Goal: Task Accomplishment & Management: Manage account settings

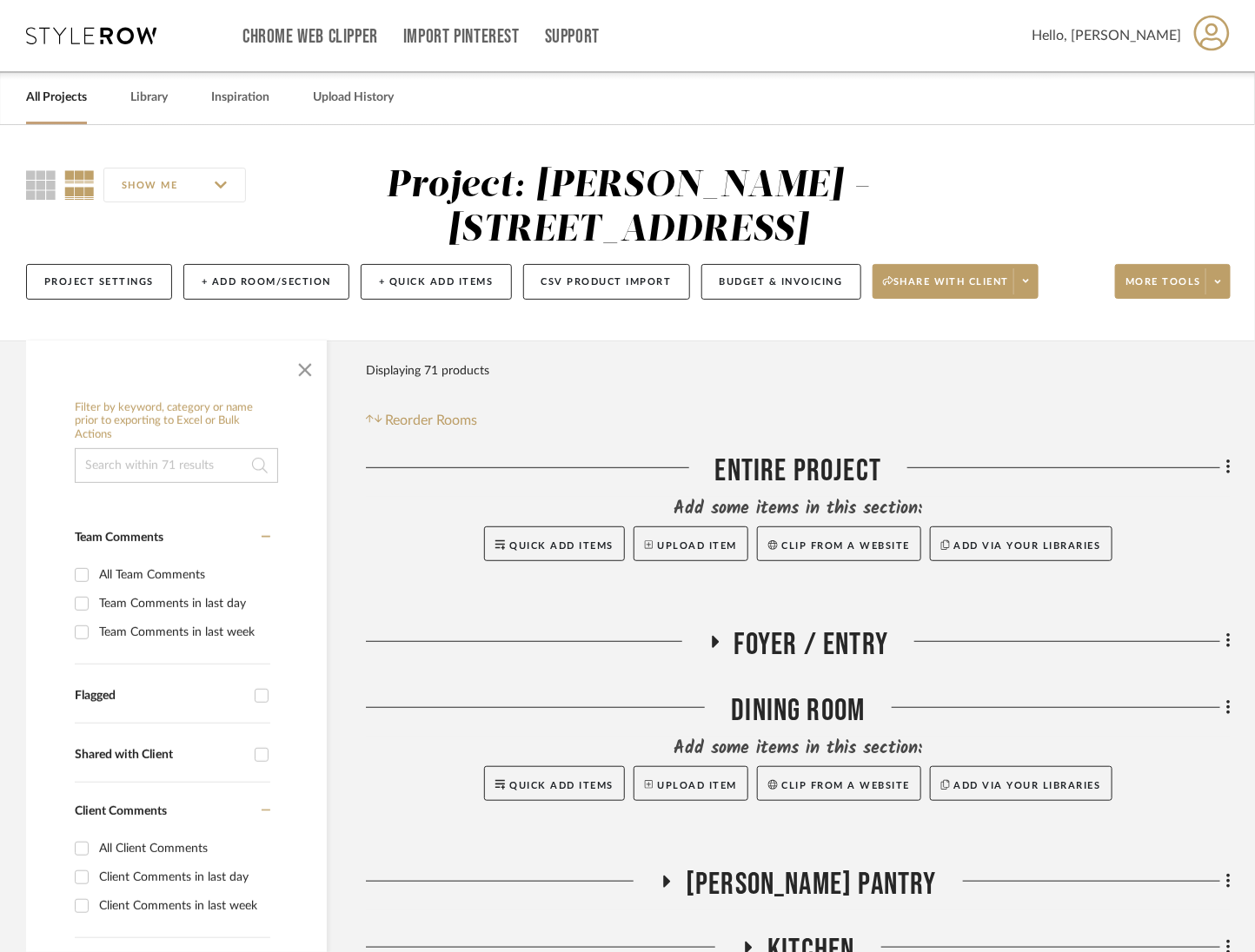
drag, startPoint x: 71, startPoint y: 21, endPoint x: 86, endPoint y: 44, distance: 27.5
click at [73, 23] on div "Chrome Web Clipper Import Pinterest Support All Projects Library Inspiration Up…" at bounding box center [628, 36] width 1205 height 72
click at [86, 45] on div "Chrome Web Clipper Import Pinterest Support All Projects Library Inspiration Up…" at bounding box center [628, 36] width 1205 height 72
click at [87, 37] on icon at bounding box center [91, 35] width 131 height 17
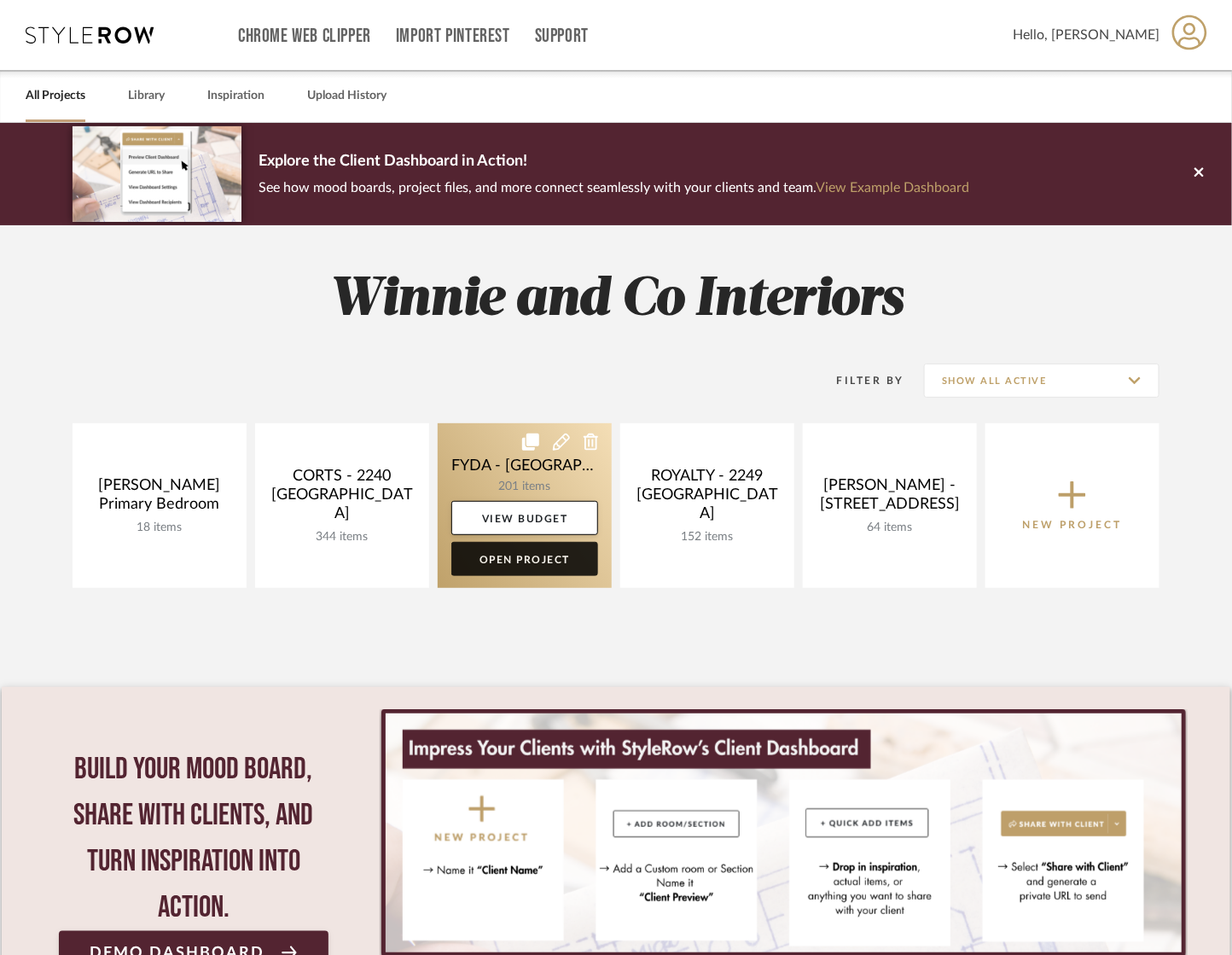
click at [543, 558] on link "Open Project" at bounding box center [525, 559] width 147 height 34
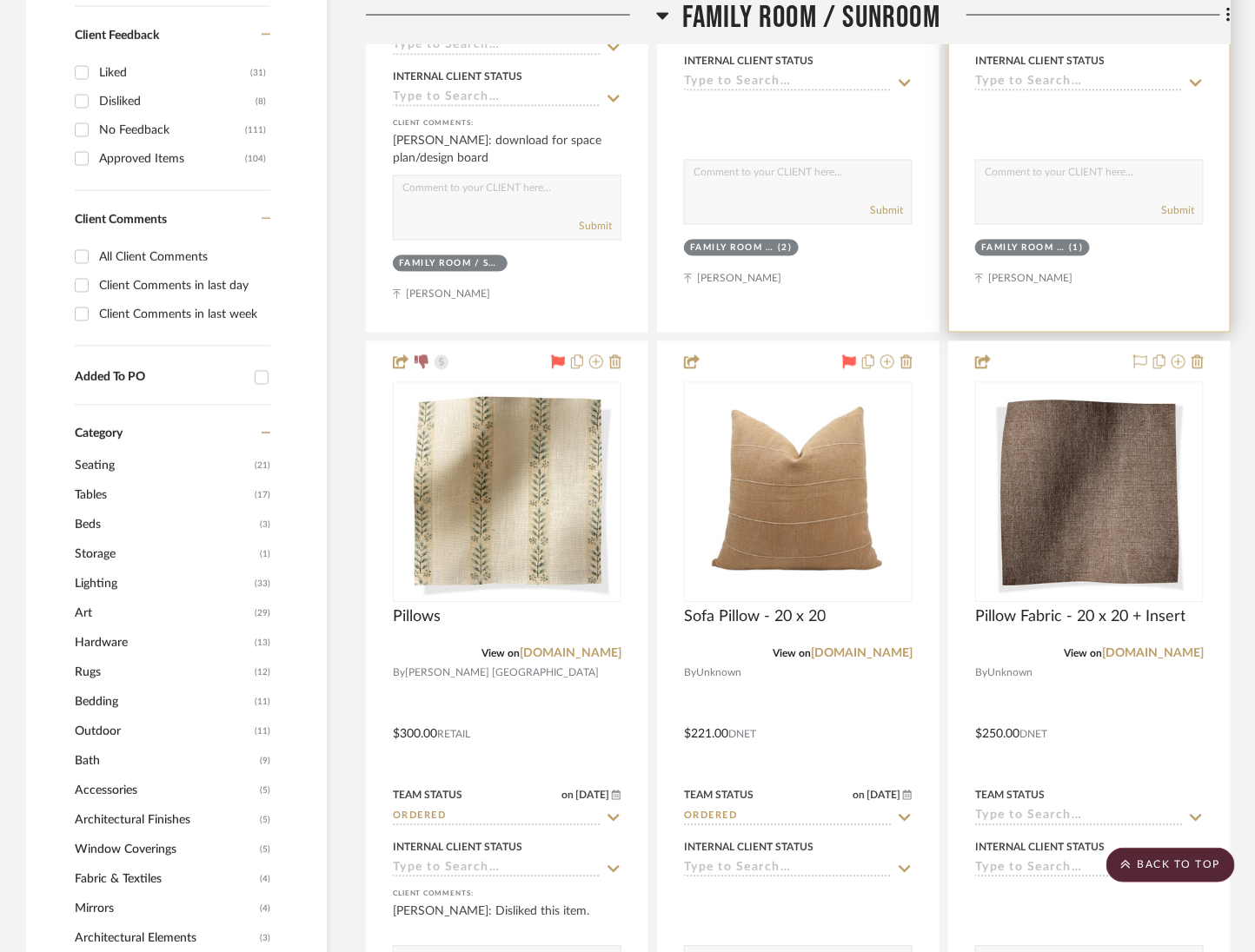
scroll to position [1228, 0]
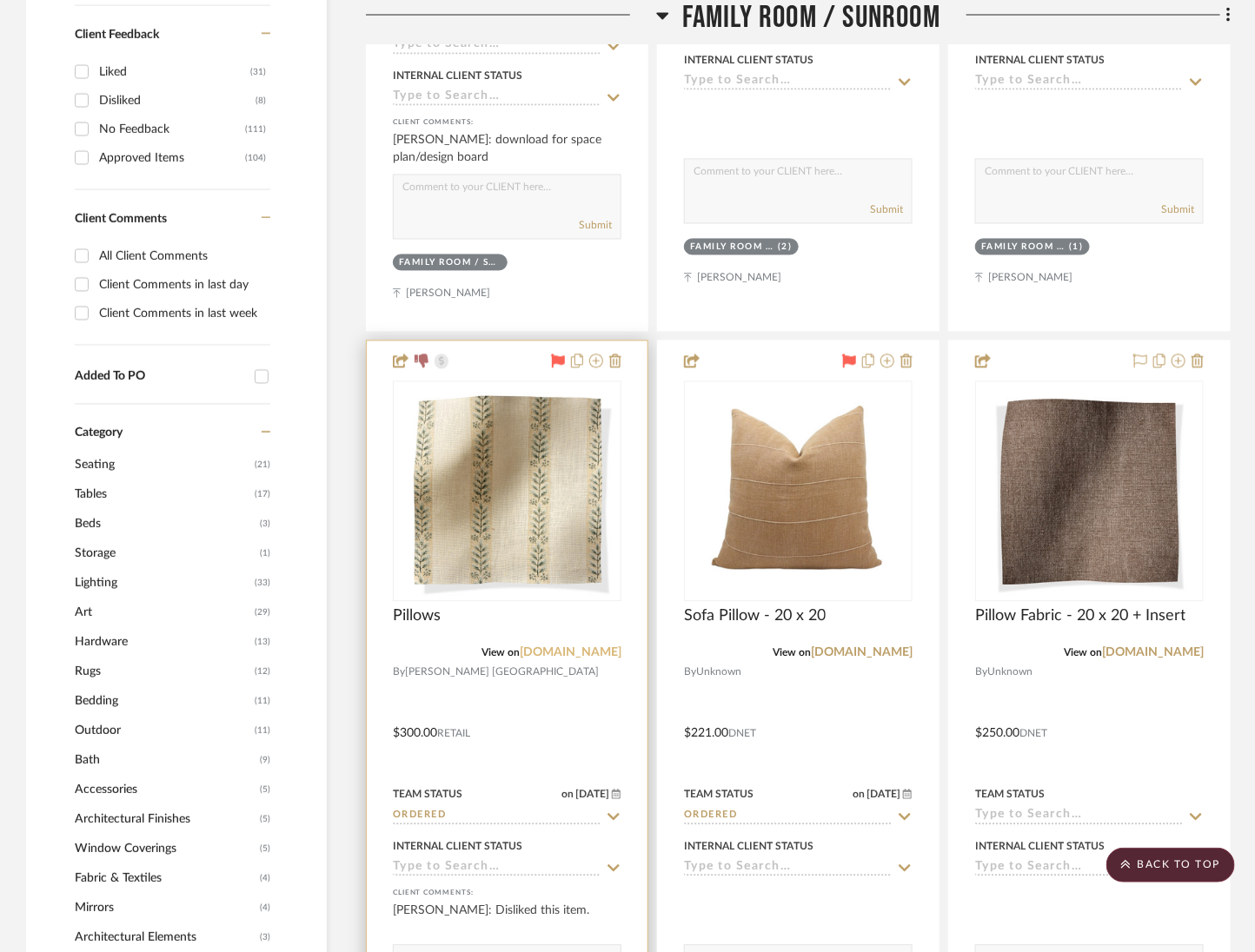
click at [567, 648] on link "rosetarlow.com" at bounding box center [571, 654] width 102 height 13
click at [586, 616] on div at bounding box center [508, 722] width 281 height 761
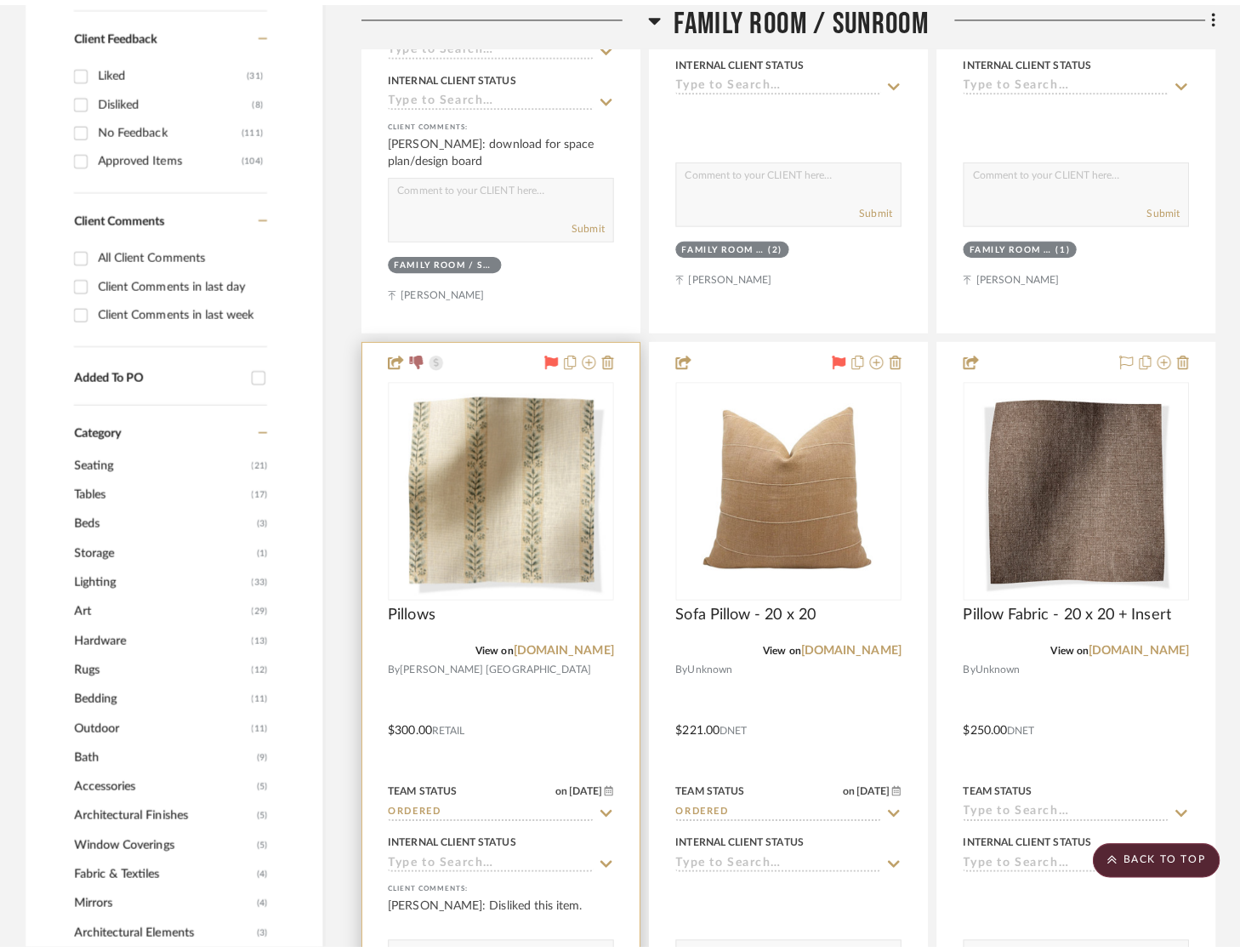
scroll to position [0, 0]
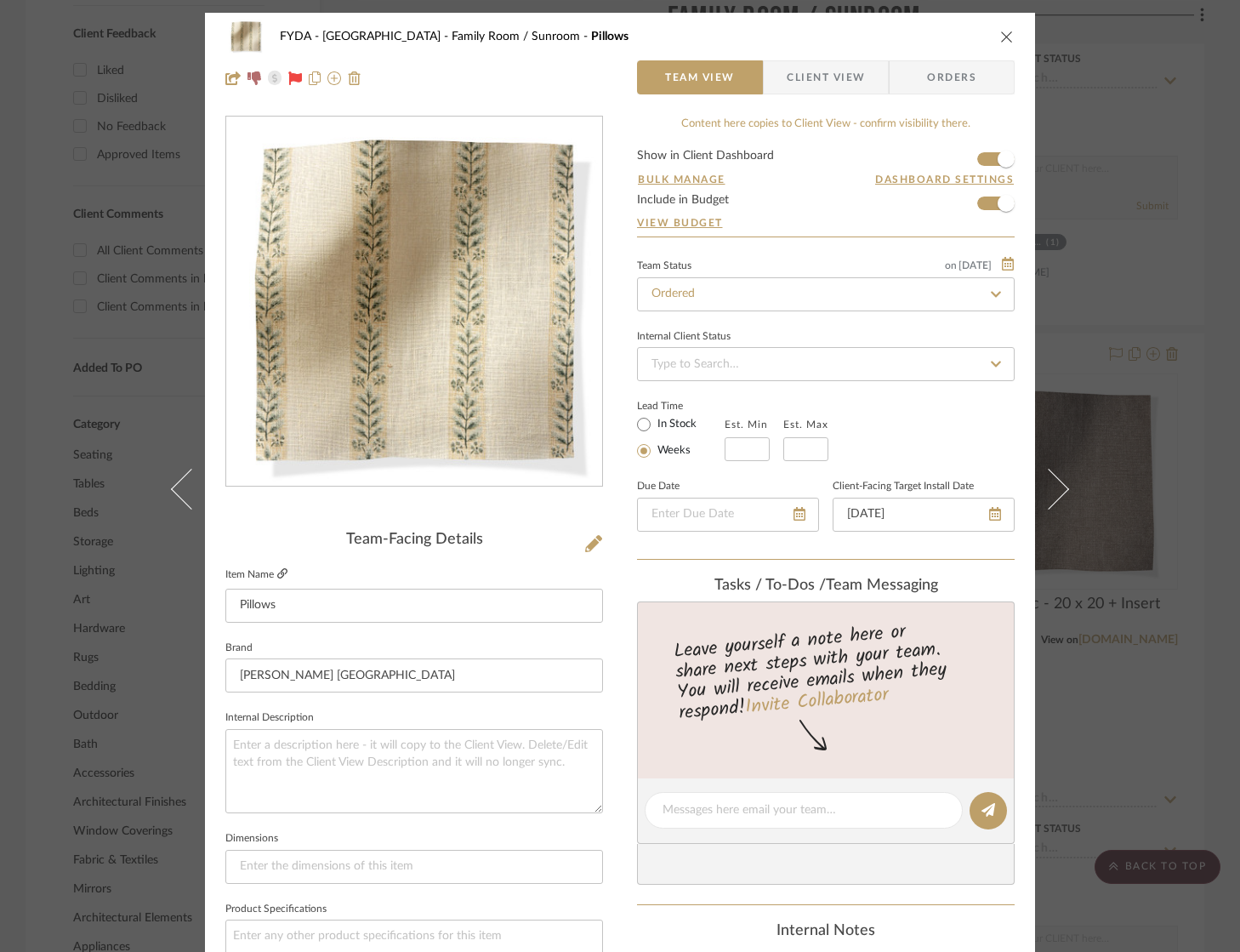
click at [281, 572] on fieldset "Item Name Pillows" at bounding box center [413, 593] width 377 height 60
click at [278, 576] on icon at bounding box center [283, 574] width 11 height 11
drag, startPoint x: 1182, startPoint y: 433, endPoint x: 1184, endPoint y: 422, distance: 11.2
click at [1182, 431] on div "FYDA - 655 City Park Family Room / Sunroom Pillows Team View Client View Orders…" at bounding box center [620, 476] width 1240 height 952
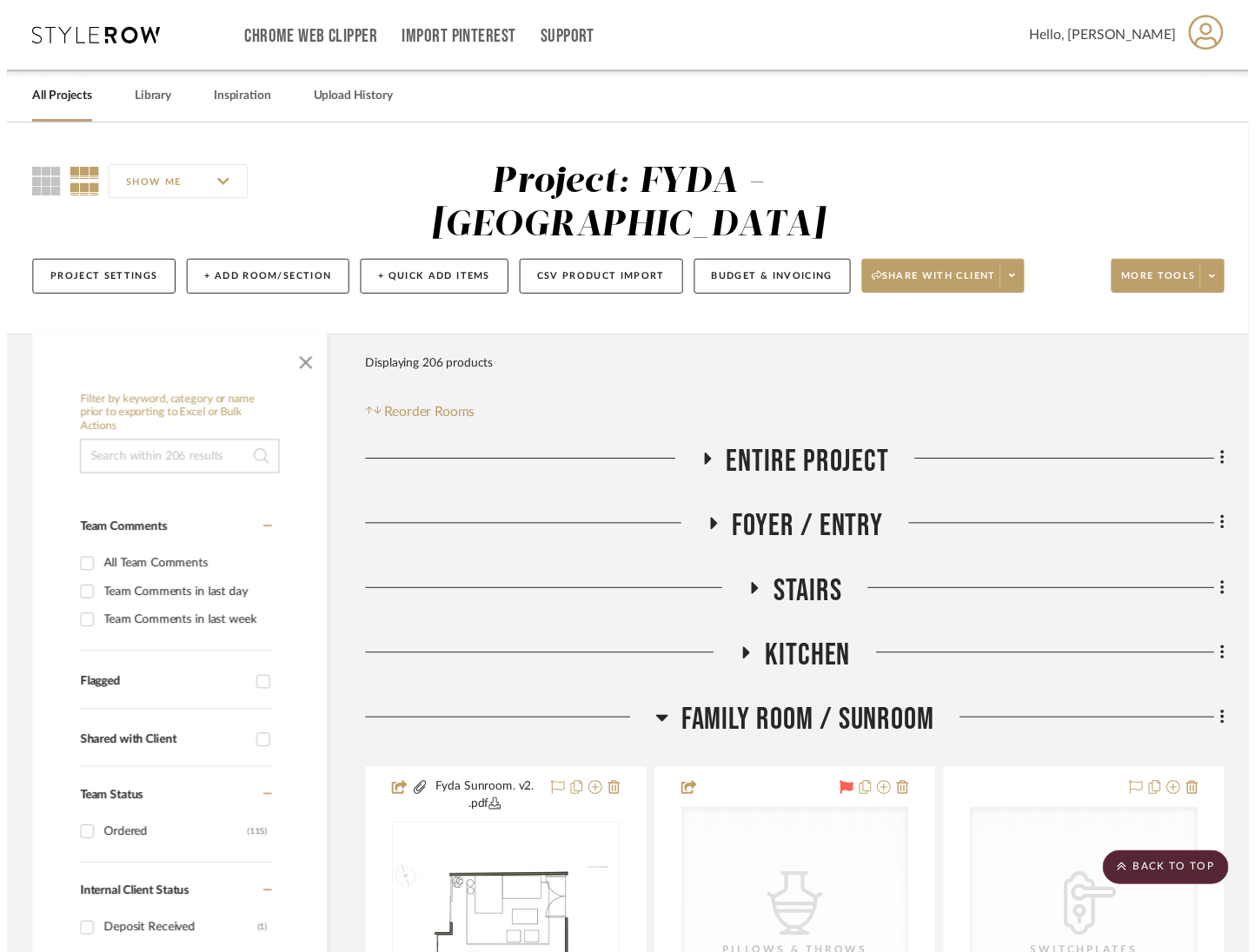
scroll to position [1228, 0]
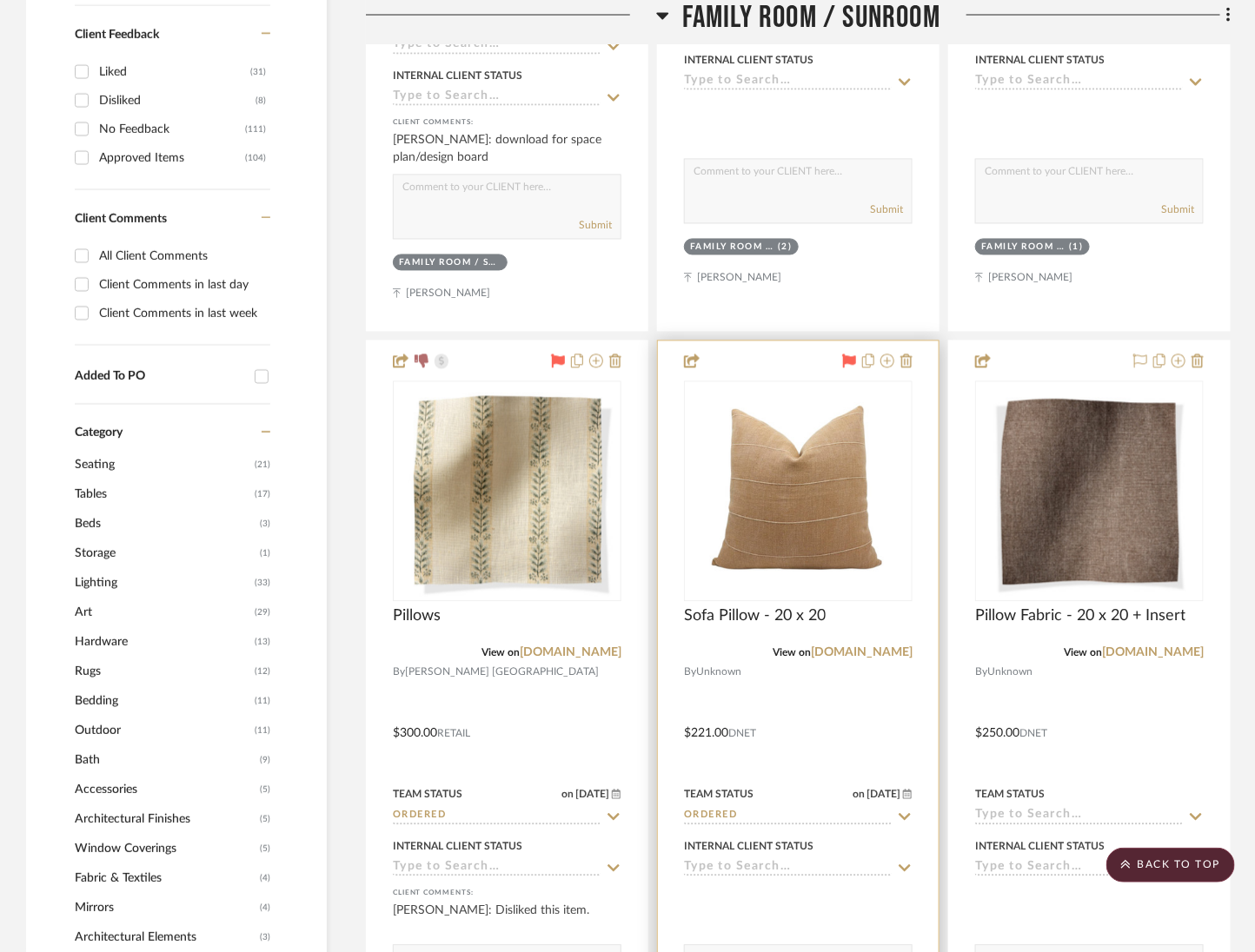
click at [893, 646] on div "View on etsy.com" at bounding box center [798, 653] width 228 height 15
click at [891, 648] on link "[DOMAIN_NAME]" at bounding box center [862, 654] width 102 height 13
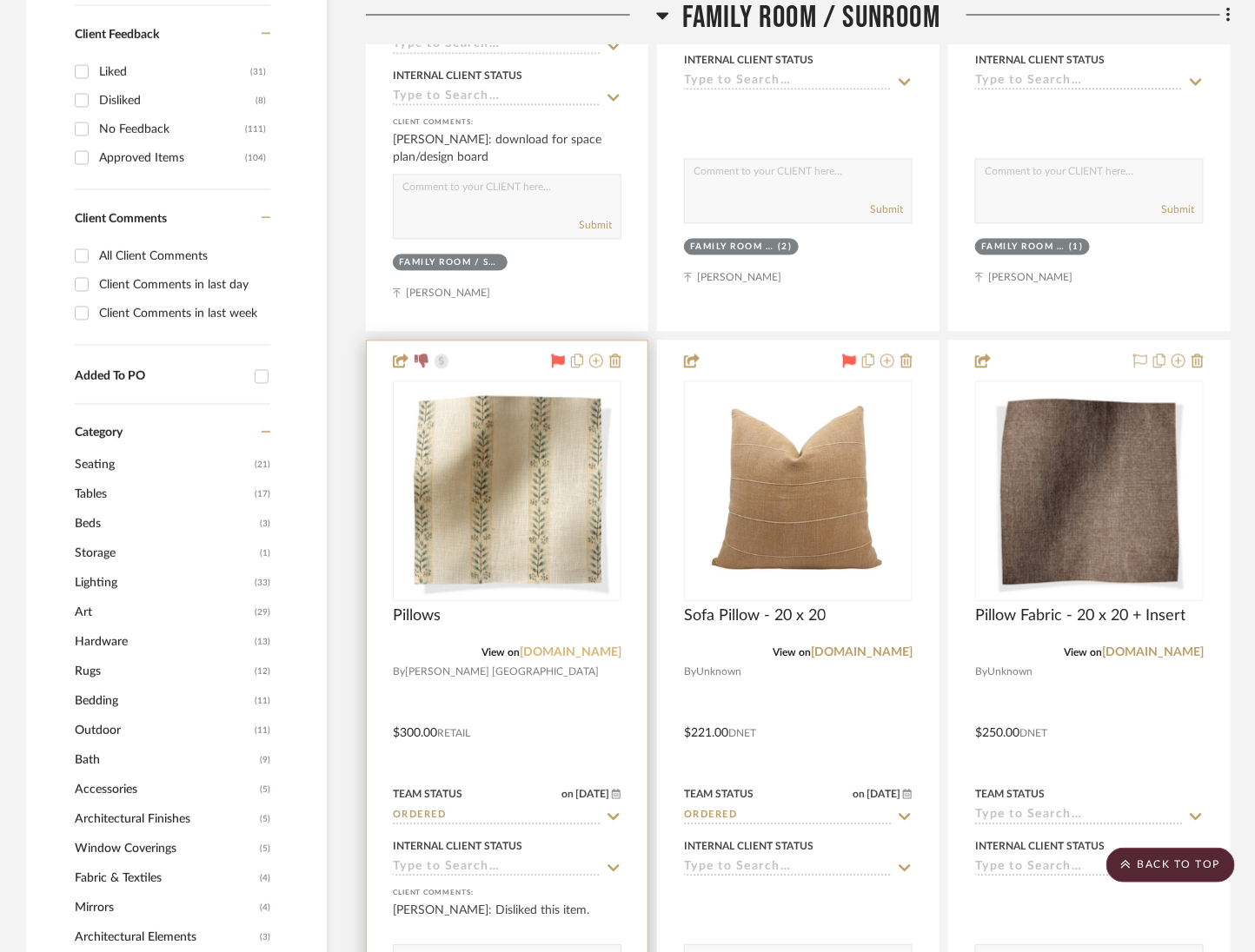
click at [585, 648] on link "[DOMAIN_NAME]" at bounding box center [571, 654] width 102 height 13
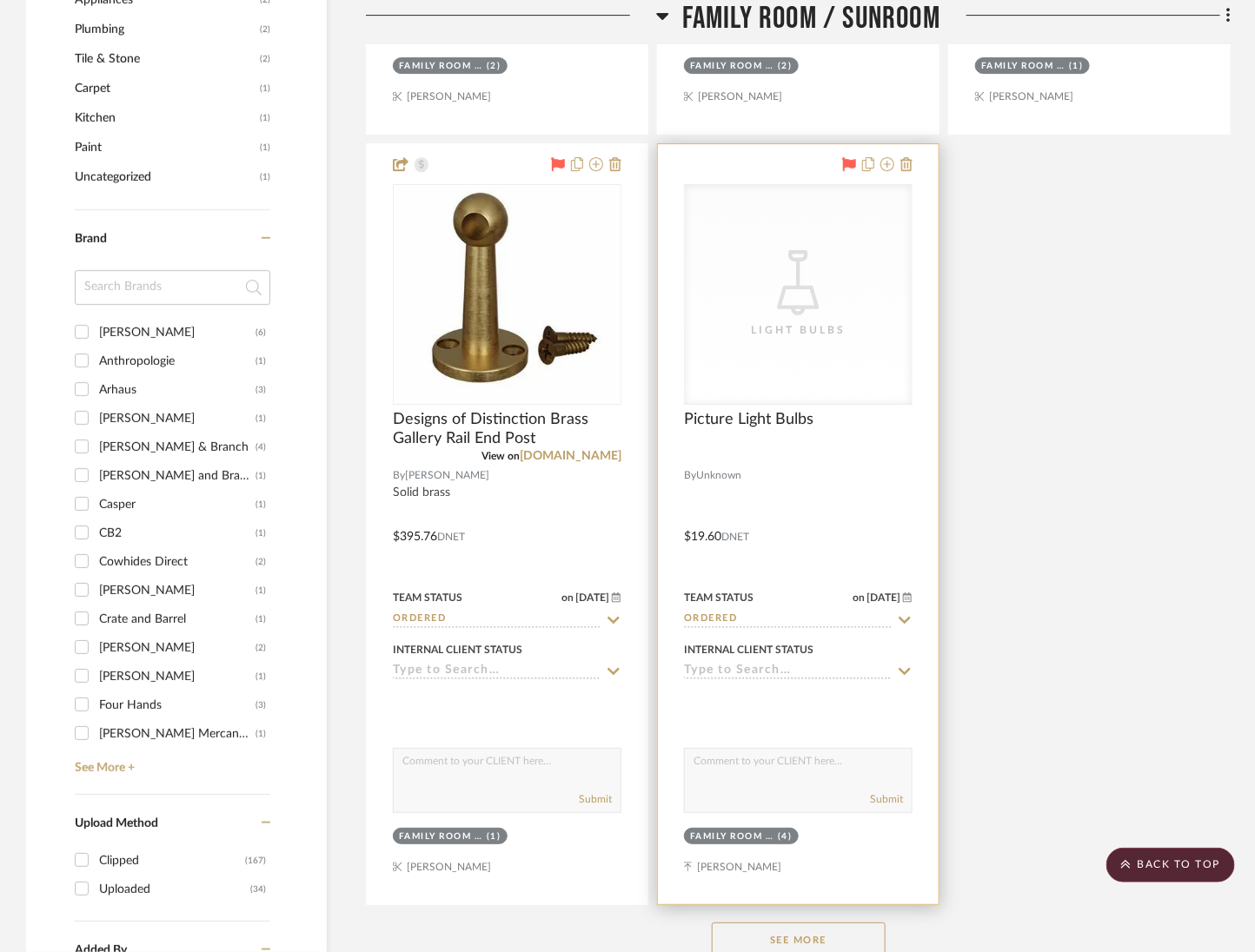
scroll to position [2197, 0]
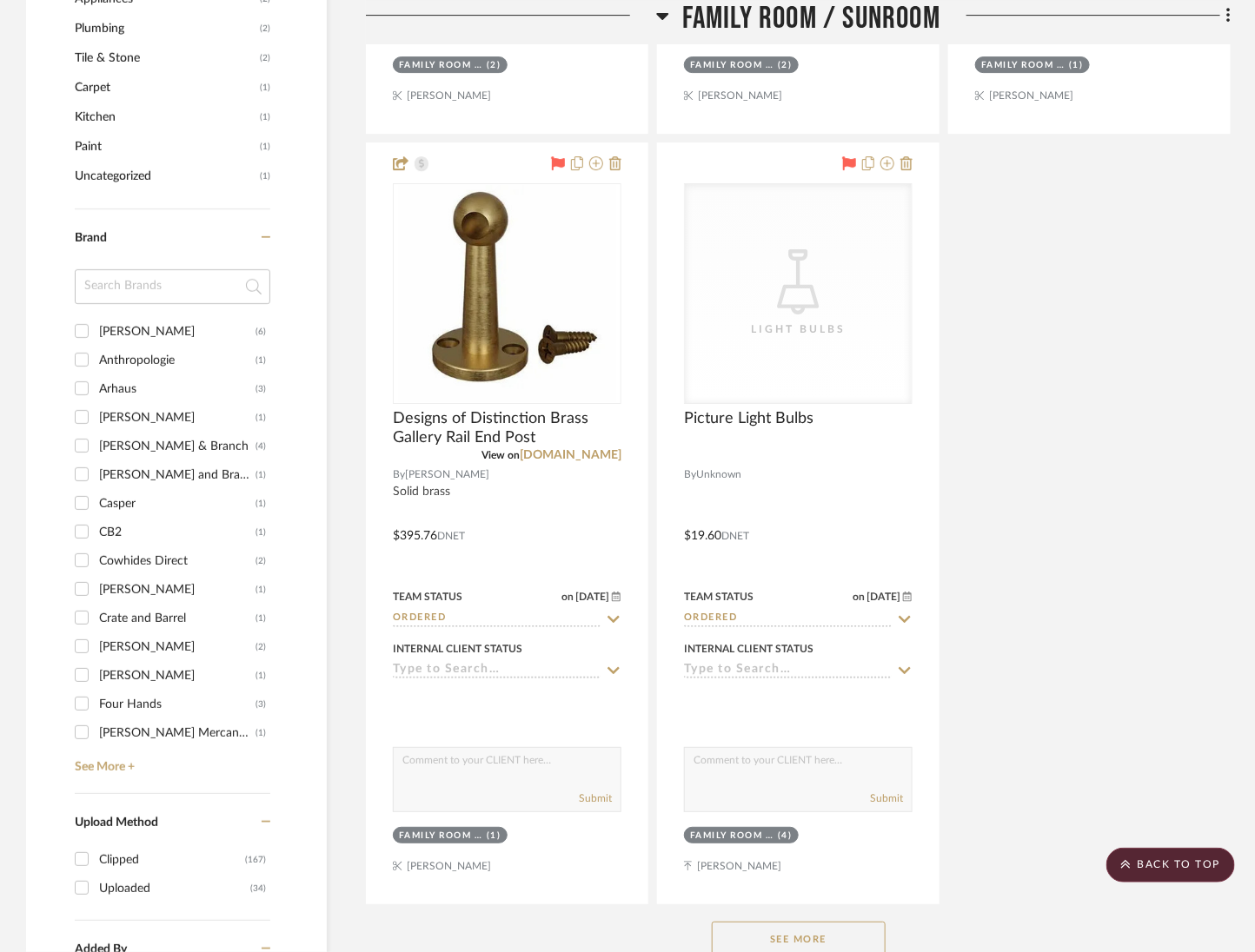
click at [867, 922] on button "See More" at bounding box center [798, 939] width 174 height 35
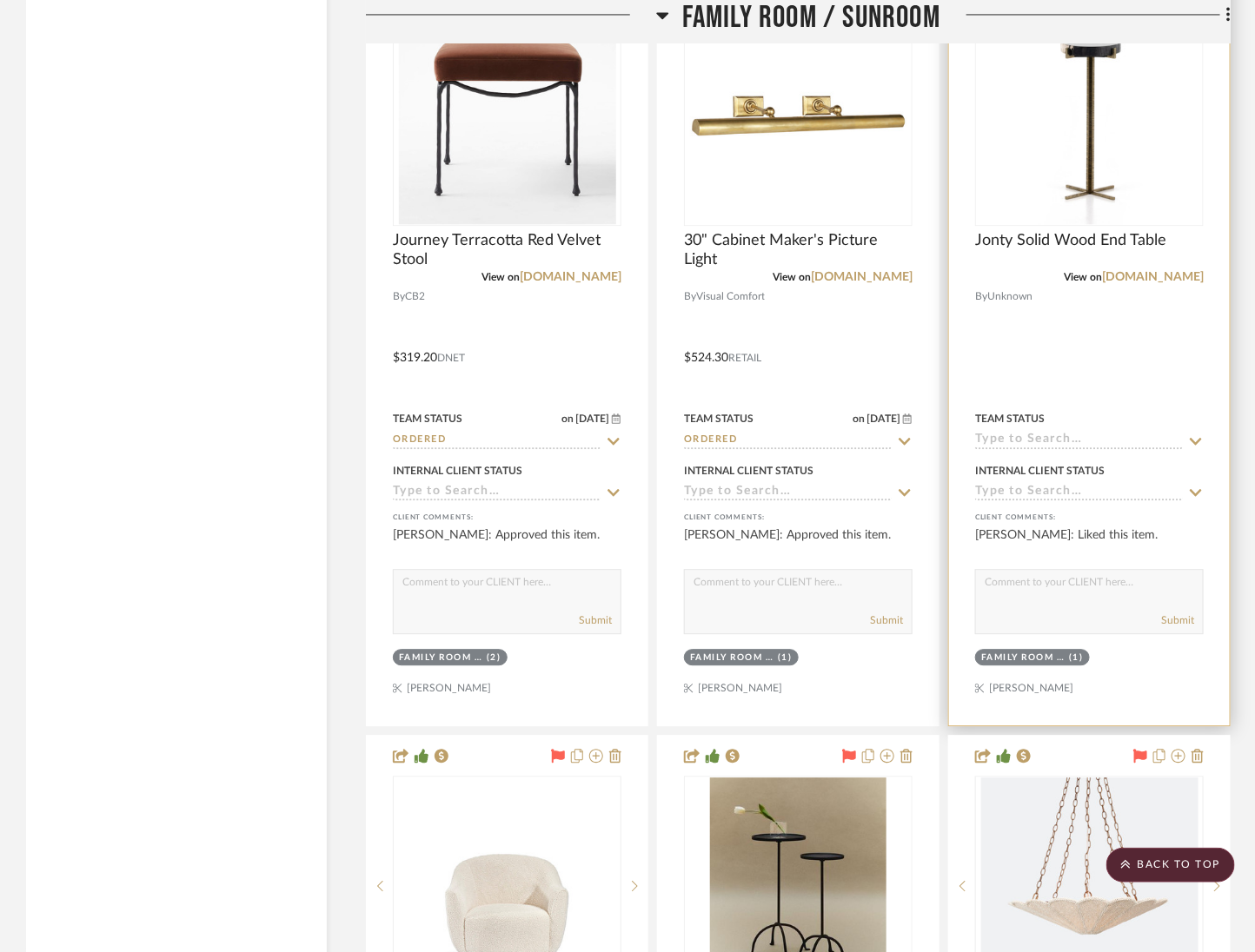
scroll to position [4216, 0]
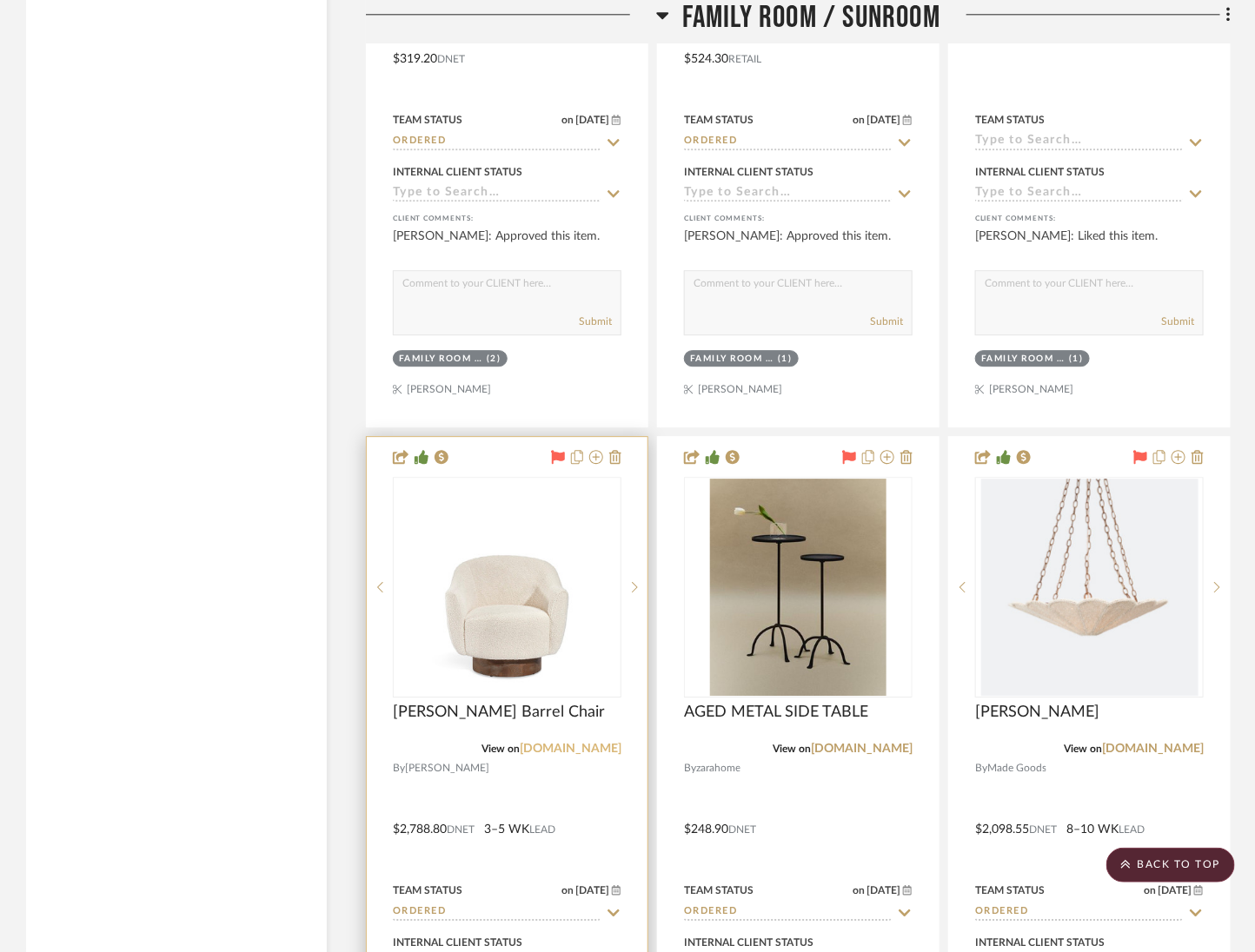
click at [543, 743] on link "alicelanehome.com" at bounding box center [571, 749] width 102 height 13
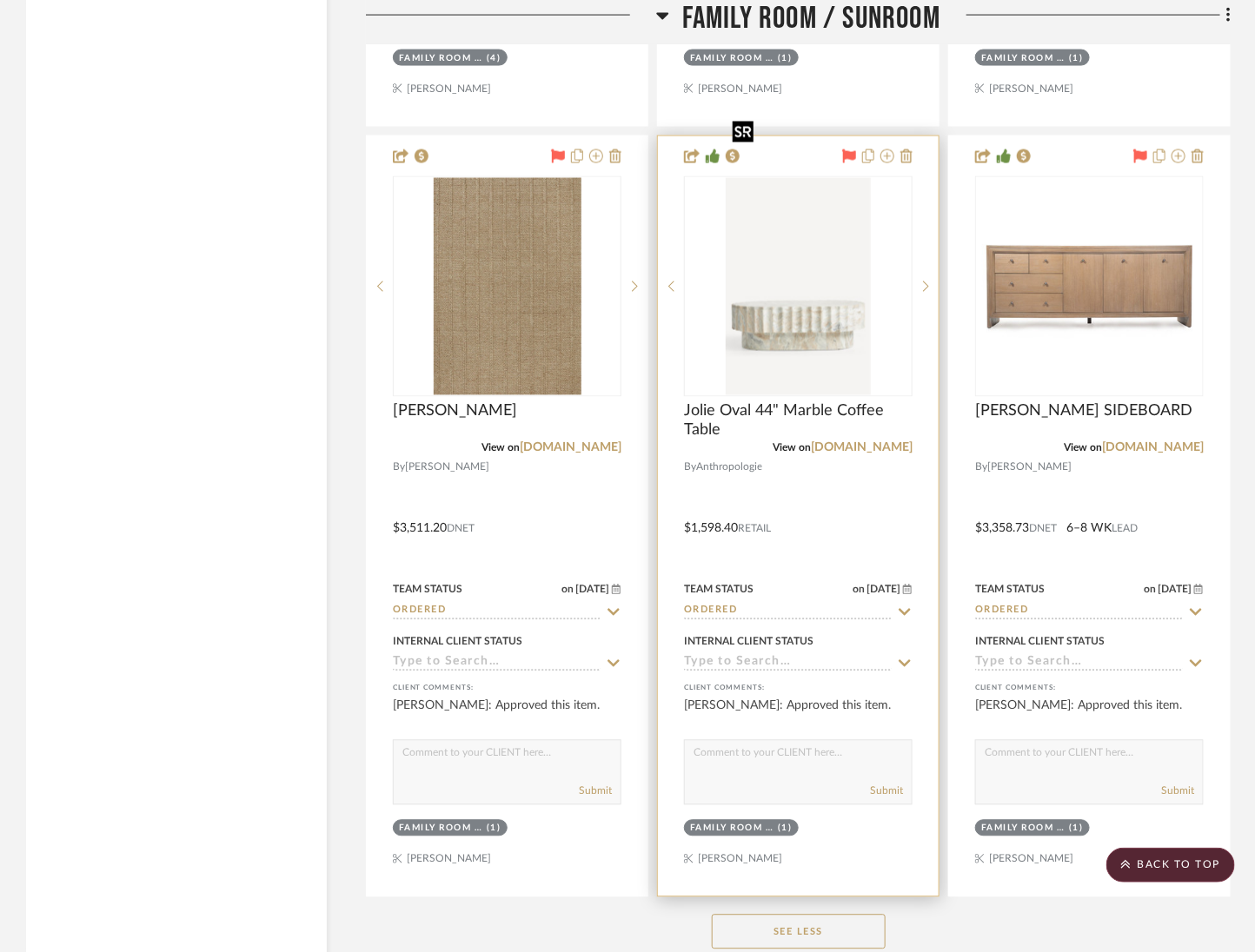
scroll to position [6111, 0]
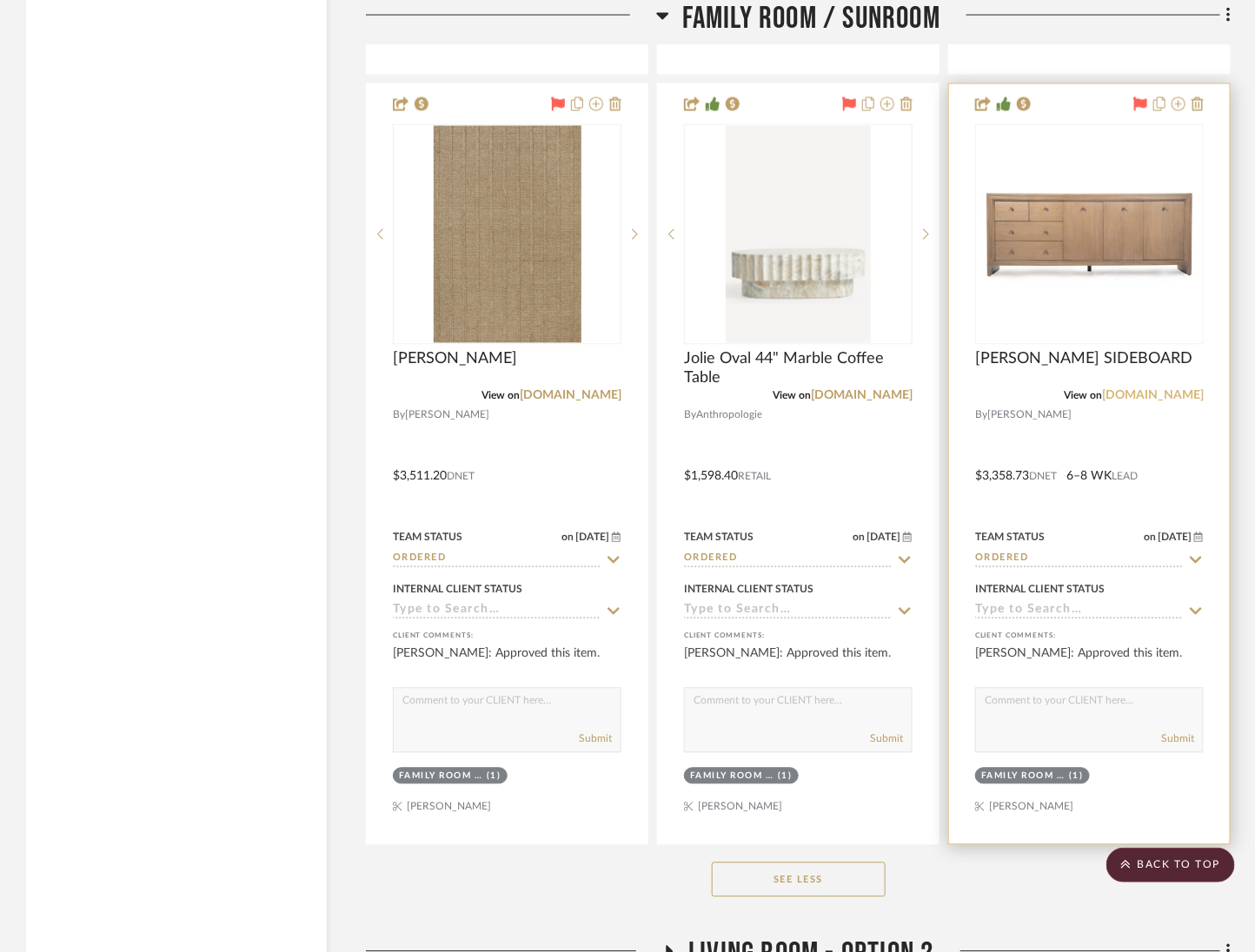
click at [1139, 390] on link "alicelanehome.com" at bounding box center [1154, 396] width 102 height 13
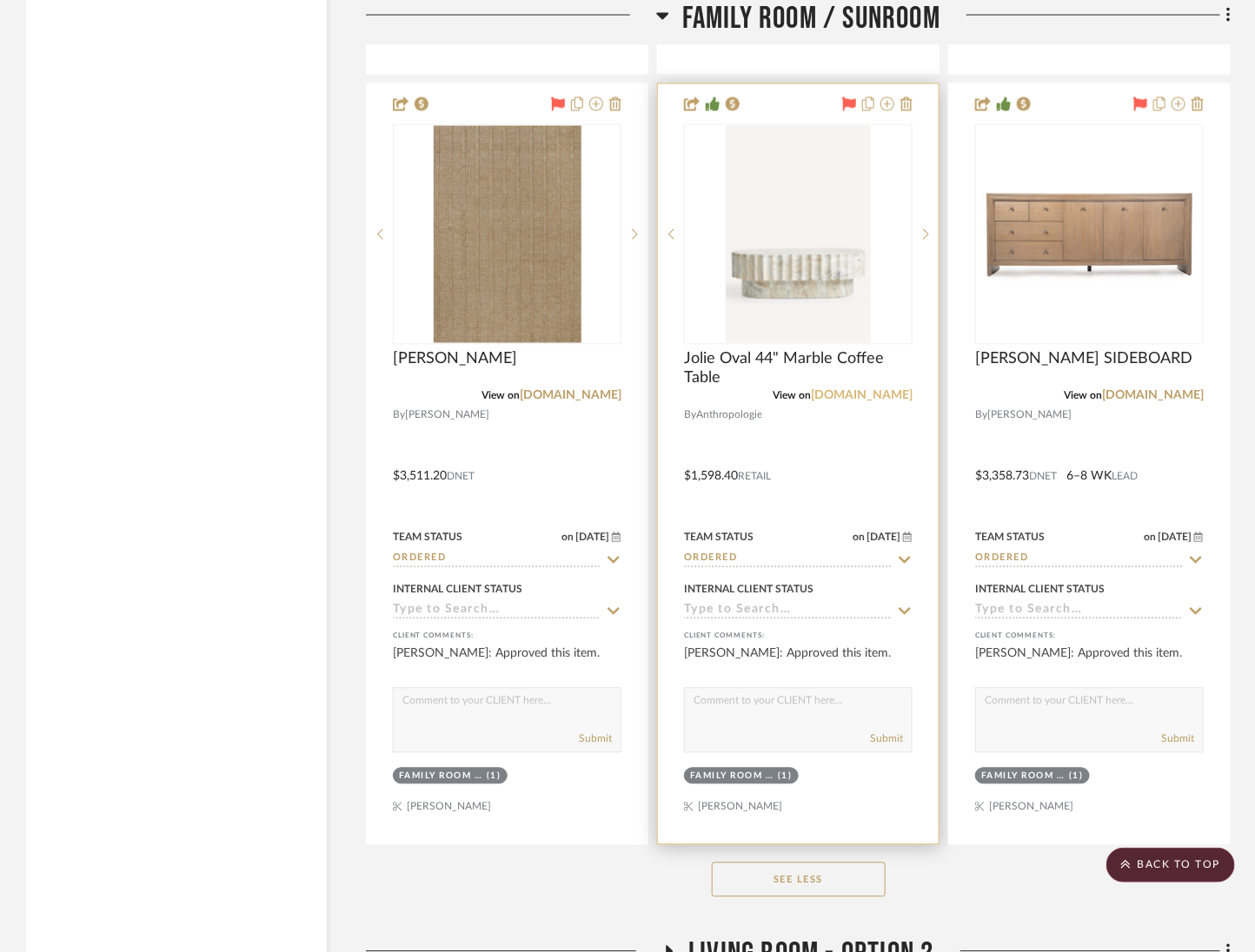
click at [850, 390] on link "anthropologie.com" at bounding box center [862, 396] width 102 height 13
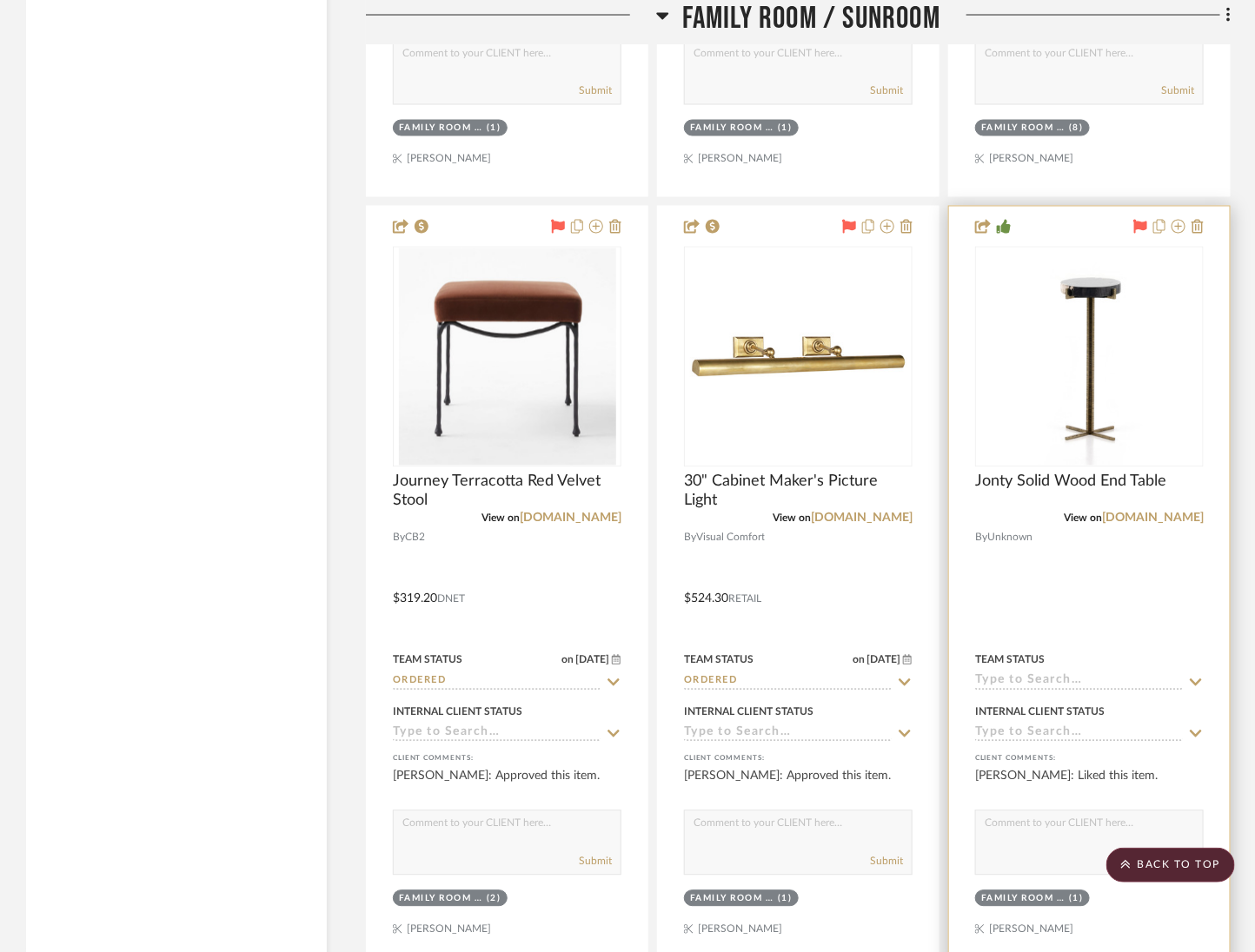
scroll to position [3583, 0]
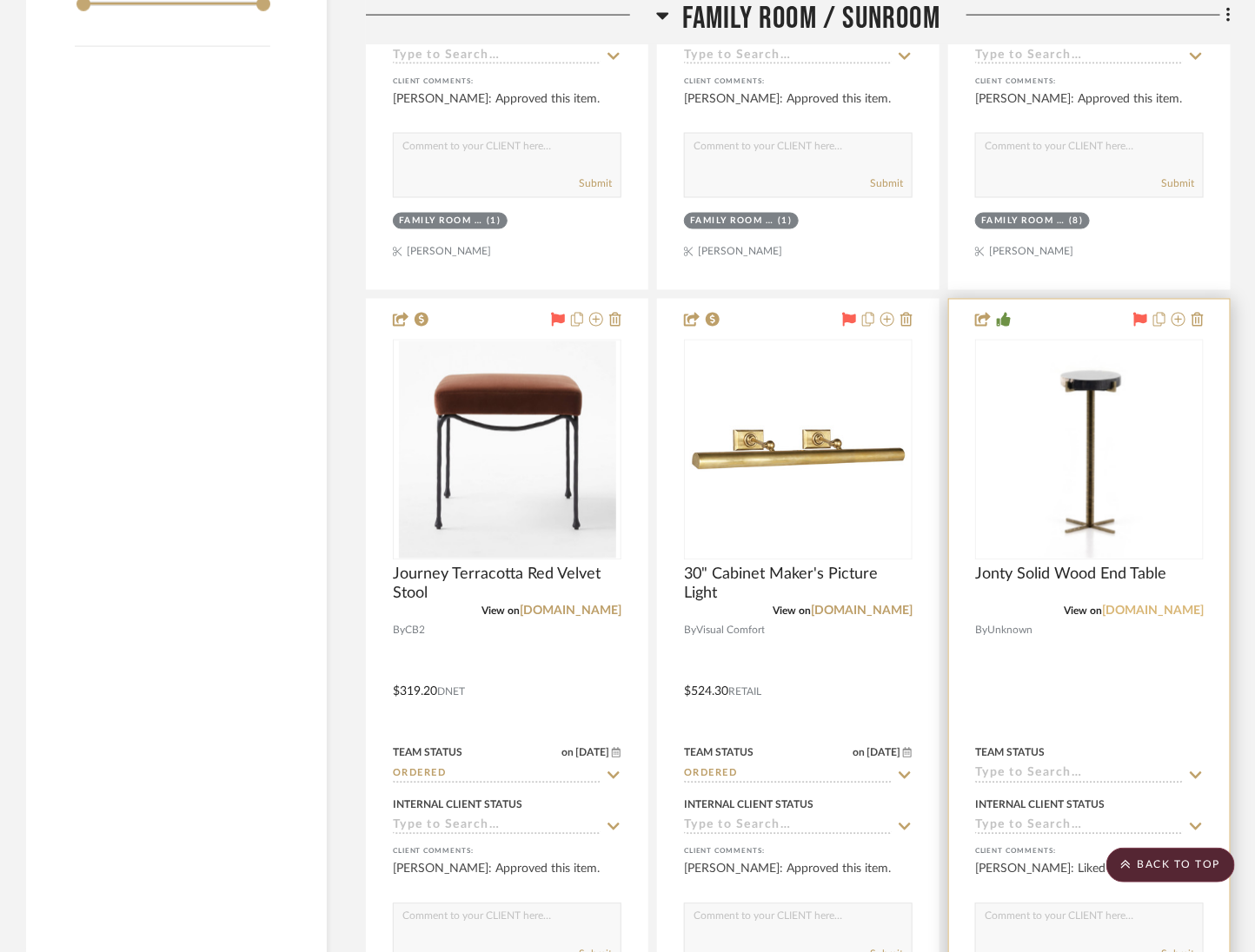
click at [1170, 606] on link "perigold.com" at bounding box center [1154, 612] width 102 height 13
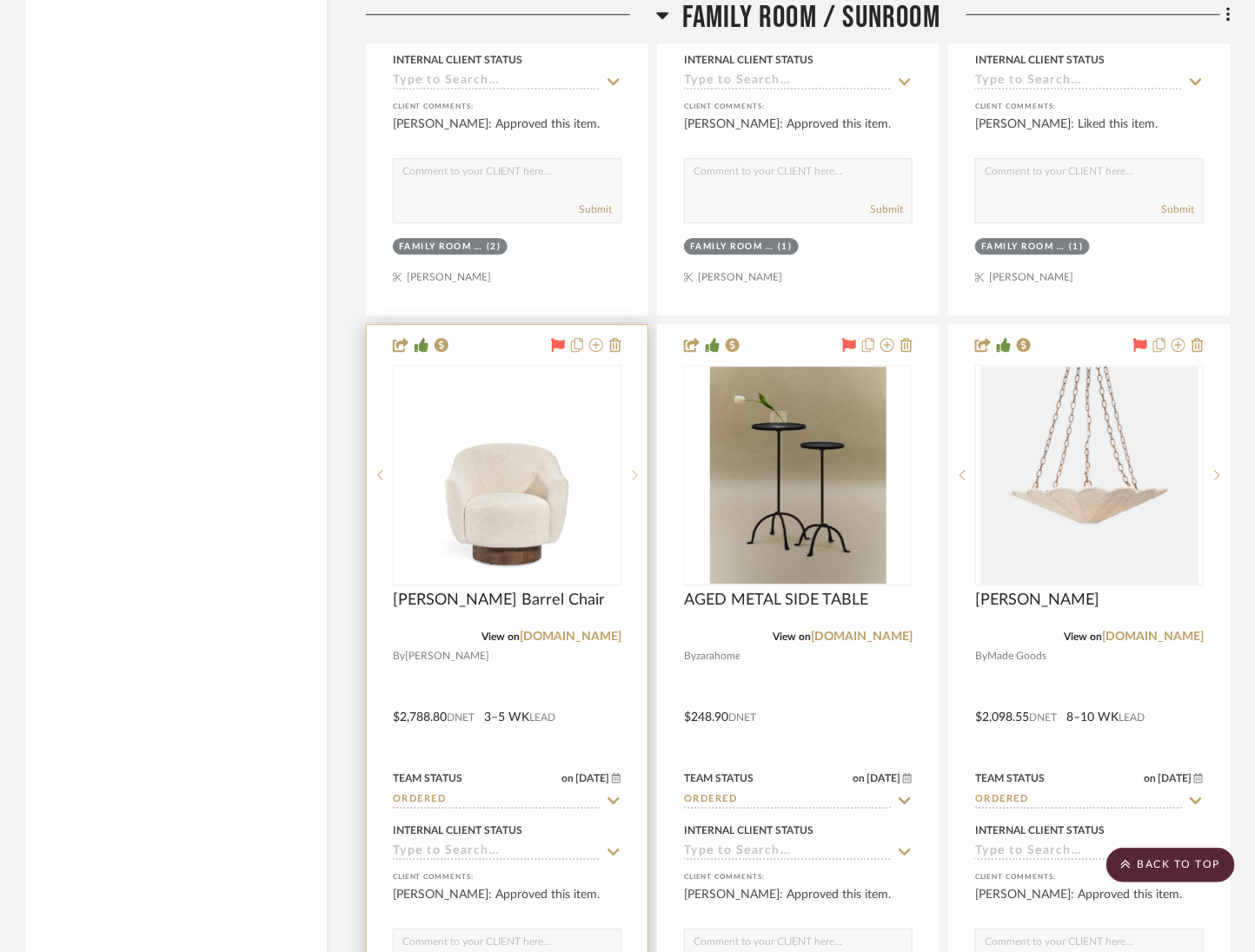
scroll to position [4426, 0]
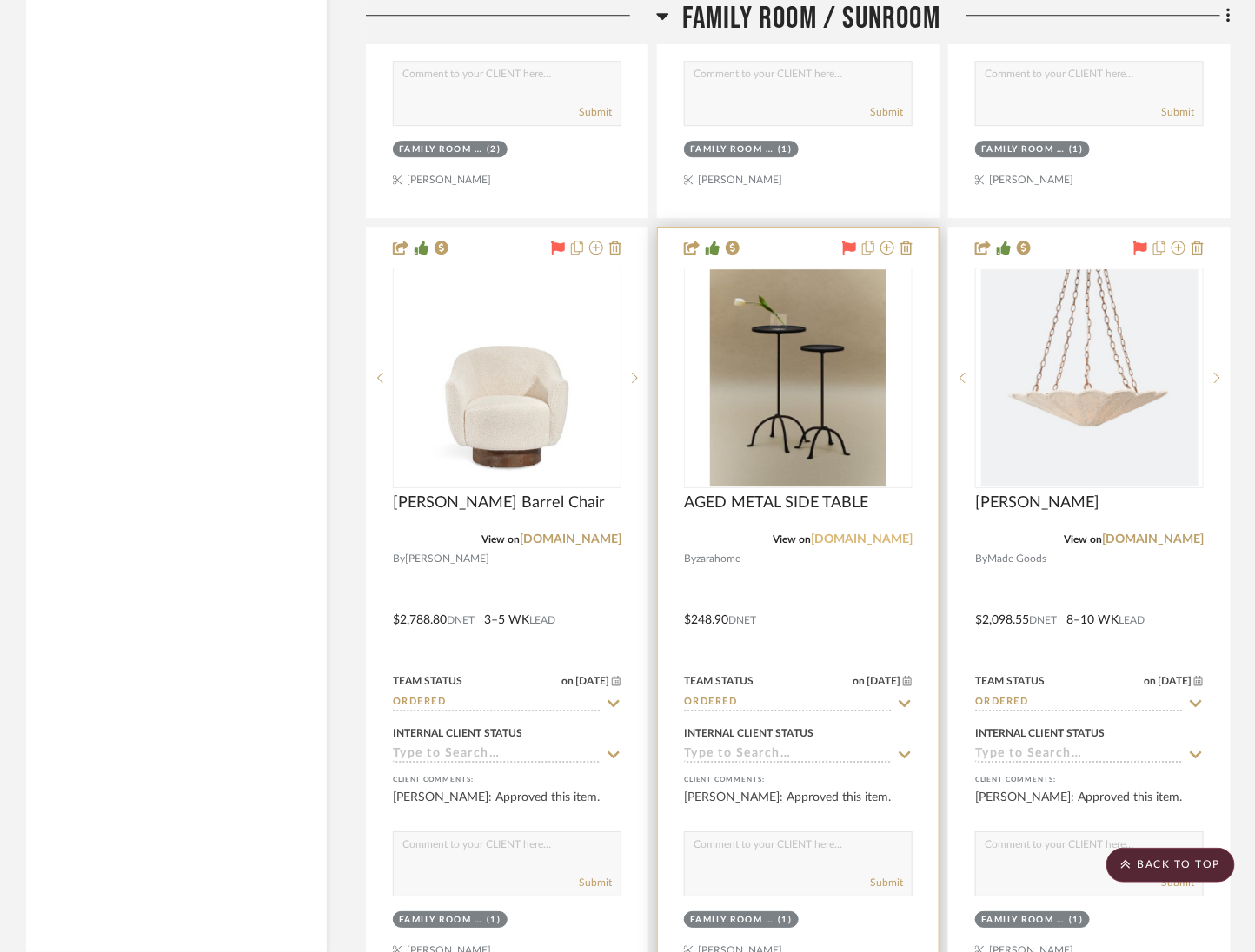
click at [871, 533] on link "zarahome.com" at bounding box center [862, 540] width 102 height 13
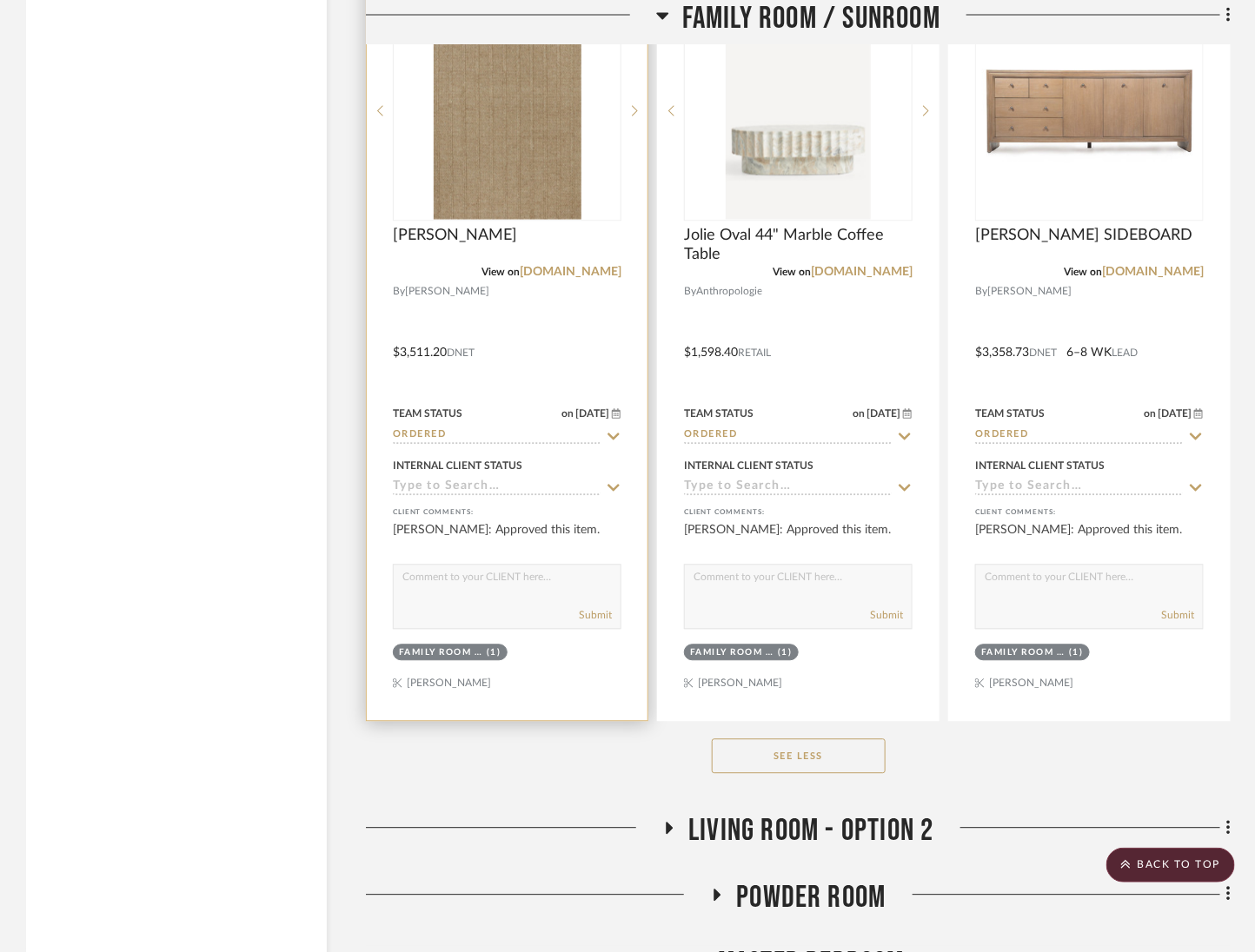
scroll to position [6121, 0]
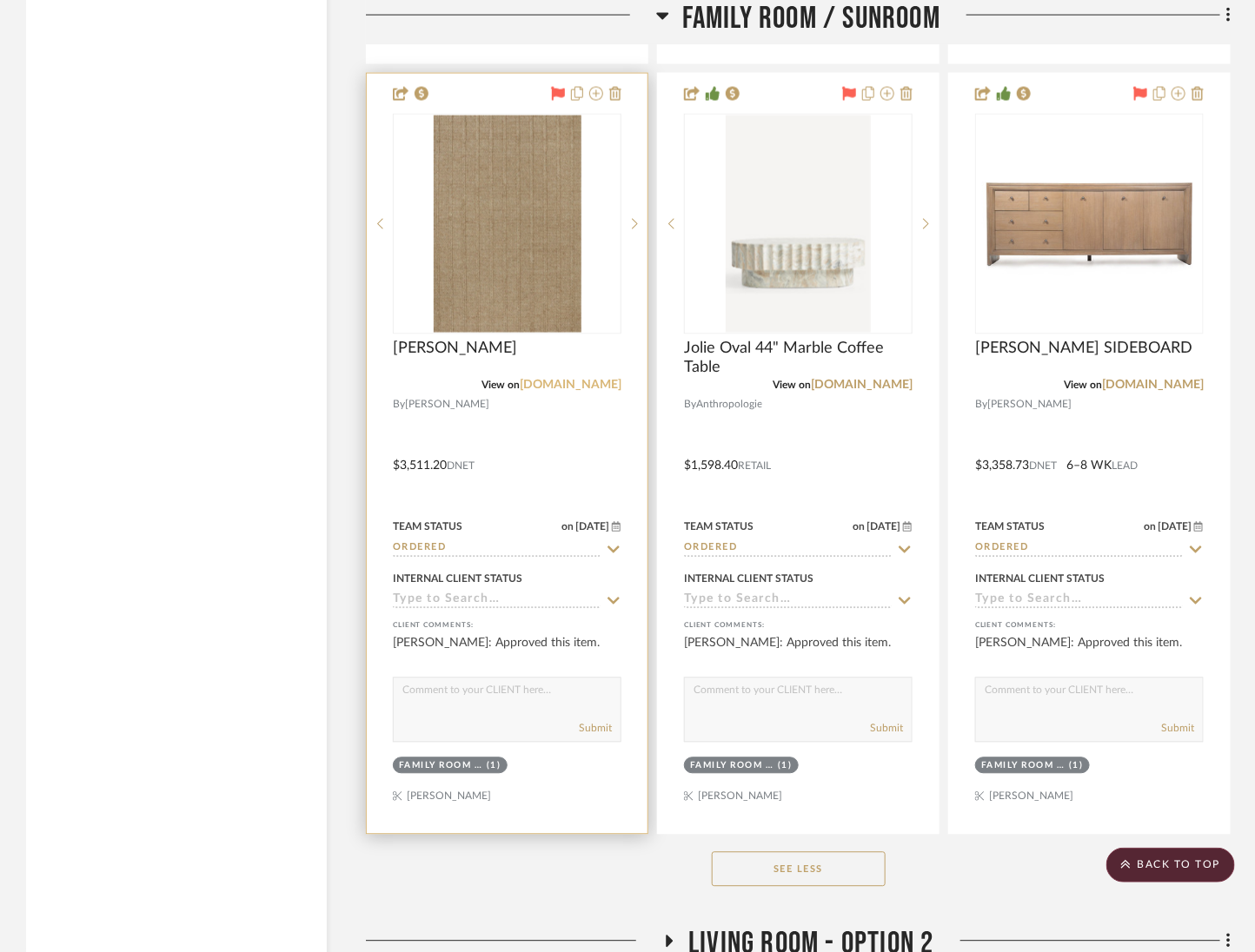
click at [568, 379] on link "ernestarugs.com" at bounding box center [571, 386] width 102 height 13
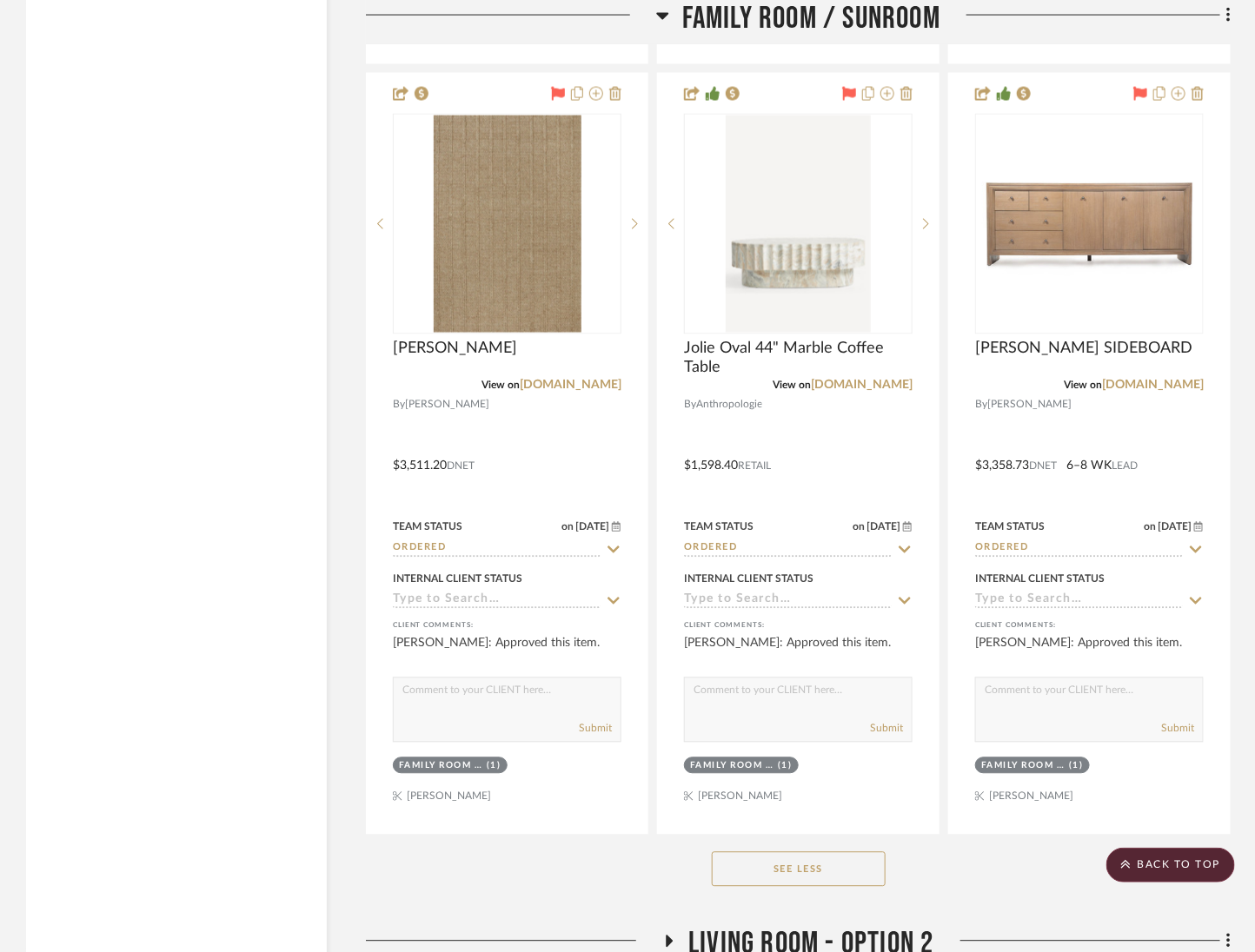
click at [754, 18] on span "Family Room / Sunroom" at bounding box center [811, 19] width 258 height 38
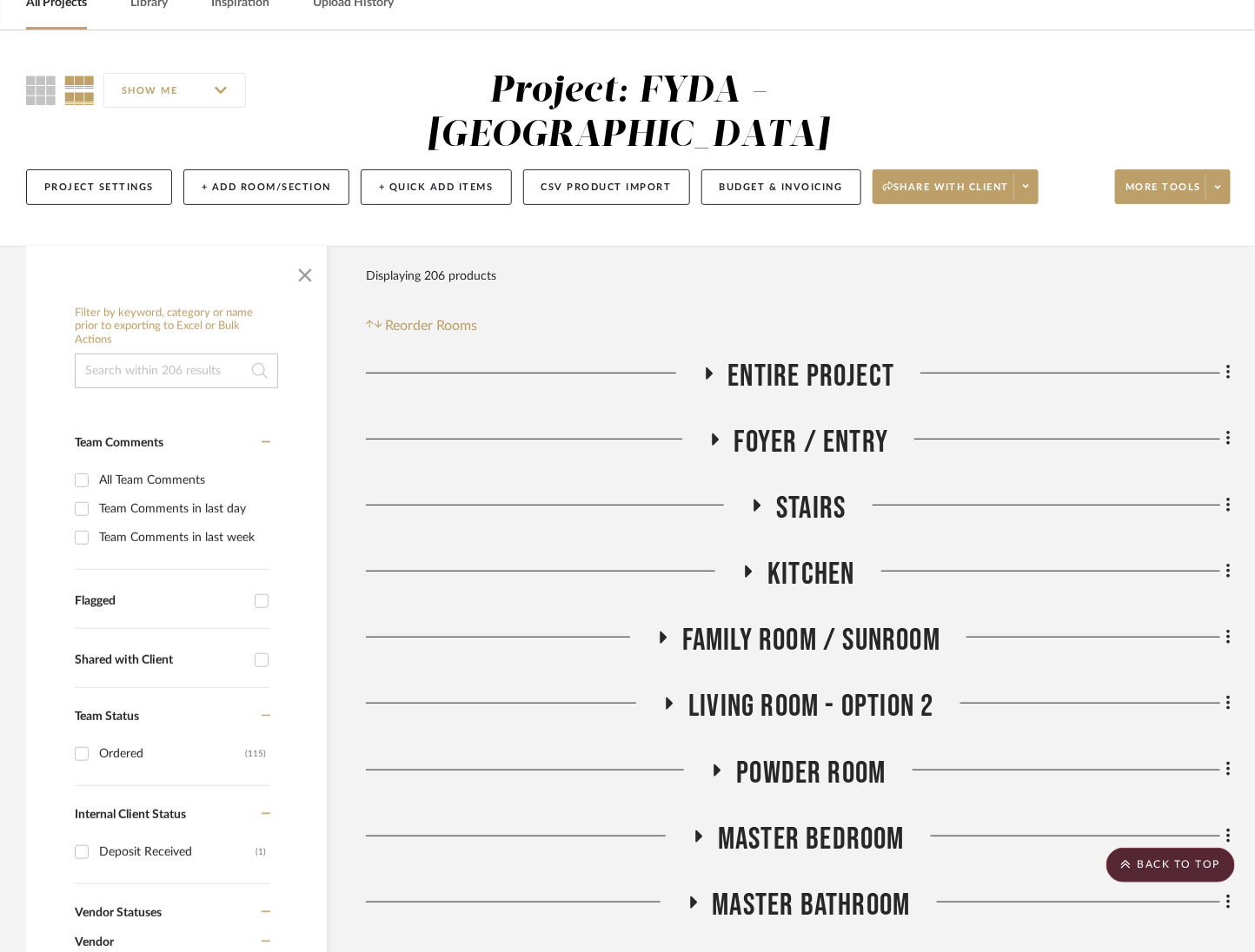
scroll to position [0, 0]
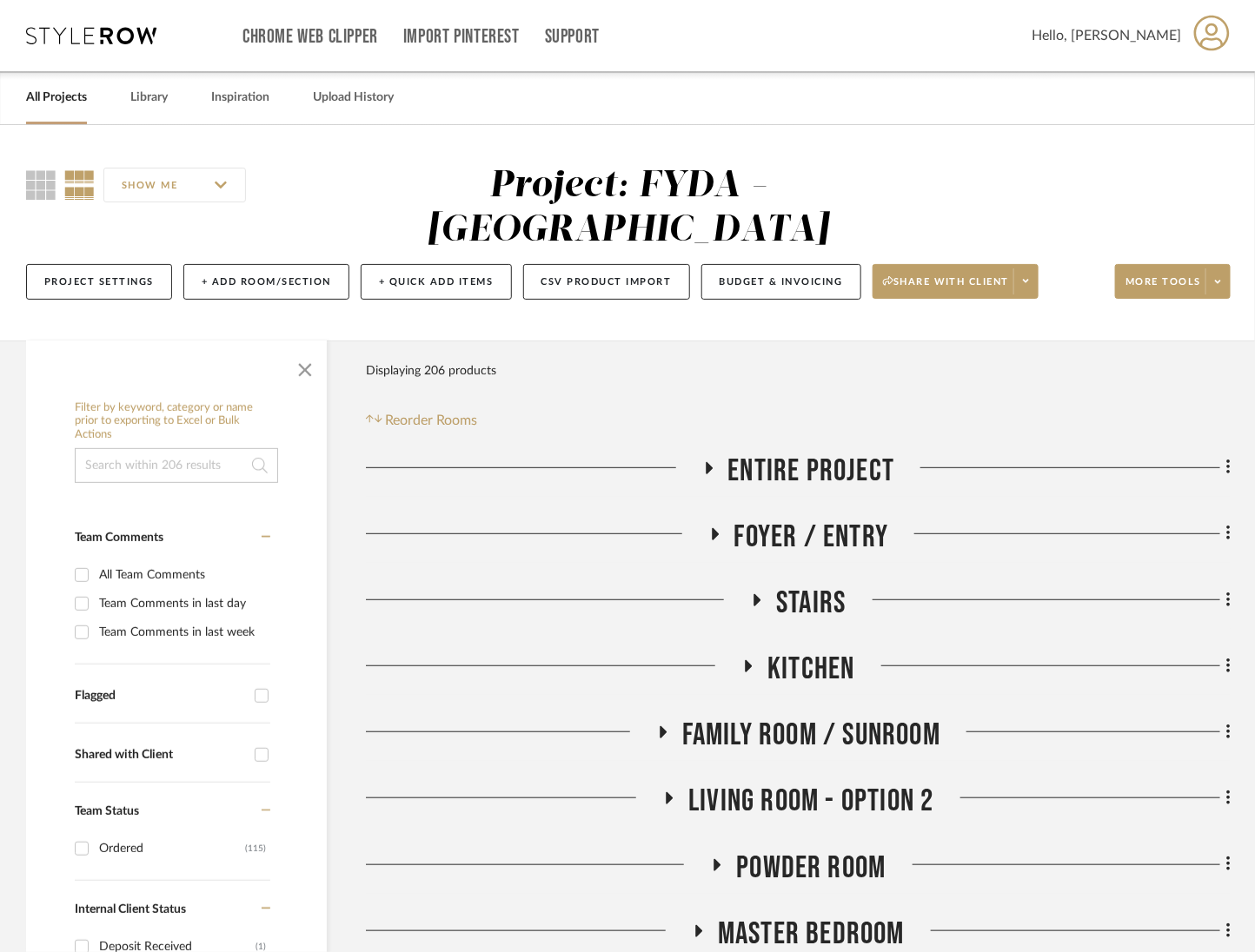
click at [815, 650] on span "Kitchen" at bounding box center [811, 669] width 87 height 38
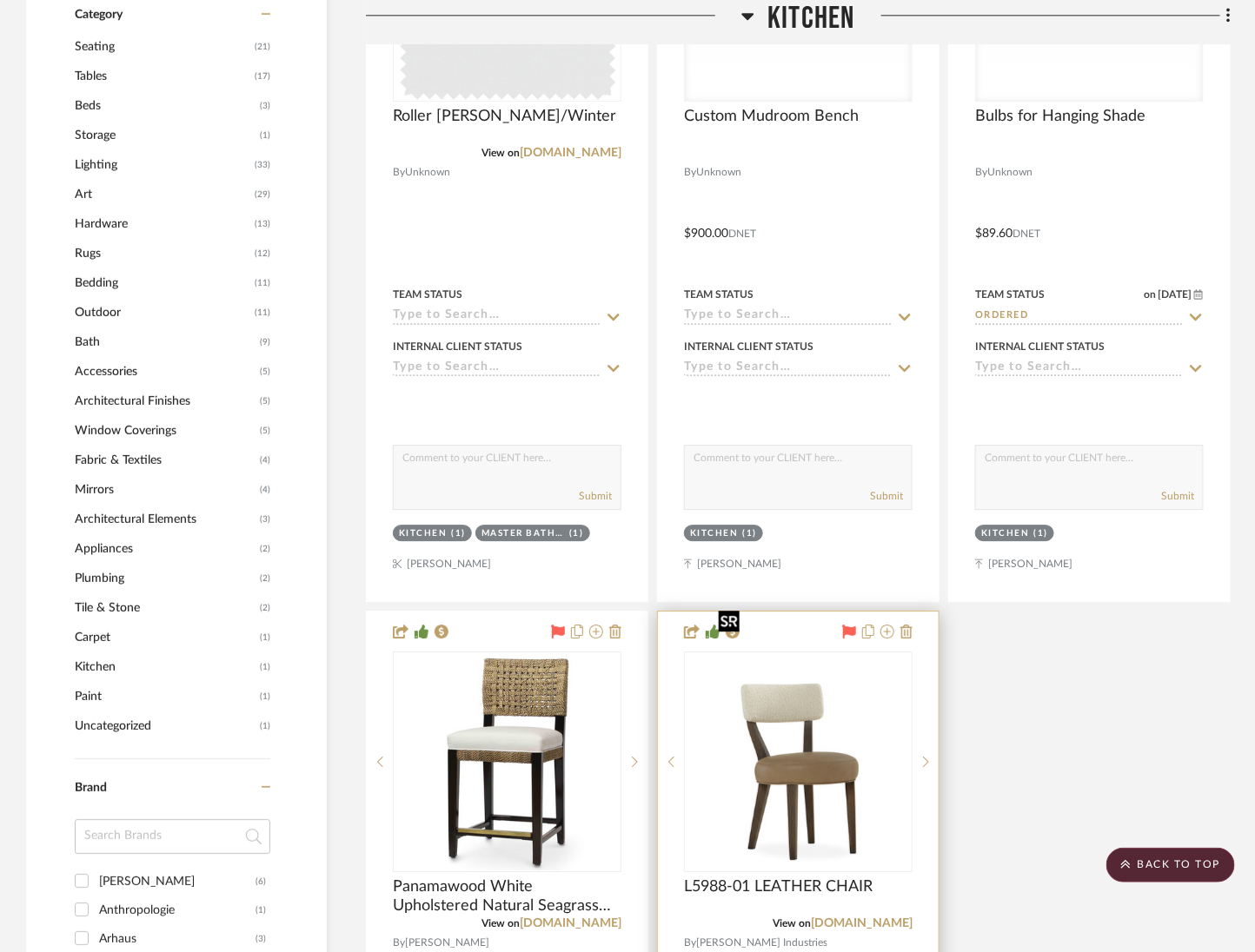
scroll to position [1754, 0]
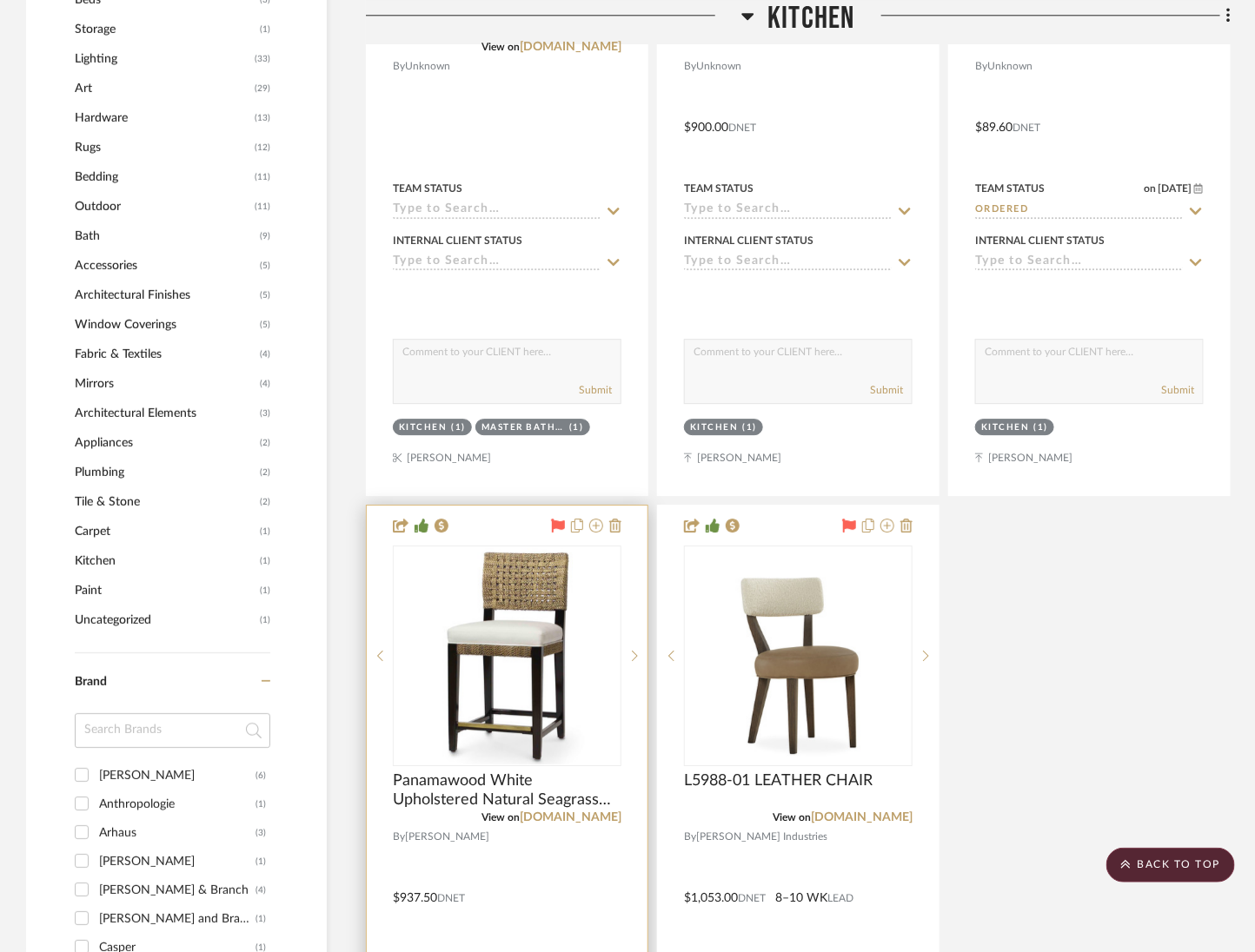
click at [591, 777] on div at bounding box center [508, 886] width 281 height 761
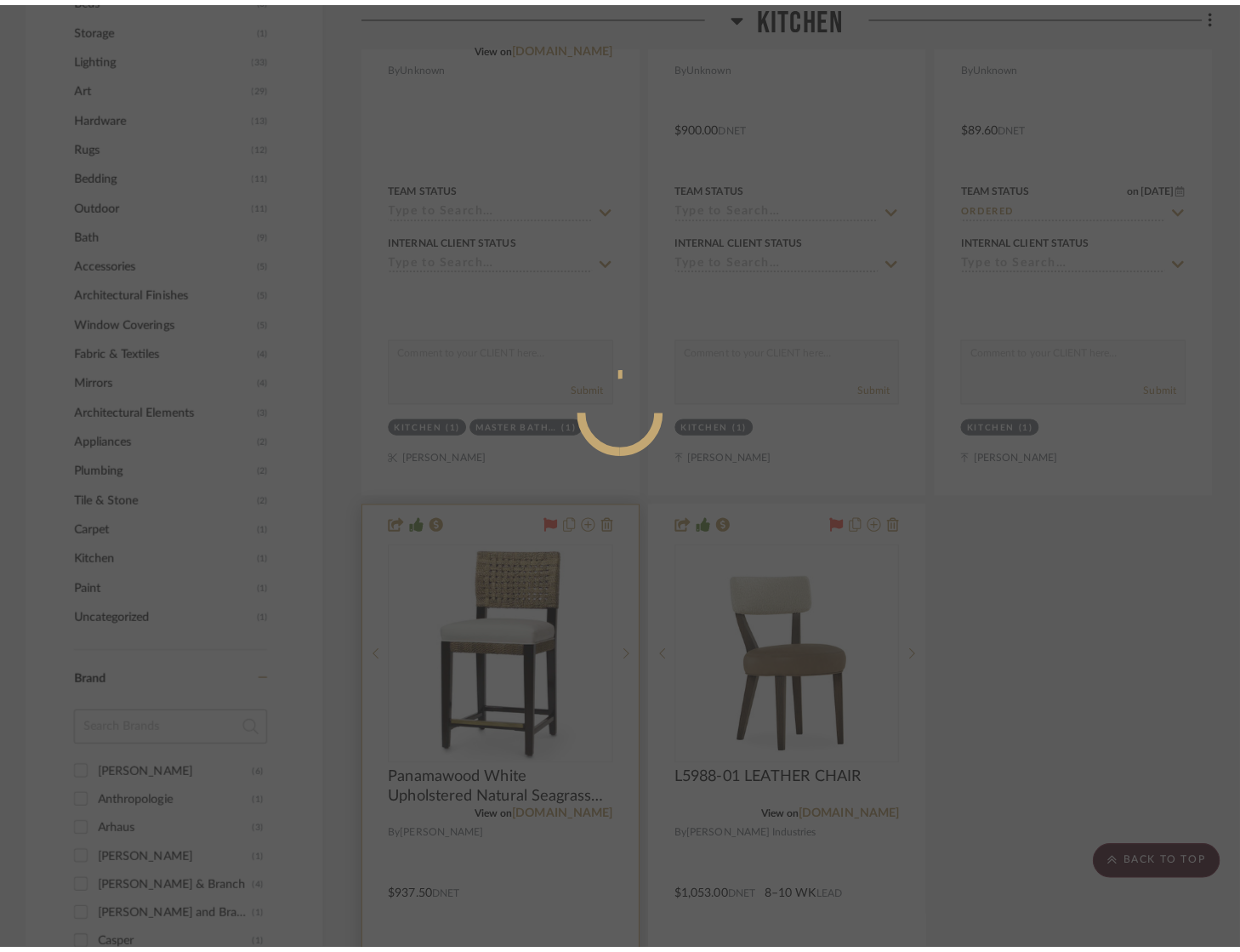
scroll to position [0, 0]
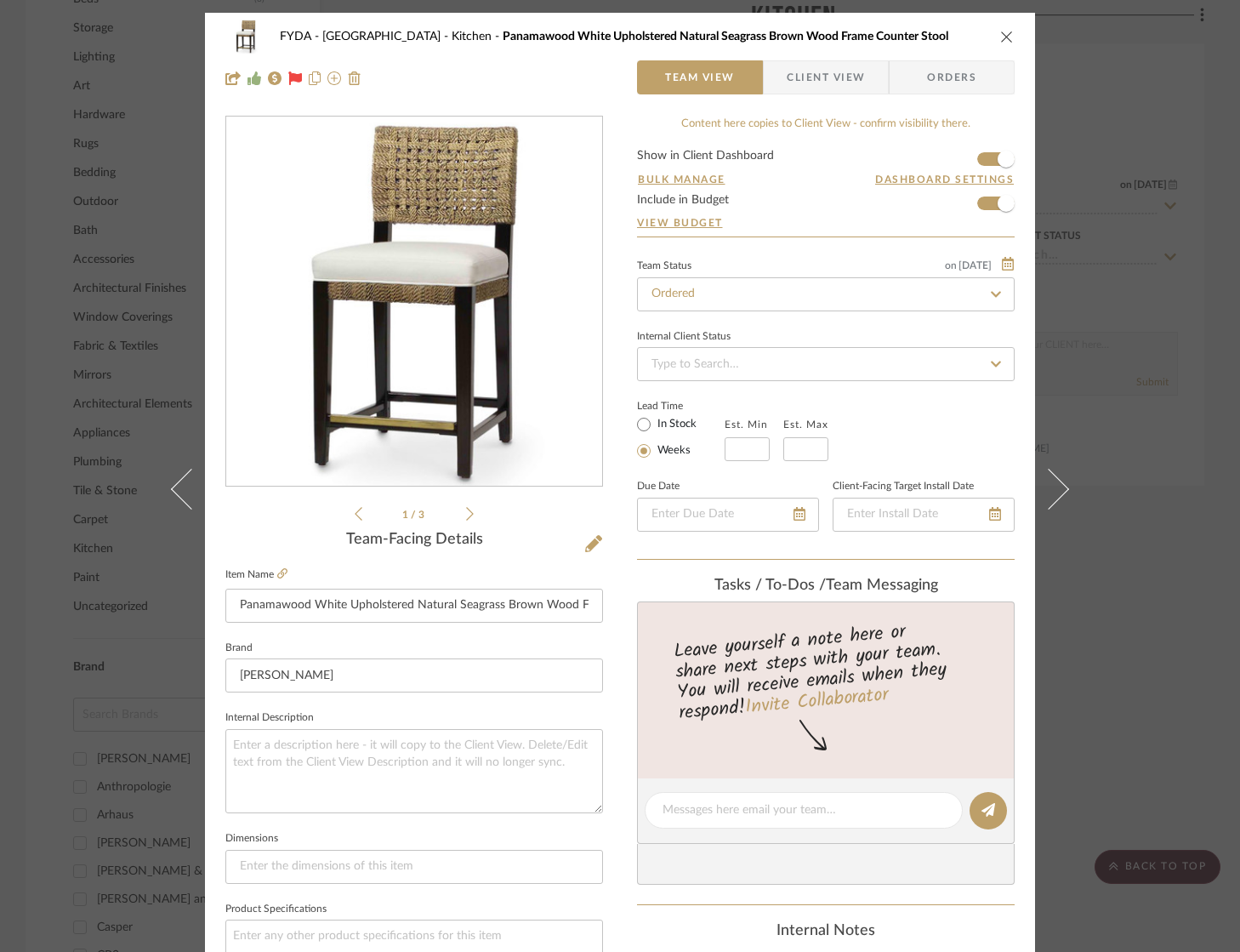
click at [1167, 627] on div "FYDA - 655 City Park Kitchen Panamawood White Upholstered Natural Seagrass Brow…" at bounding box center [620, 476] width 1240 height 952
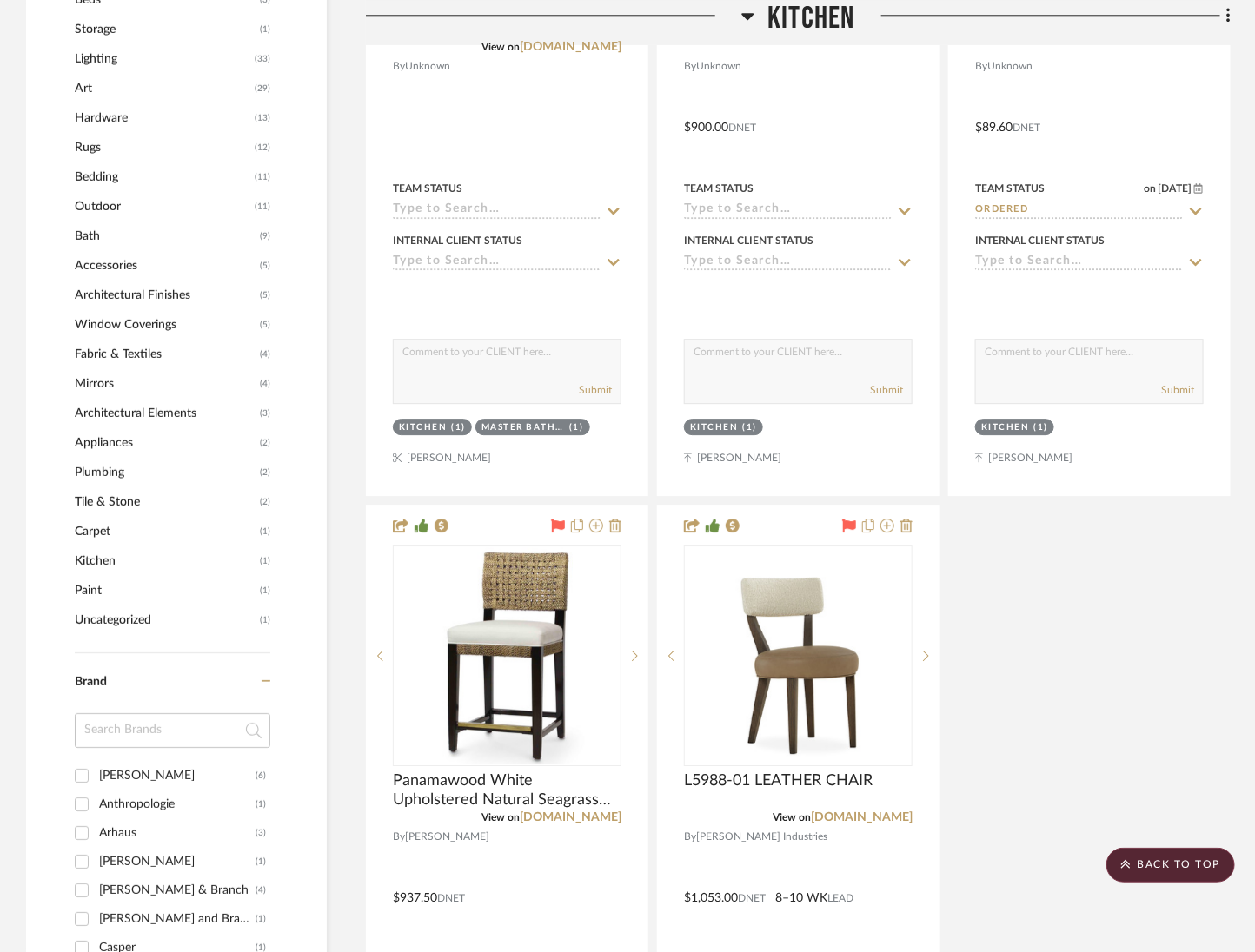
scroll to position [2196, 0]
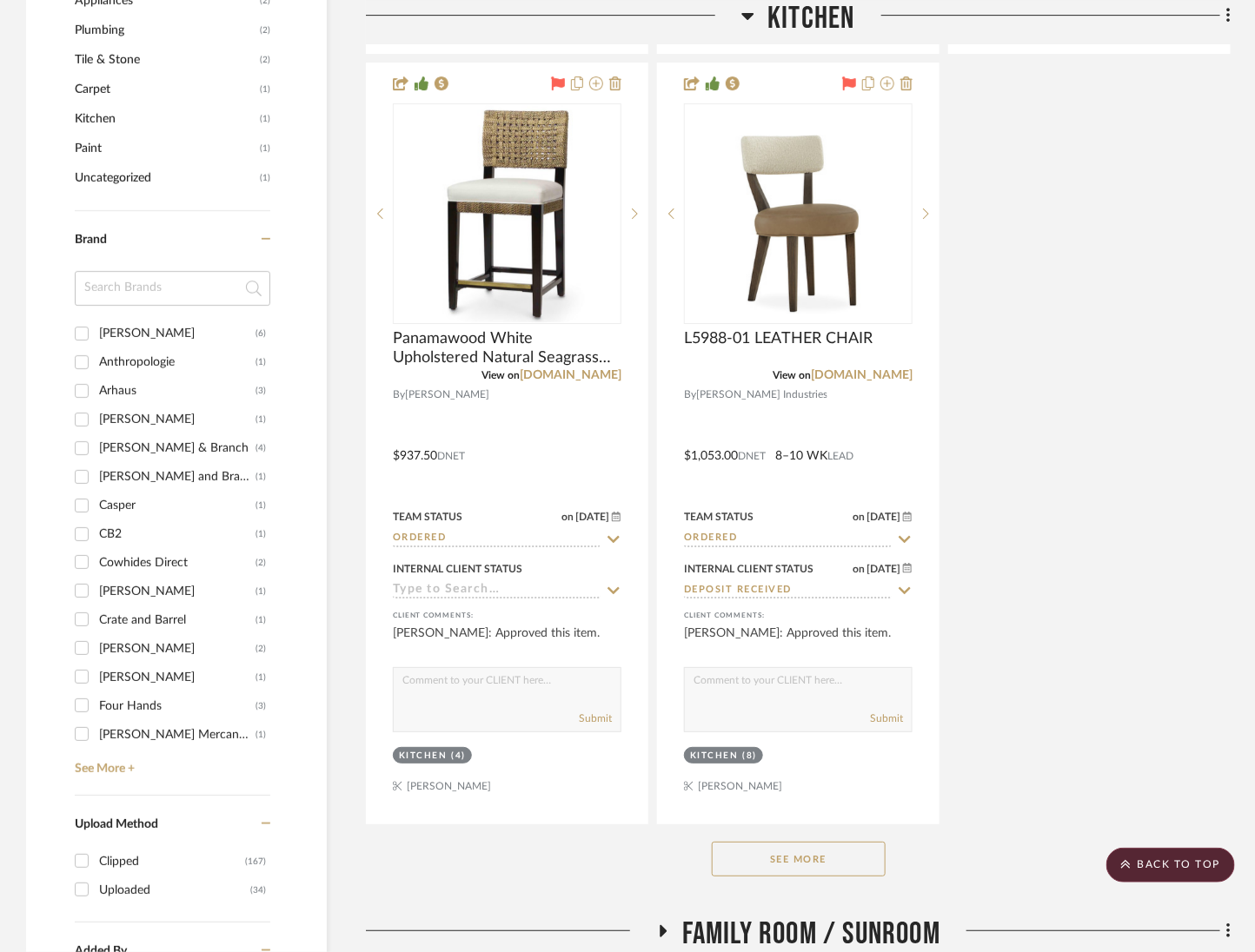
click at [879, 842] on button "See More" at bounding box center [798, 859] width 174 height 35
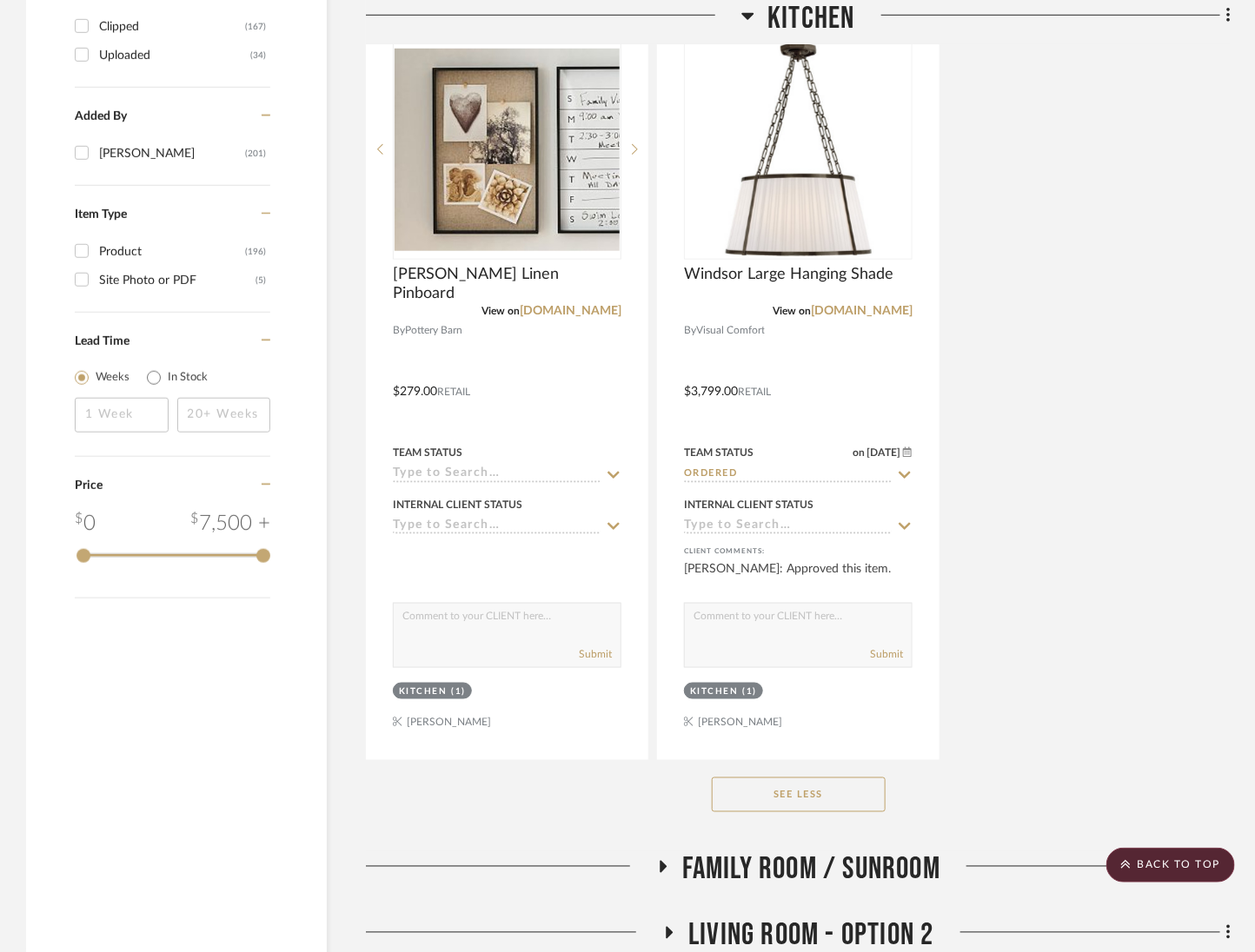
scroll to position [3033, 0]
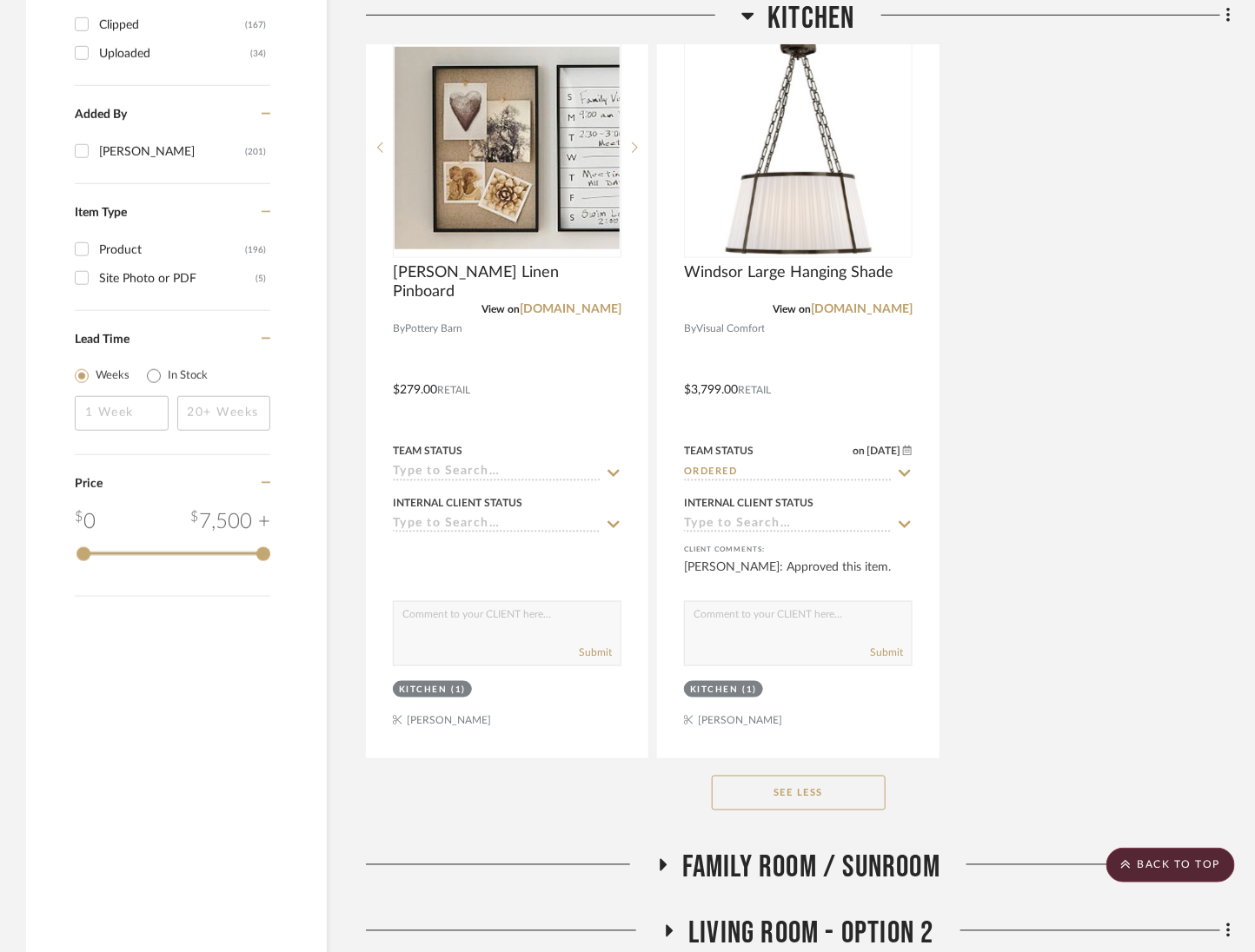
click at [832, 776] on button "See Less" at bounding box center [798, 793] width 174 height 35
click at [832, 736] on div "Entire Project Foyer / Entry Stairs Kitchen Classic Round Knob By Ashley Norton…" at bounding box center [798, 21] width 865 height 5202
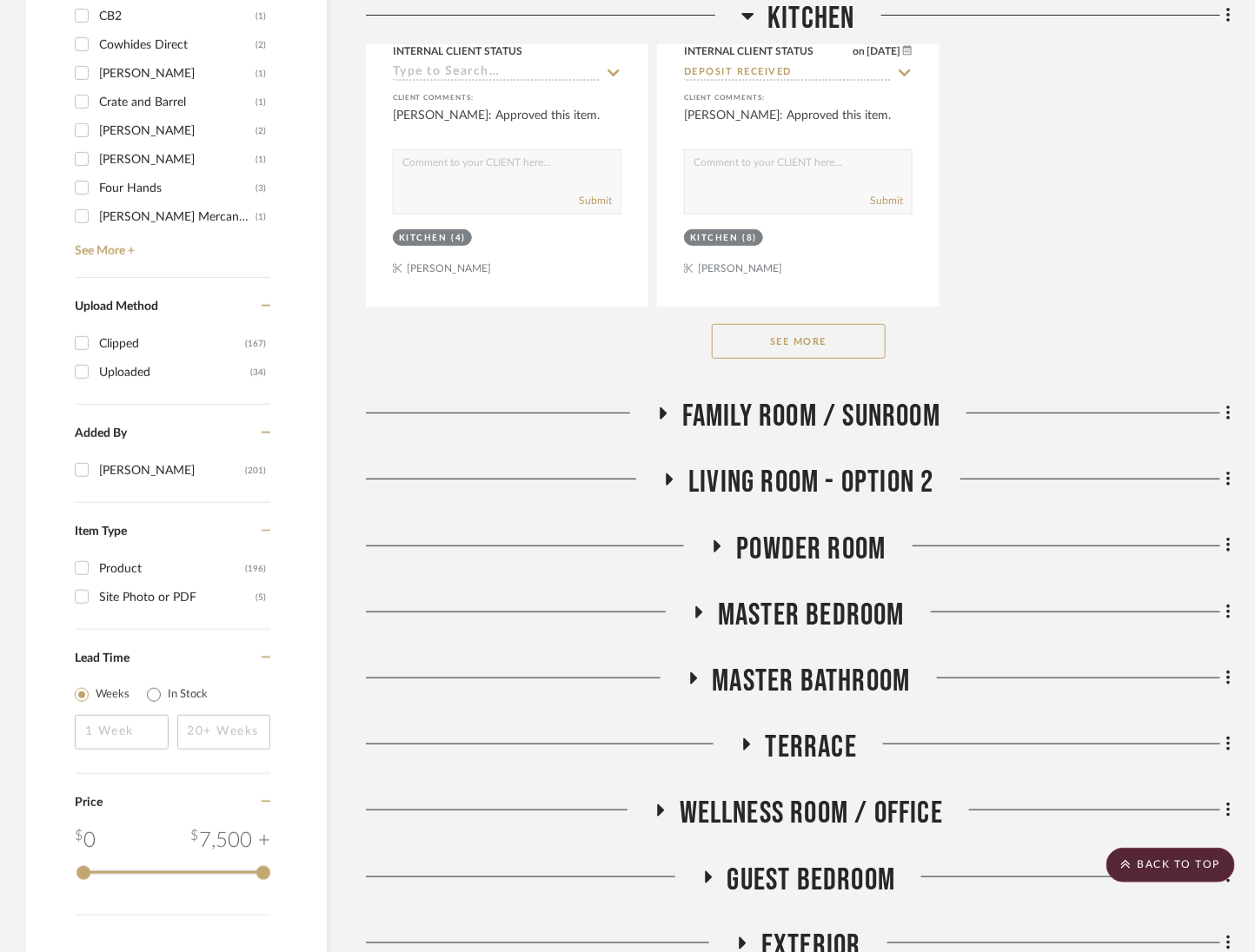
scroll to position [2530, 0]
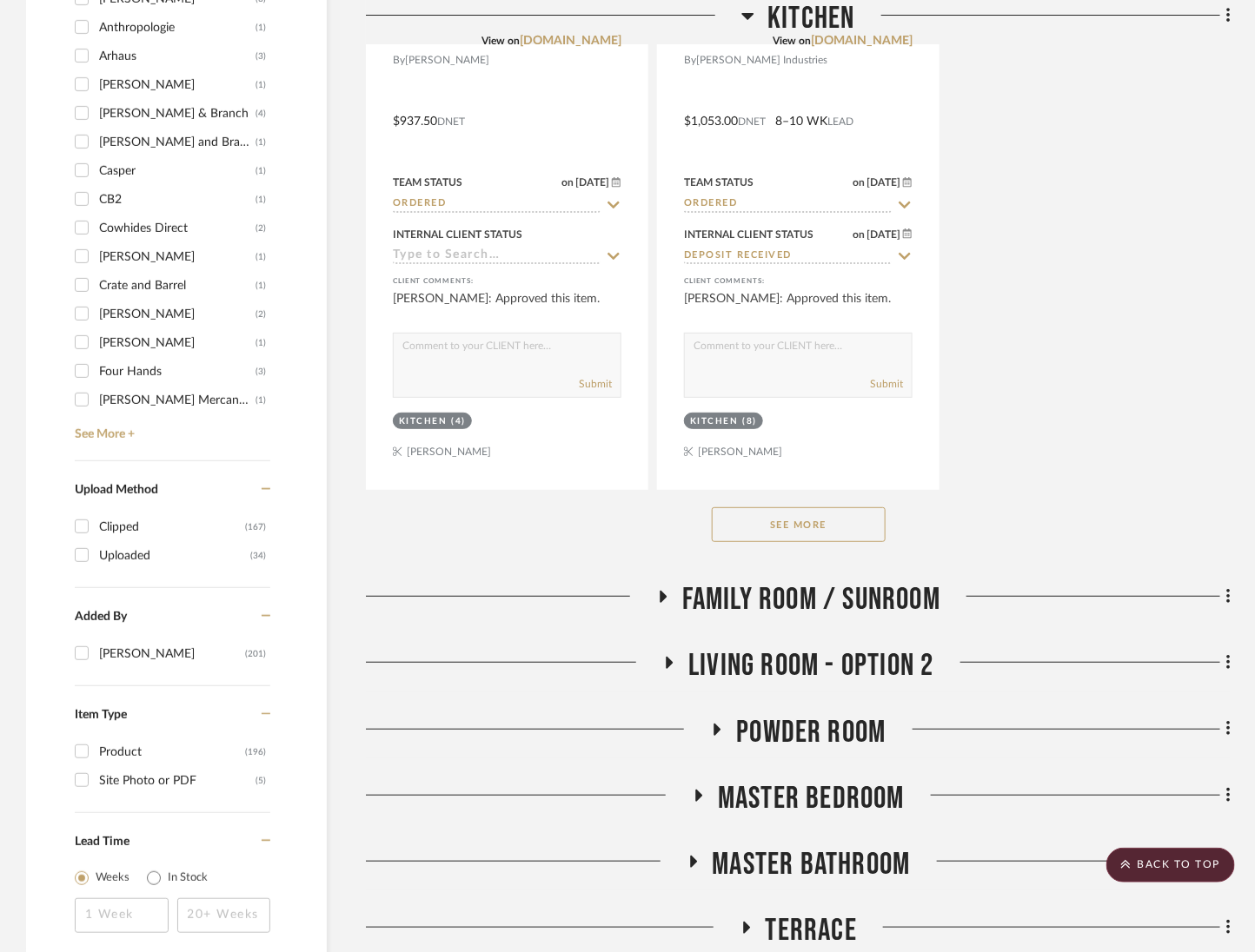
click at [861, 582] on span "Family Room / Sunroom" at bounding box center [811, 600] width 258 height 38
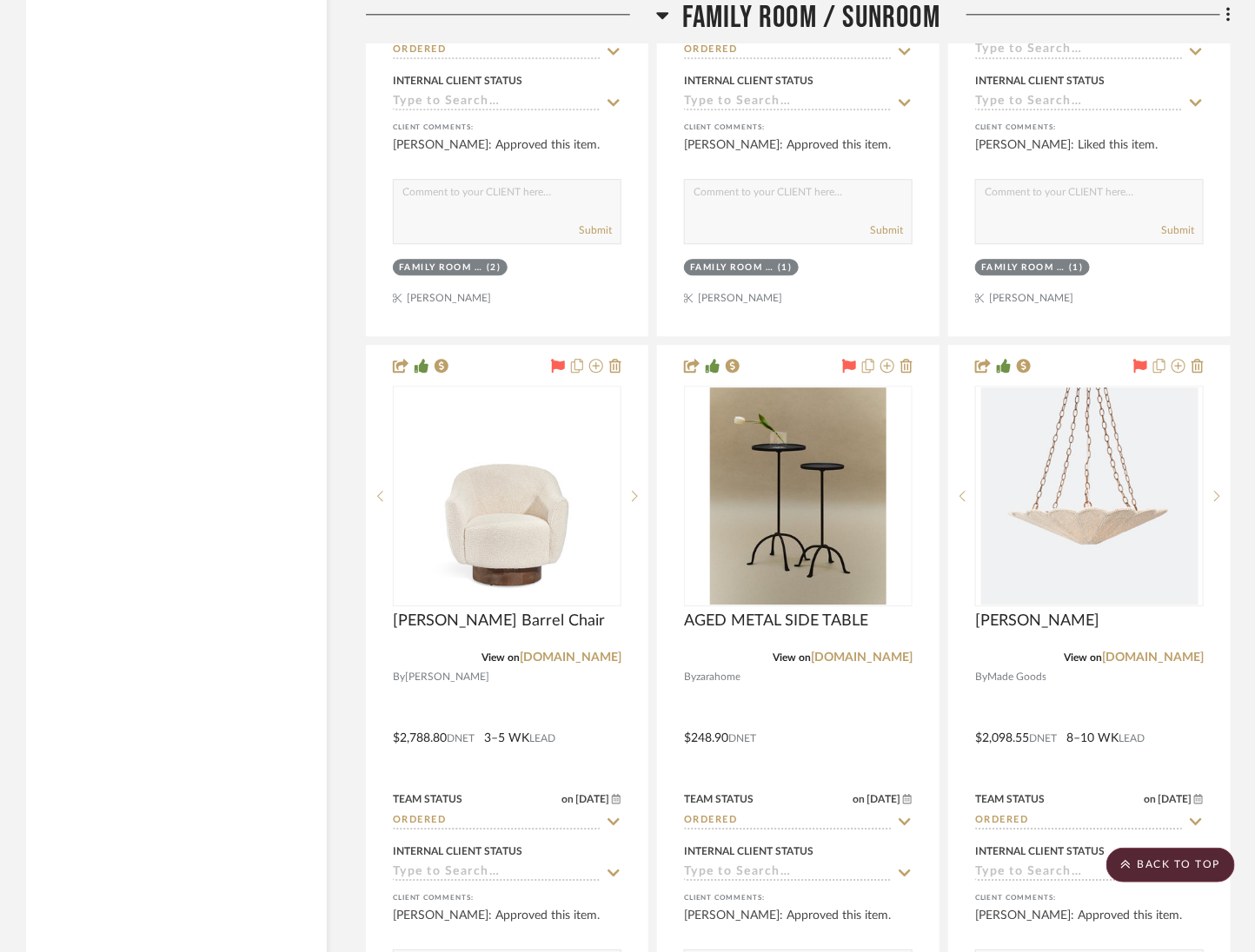
scroll to position [6716, 0]
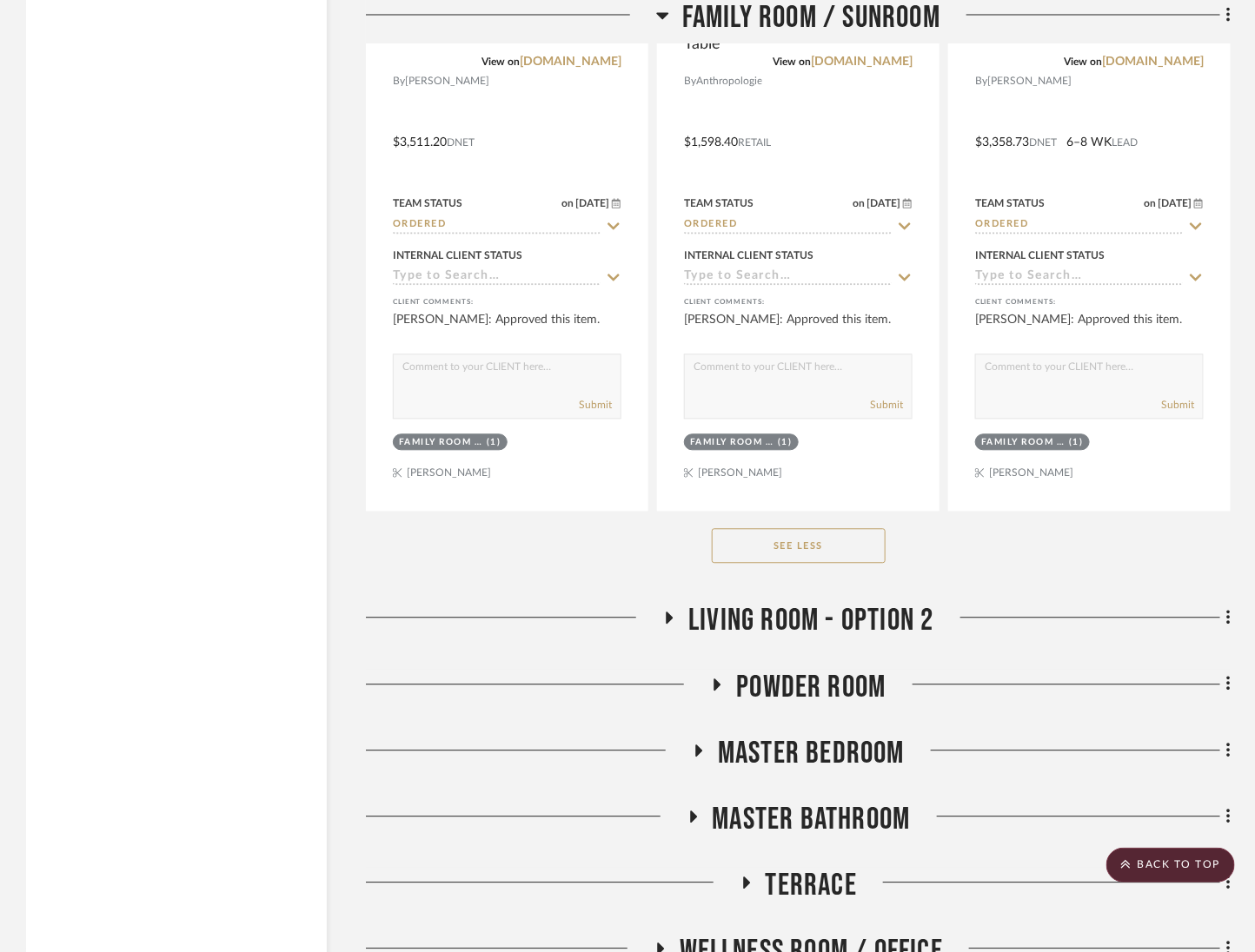
click at [771, 529] on button "See Less" at bounding box center [798, 546] width 174 height 35
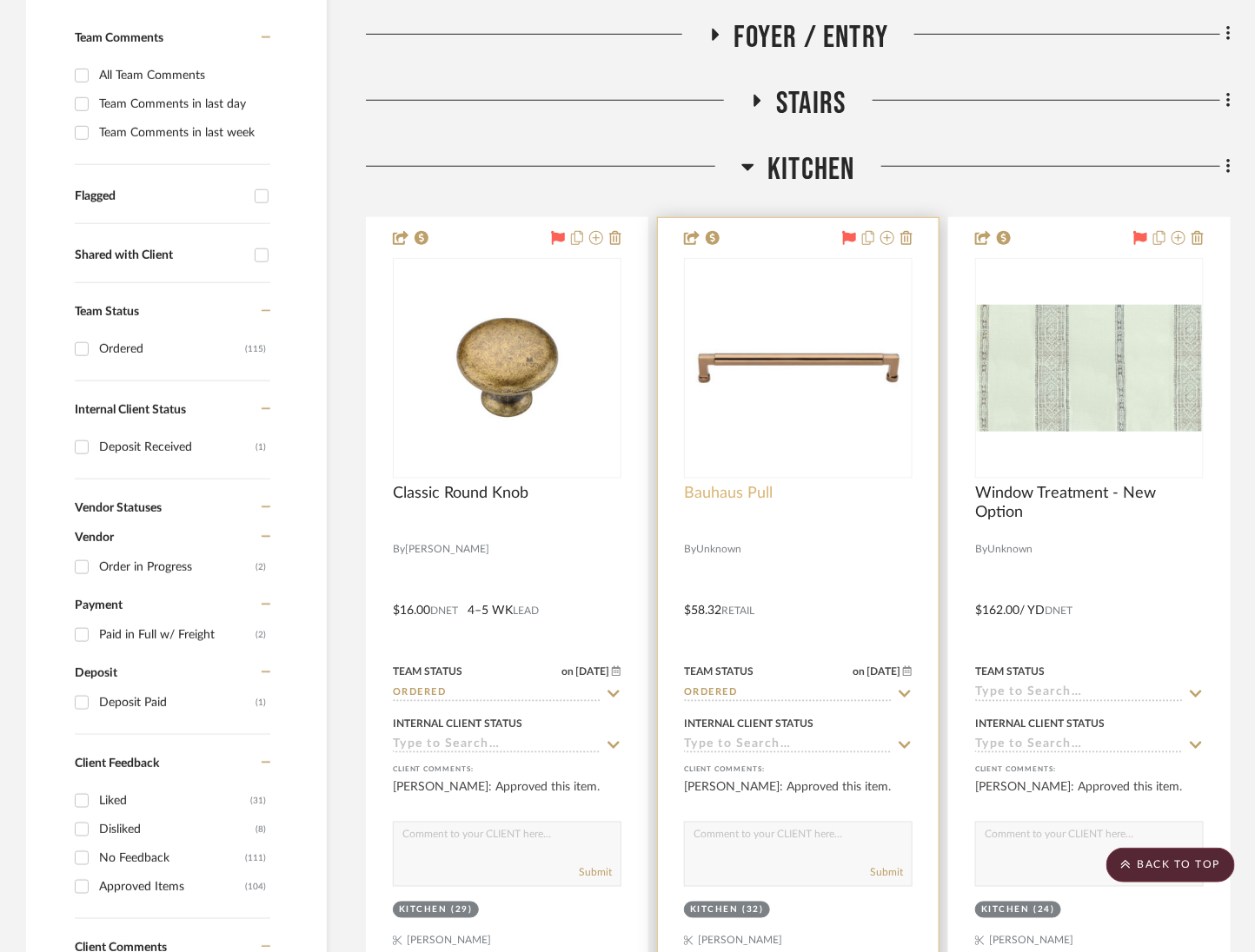
scroll to position [296, 0]
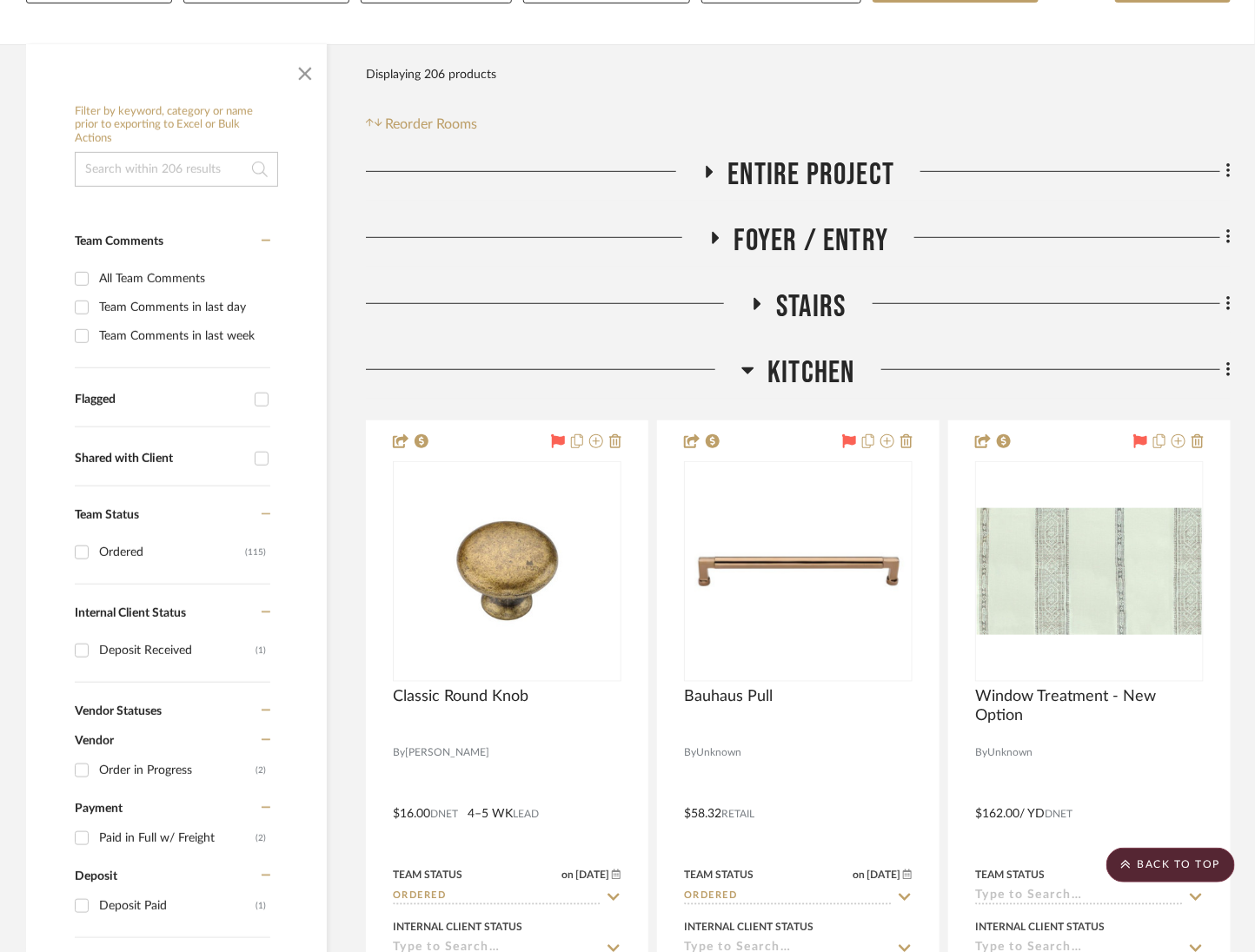
click at [781, 354] on span "Kitchen" at bounding box center [811, 373] width 87 height 38
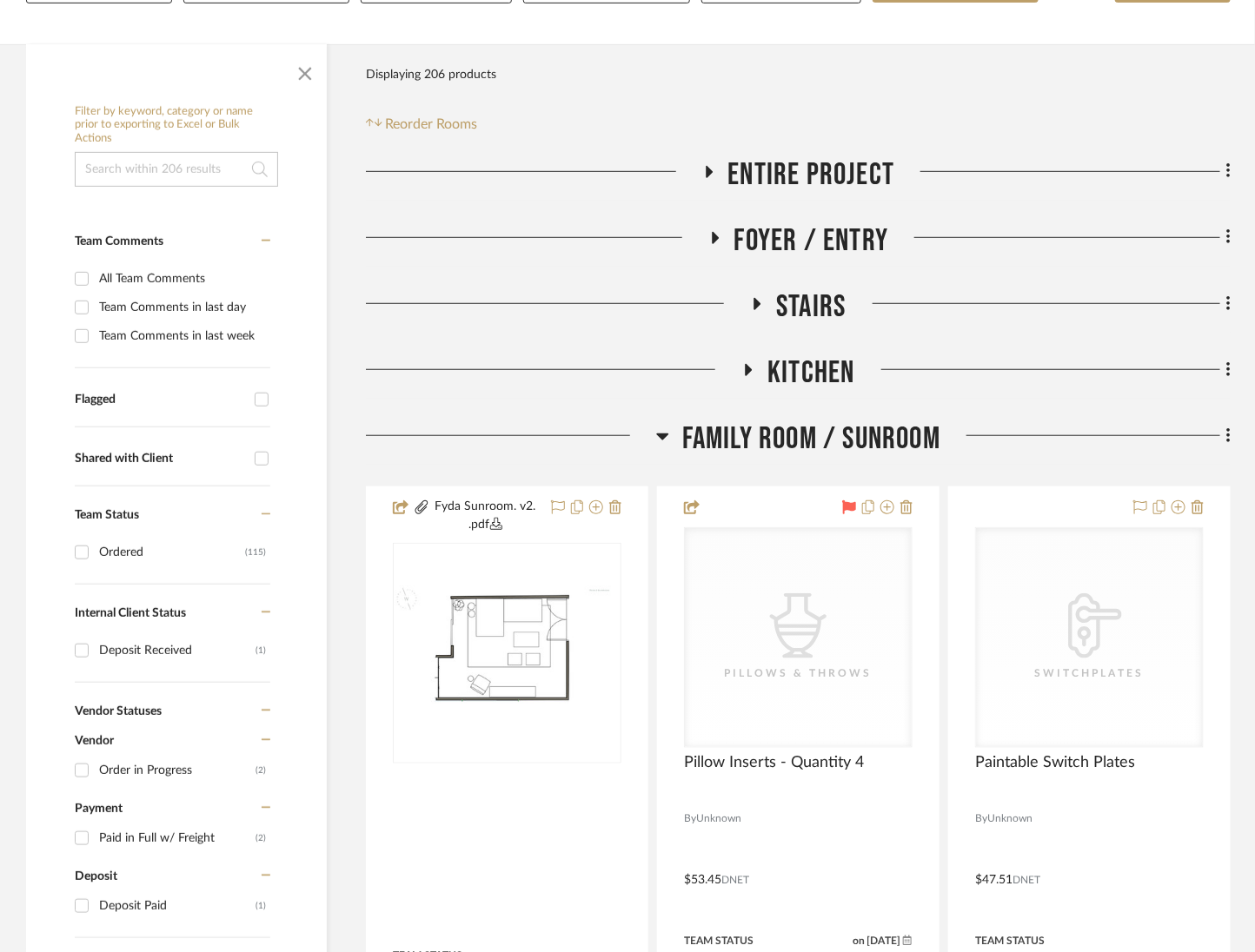
click at [812, 421] on span "Family Room / Sunroom" at bounding box center [811, 439] width 258 height 38
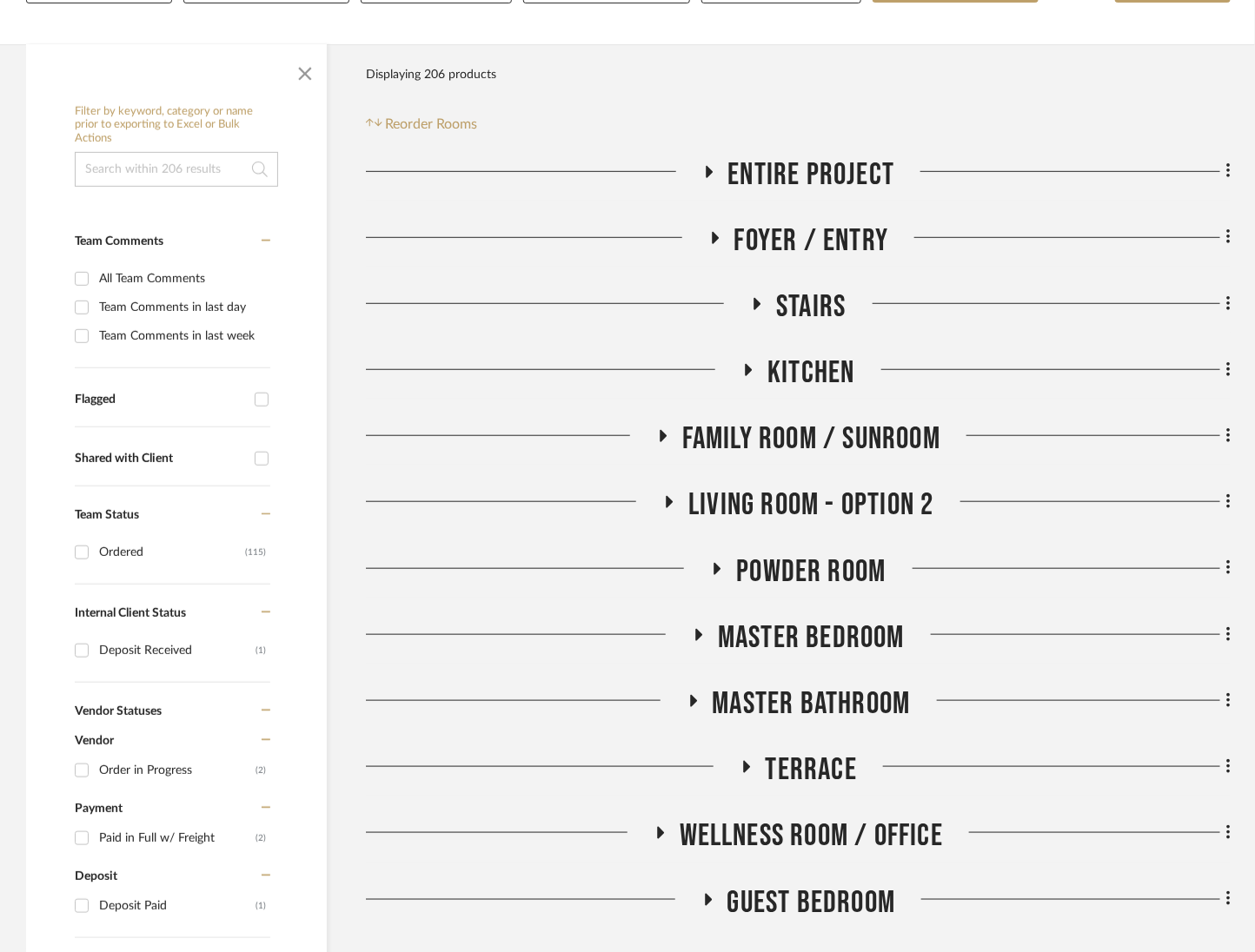
click at [826, 487] on span "Living Room - Option 2" at bounding box center [811, 506] width 245 height 38
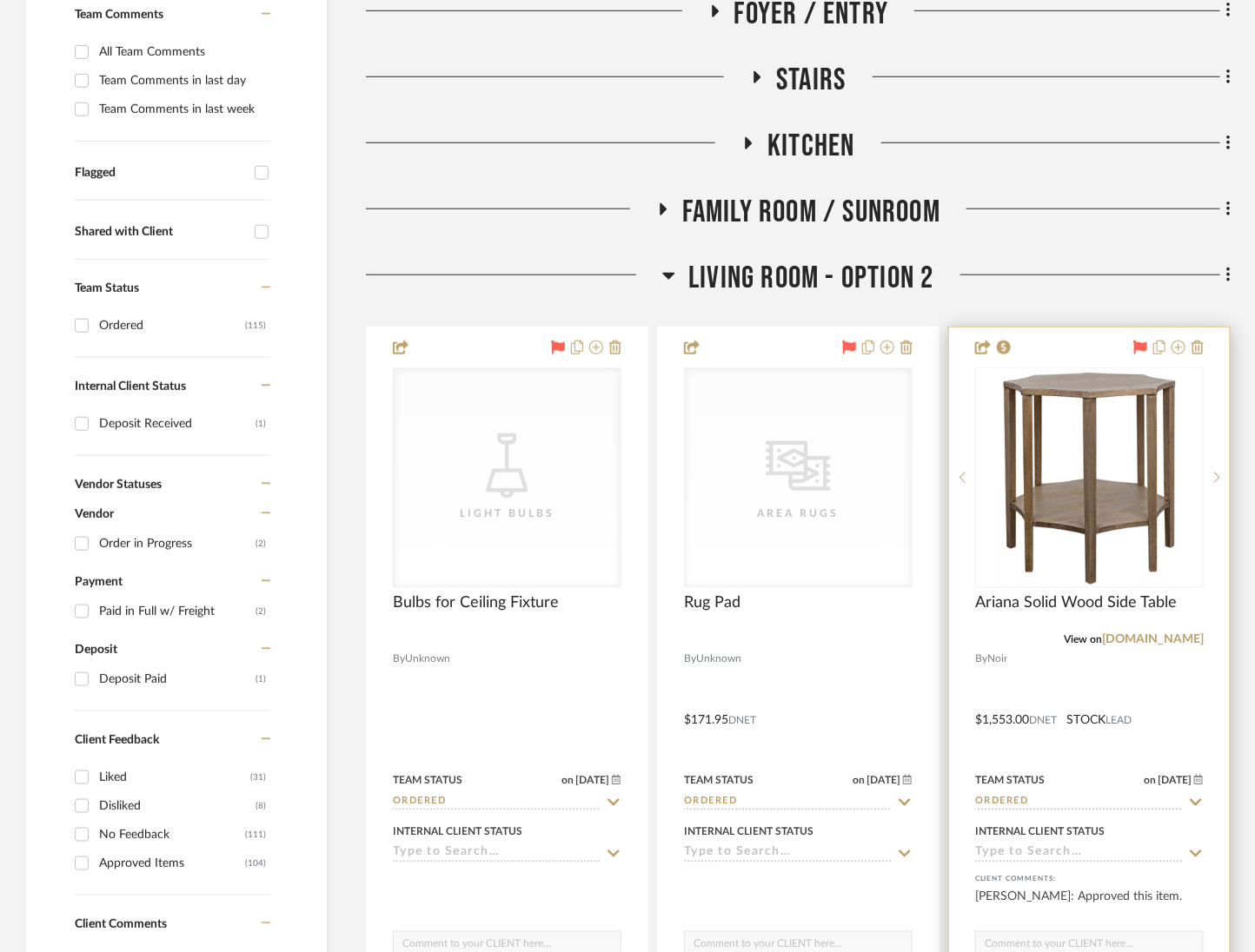
scroll to position [633, 0]
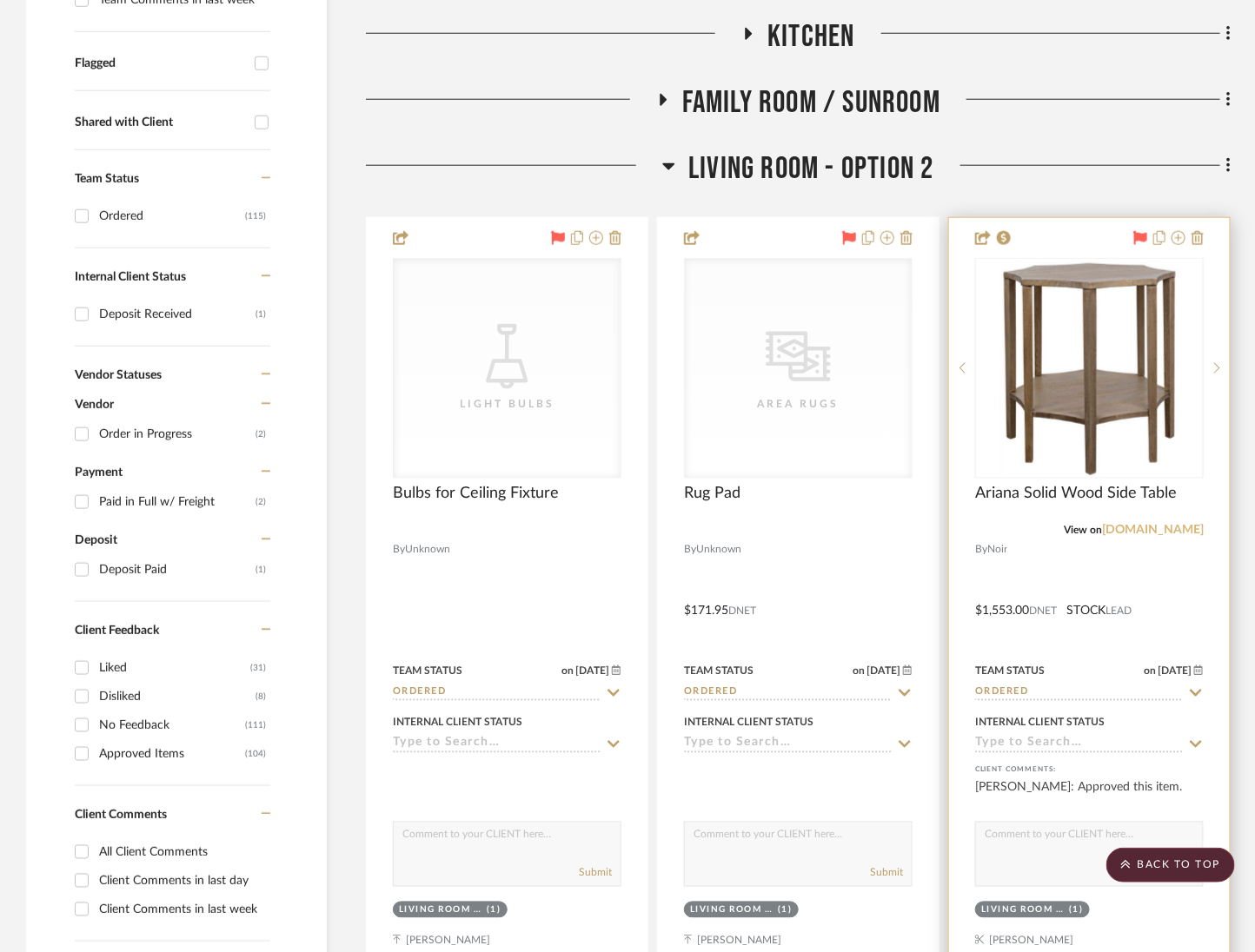
click at [1174, 524] on link "perigold.com" at bounding box center [1154, 531] width 102 height 13
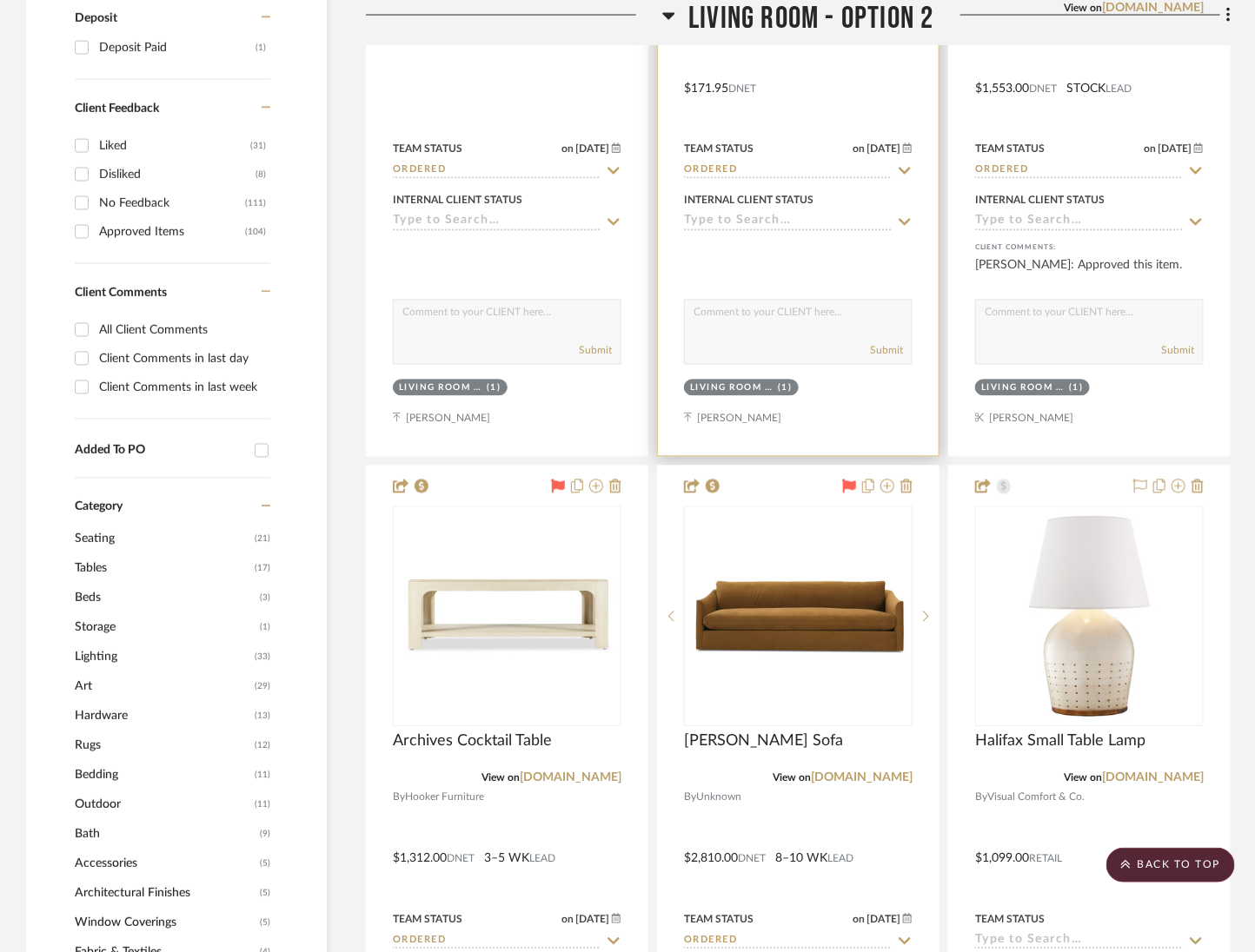
scroll to position [1167, 0]
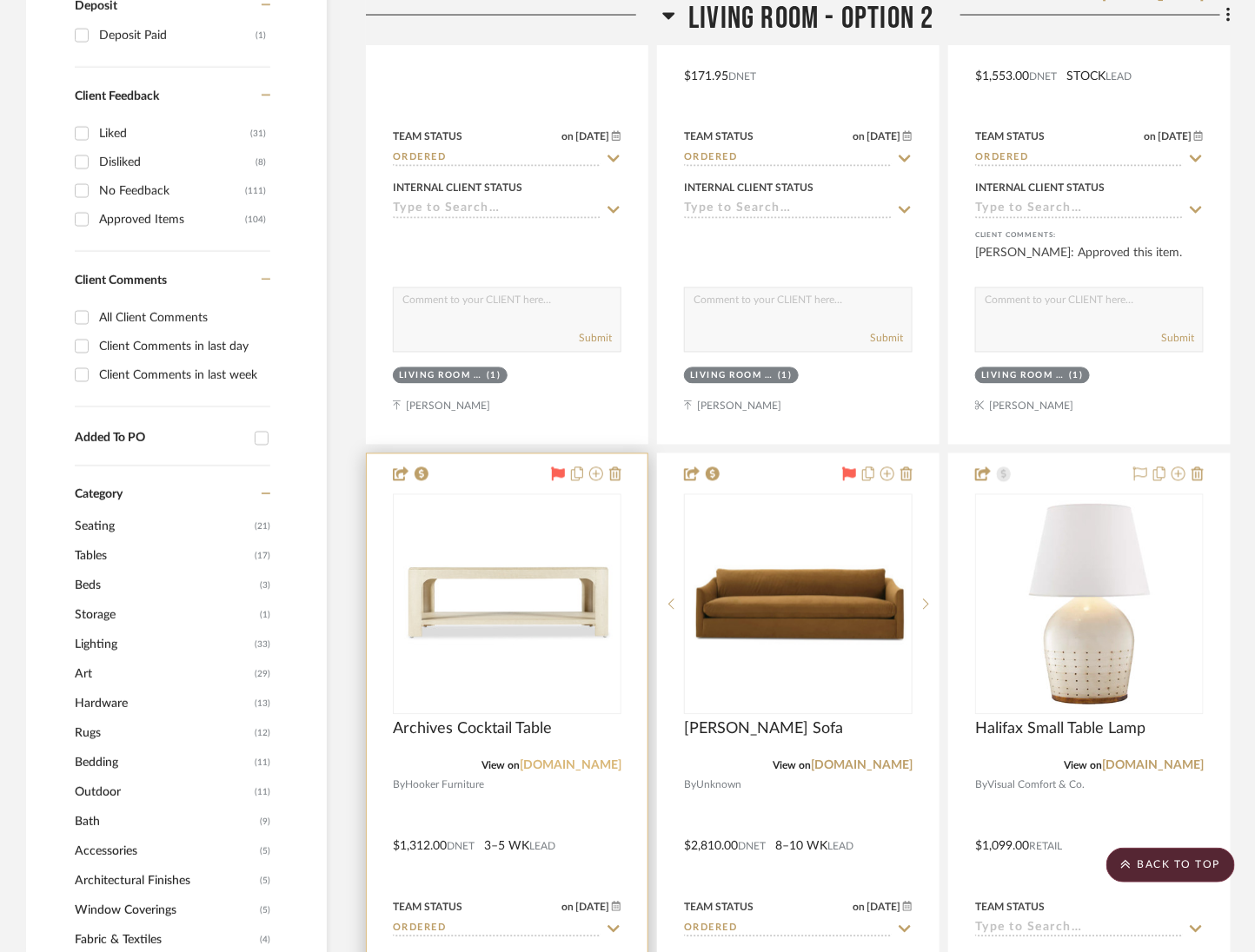
click at [570, 761] on link "perigold.com" at bounding box center [571, 767] width 102 height 13
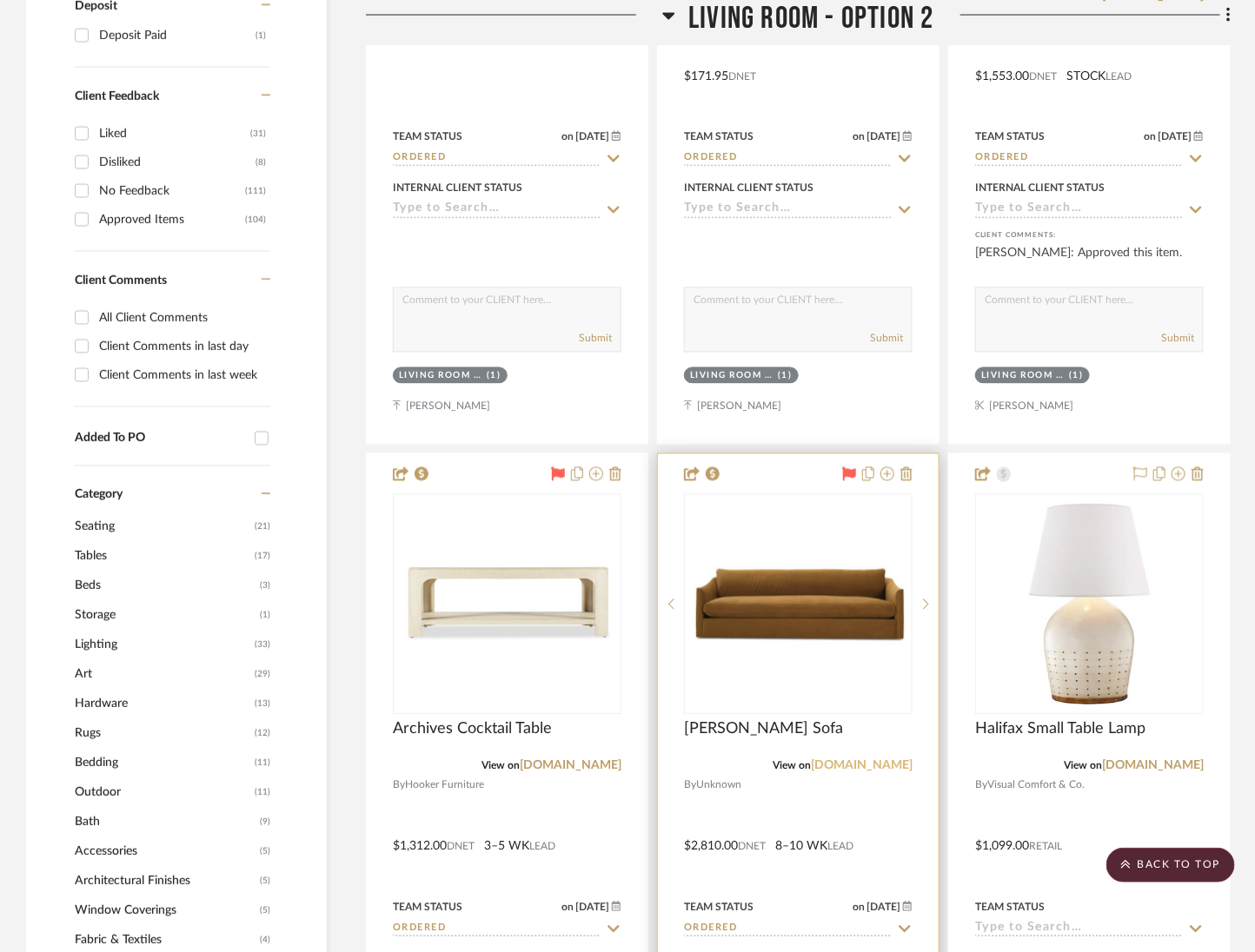
click at [874, 761] on link "rowefurniture.com" at bounding box center [862, 767] width 102 height 13
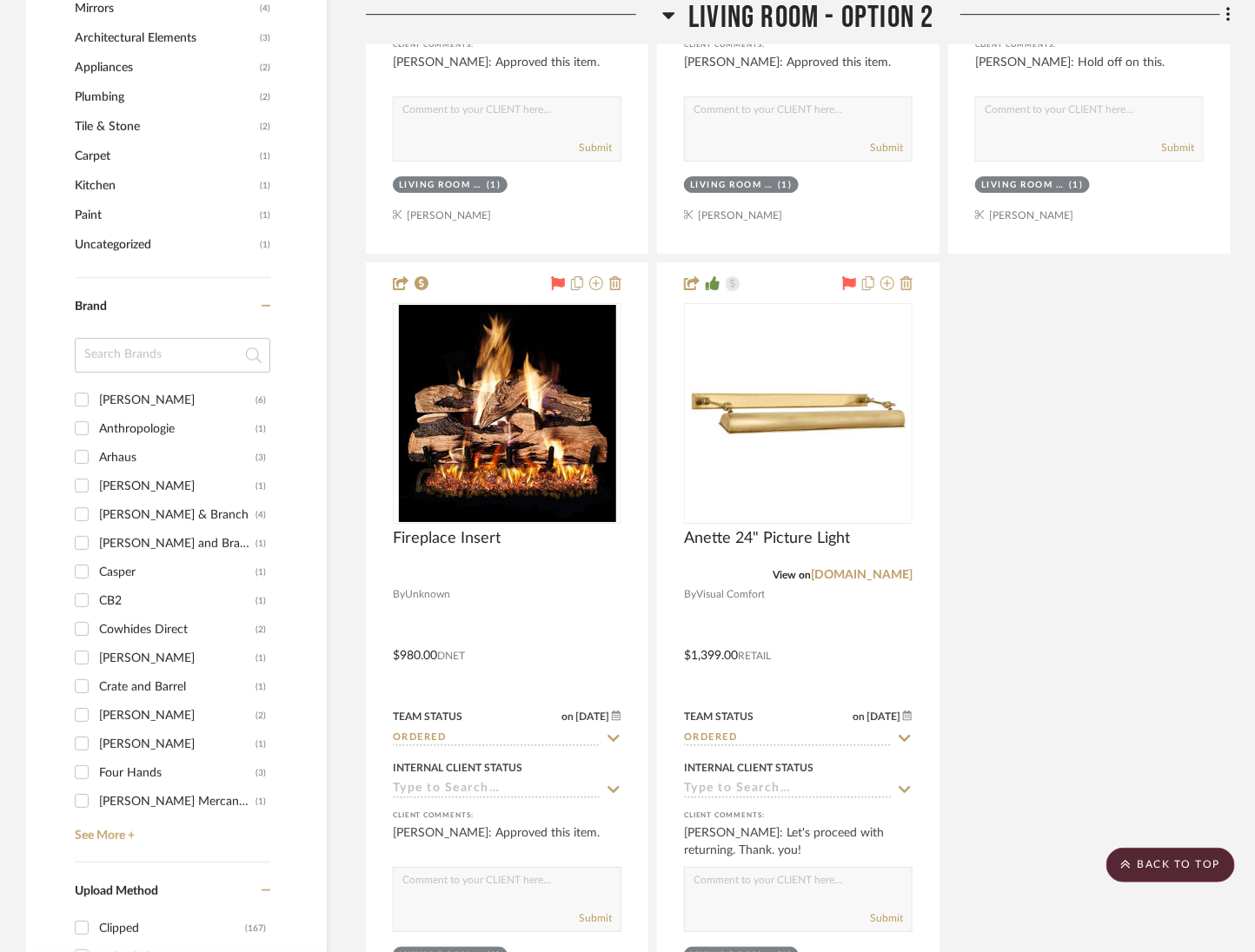
scroll to position [2435, 0]
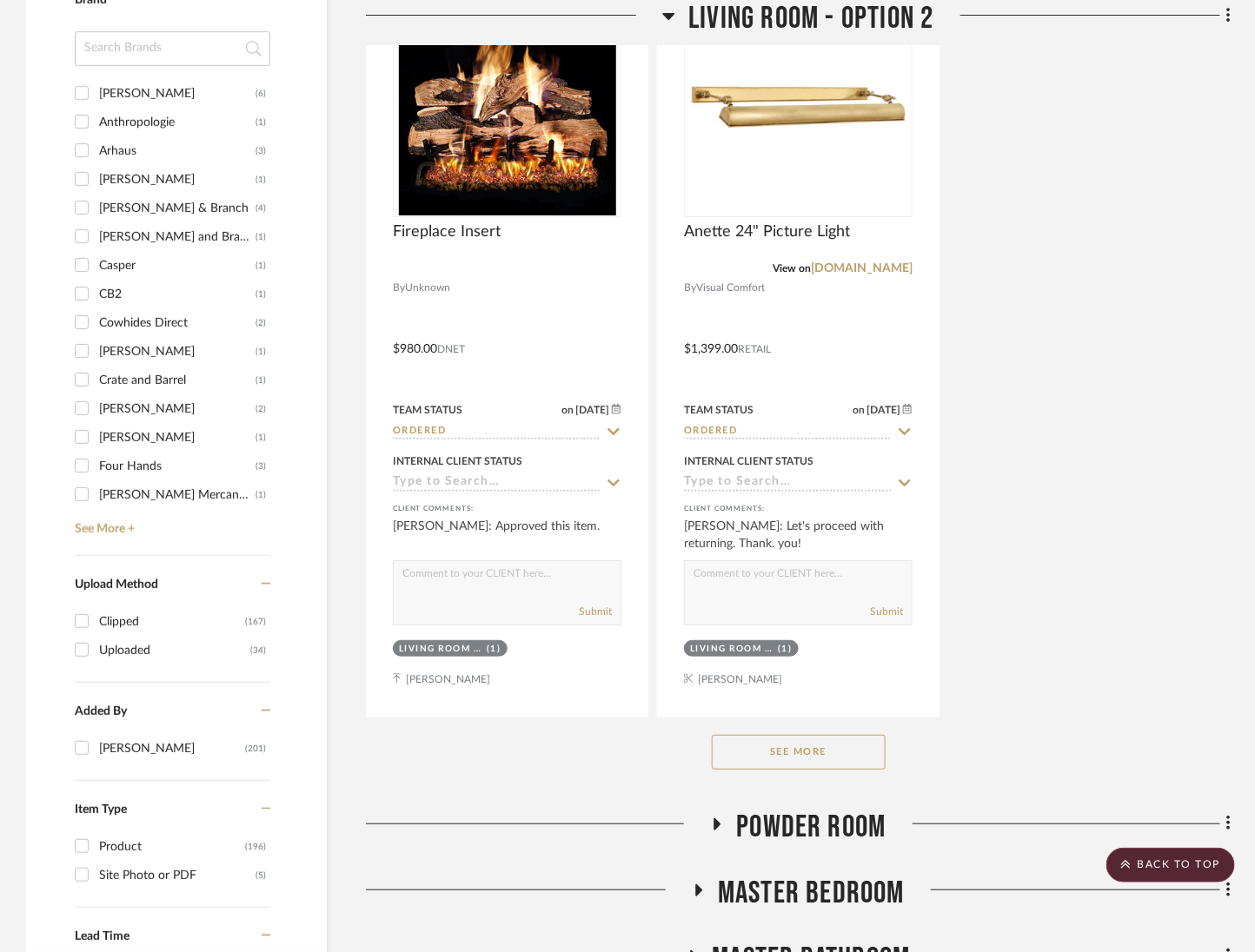
click at [874, 722] on div "See More" at bounding box center [798, 752] width 865 height 70
click at [859, 735] on button "See More" at bounding box center [798, 752] width 174 height 35
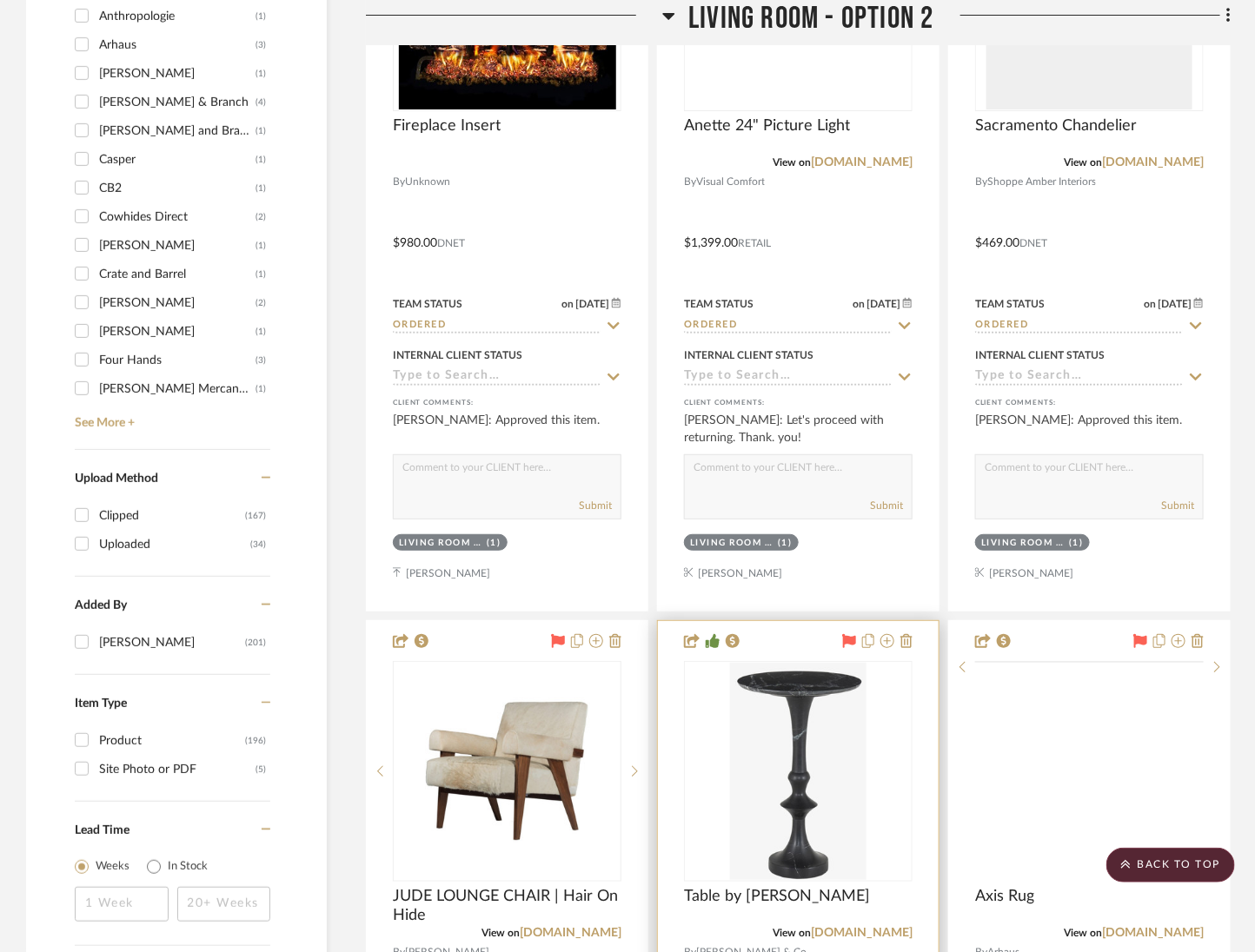
scroll to position [2865, 0]
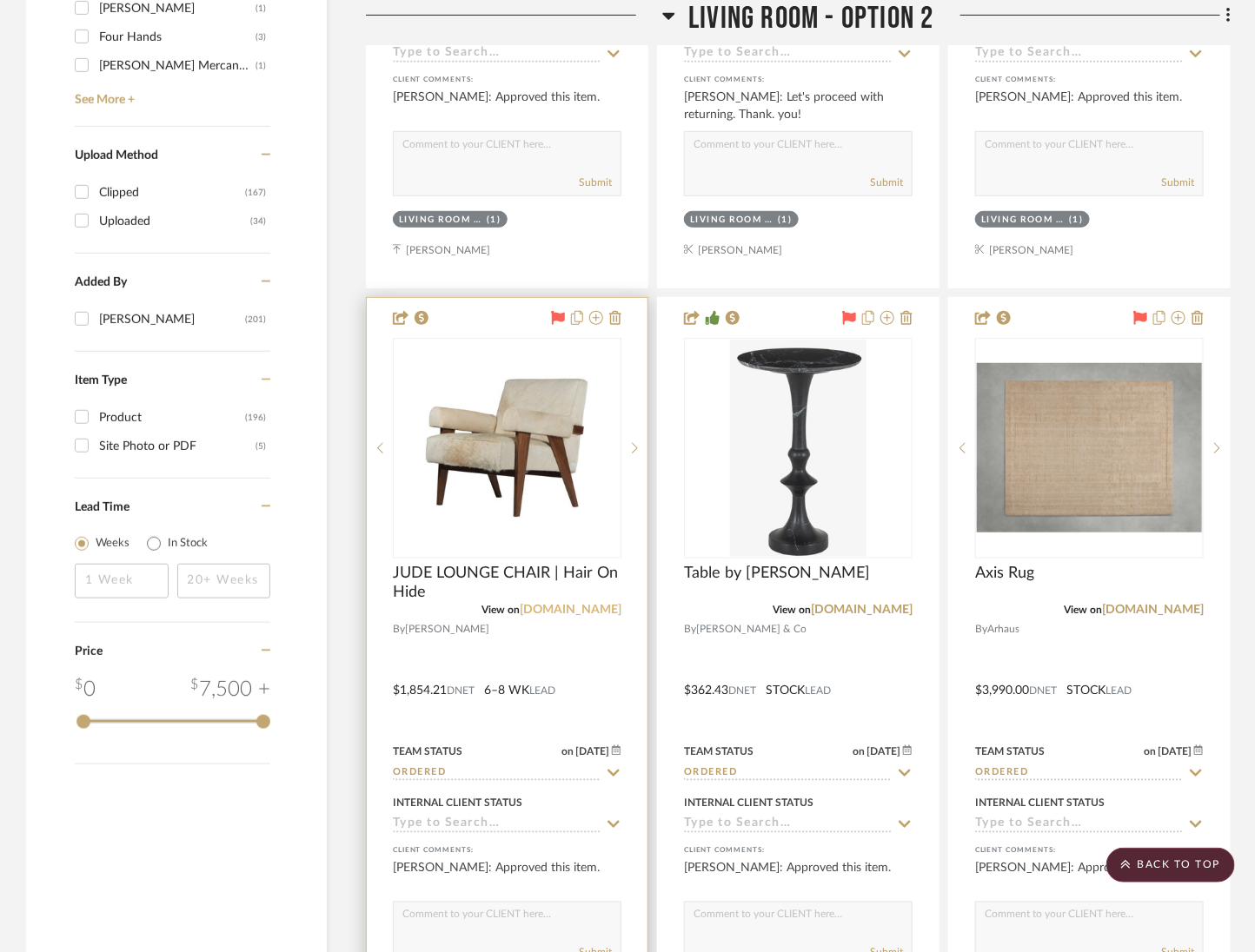
click at [577, 604] on link "alicelanehome.com" at bounding box center [571, 610] width 102 height 13
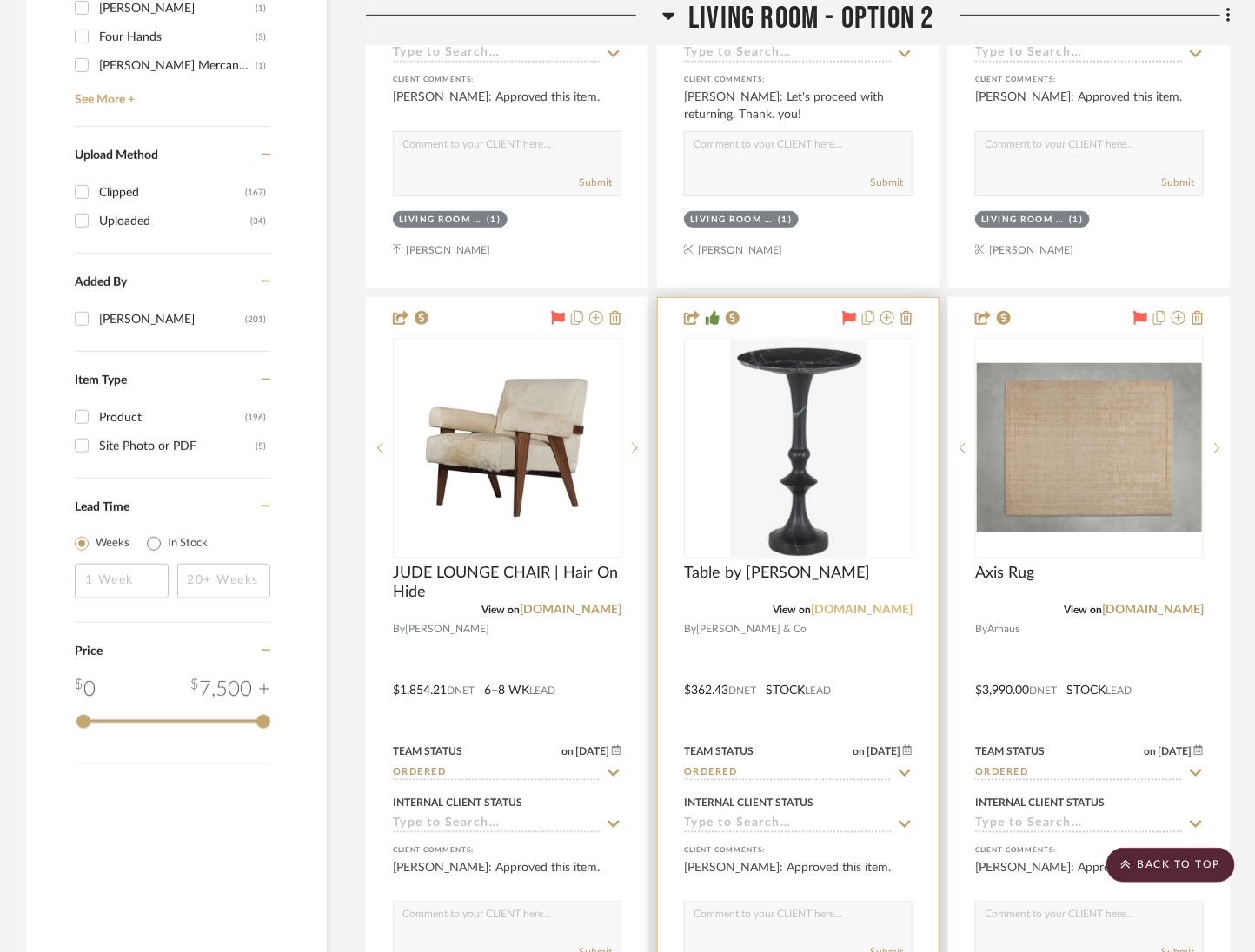
click at [880, 604] on link "mcgeeandco.com" at bounding box center [862, 610] width 102 height 13
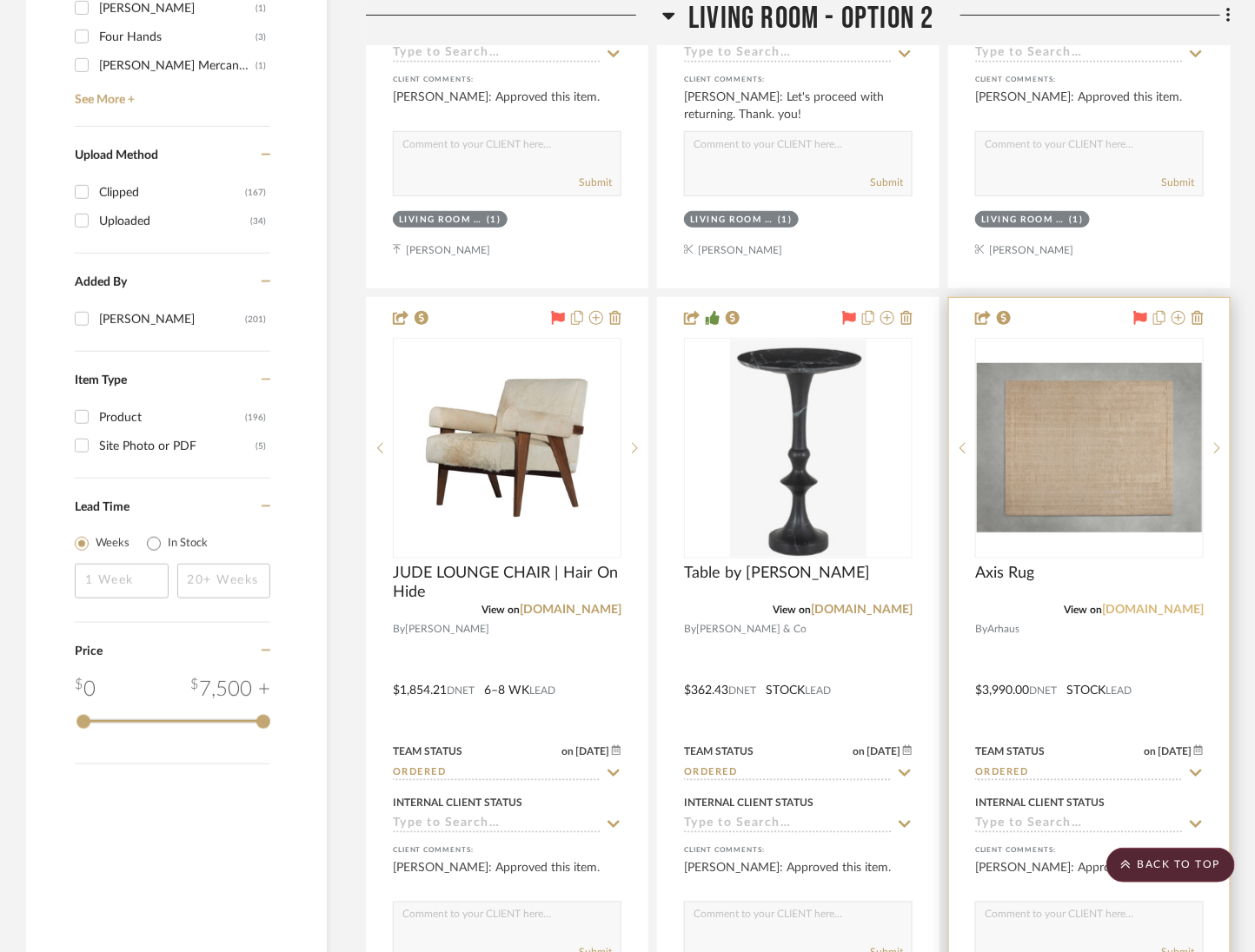
click at [1161, 604] on link "arhaus.com" at bounding box center [1154, 610] width 102 height 13
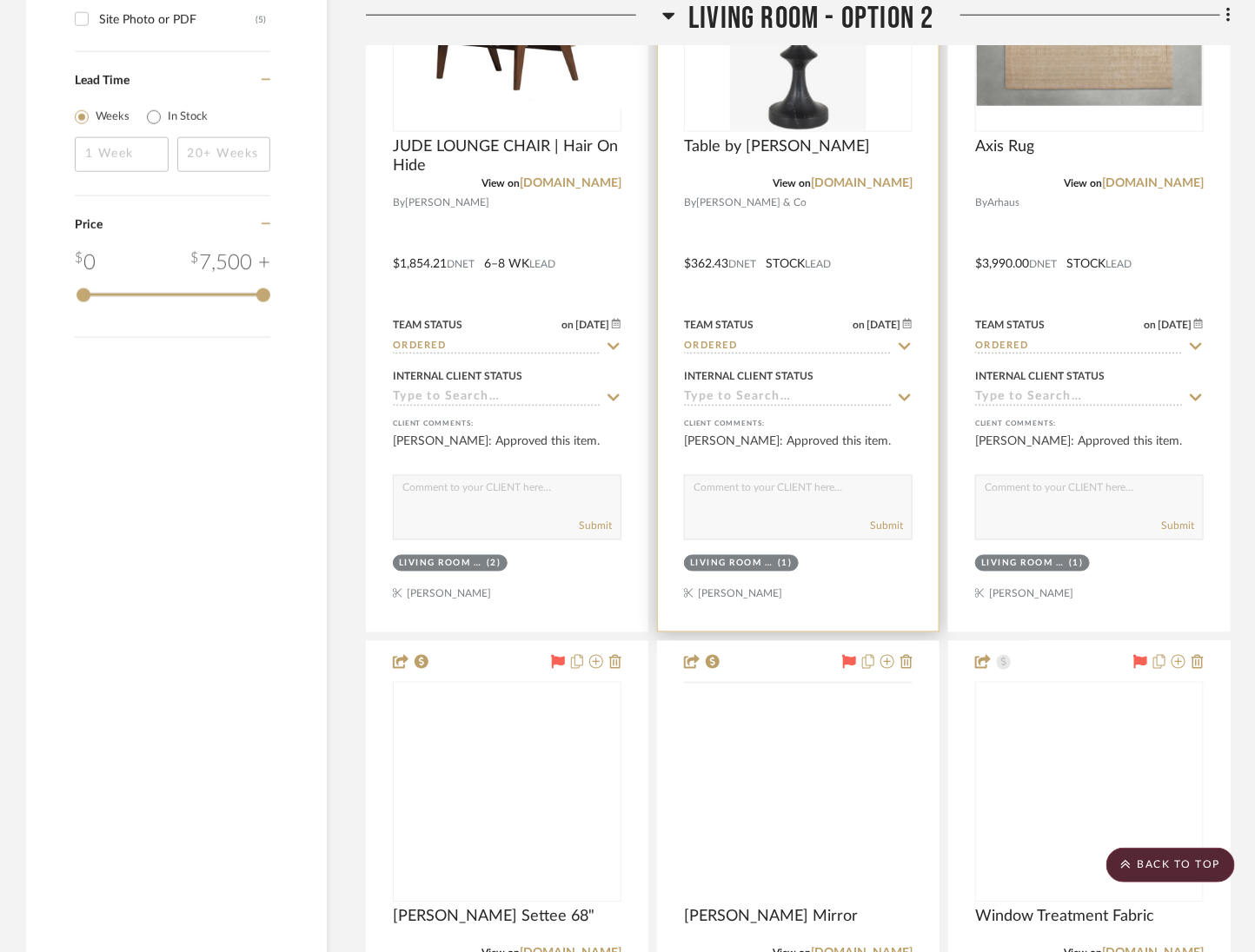
scroll to position [3489, 0]
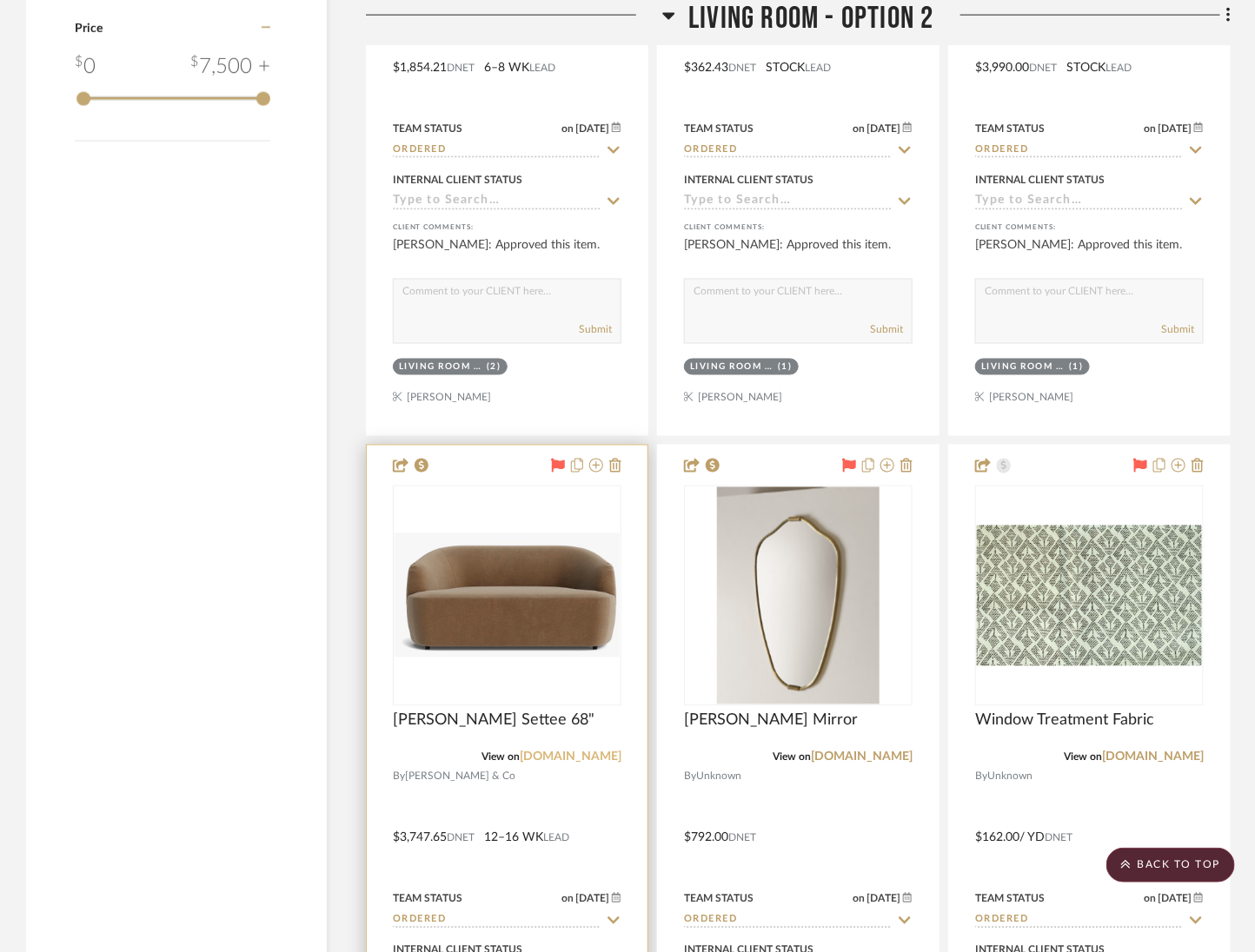
click at [585, 752] on link "mcgeeandco.com" at bounding box center [571, 758] width 102 height 13
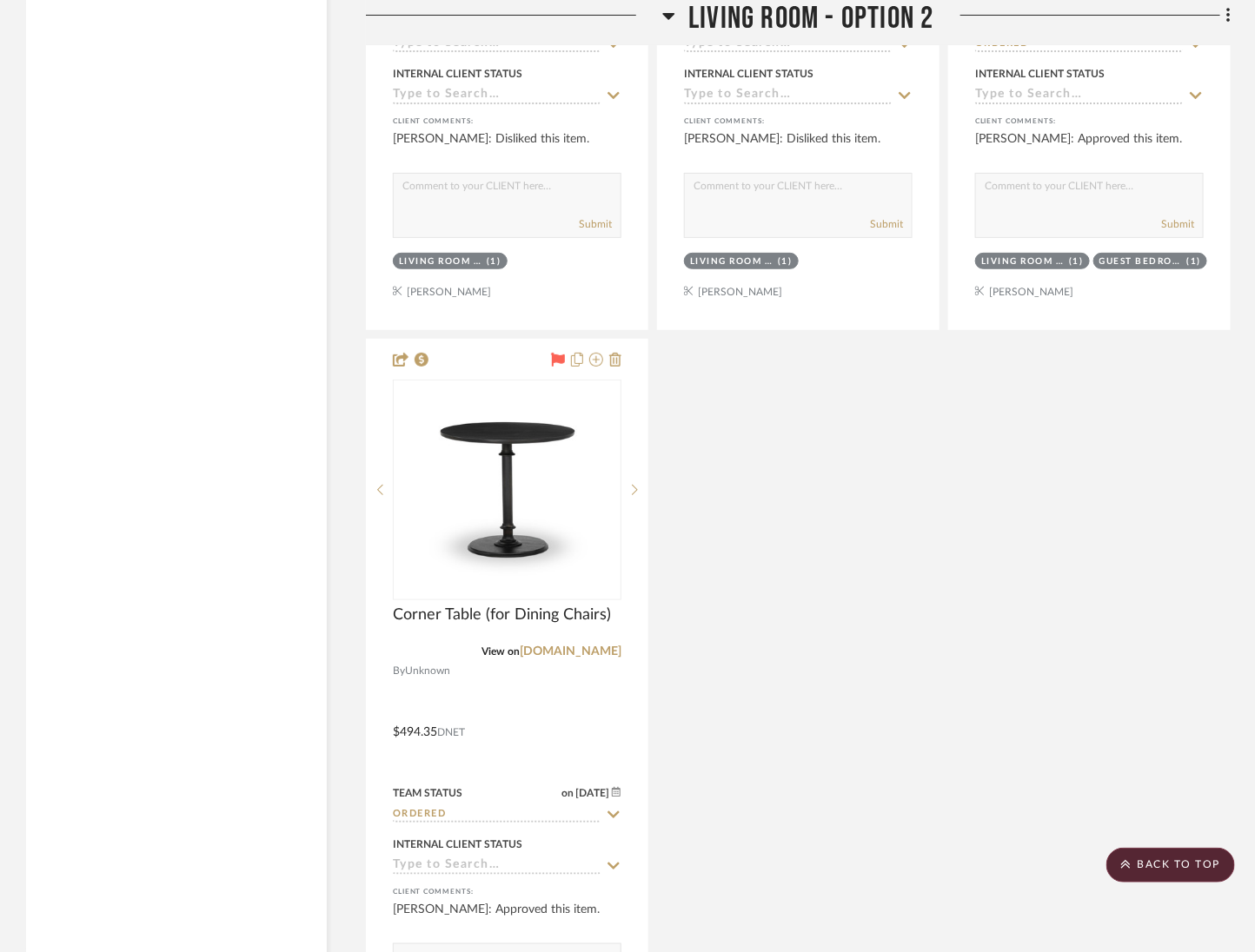
scroll to position [5174, 0]
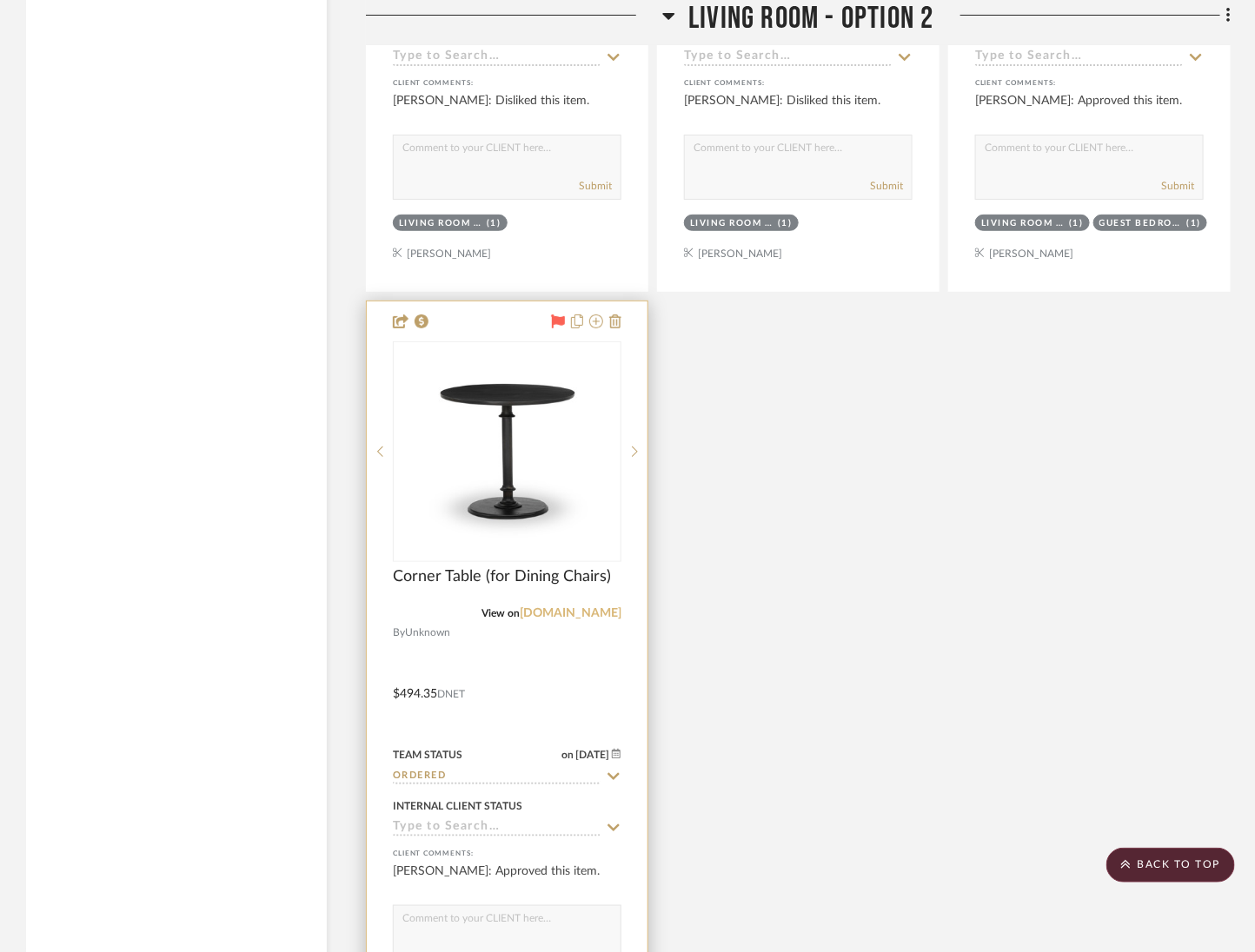
click at [579, 608] on link "fourhands.com" at bounding box center [571, 614] width 102 height 13
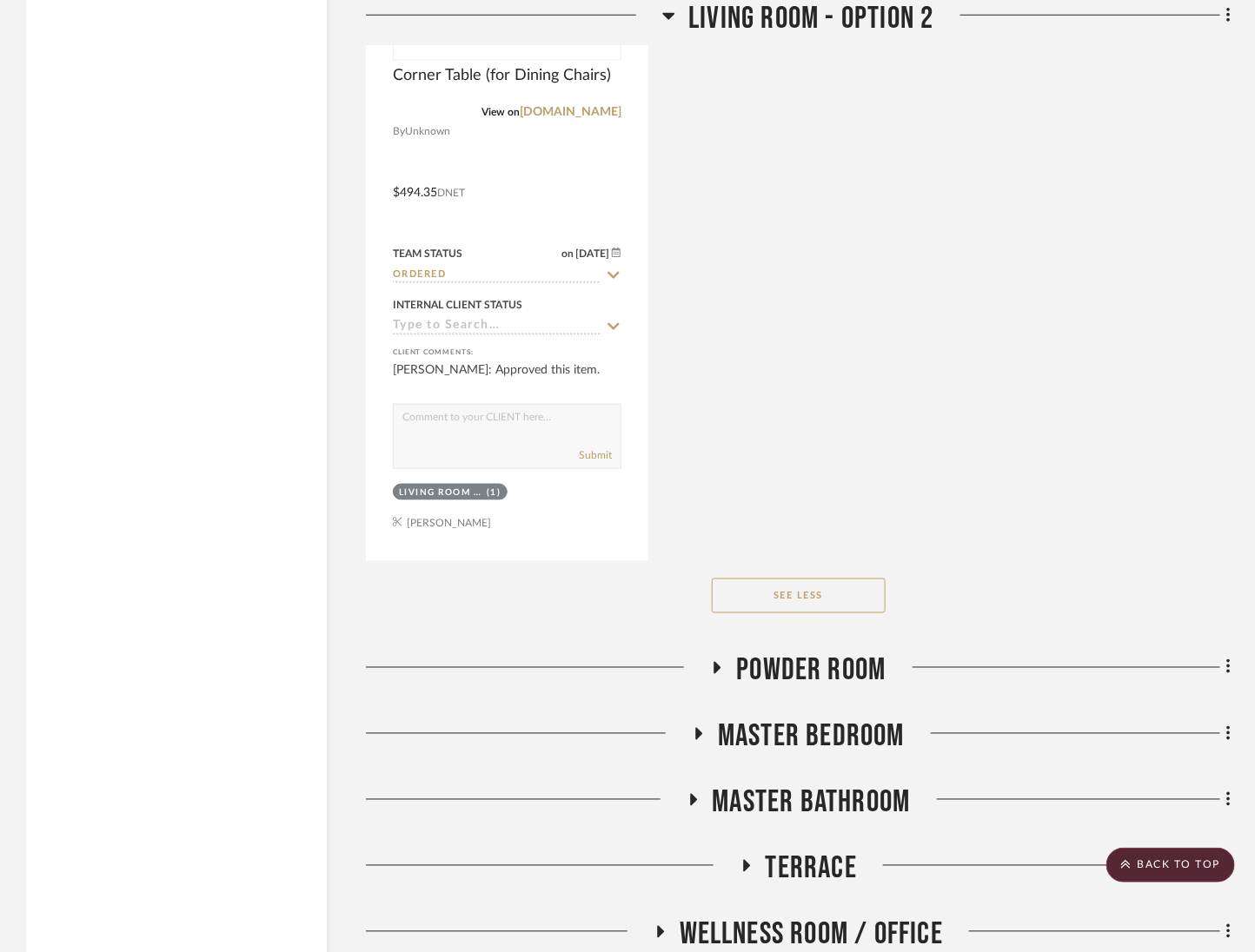
scroll to position [5793, 0]
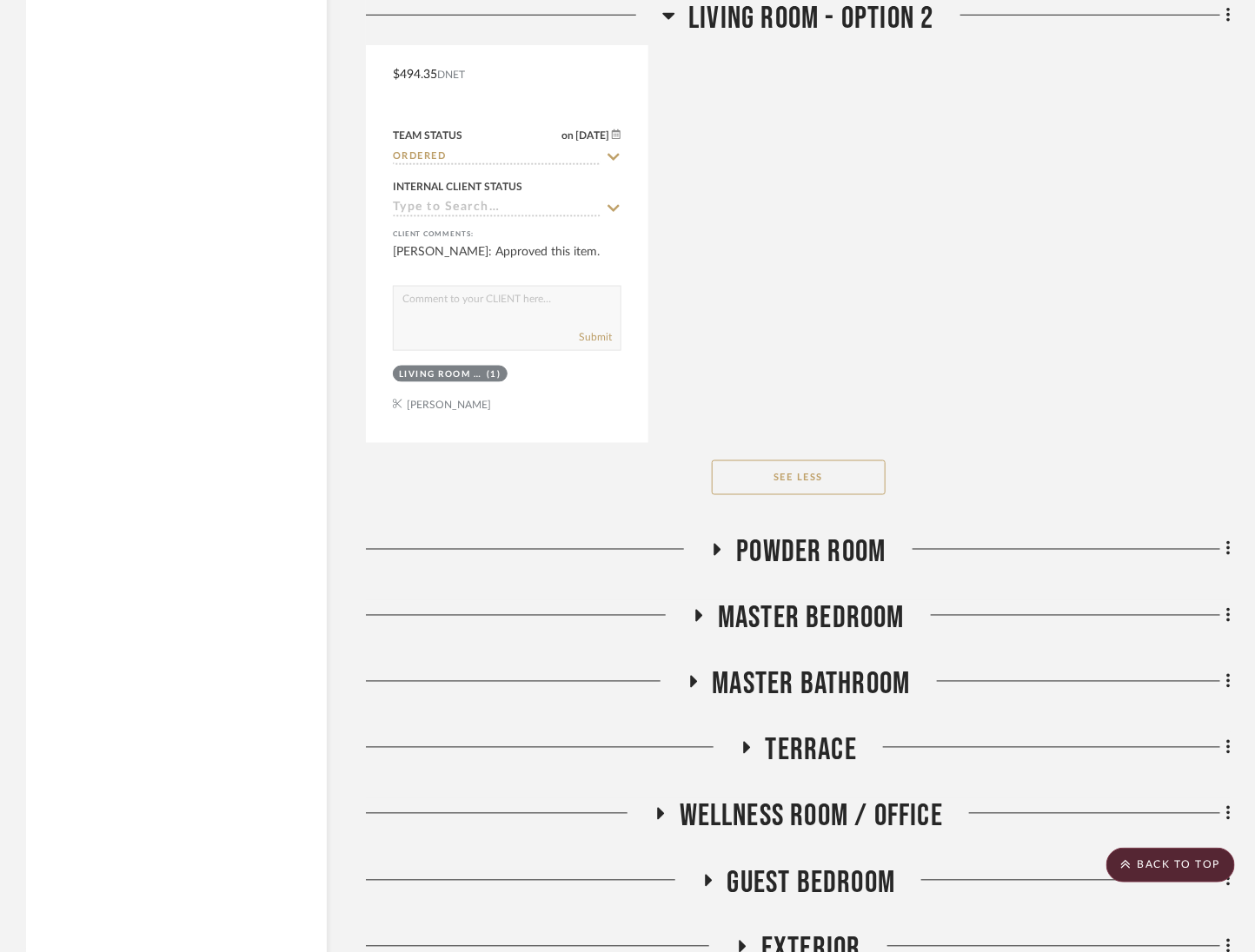
click at [843, 534] on span "Powder Room" at bounding box center [811, 553] width 149 height 38
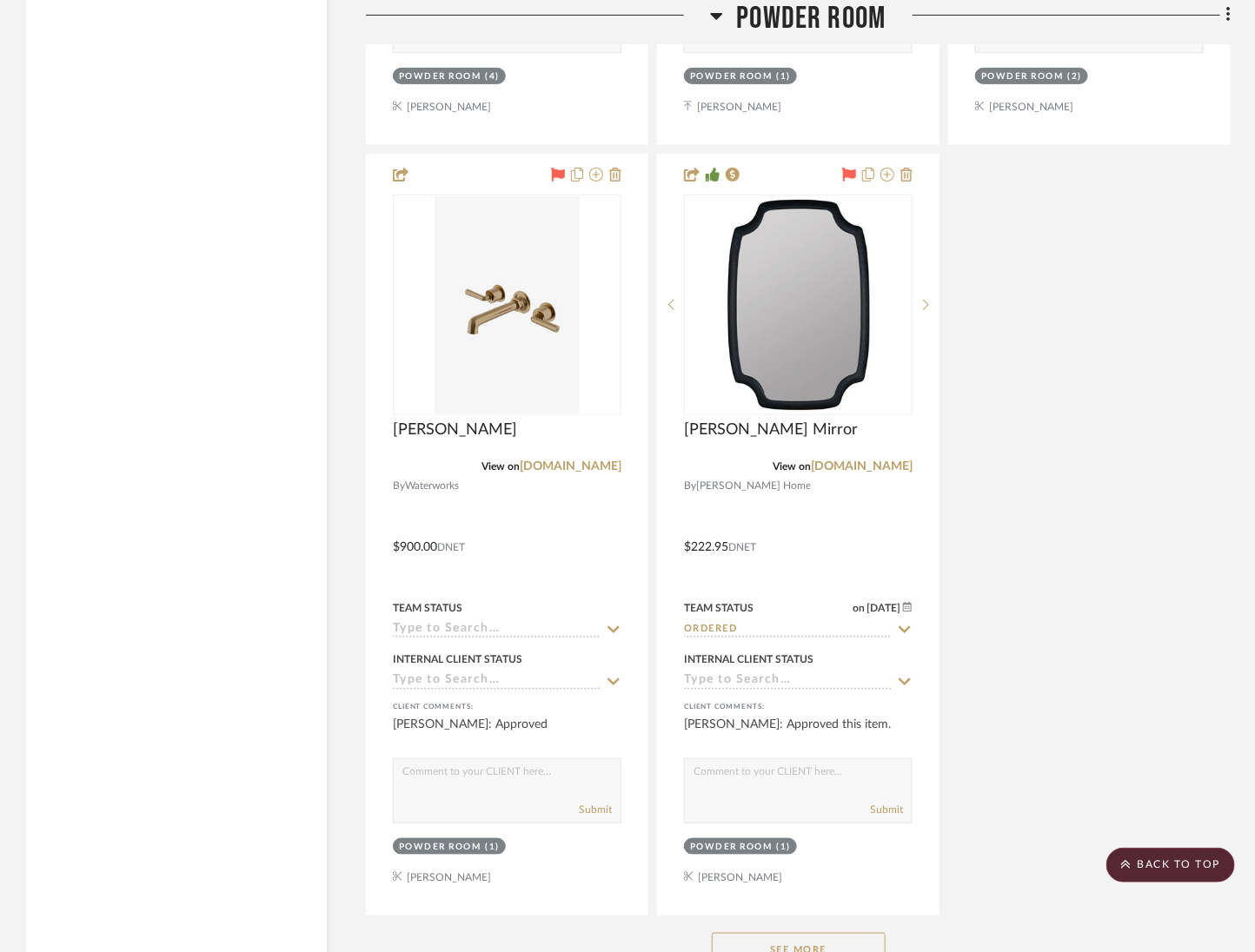
scroll to position [8047, 0]
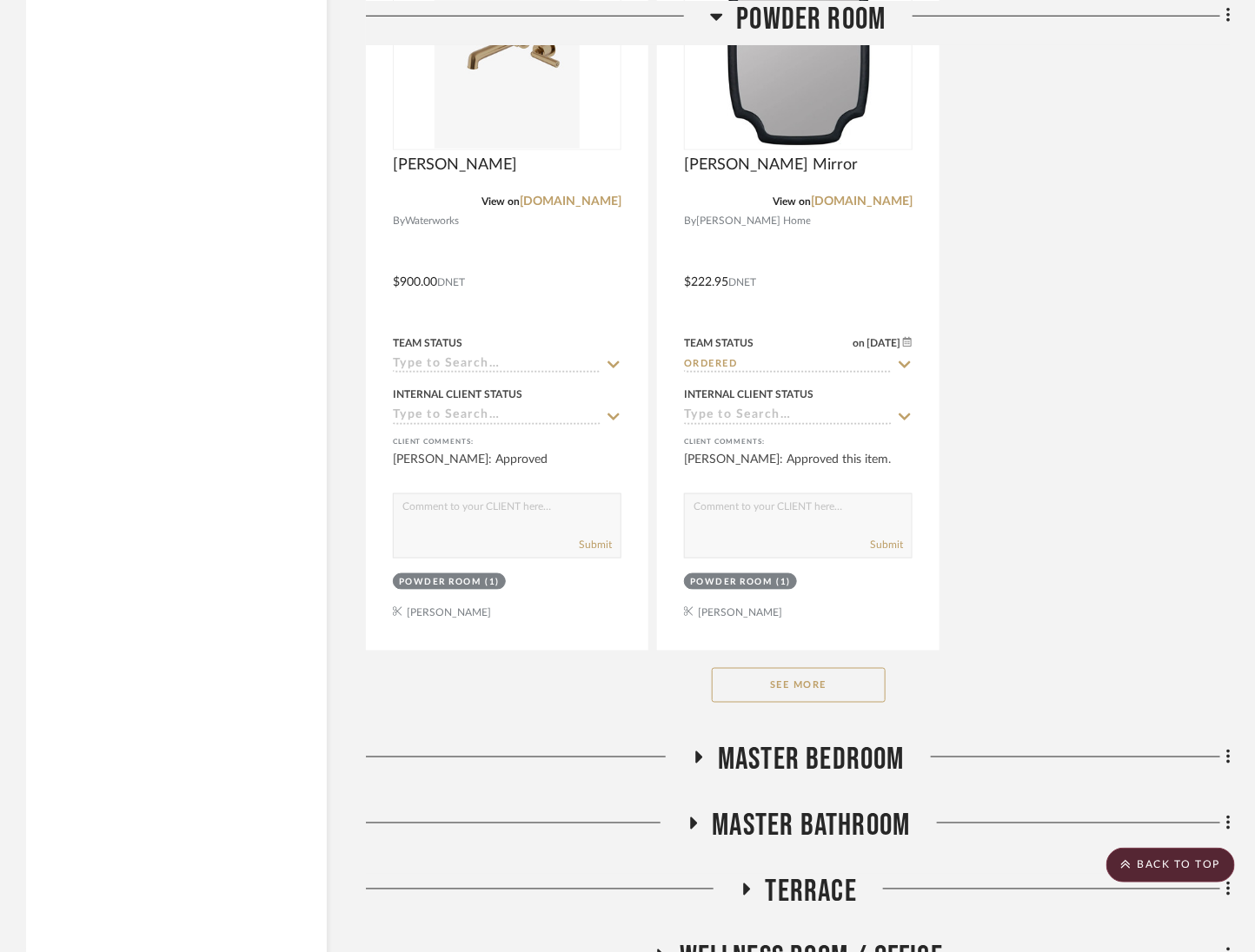
click at [825, 668] on button "See More" at bounding box center [798, 685] width 174 height 35
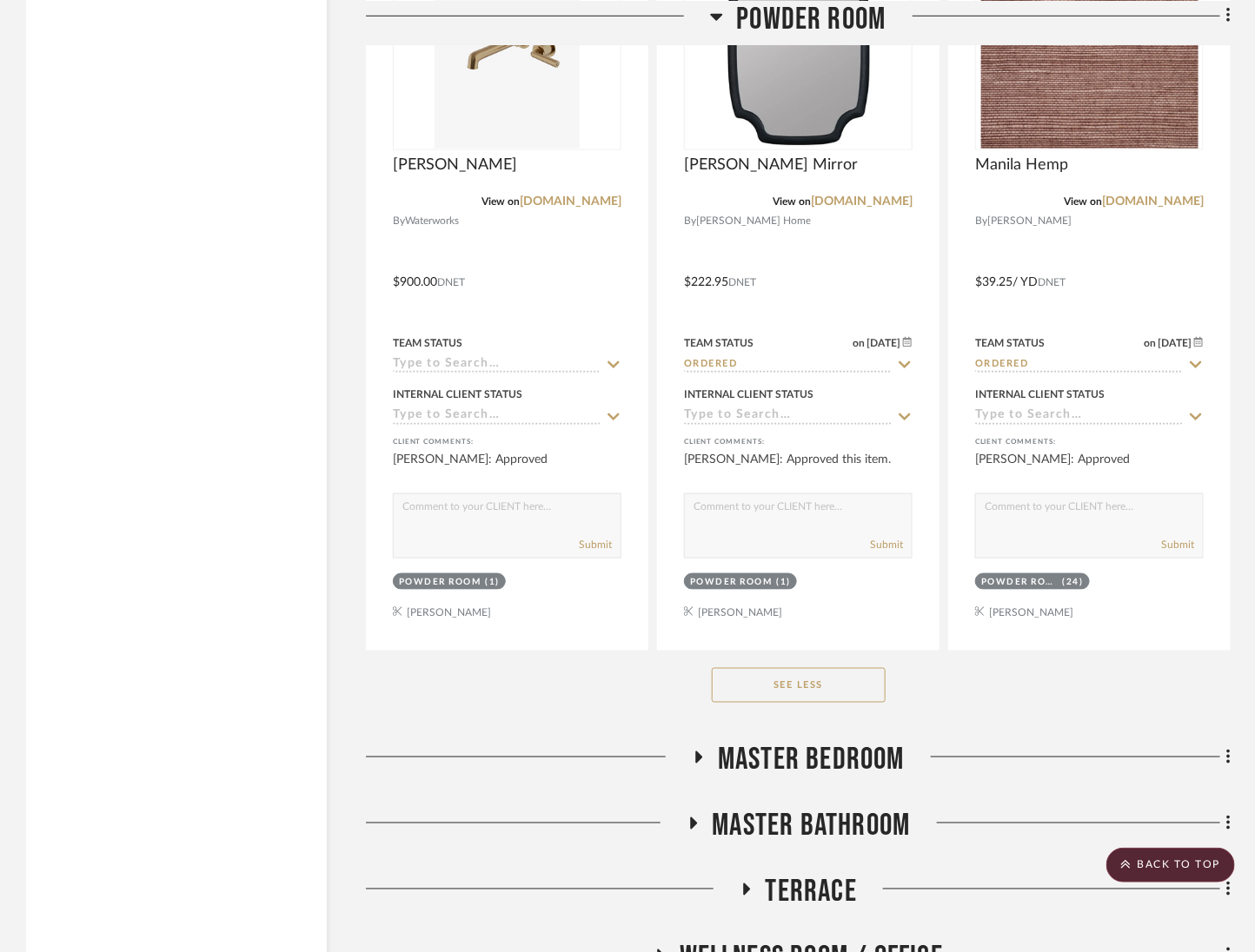
click at [854, 742] on span "Master Bedroom" at bounding box center [811, 761] width 187 height 38
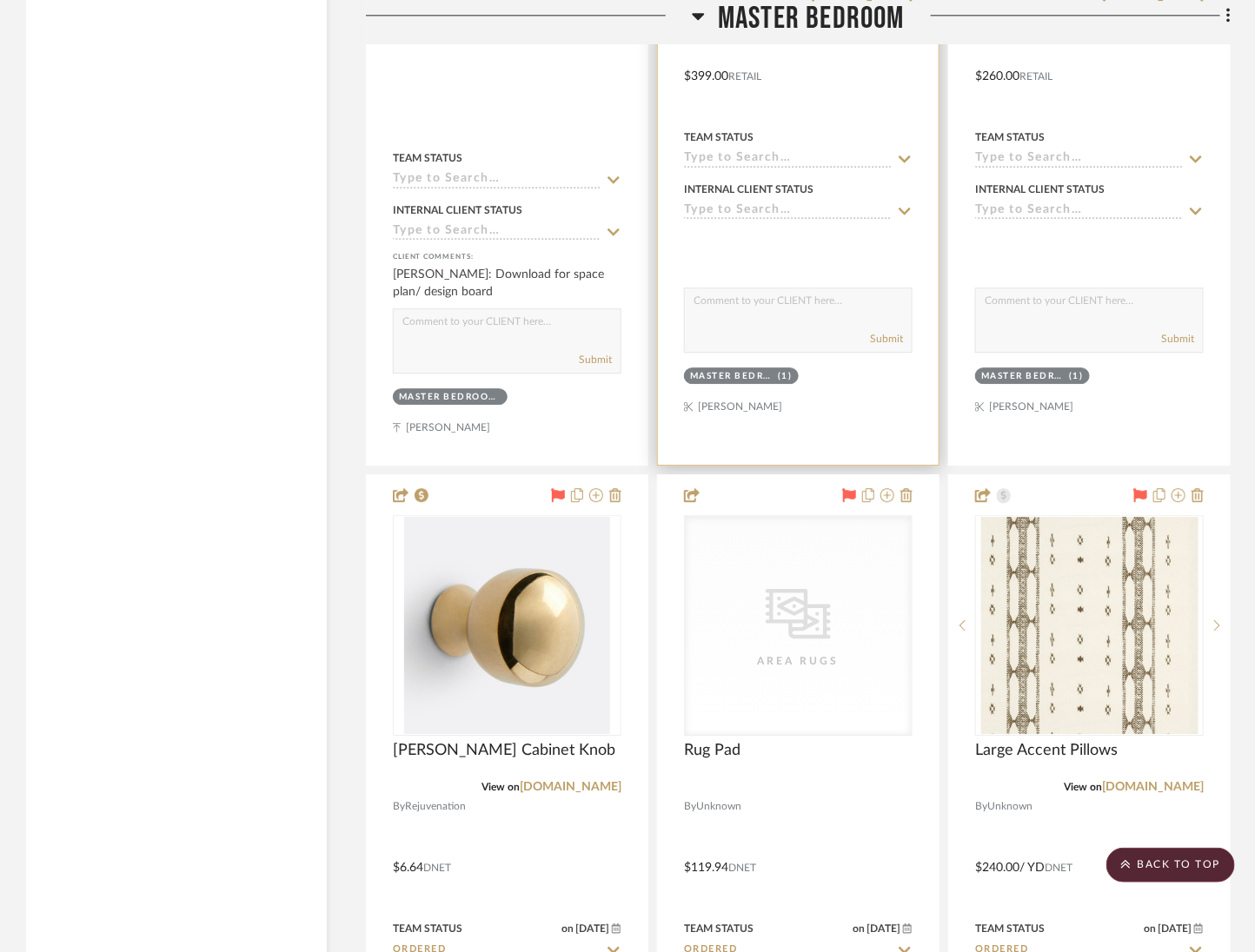
scroll to position [9336, 0]
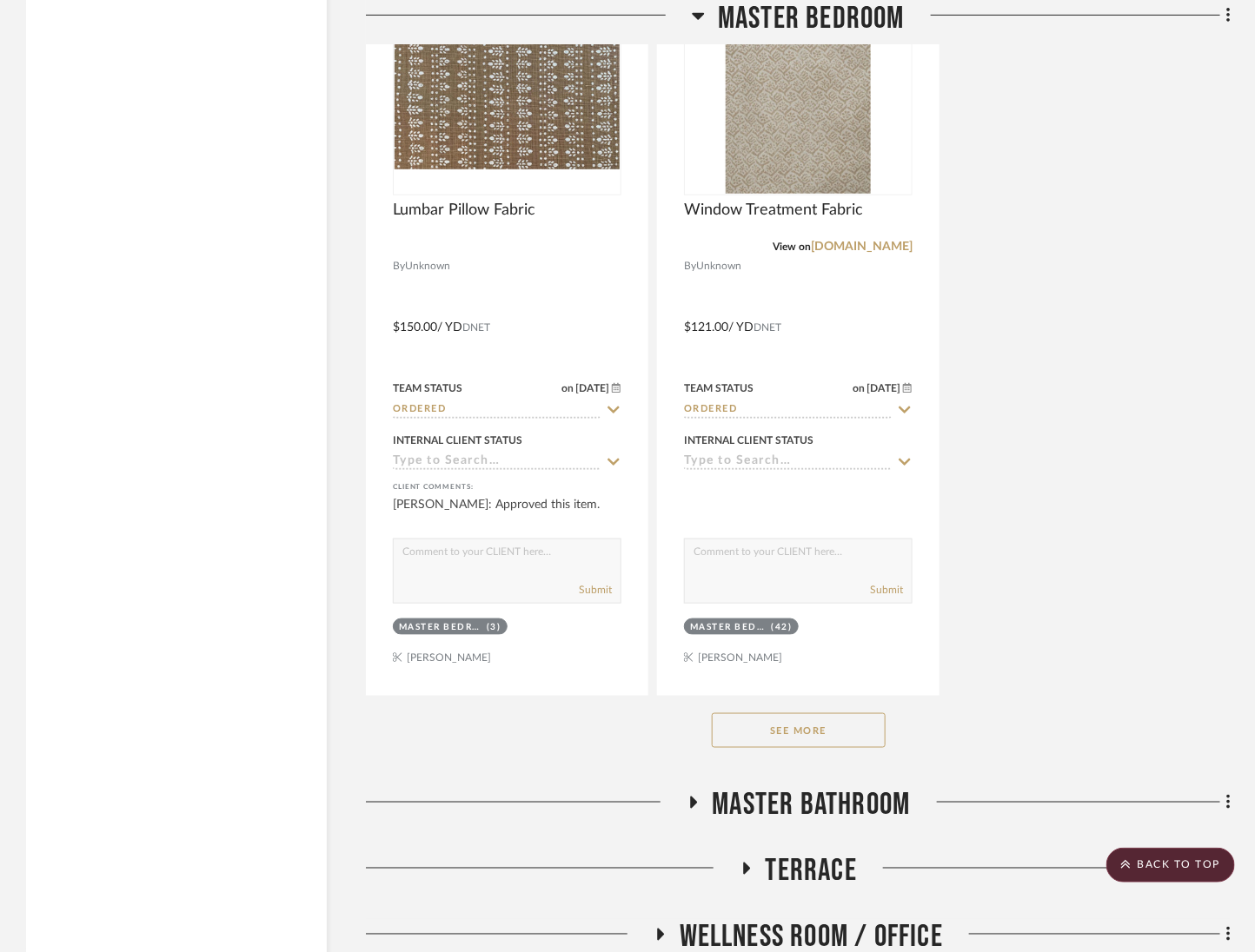
drag, startPoint x: 849, startPoint y: 631, endPoint x: 941, endPoint y: 639, distance: 92.3
click at [849, 713] on button "See More" at bounding box center [798, 730] width 174 height 35
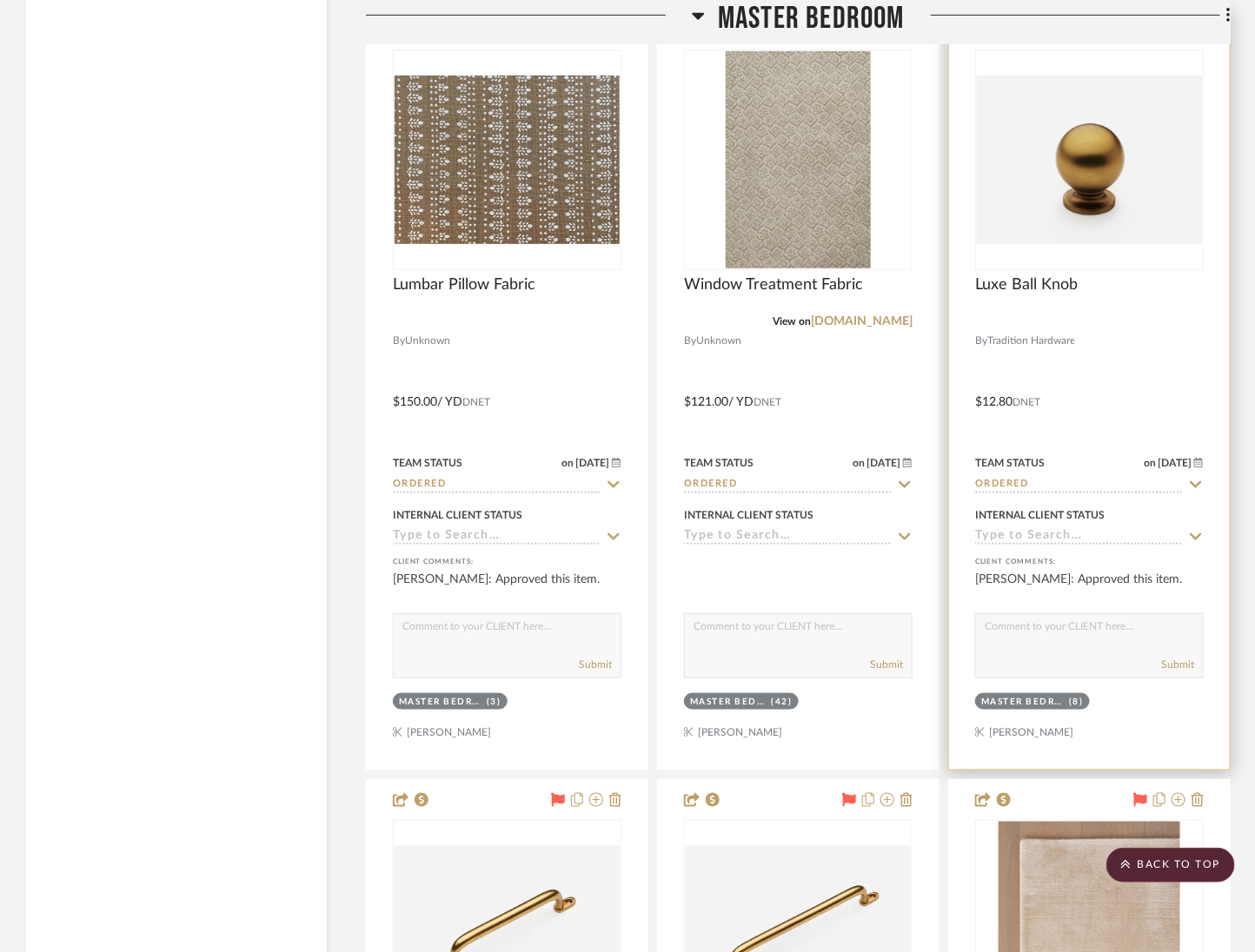
scroll to position [10893, 0]
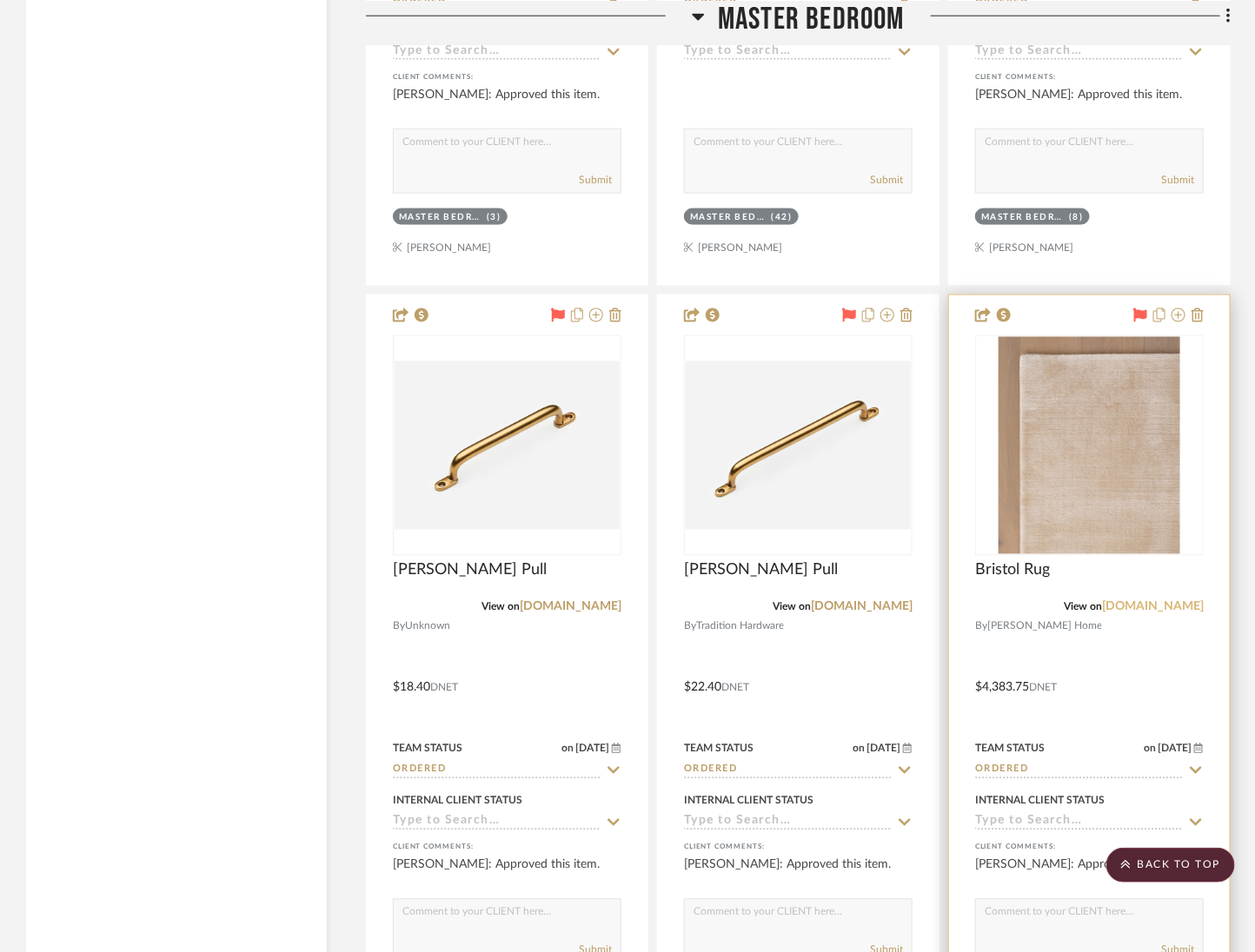
click at [1180, 601] on link "jennikayne.com" at bounding box center [1154, 608] width 102 height 13
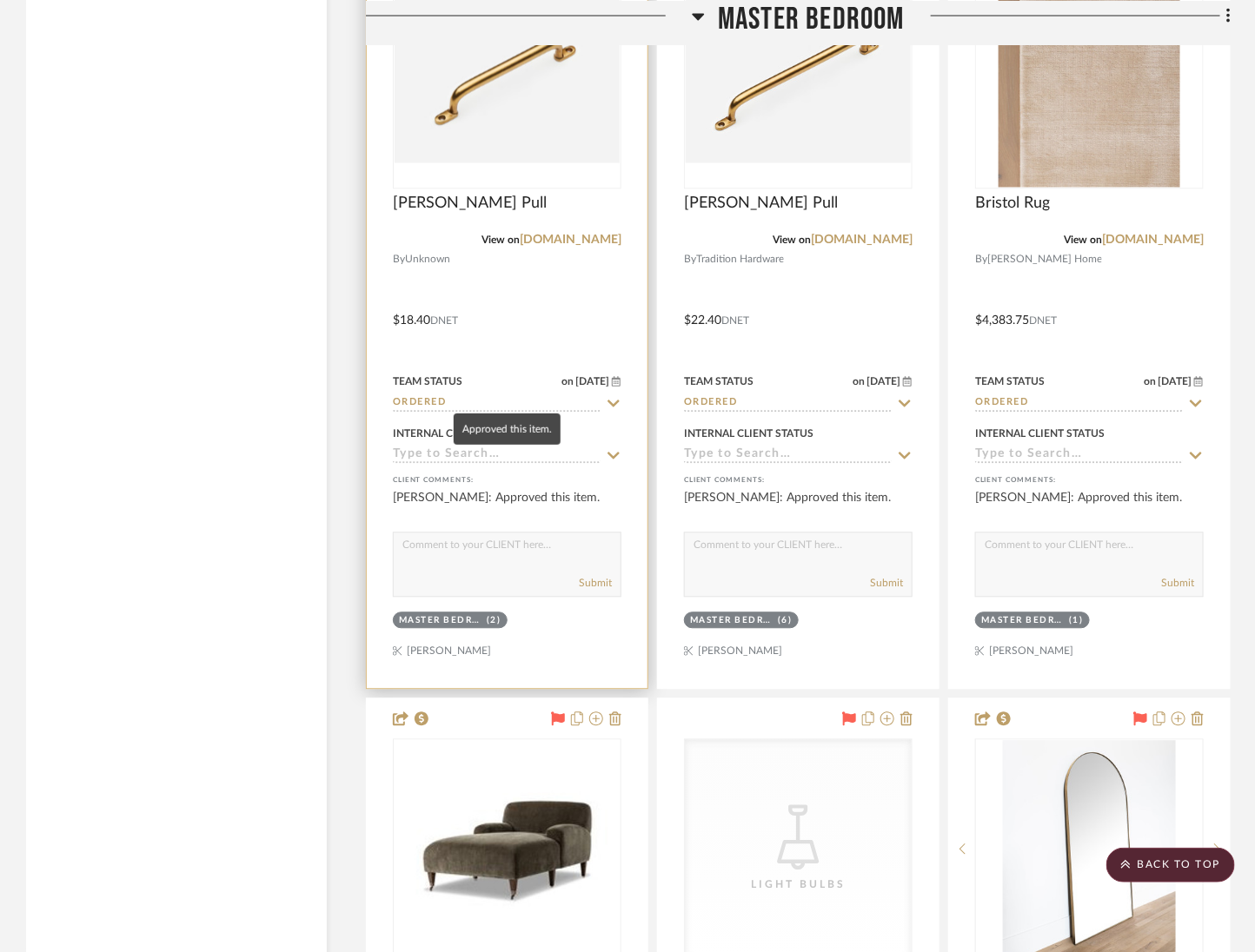
scroll to position [11451, 0]
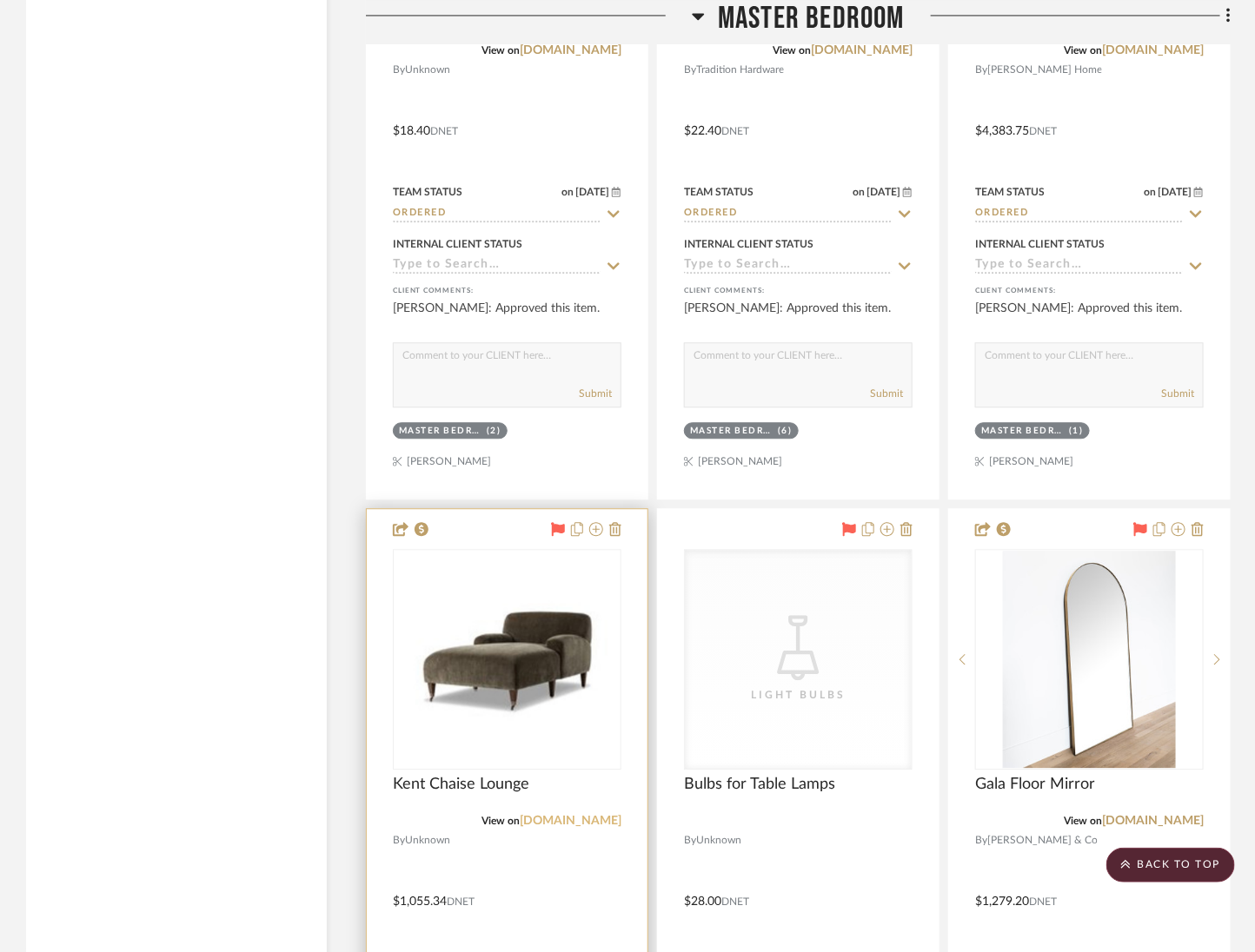
click at [578, 815] on link "fourhands.com" at bounding box center [571, 821] width 102 height 13
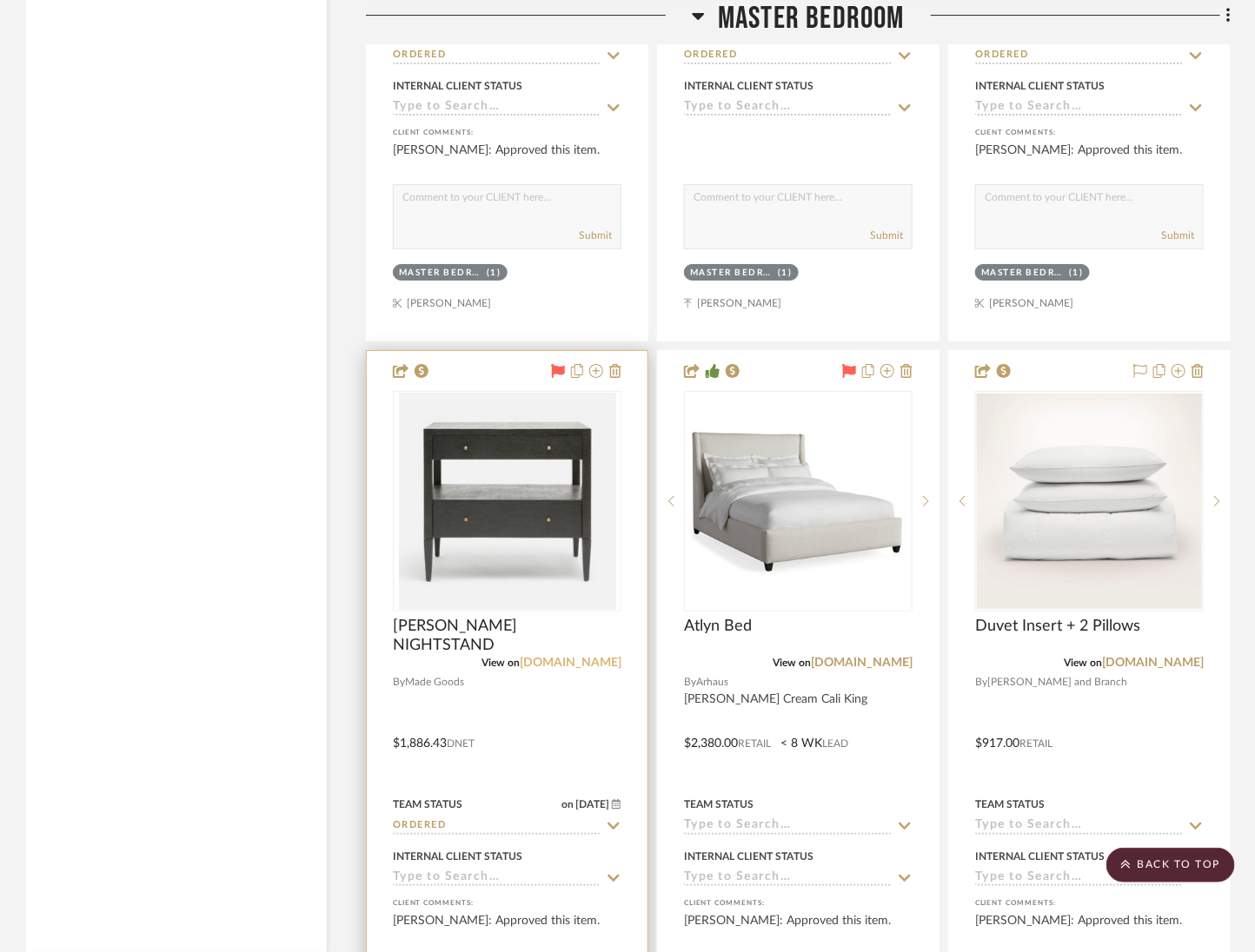
scroll to position [12380, 0]
click at [585, 656] on link "madegoods.com" at bounding box center [571, 662] width 102 height 13
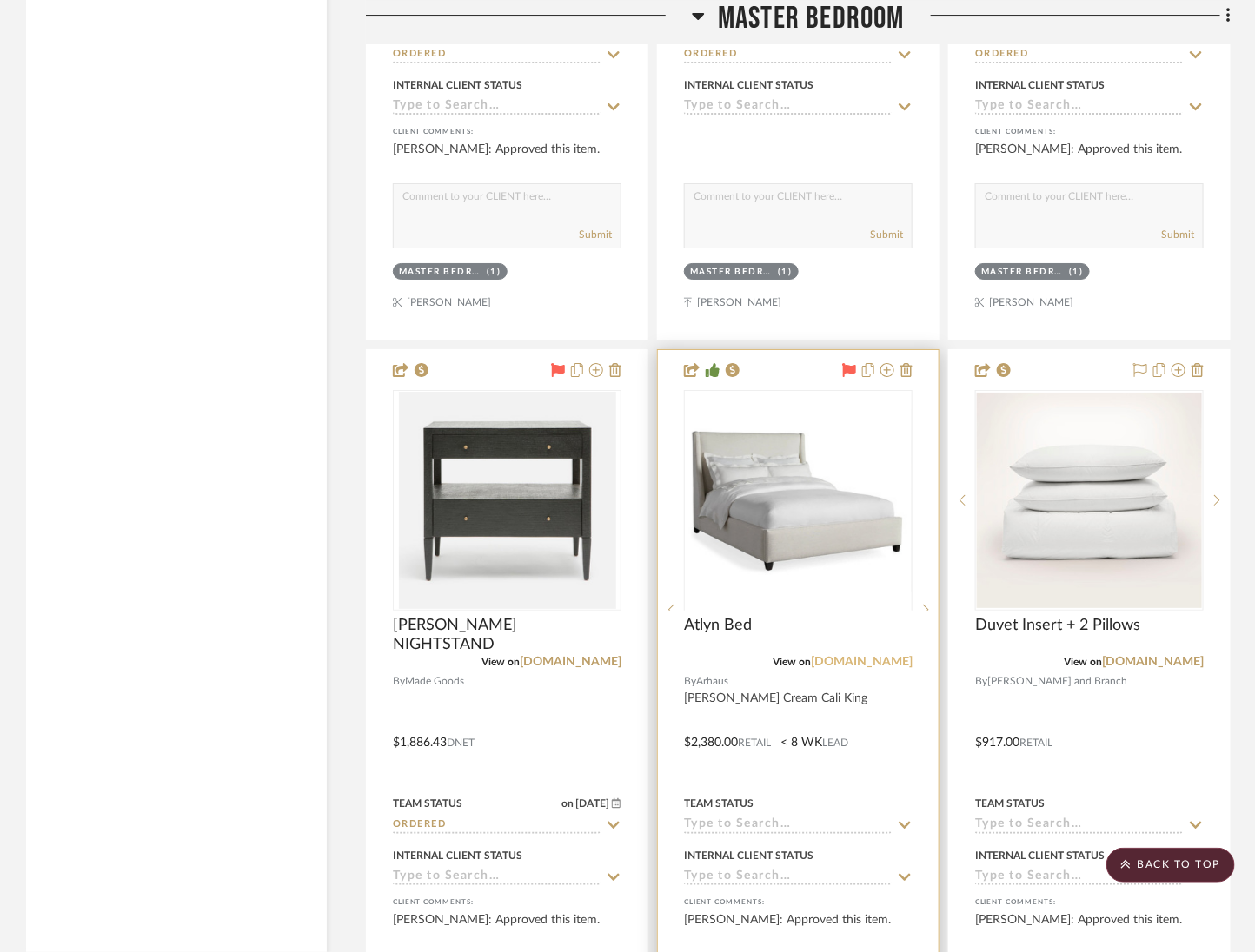
click at [872, 656] on link "arhaus.com" at bounding box center [862, 662] width 102 height 13
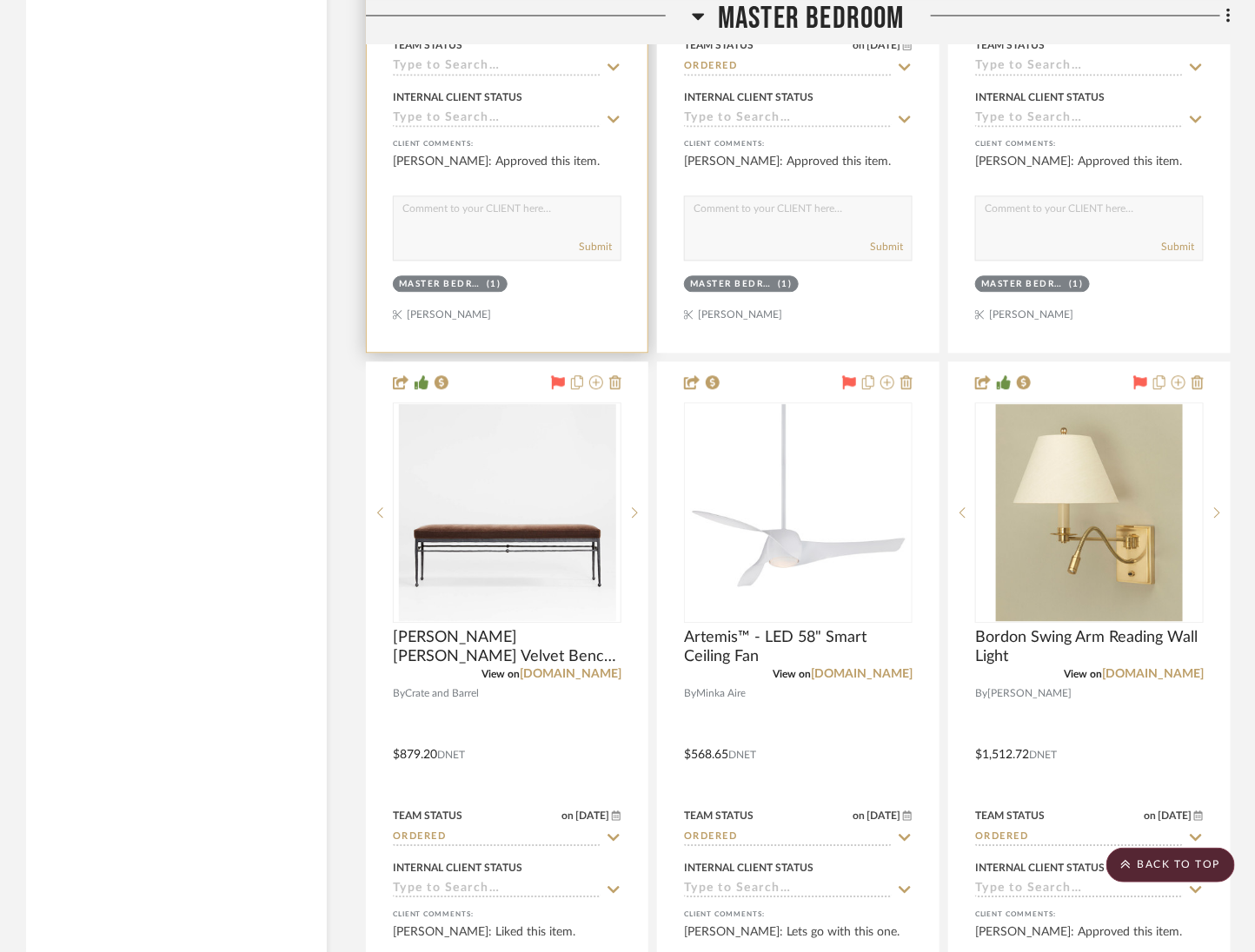
scroll to position [14015, 0]
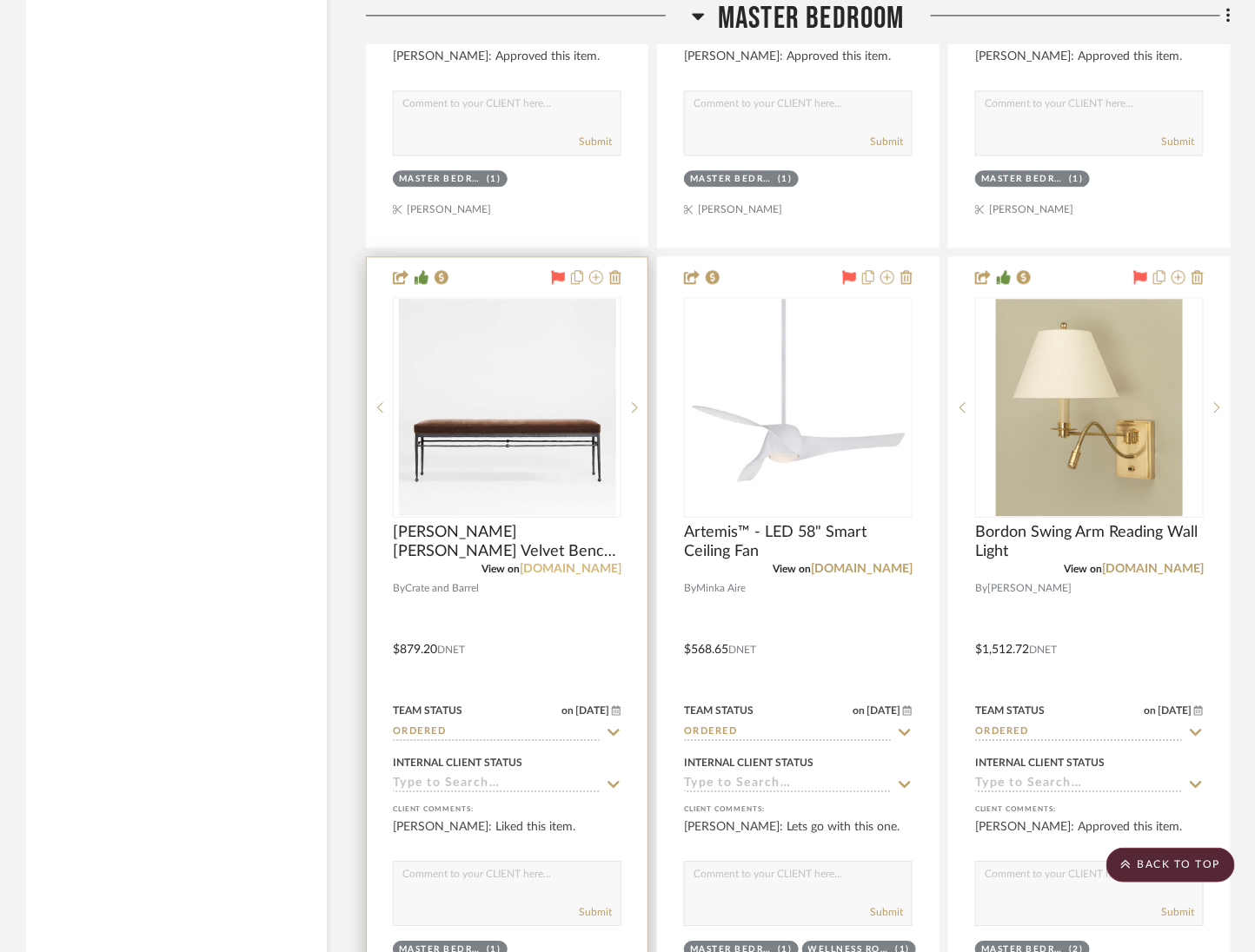
click at [566, 563] on link "crateandbarrel.com" at bounding box center [571, 569] width 102 height 13
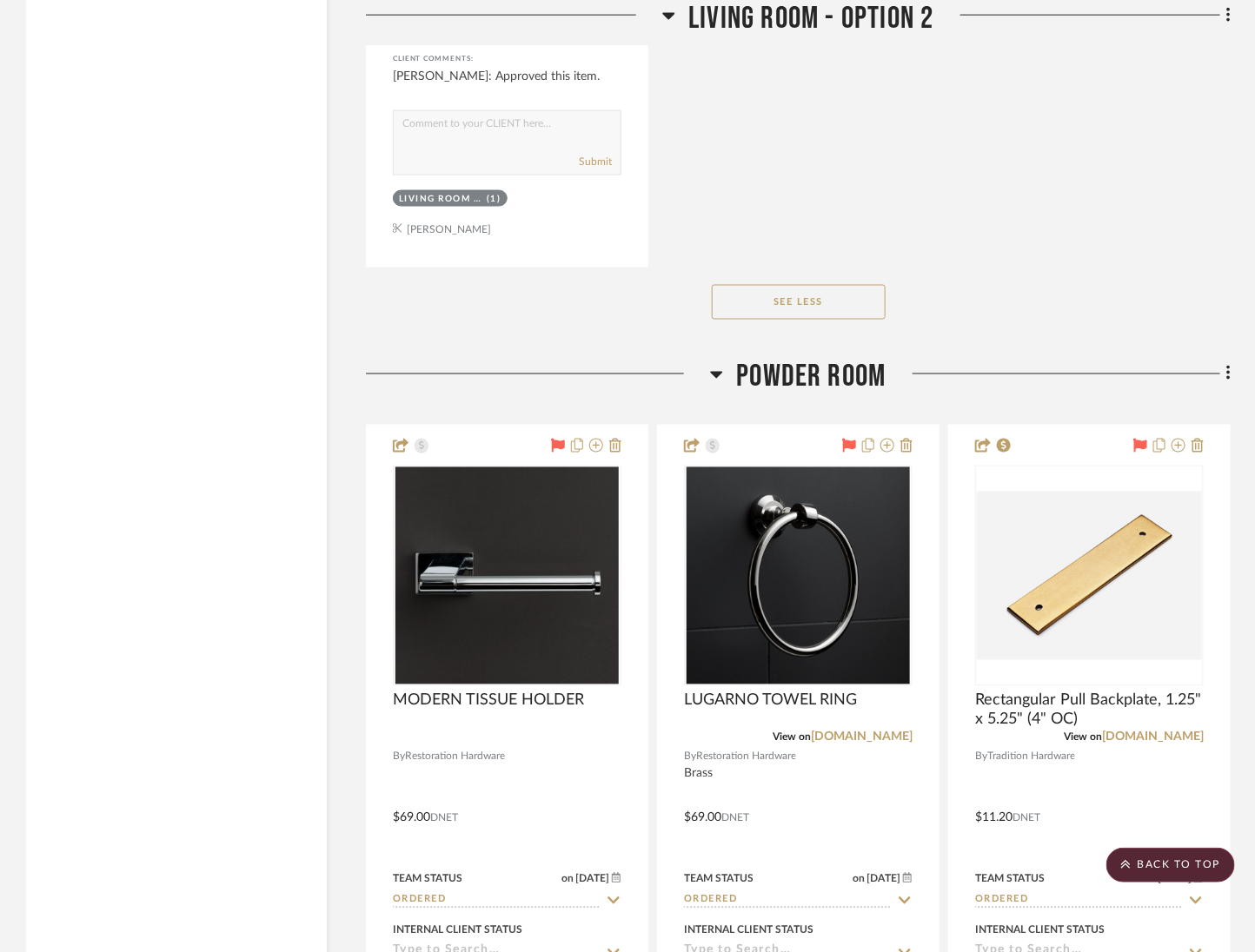
scroll to position [5978, 0]
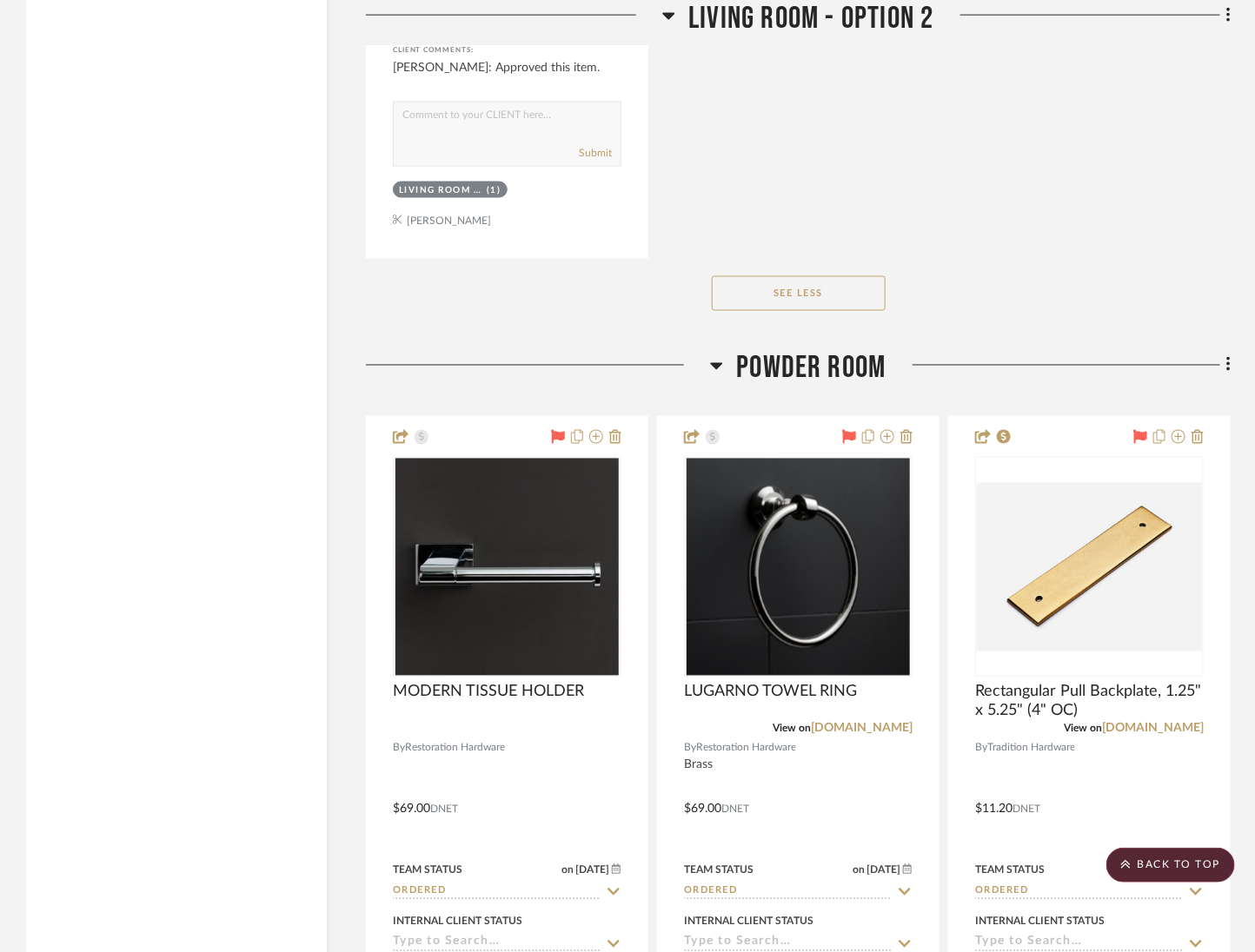
click at [817, 350] on span "Powder Room" at bounding box center [811, 369] width 149 height 38
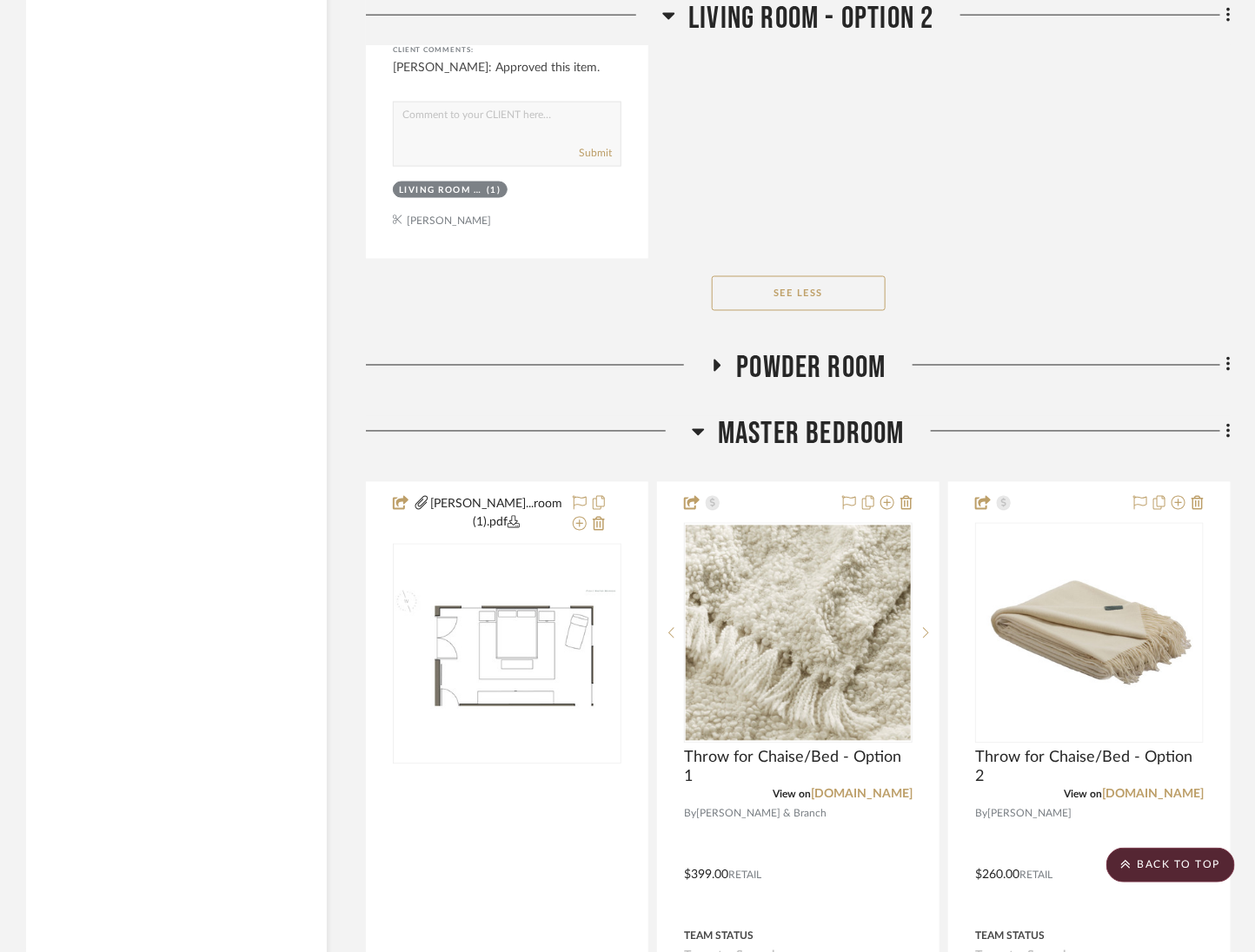
click at [794, 416] on span "Master Bedroom" at bounding box center [811, 435] width 187 height 38
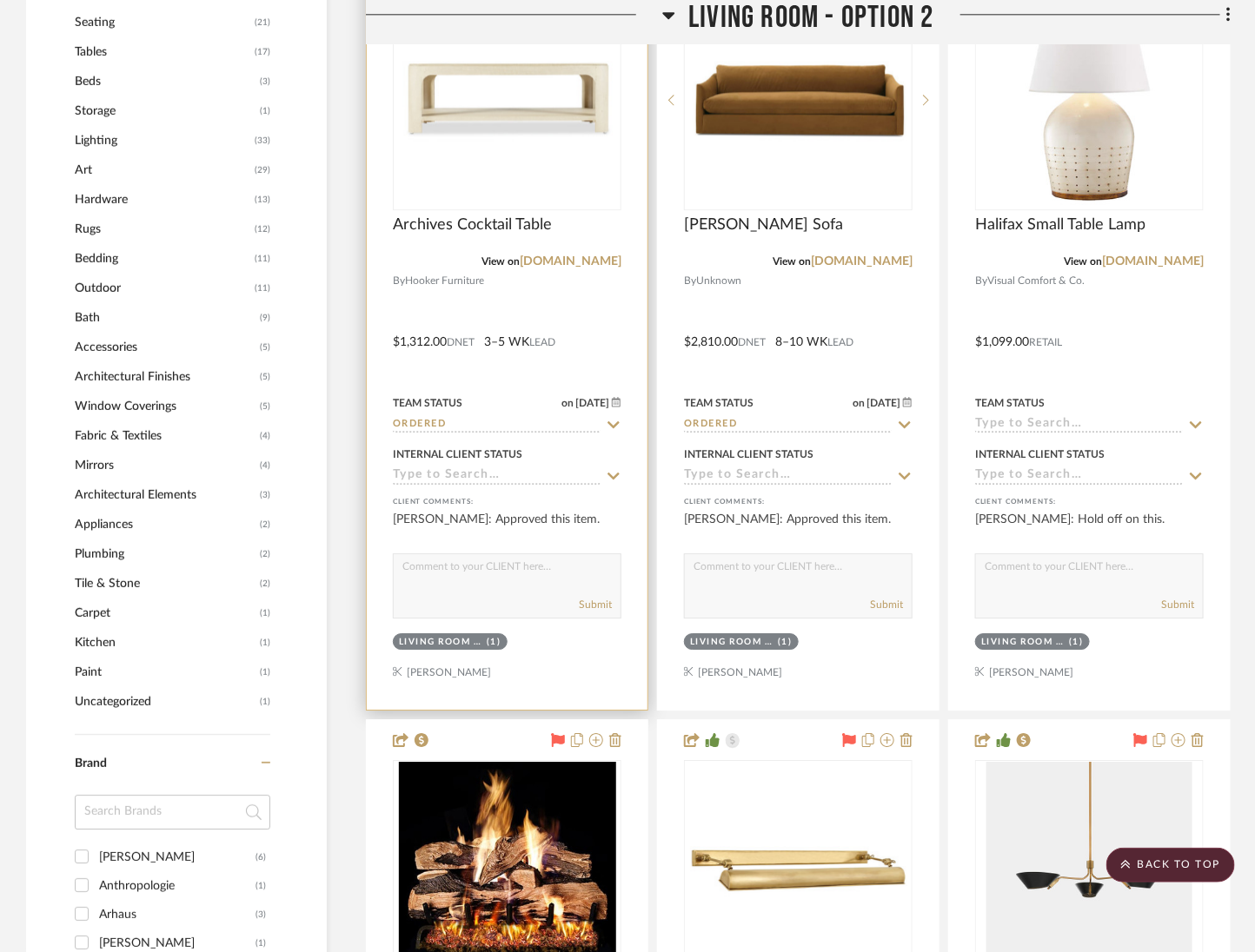
scroll to position [1568, 0]
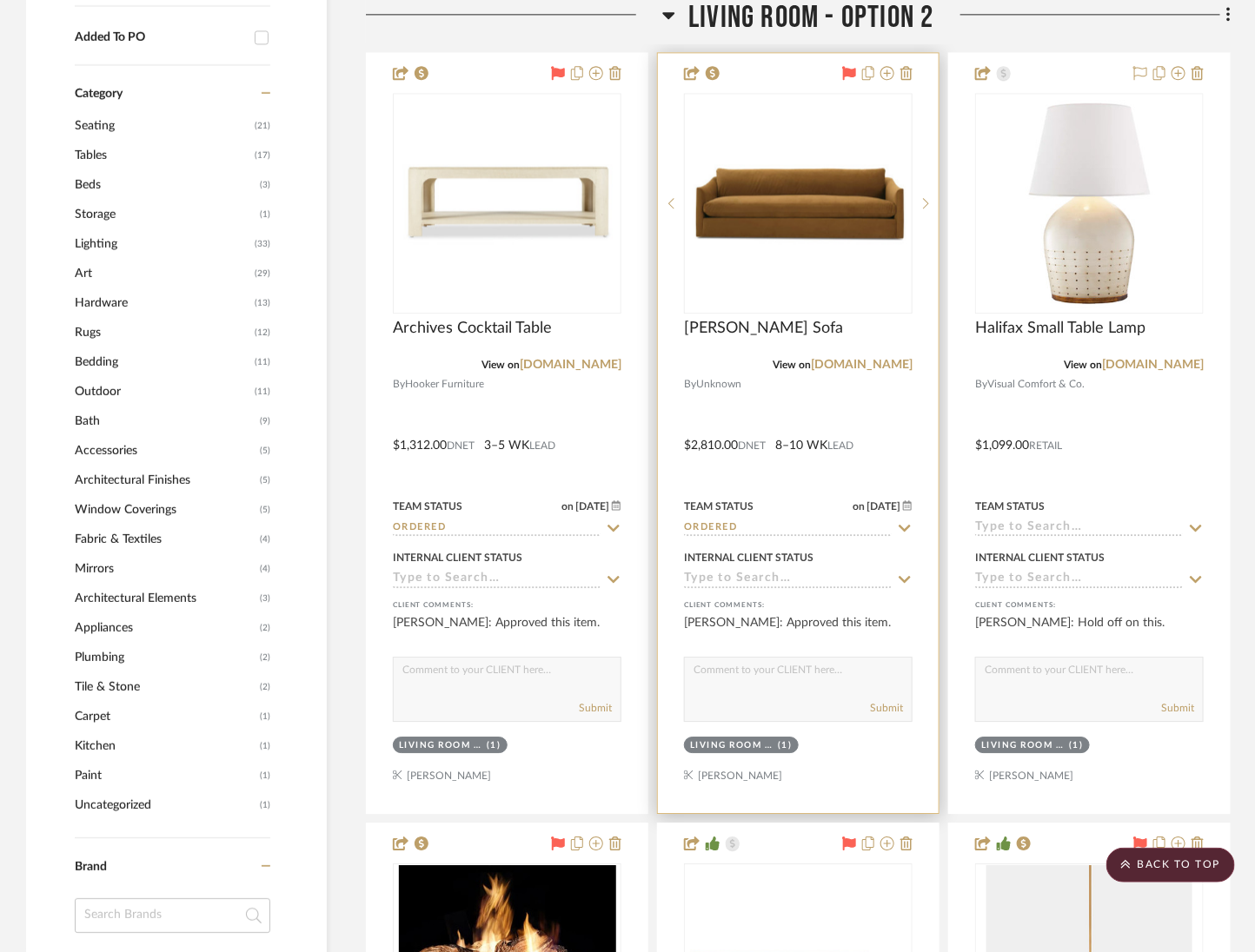
click at [848, 331] on div at bounding box center [798, 433] width 281 height 761
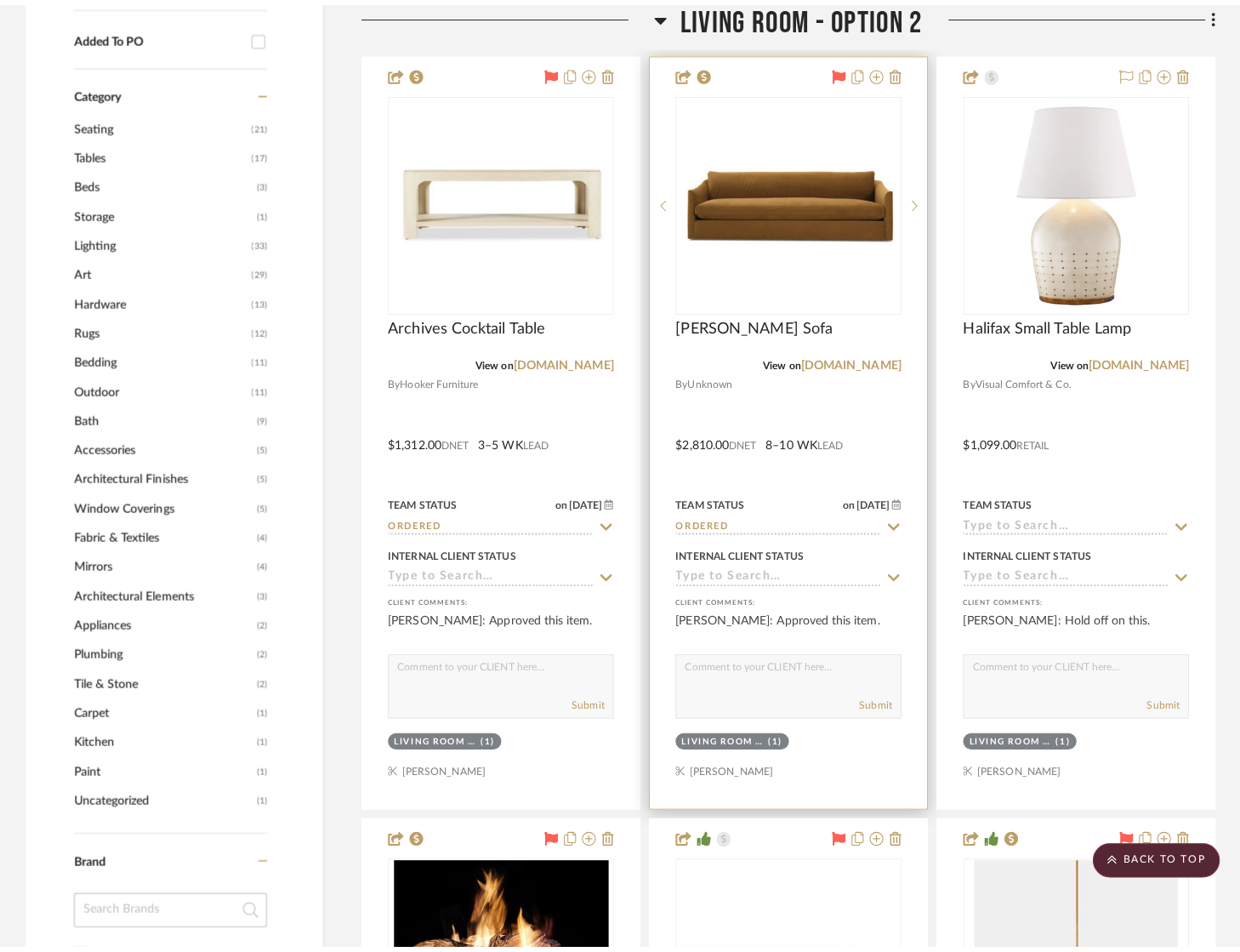
scroll to position [0, 0]
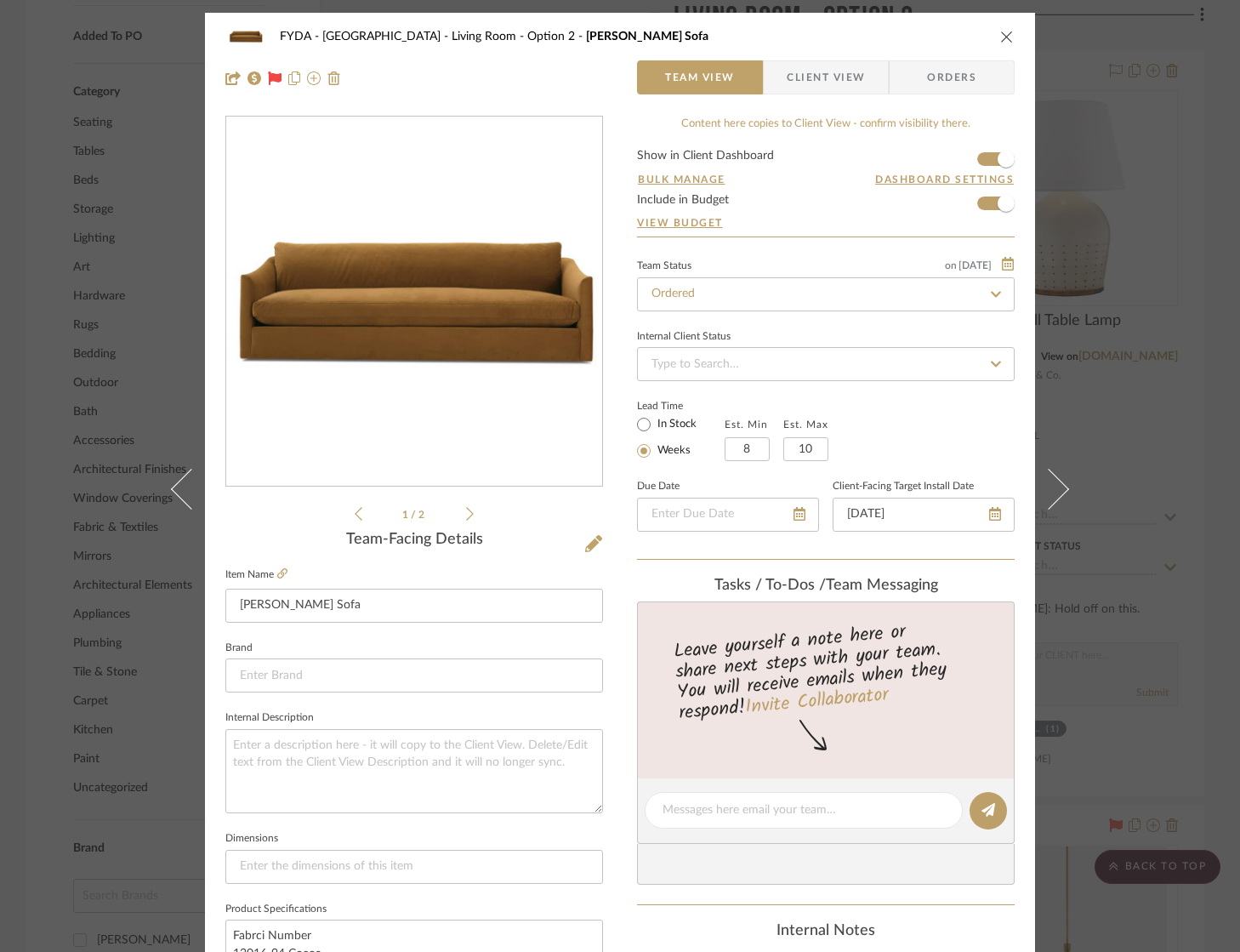
click at [466, 512] on icon at bounding box center [469, 513] width 8 height 15
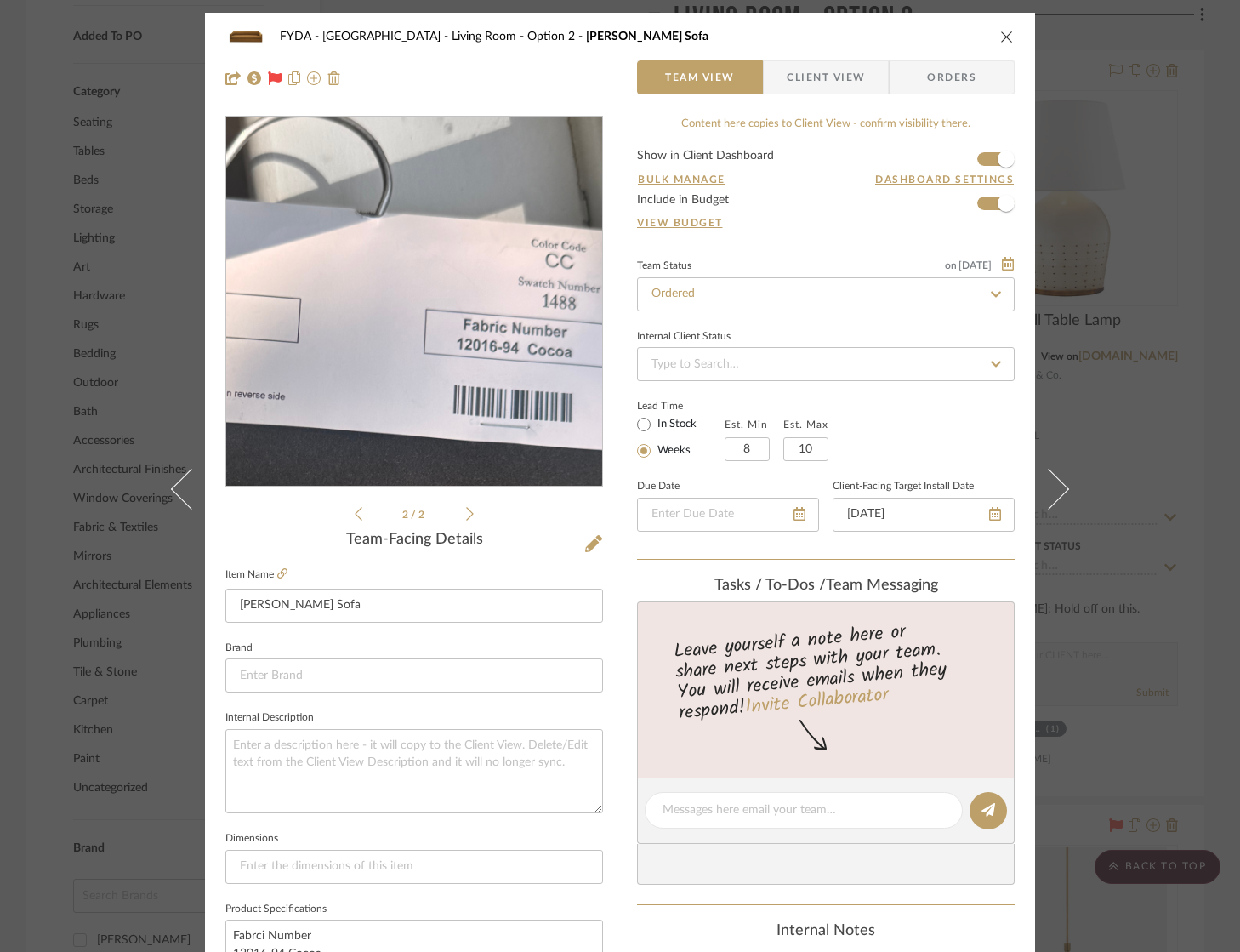
click at [438, 228] on img "1" at bounding box center [414, 302] width 278 height 370
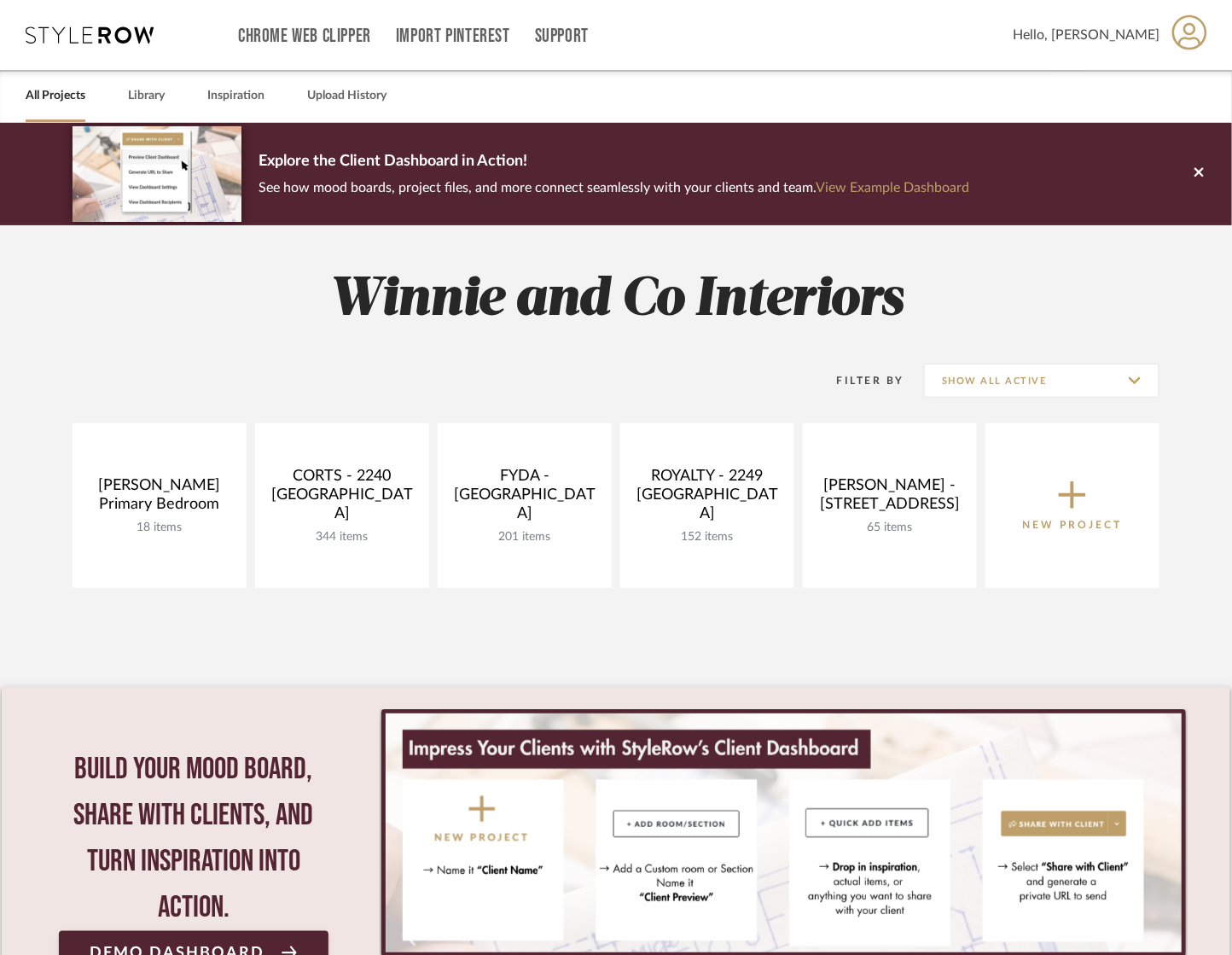
scroll to position [184, 0]
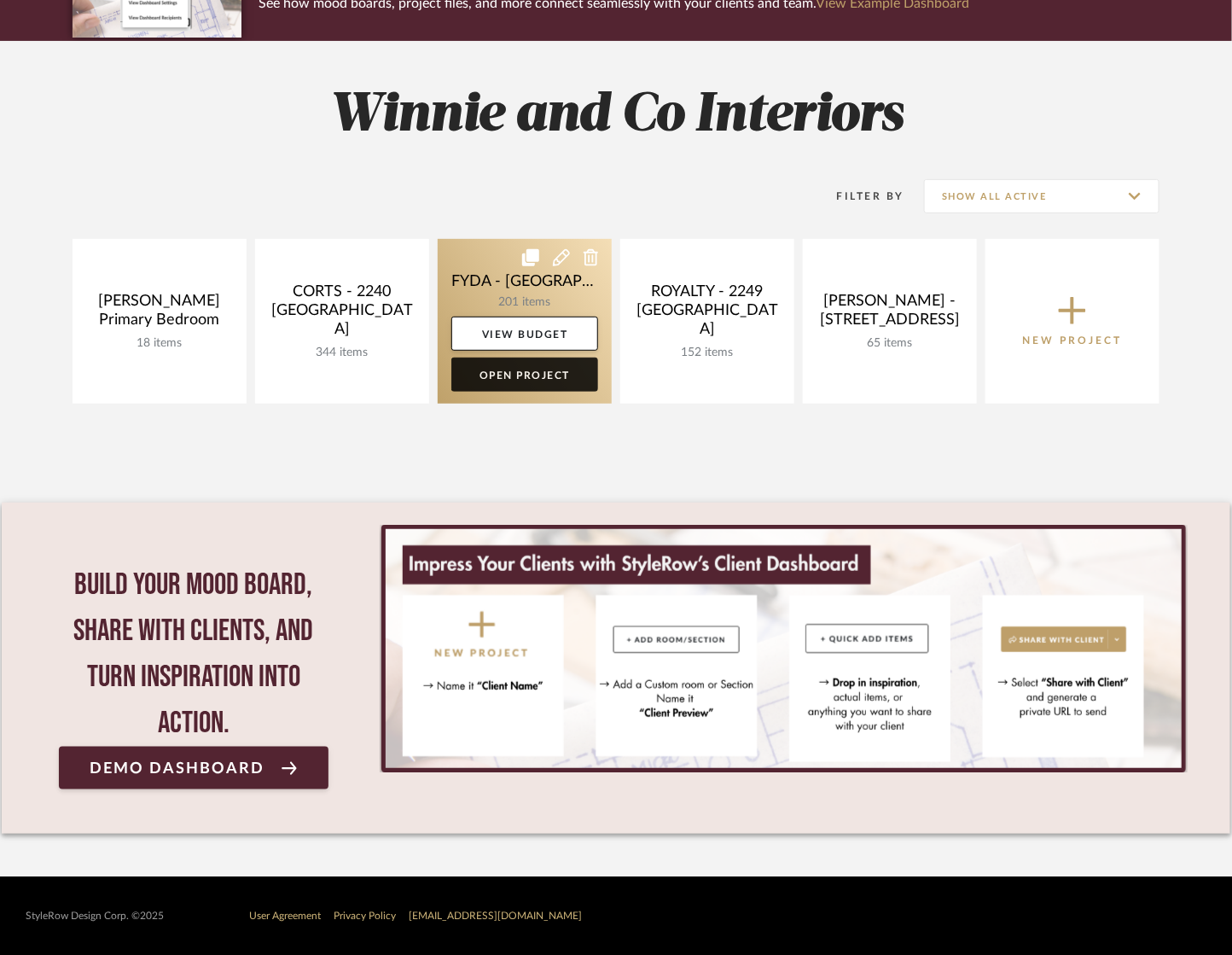
click at [537, 373] on link "Open Project" at bounding box center [525, 374] width 147 height 34
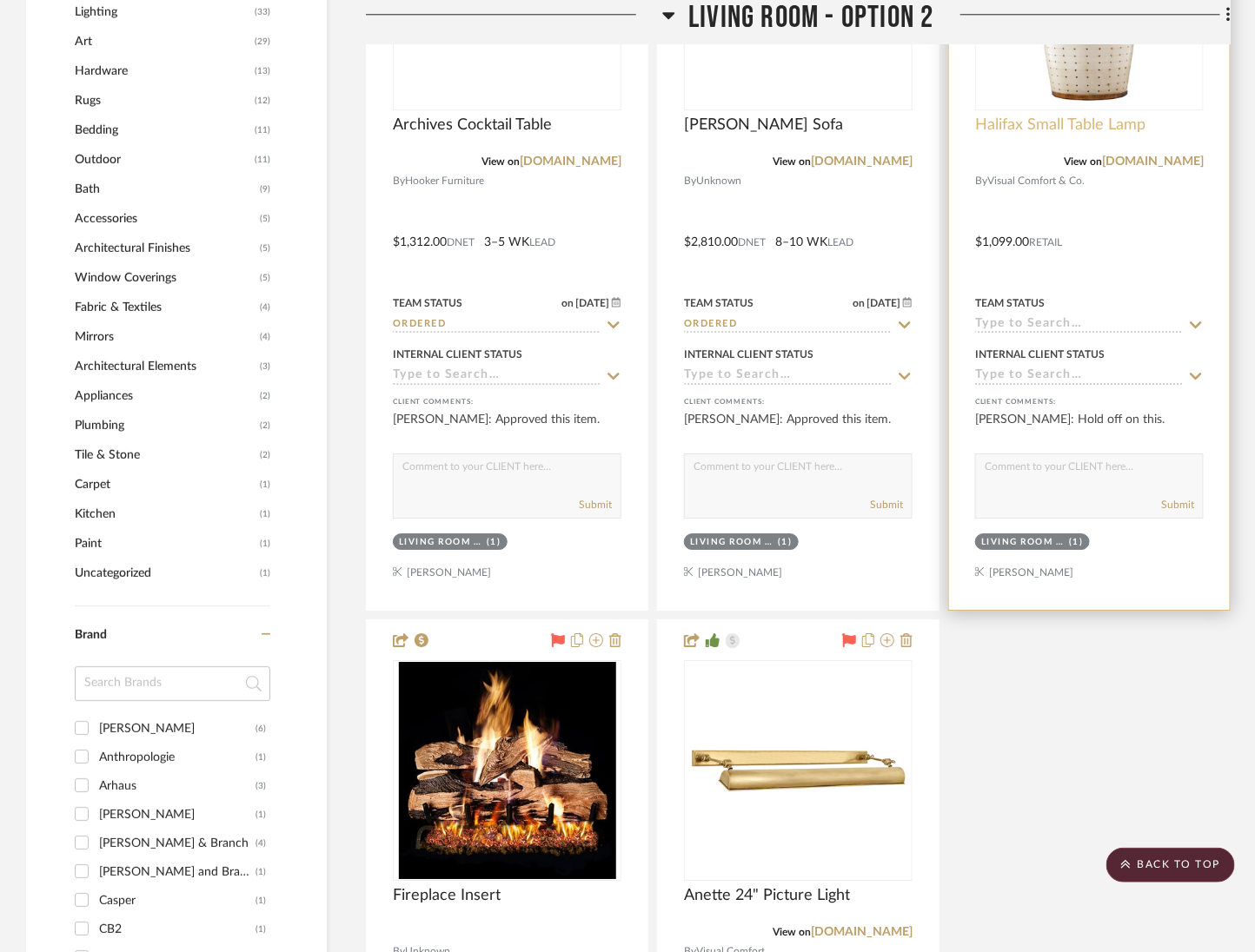
scroll to position [1641, 0]
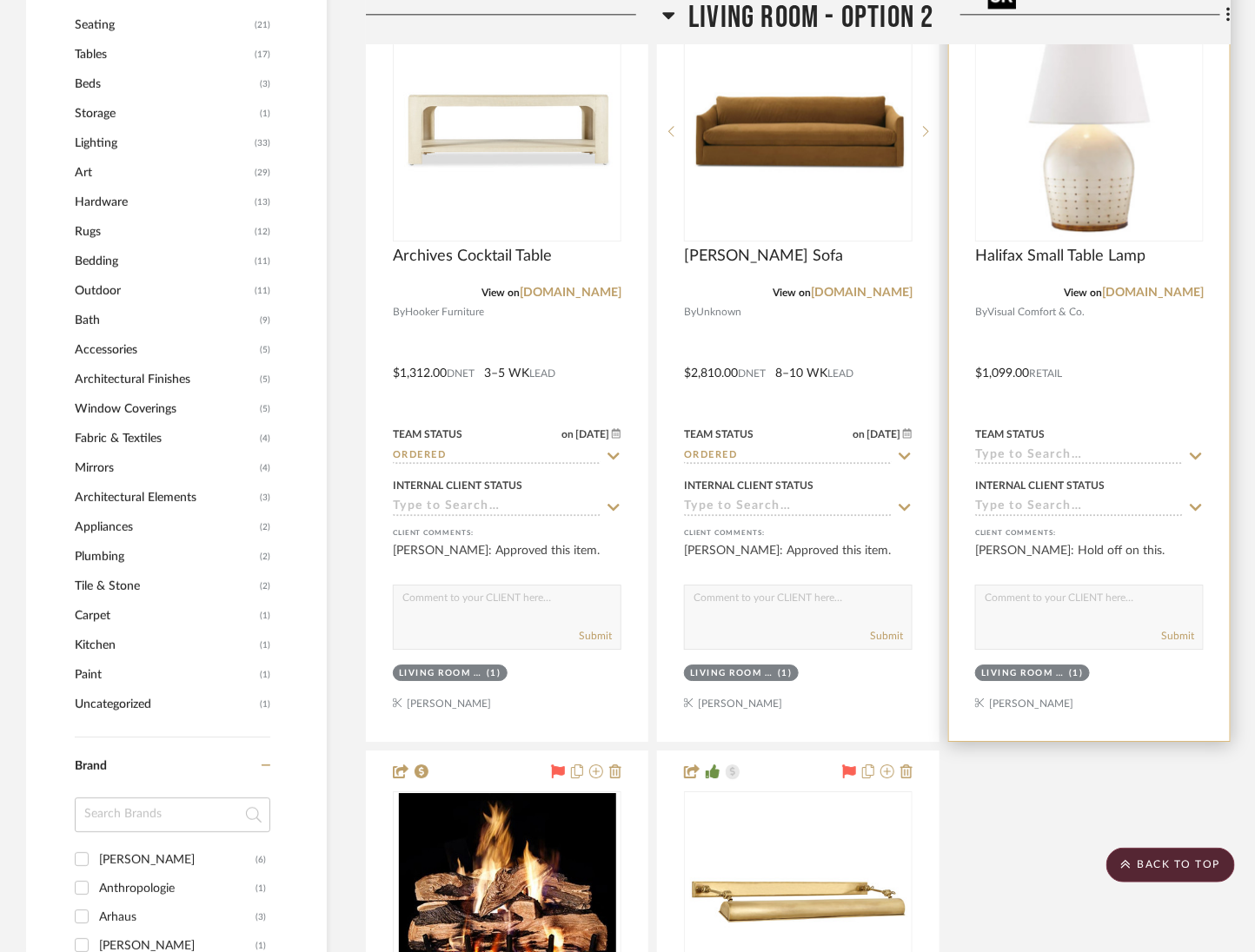
click at [0, 0] on img at bounding box center [0, 0] width 0 height 0
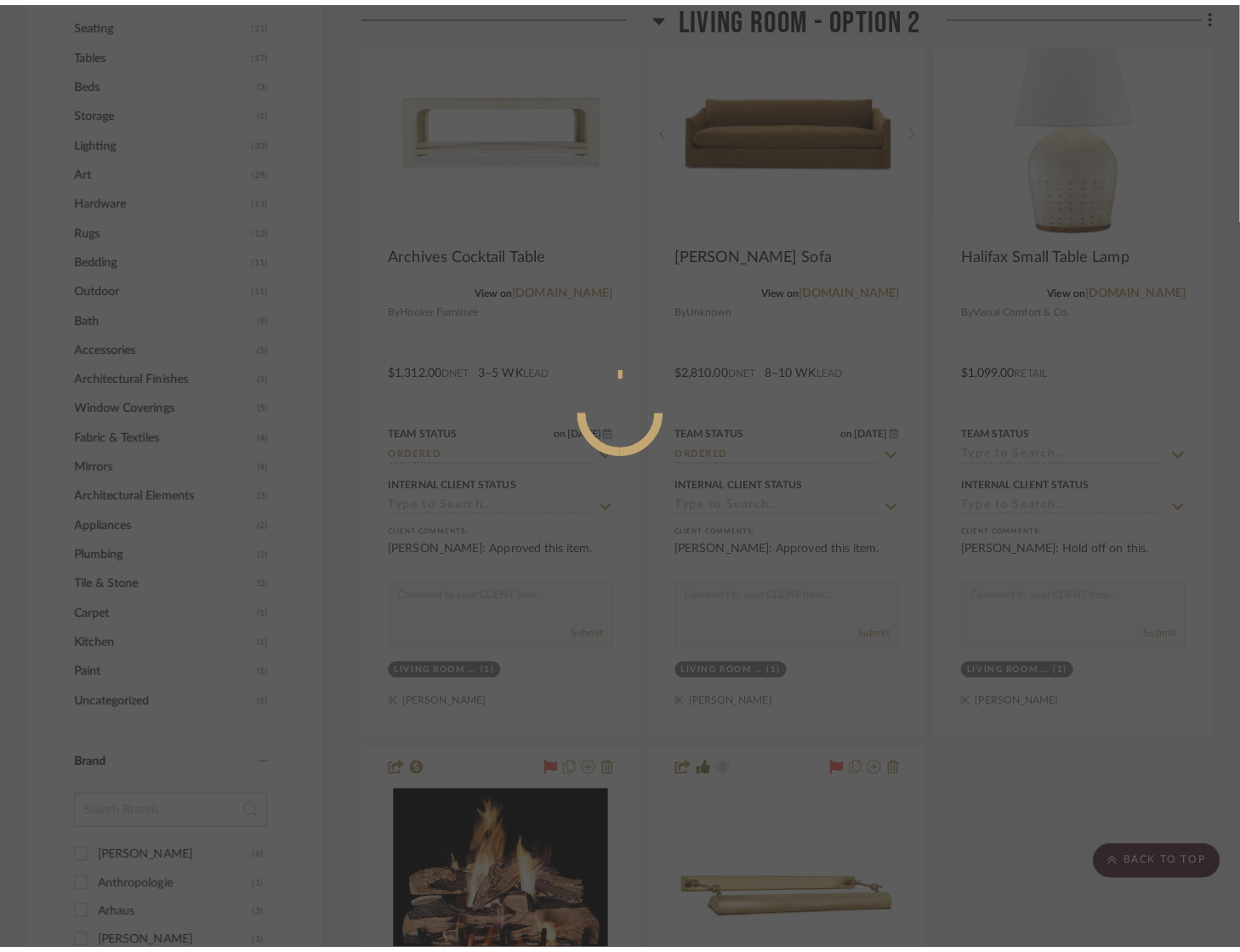
scroll to position [0, 0]
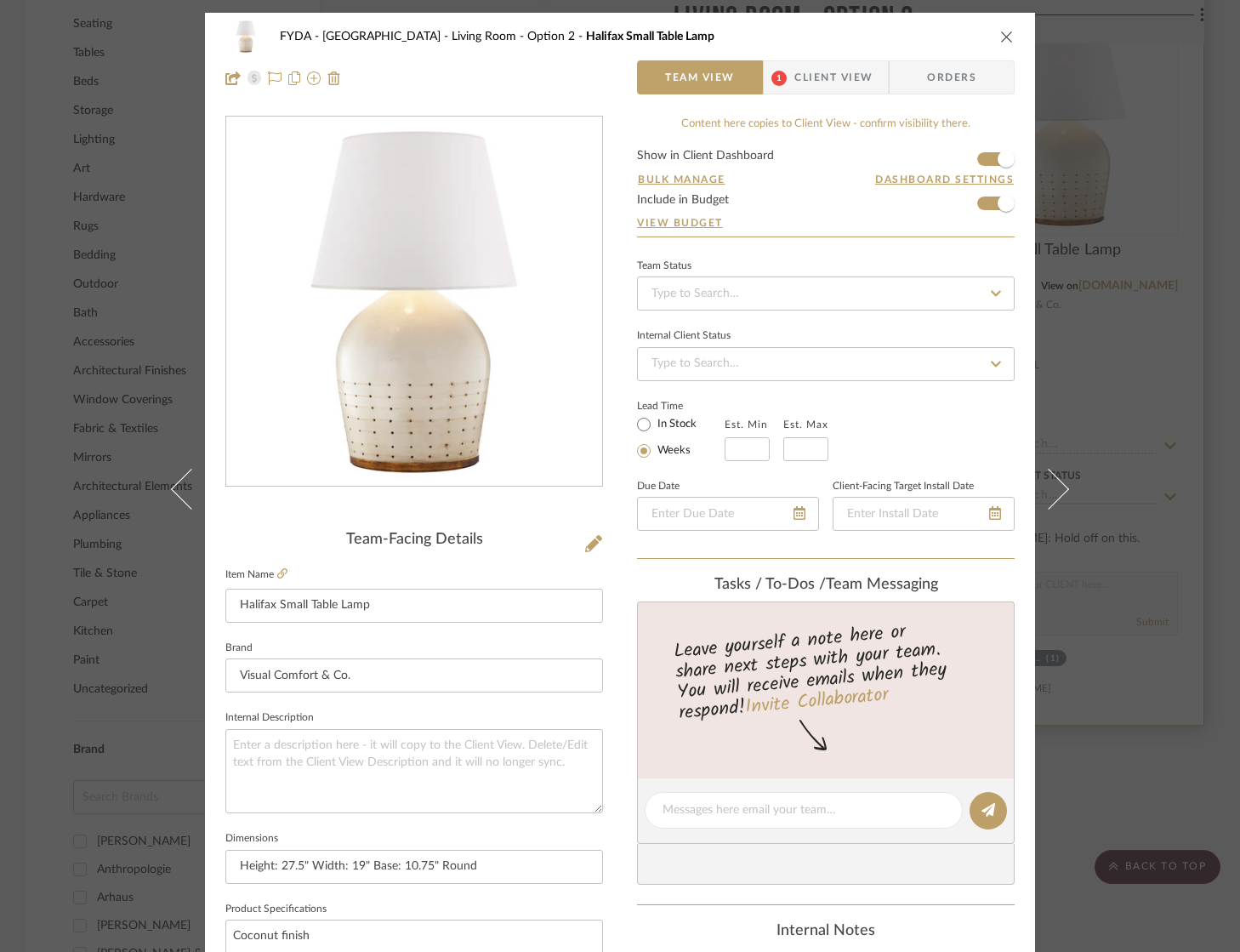
drag, startPoint x: 1189, startPoint y: 294, endPoint x: 1162, endPoint y: 95, distance: 200.8
click at [1189, 293] on div "FYDA - 655 City Park Living Room - Option 2 Halifax Small Table Lamp Team View …" at bounding box center [620, 476] width 1240 height 952
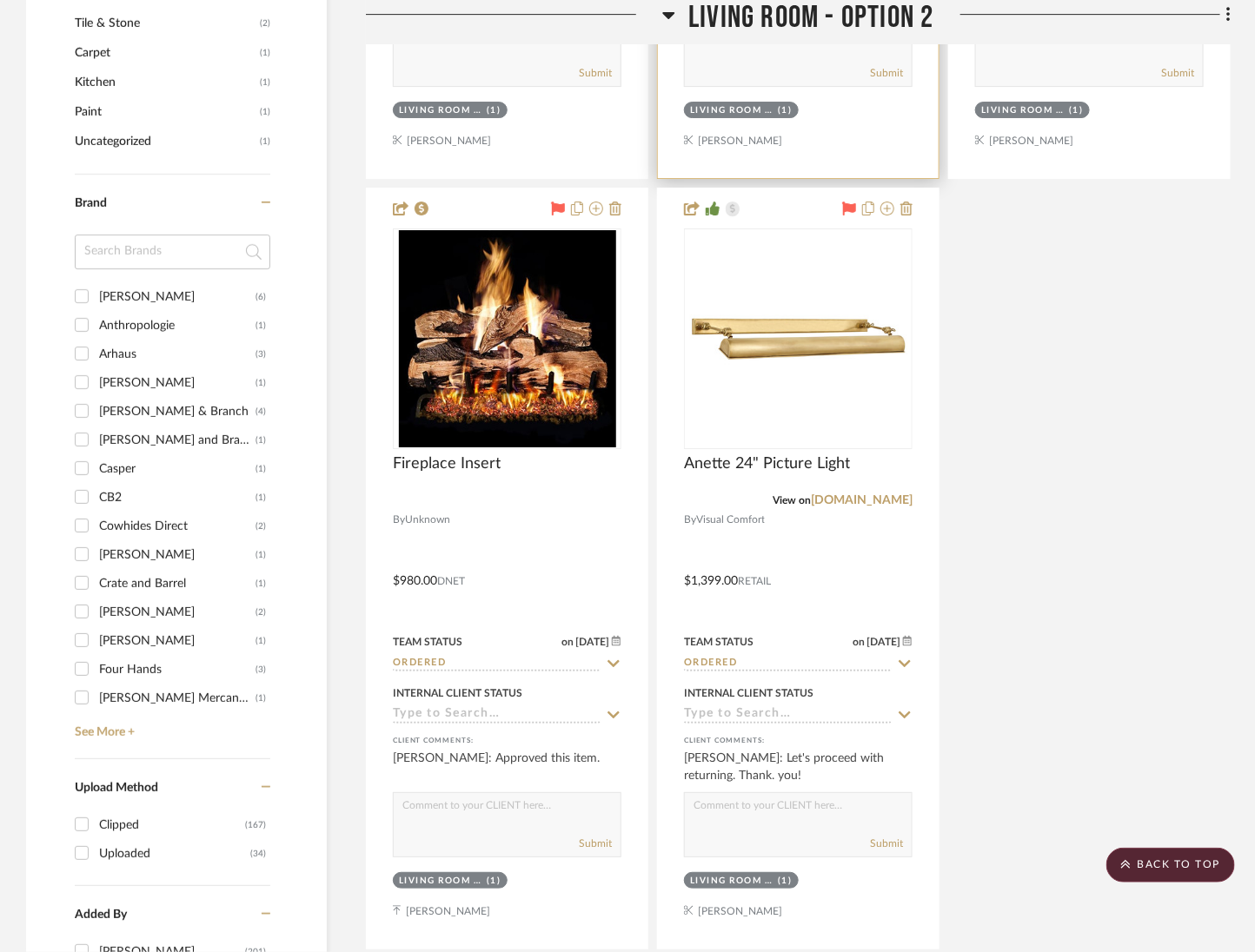
scroll to position [2328, 0]
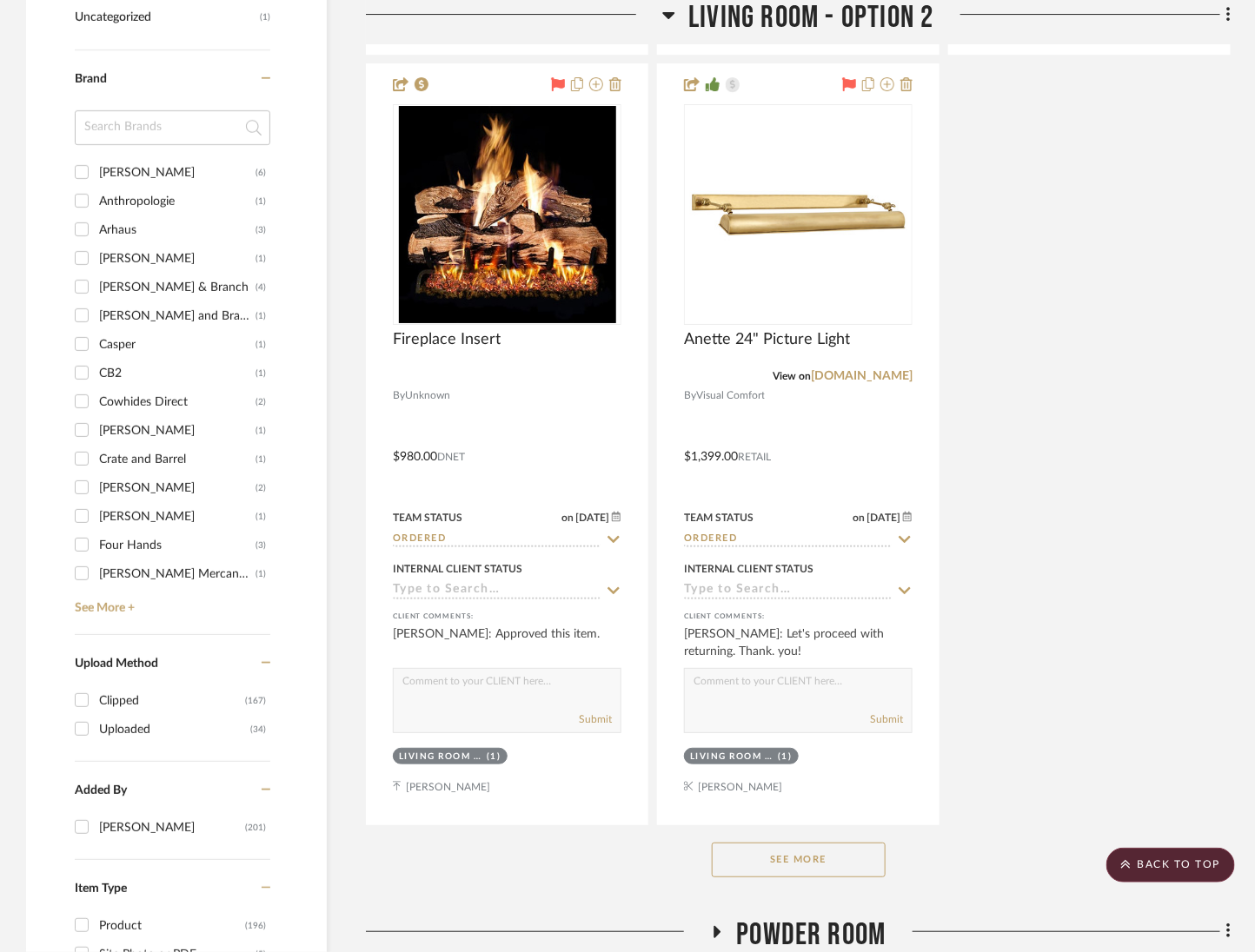
click at [812, 843] on button "See More" at bounding box center [798, 860] width 174 height 35
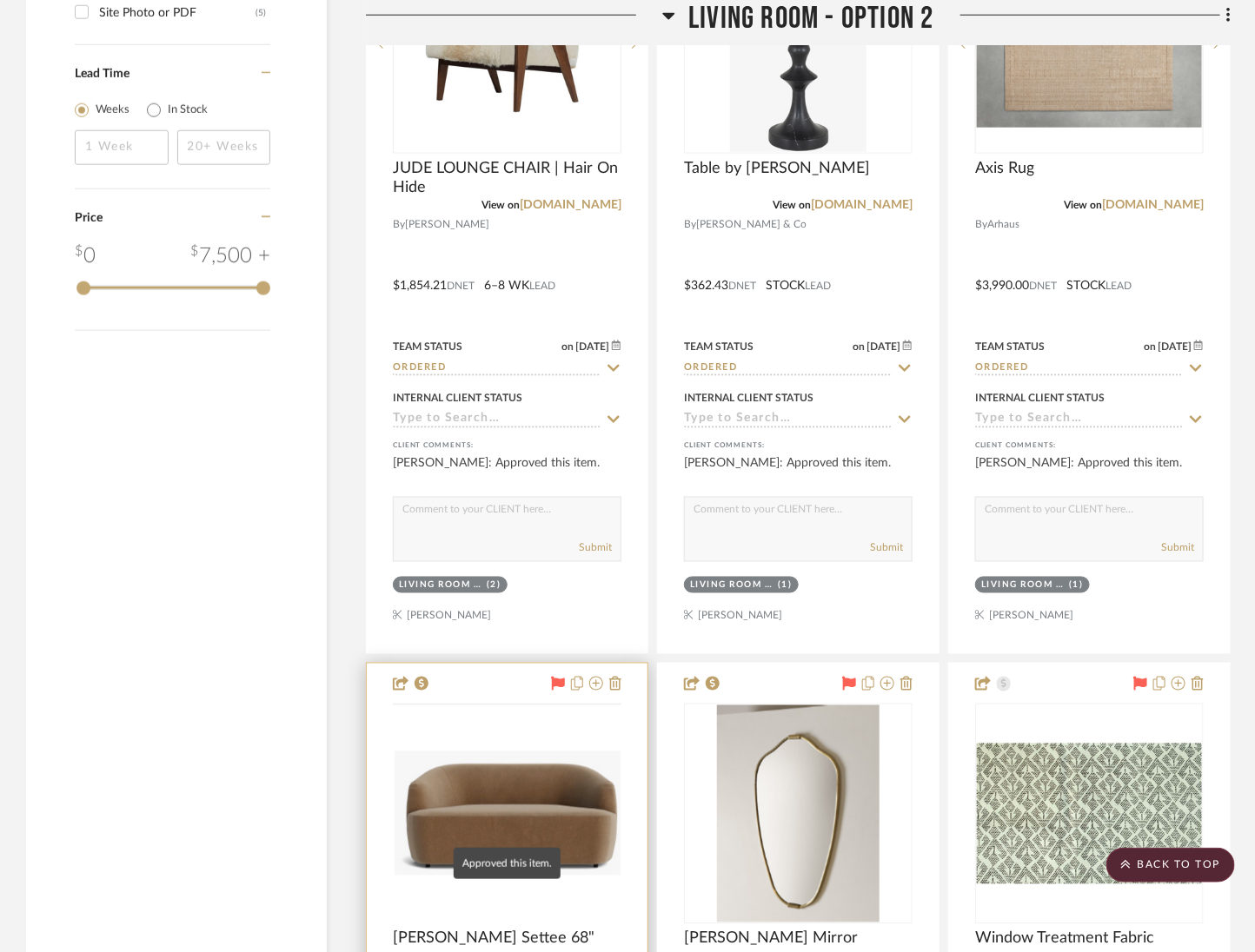
scroll to position [3631, 0]
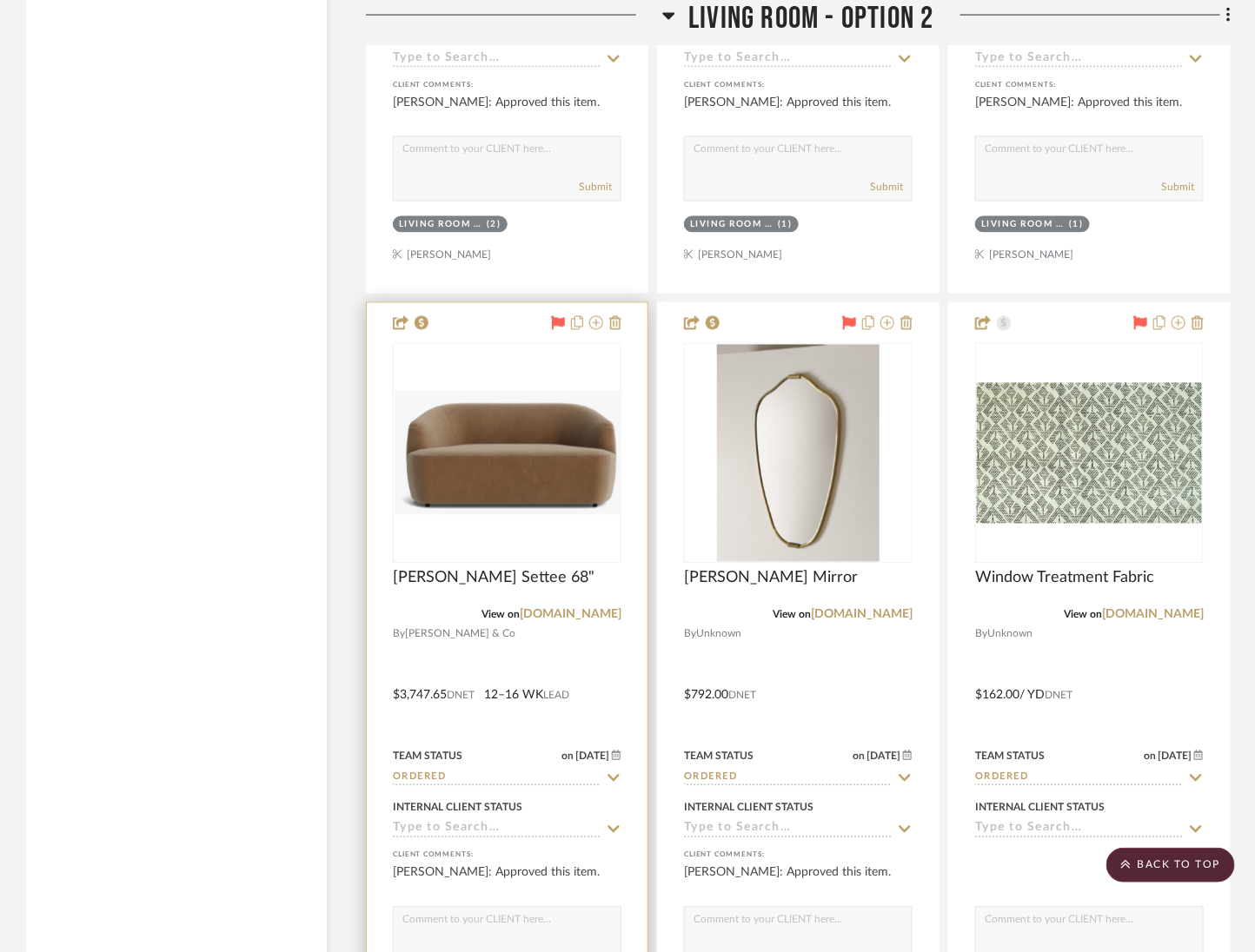
click at [514, 421] on img "0" at bounding box center [508, 453] width 226 height 124
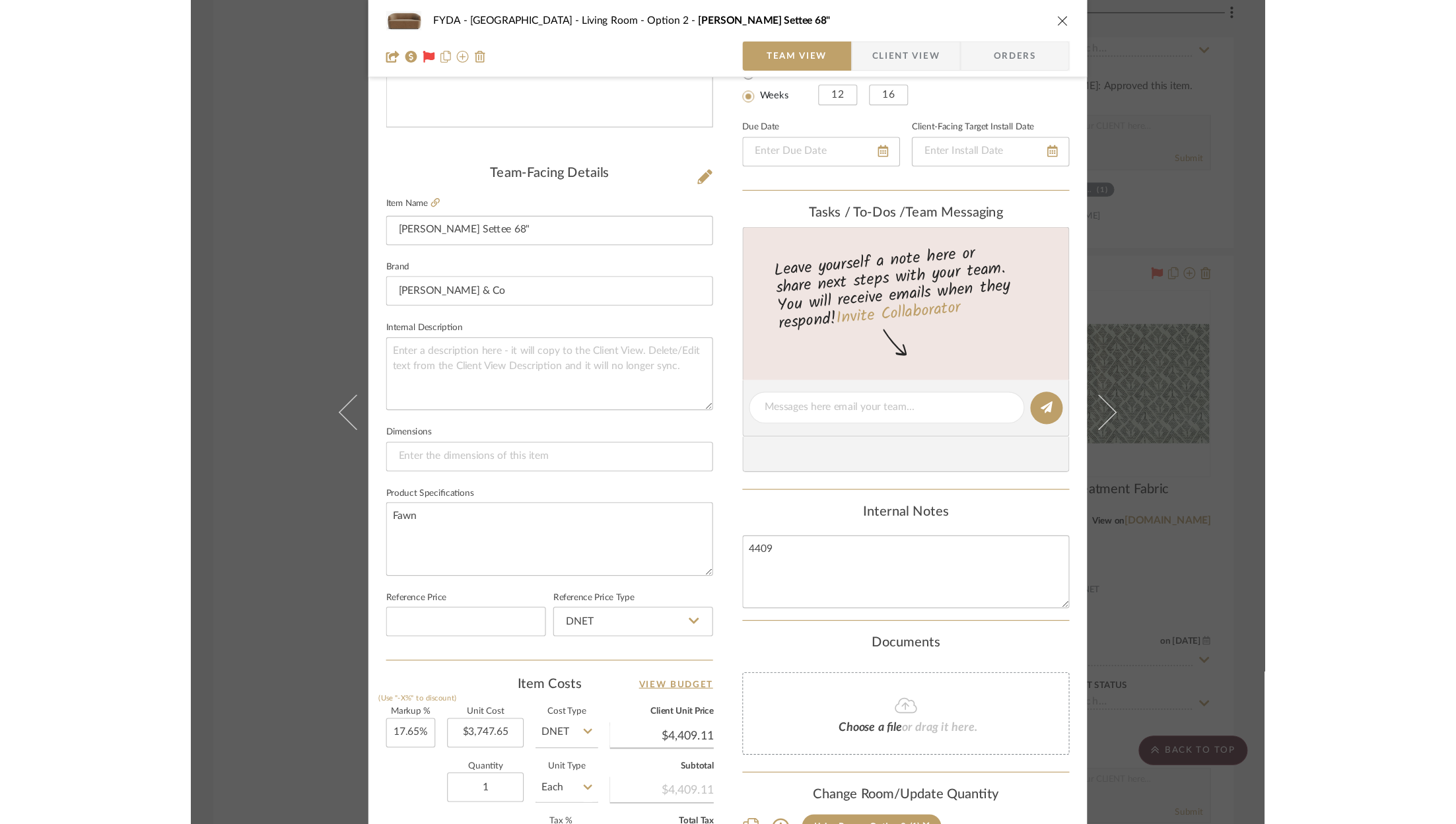
scroll to position [93, 0]
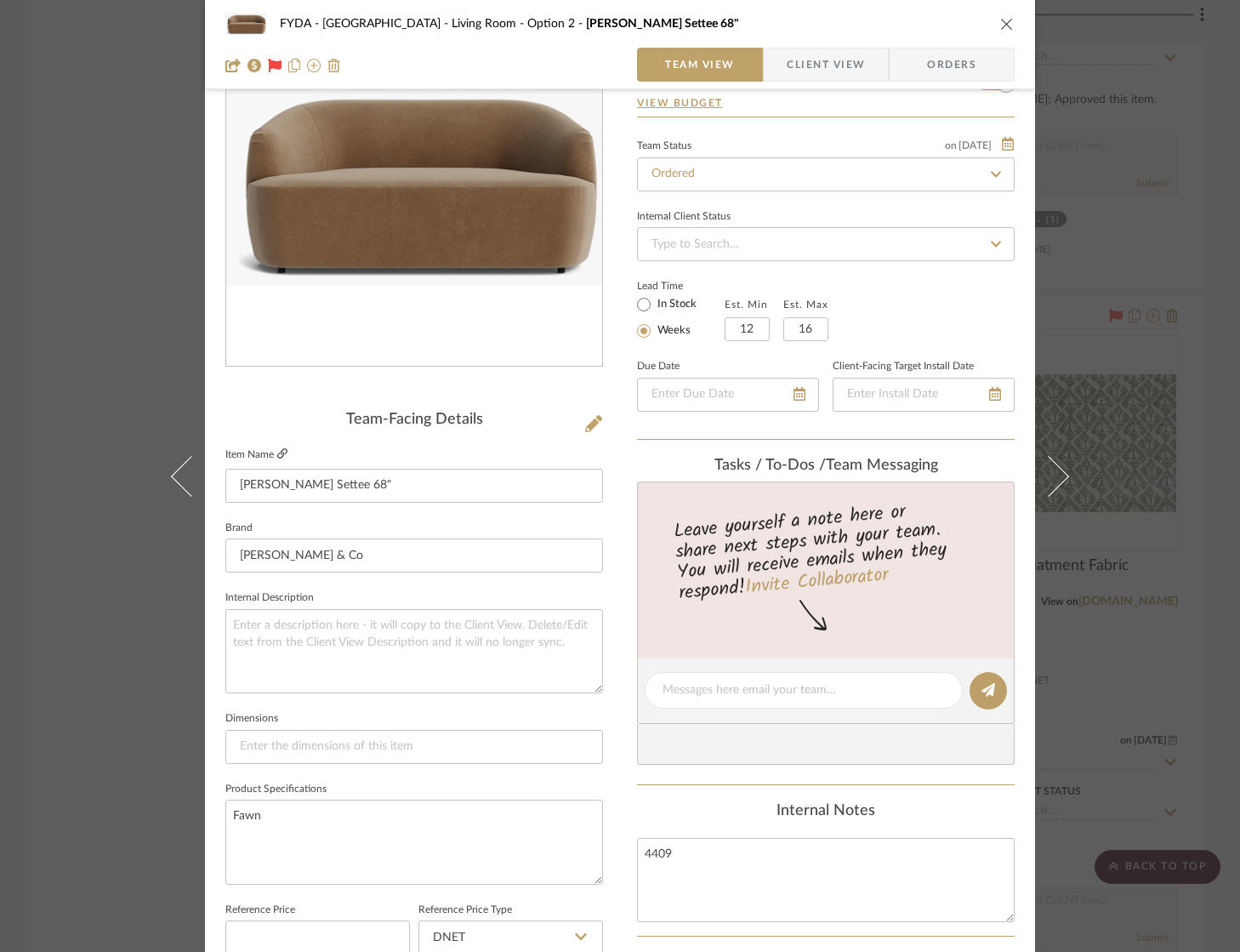
click at [278, 448] on icon at bounding box center [283, 454] width 11 height 11
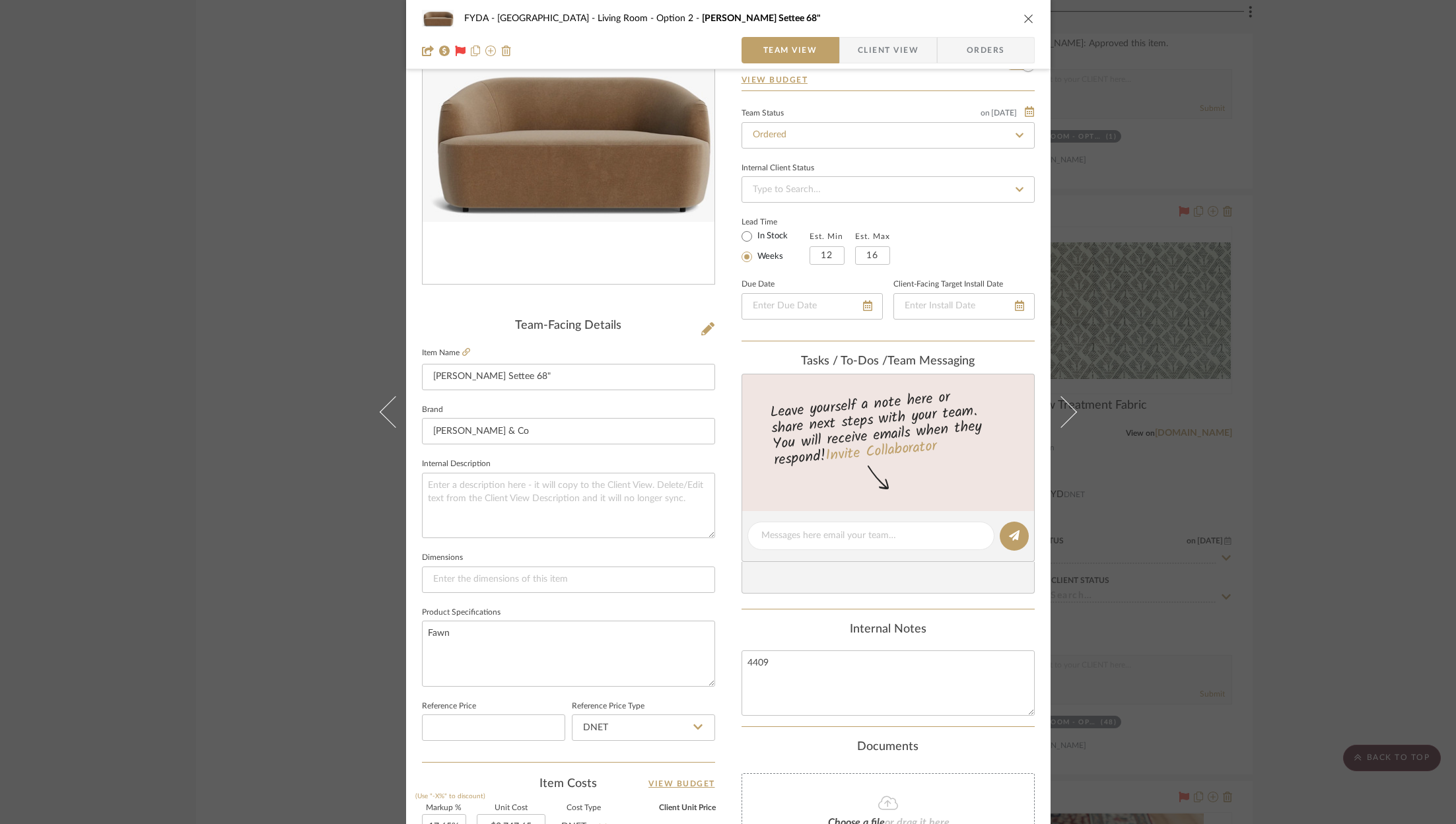
click at [1415, 464] on div "FYDA - 655 City Park Living Room - Option 2 Byron Settee 68" Team View Client V…" at bounding box center [728, 412] width 1456 height 824
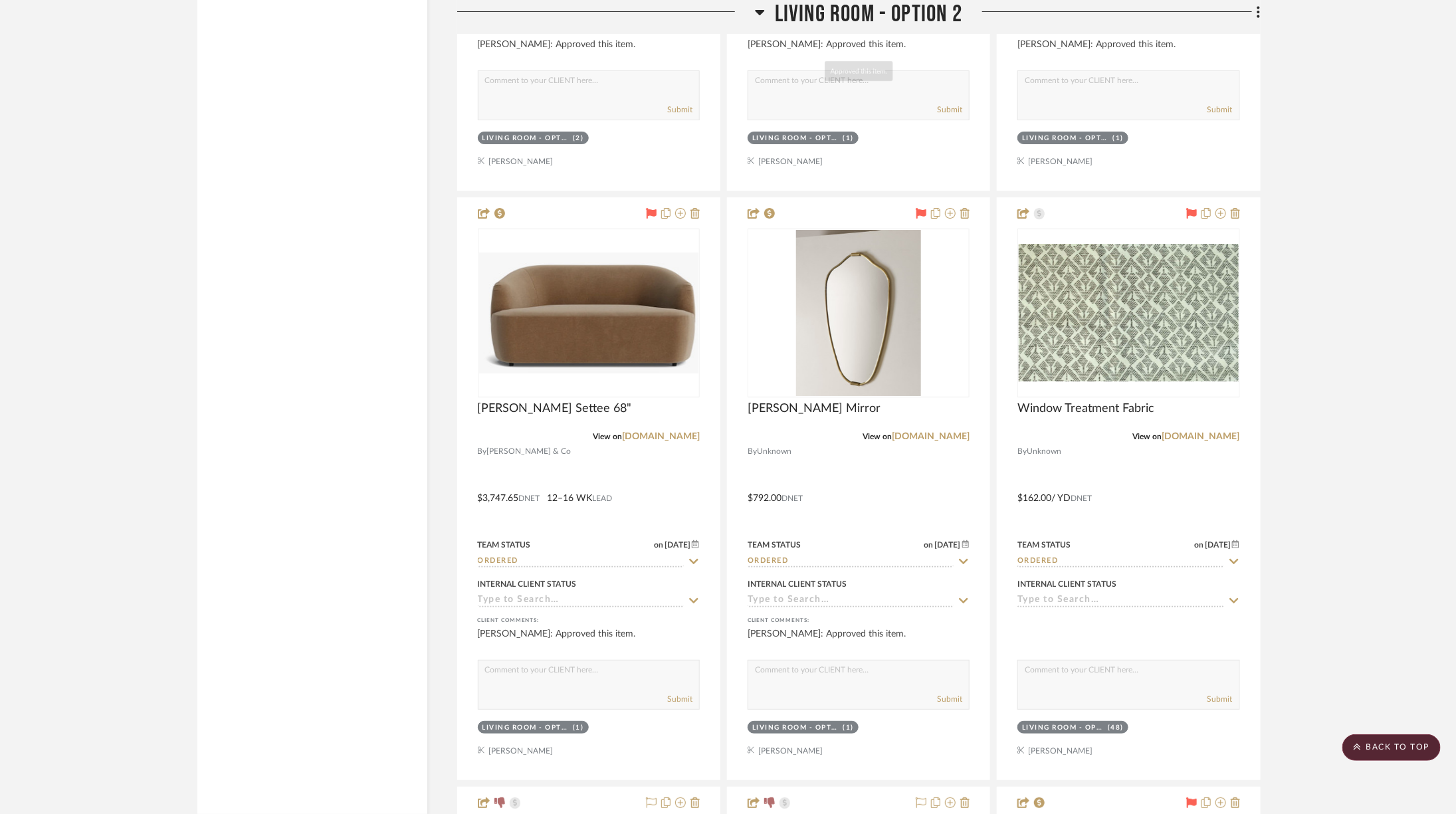
click at [911, 27] on span "Living Room - Option 2" at bounding box center [868, 14] width 187 height 29
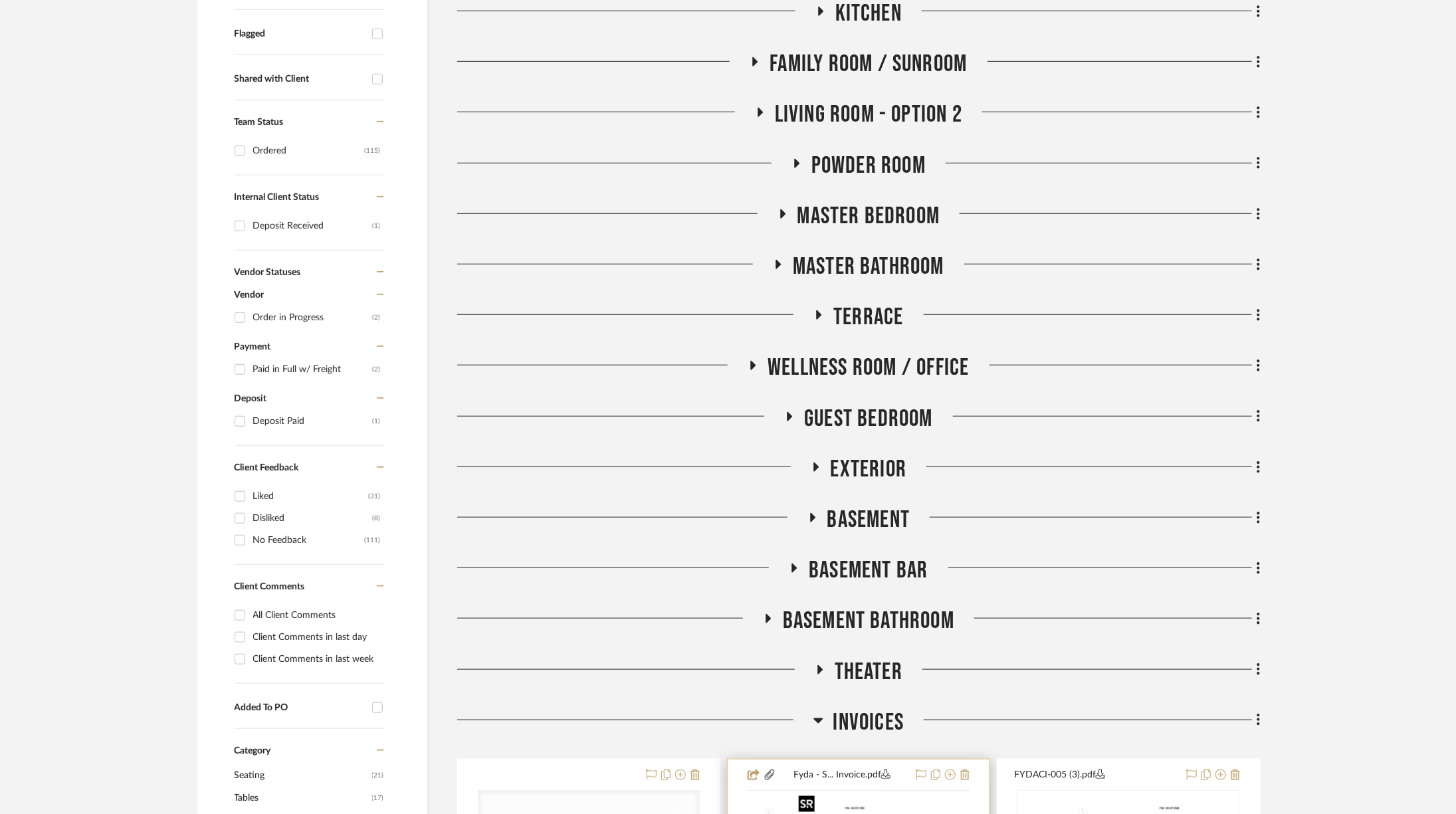
scroll to position [600, 0]
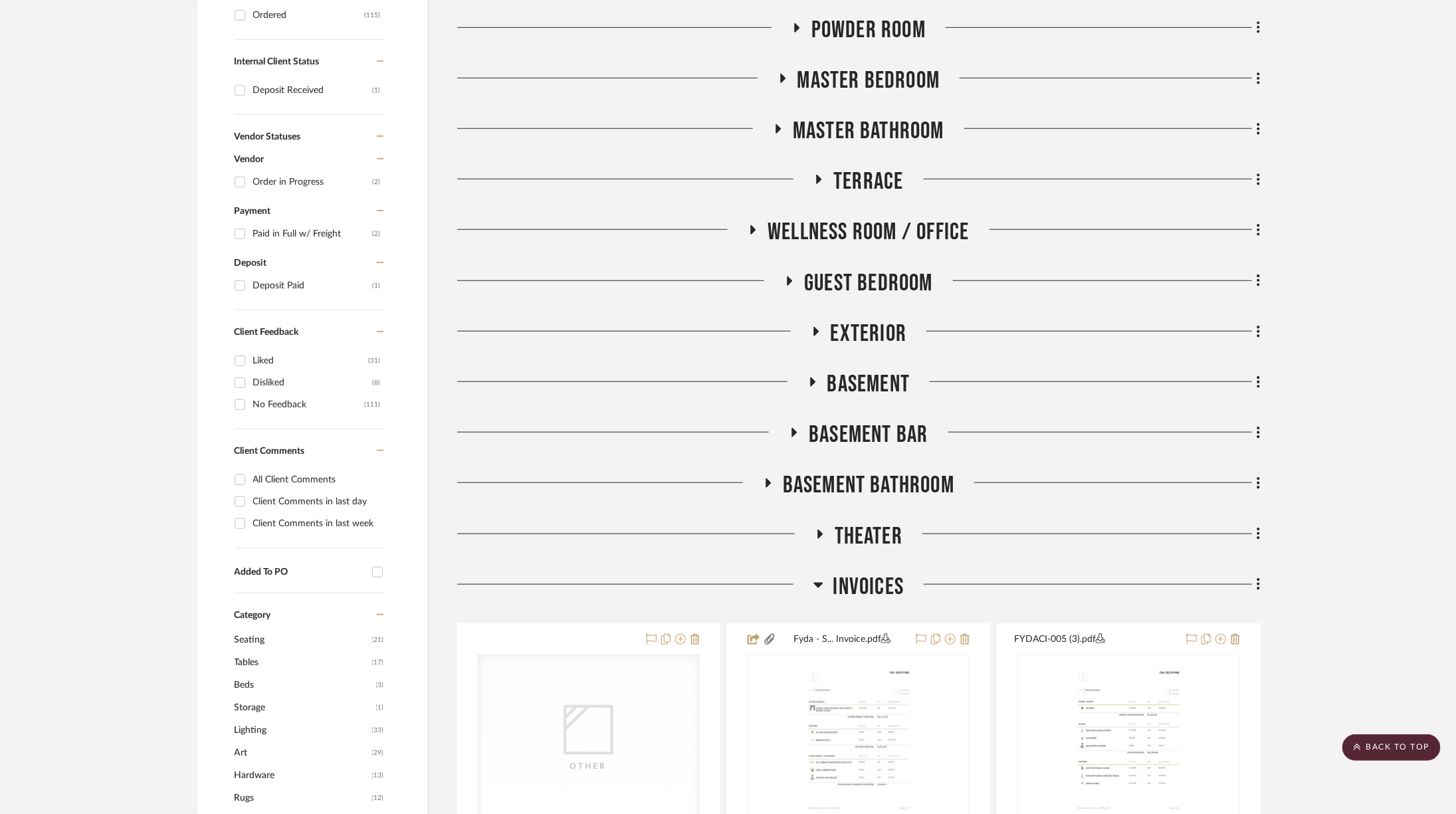
click at [890, 272] on span "Guest Bedroom" at bounding box center [868, 283] width 129 height 29
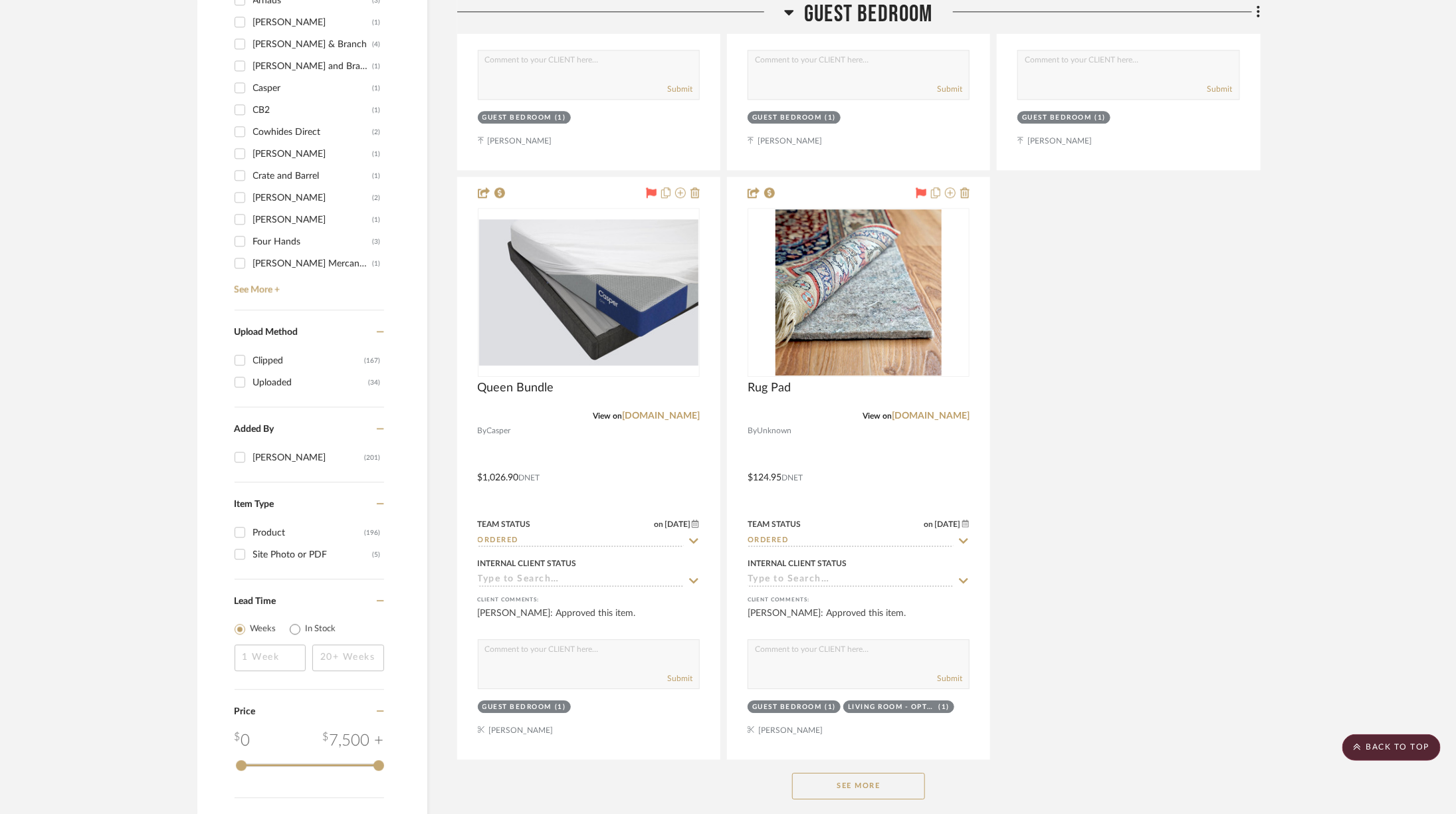
scroll to position [1929, 0]
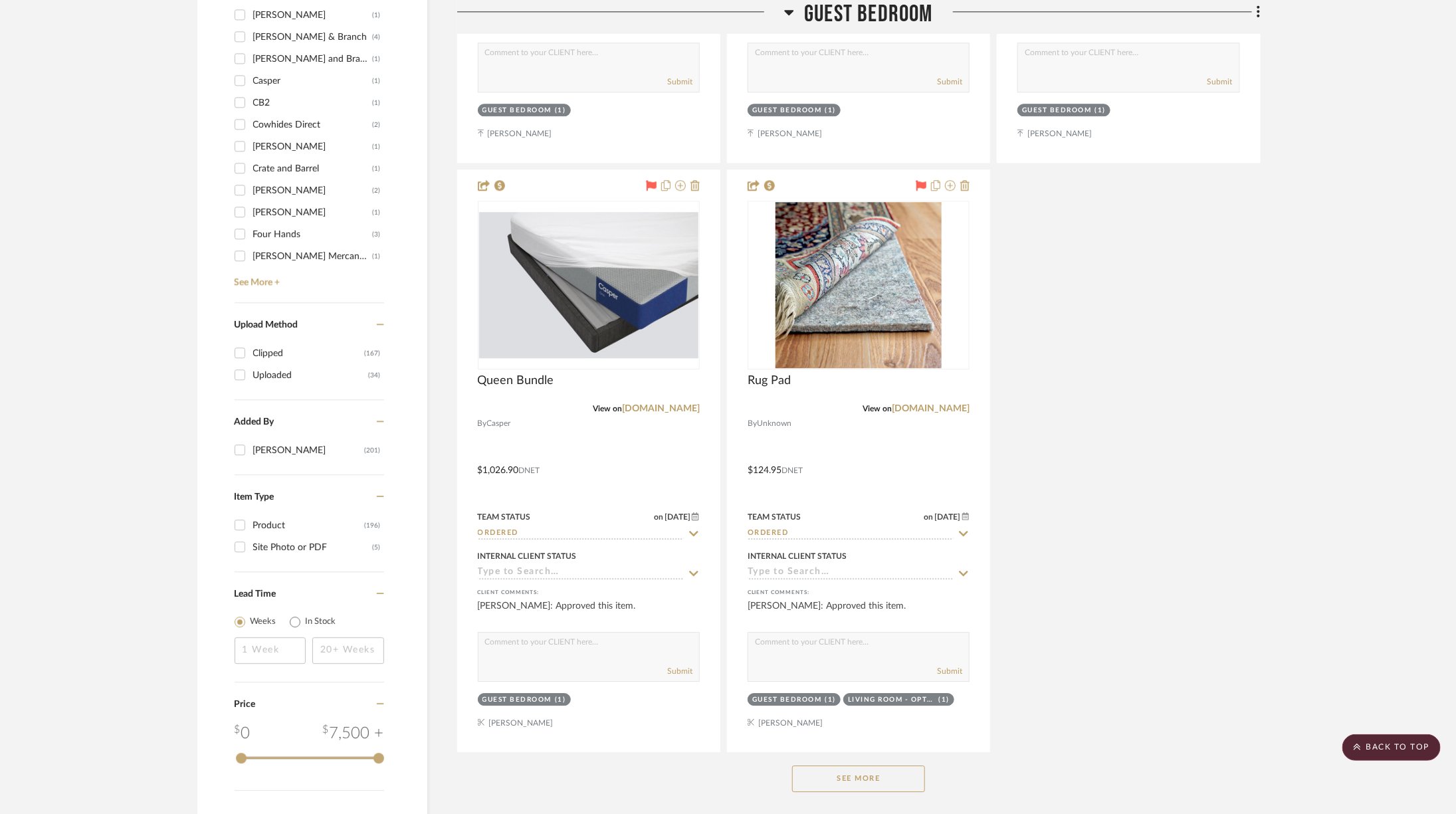
click at [897, 768] on button "See More" at bounding box center [859, 778] width 133 height 27
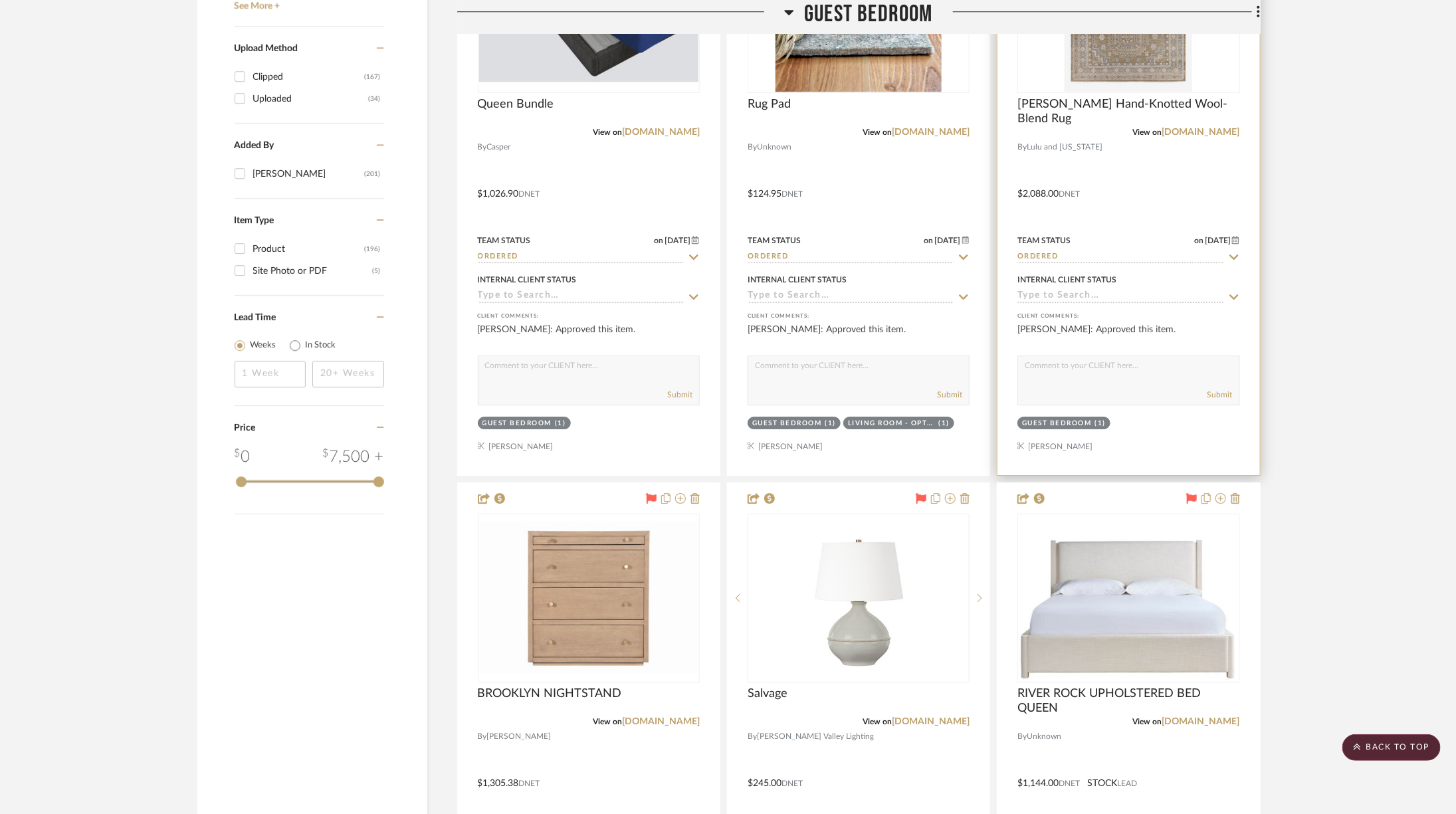
scroll to position [2206, 0]
click at [1203, 131] on link "luluandgeorgia.com" at bounding box center [1201, 132] width 78 height 10
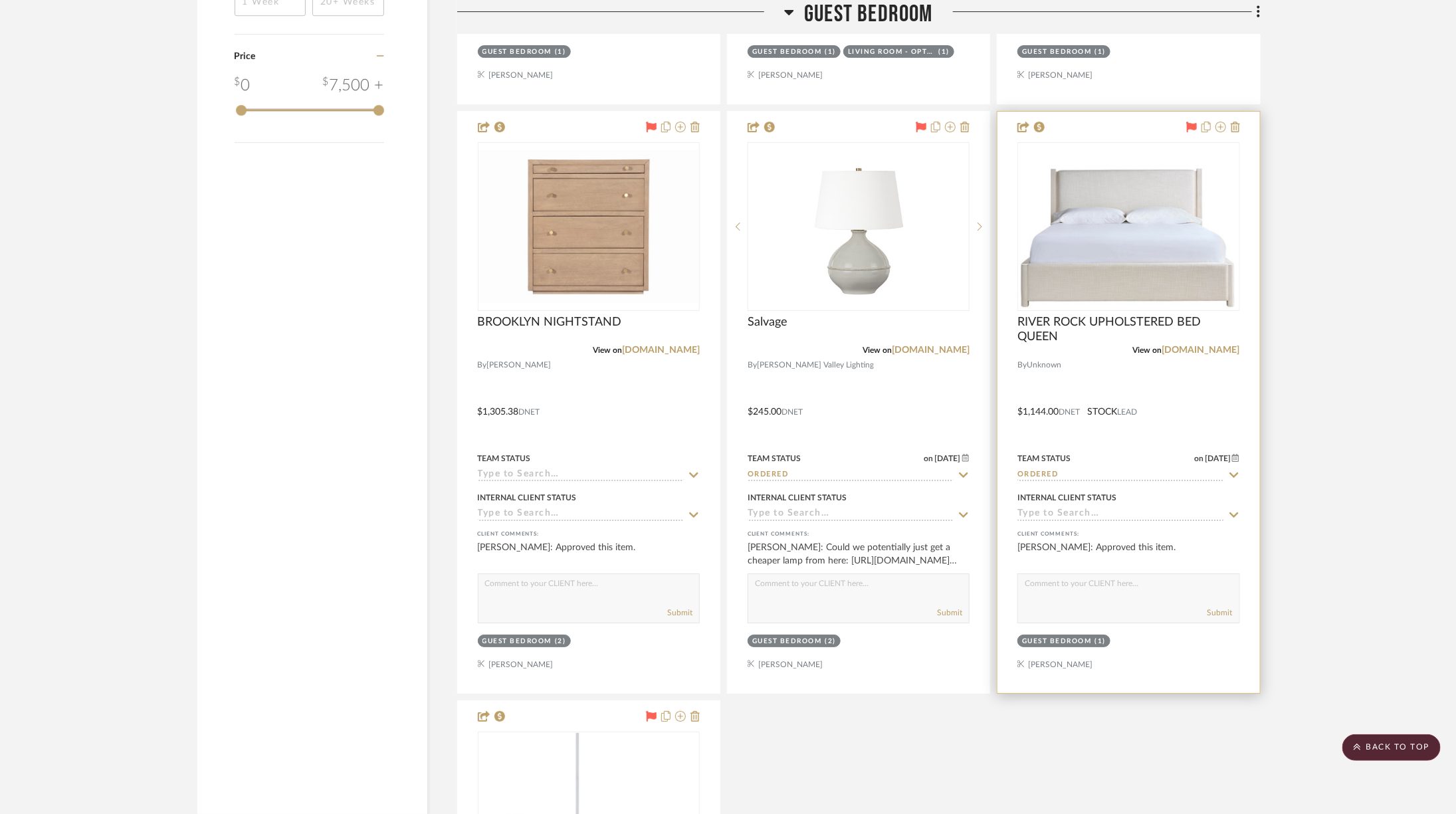
scroll to position [2577, 0]
click at [1193, 345] on link "universalfurniture.com" at bounding box center [1201, 350] width 78 height 10
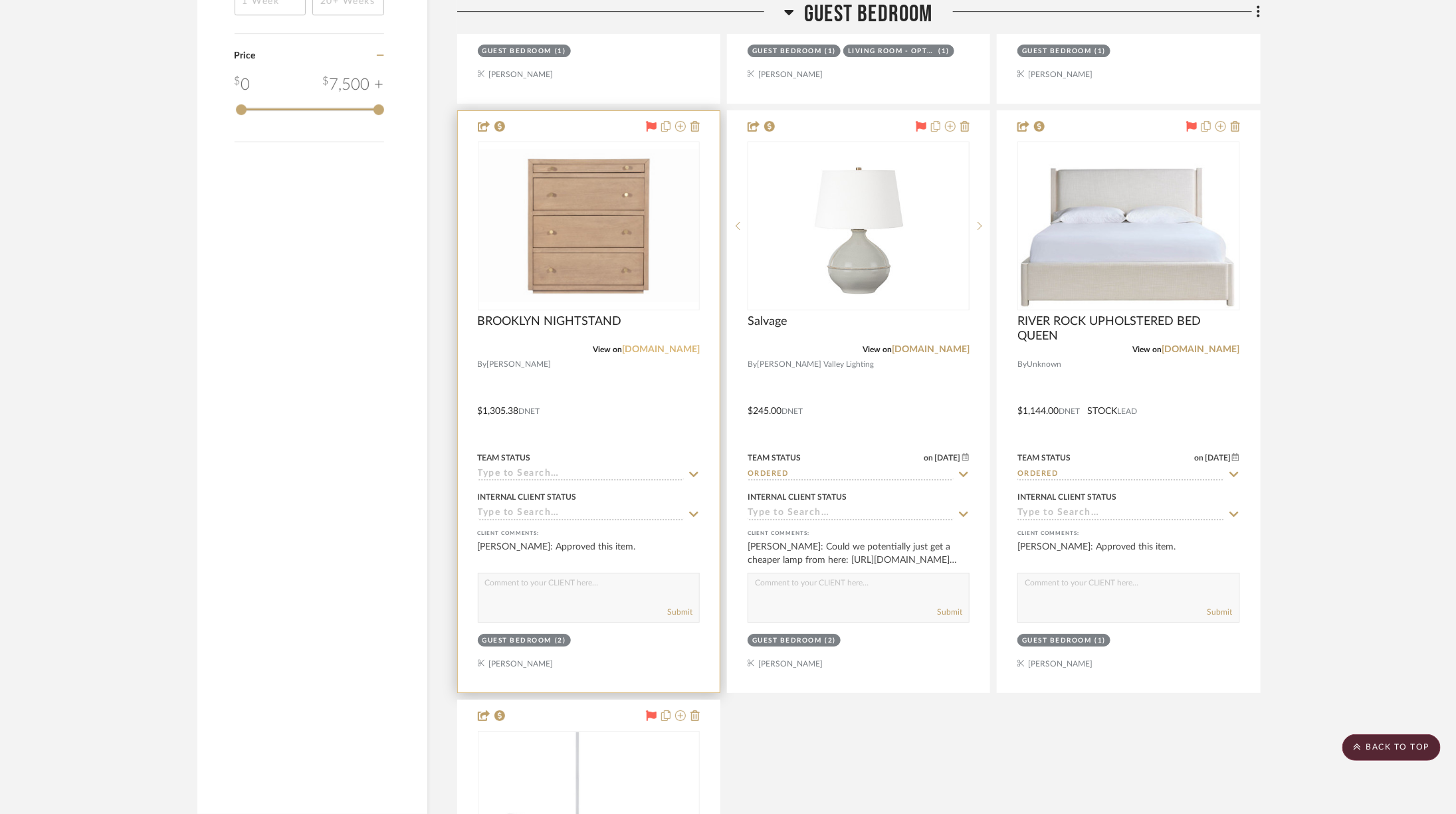
click at [677, 345] on link "alicelanehome.com" at bounding box center [661, 350] width 78 height 10
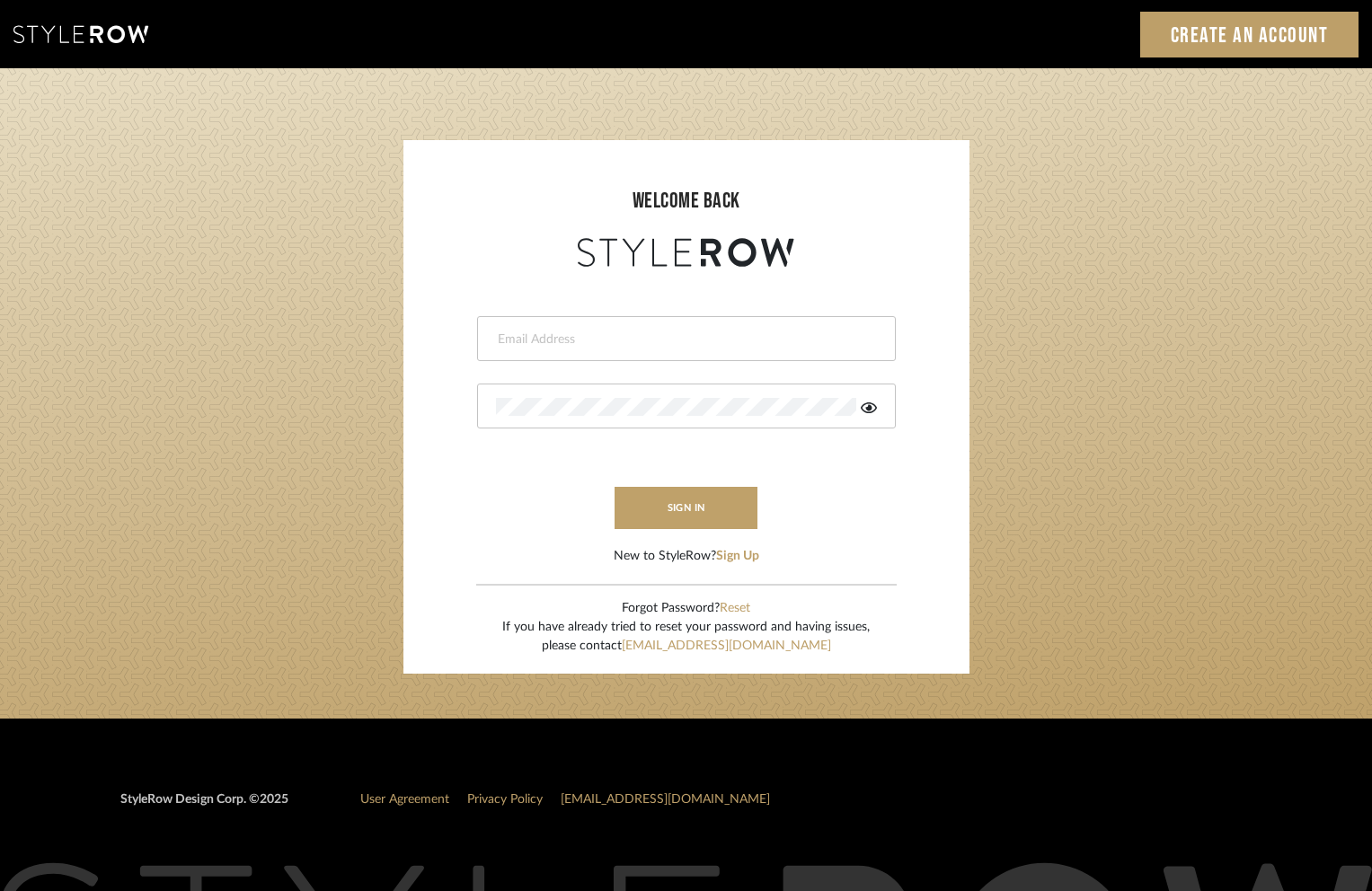
click at [557, 349] on div at bounding box center [686, 339] width 419 height 45
type input "ashley@winnieandcointeriors.com"
click at [860, 414] on icon at bounding box center [868, 408] width 16 height 15
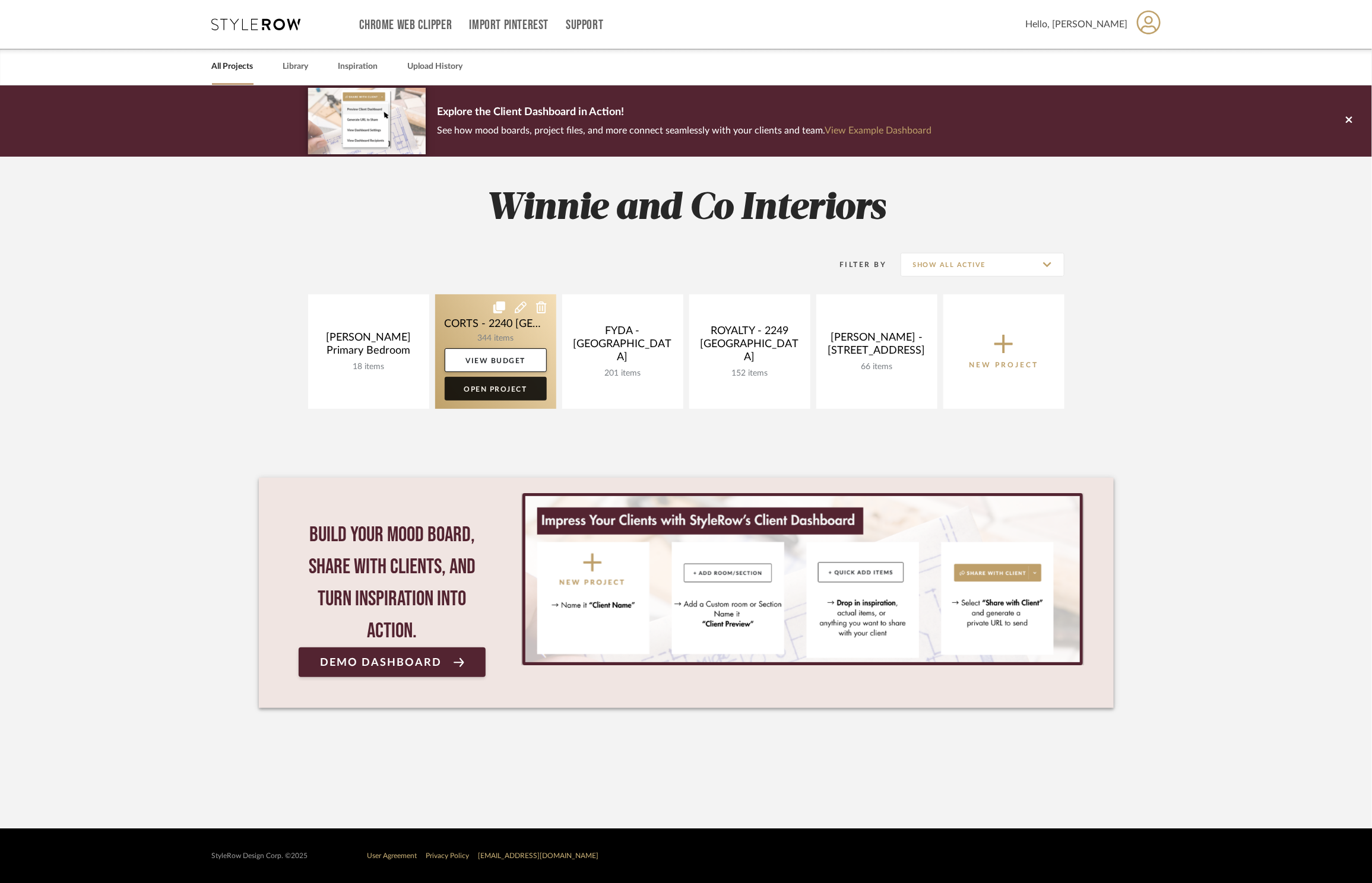
click at [482, 398] on link "Open Project" at bounding box center [495, 389] width 102 height 24
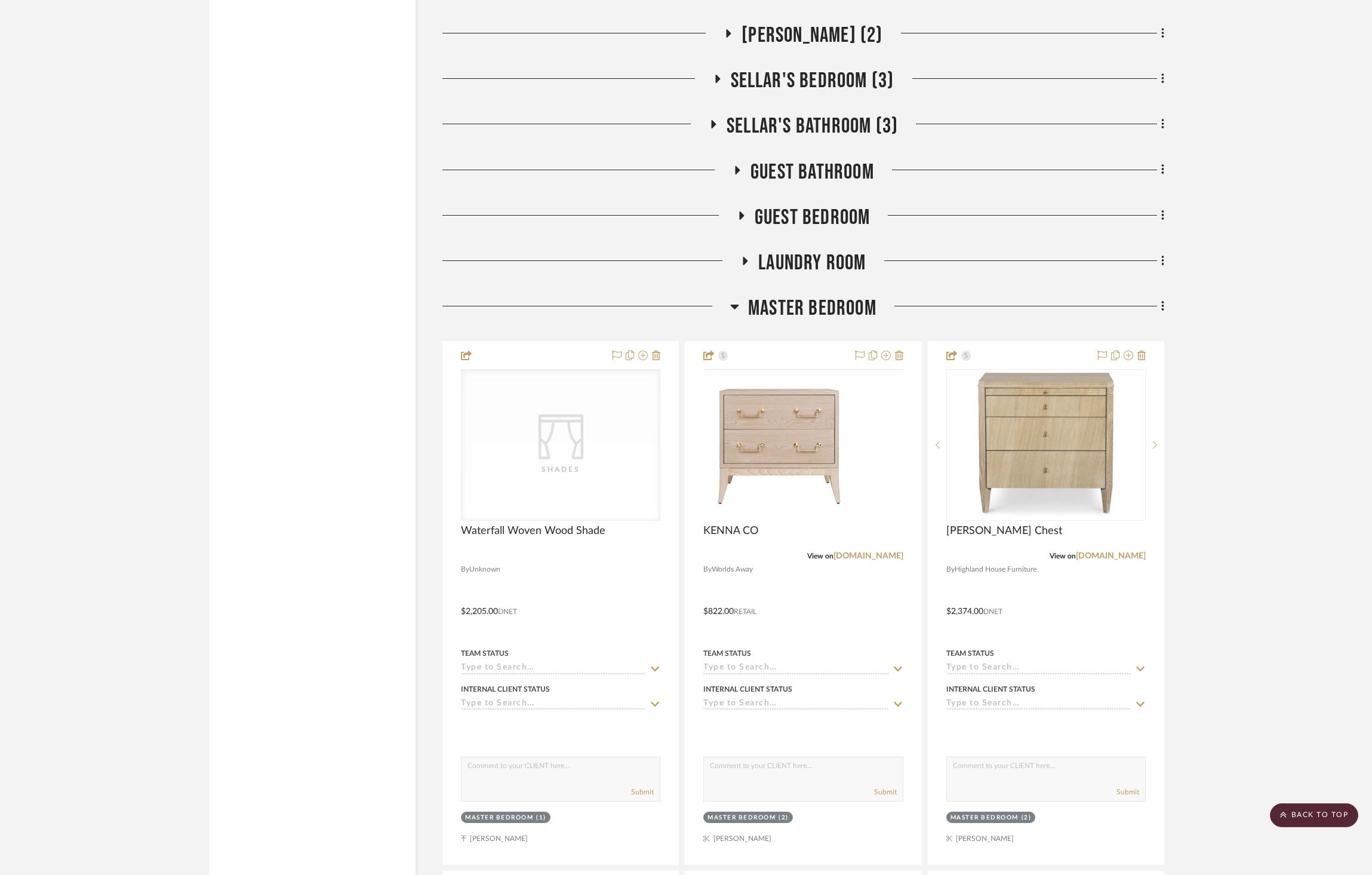
scroll to position [2920, 0]
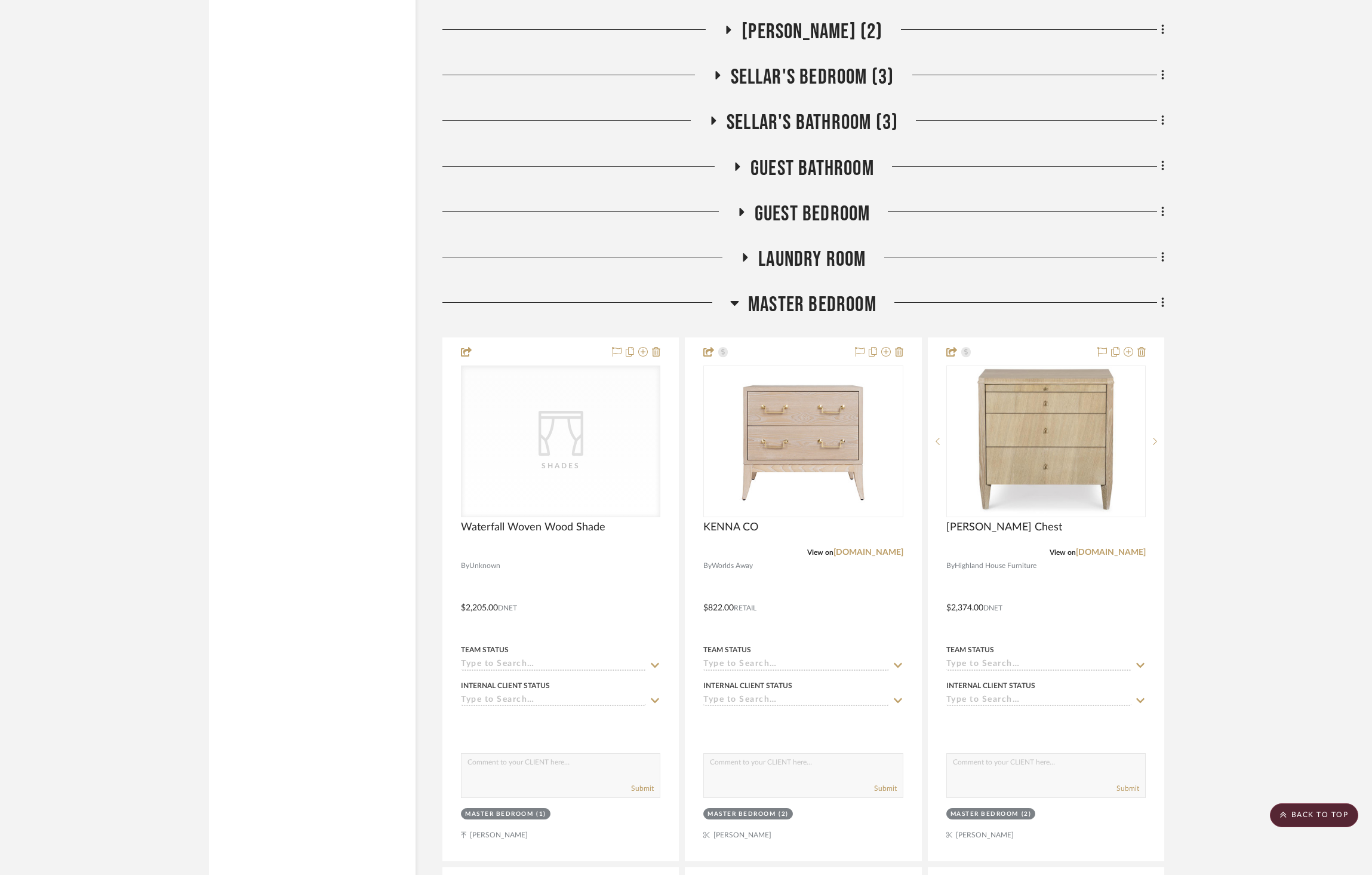
click at [817, 292] on span "Master Bedroom" at bounding box center [812, 305] width 128 height 26
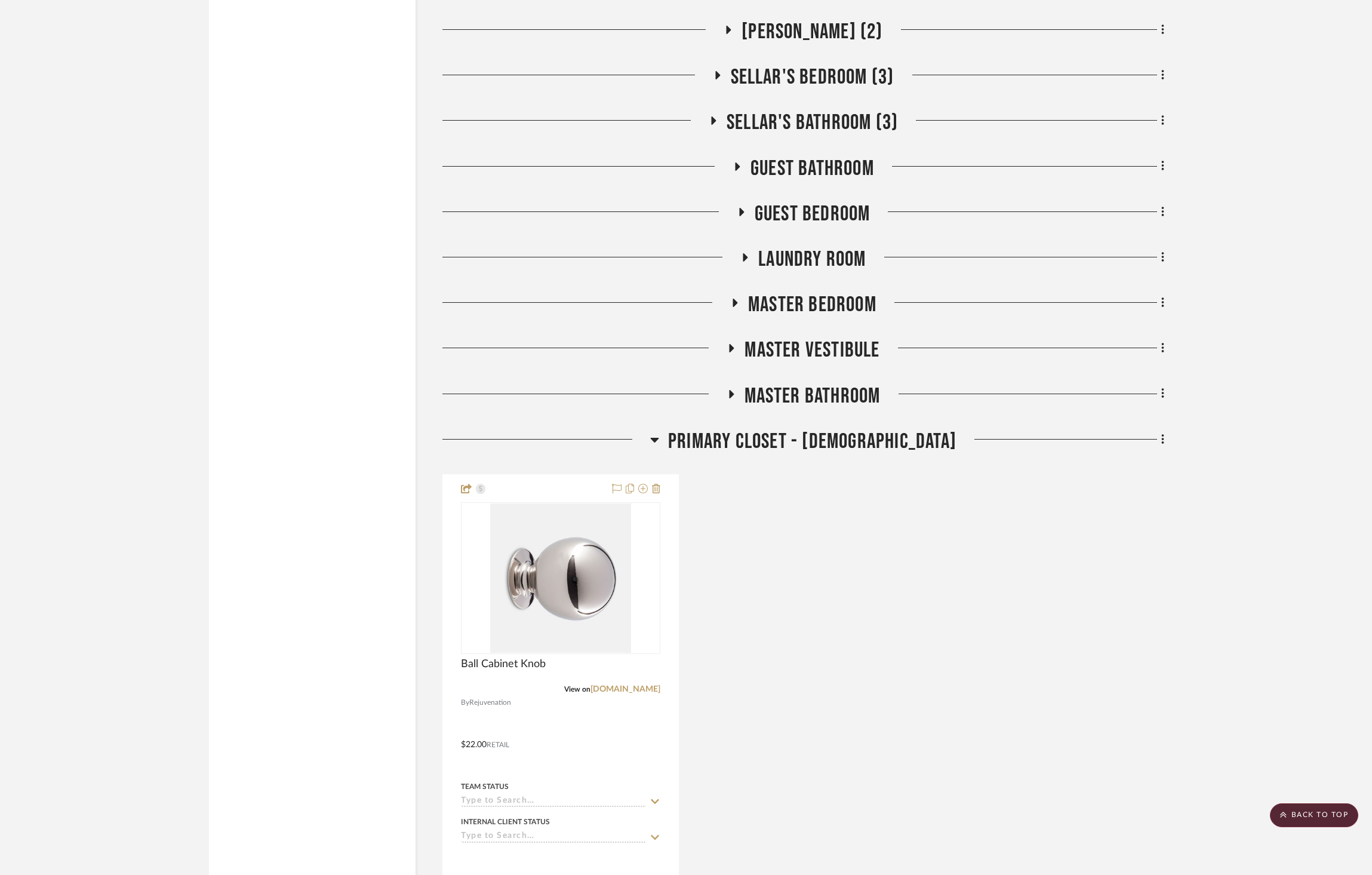
click at [829, 384] on span "Master Bathroom" at bounding box center [812, 397] width 136 height 26
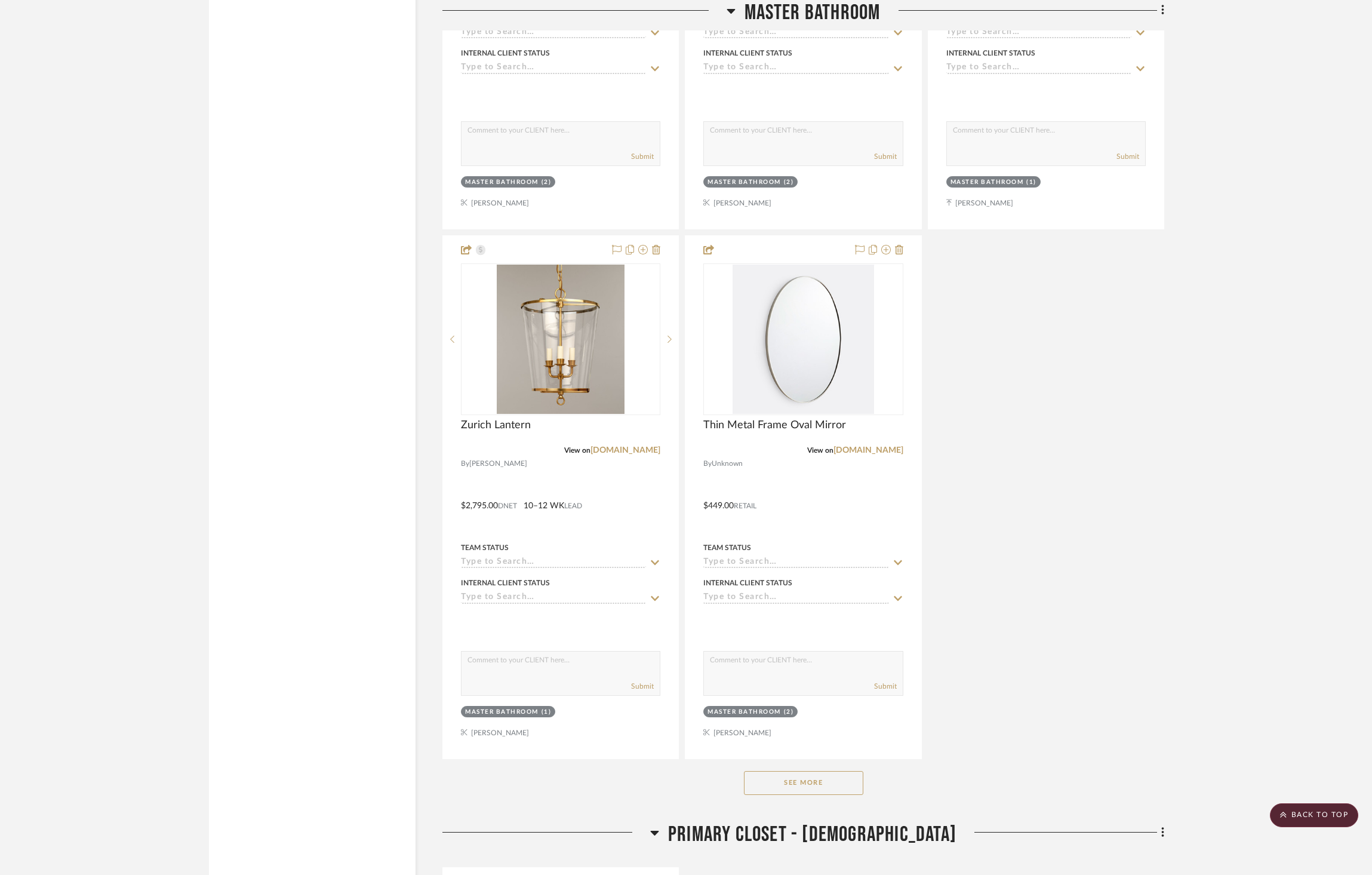
scroll to position [4357, 0]
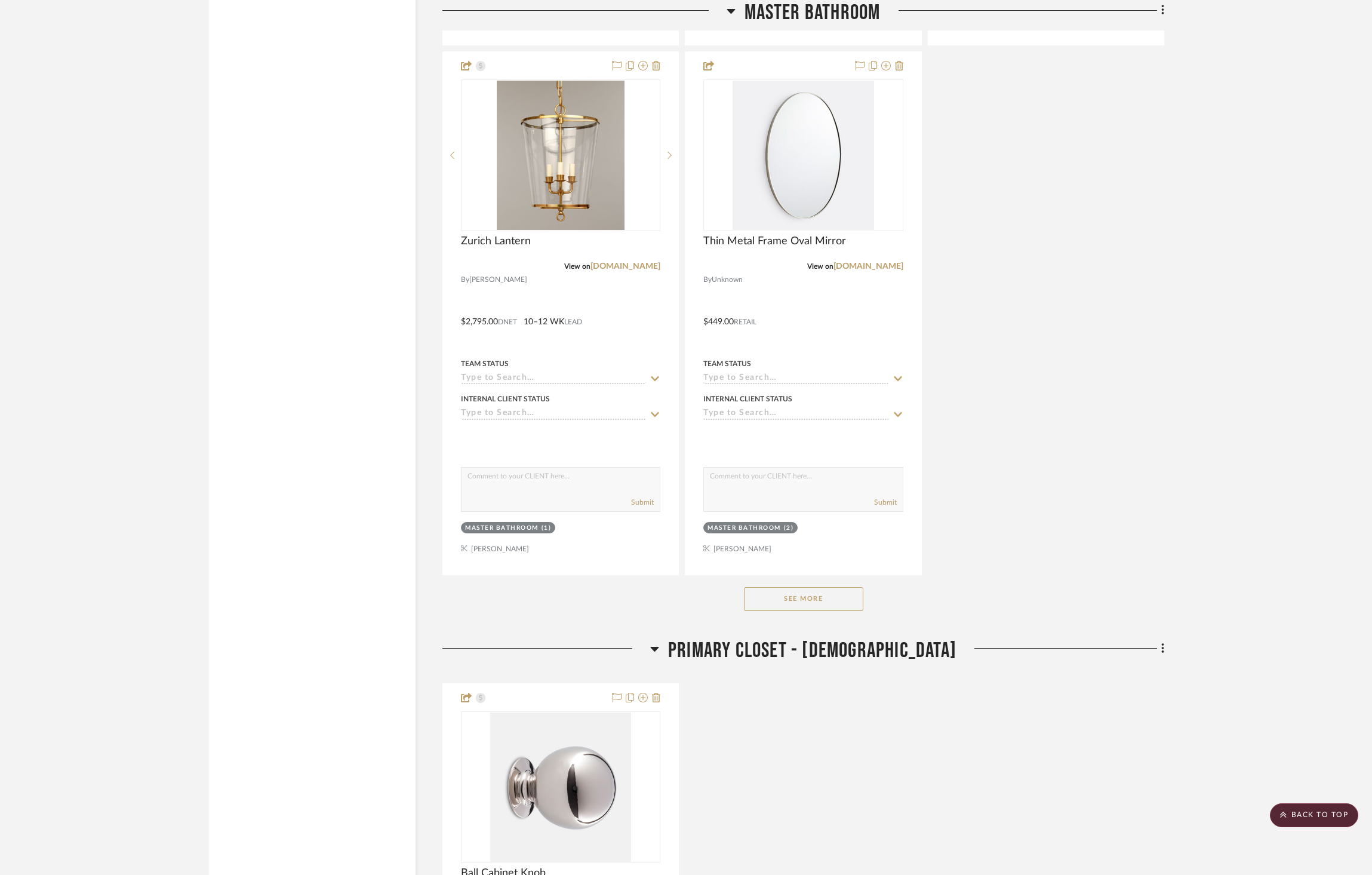
click at [818, 587] on button "See More" at bounding box center [803, 599] width 119 height 24
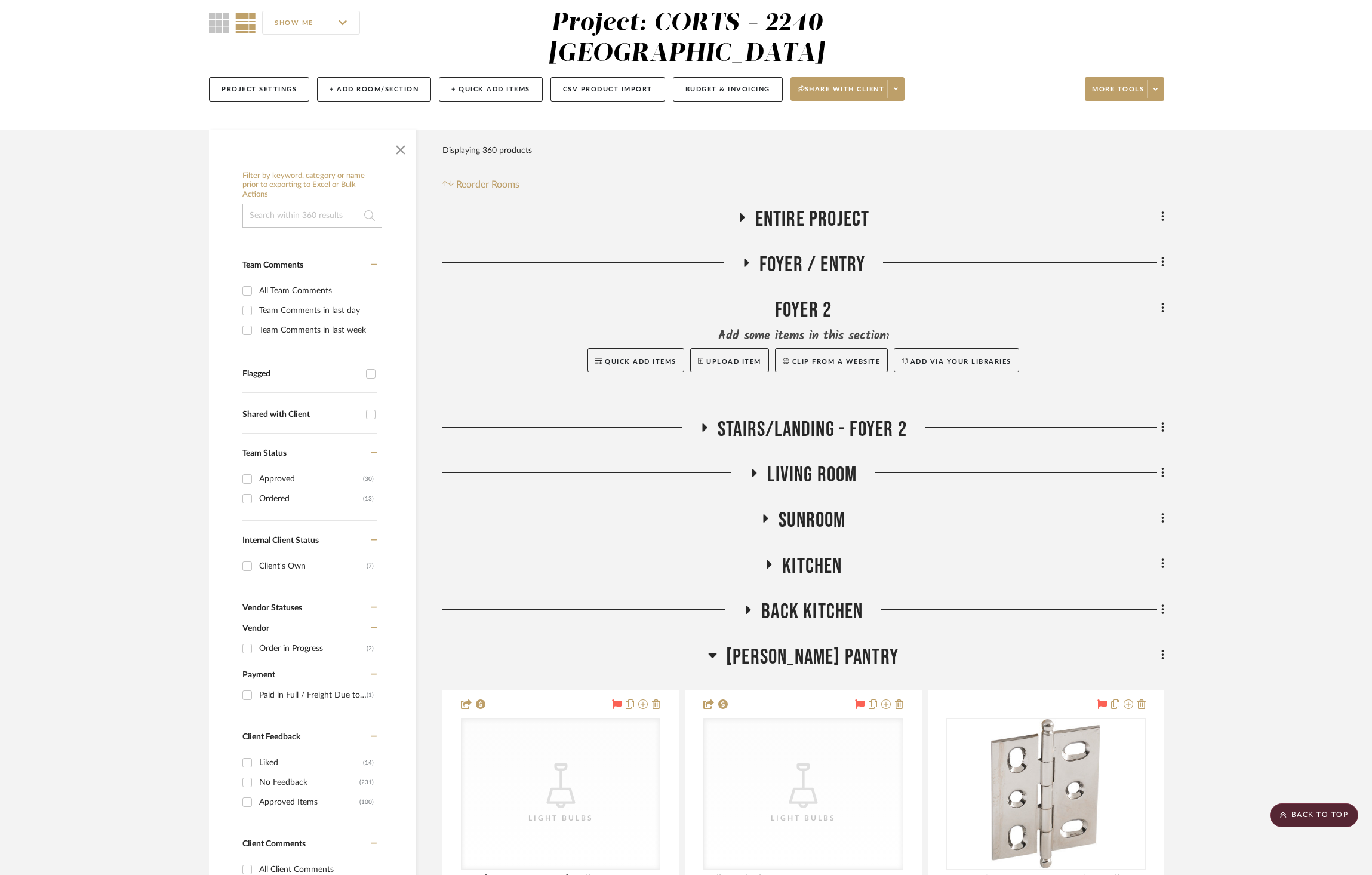
scroll to position [0, 0]
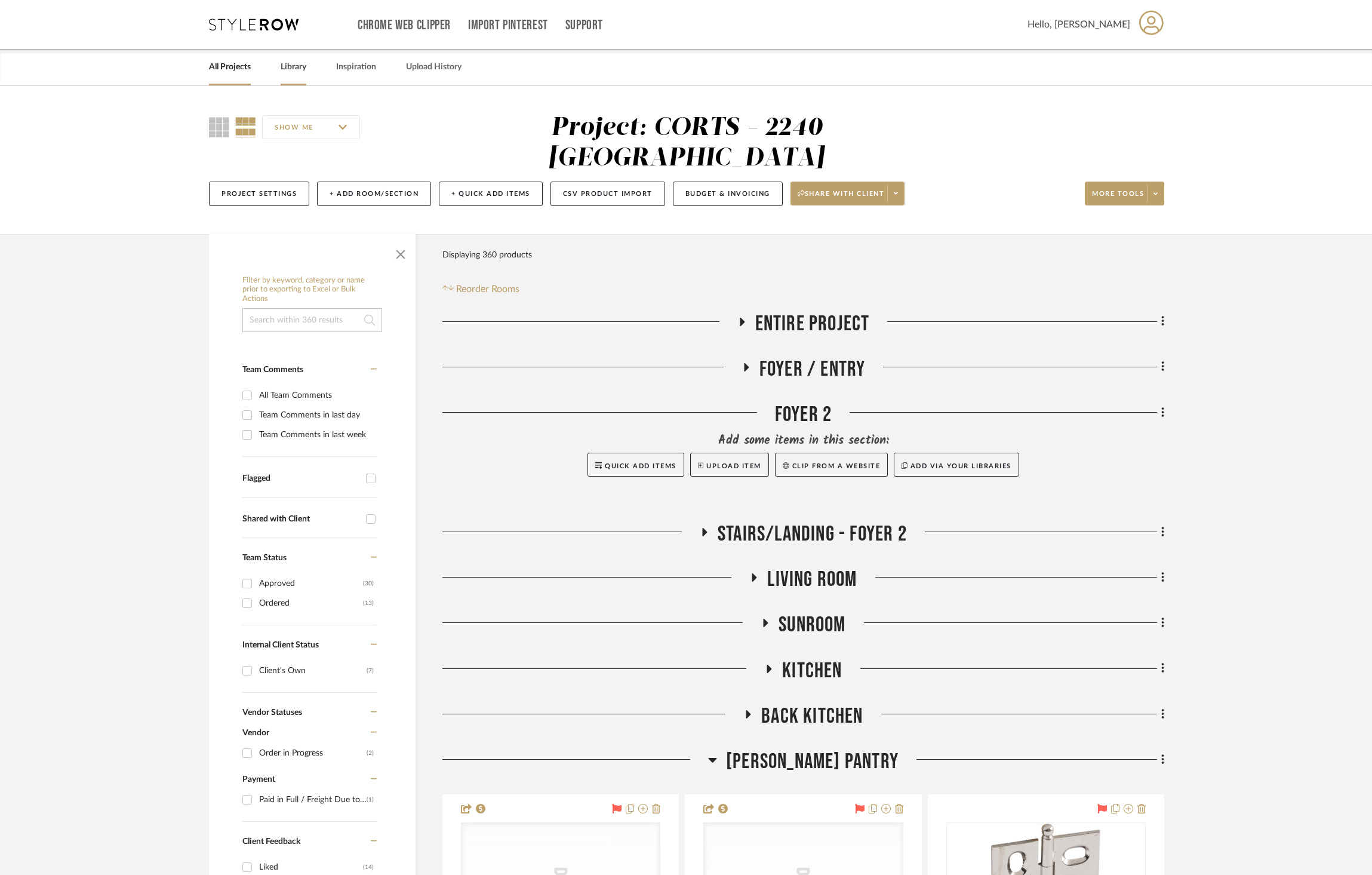
click at [286, 70] on link "Library" at bounding box center [293, 67] width 26 height 16
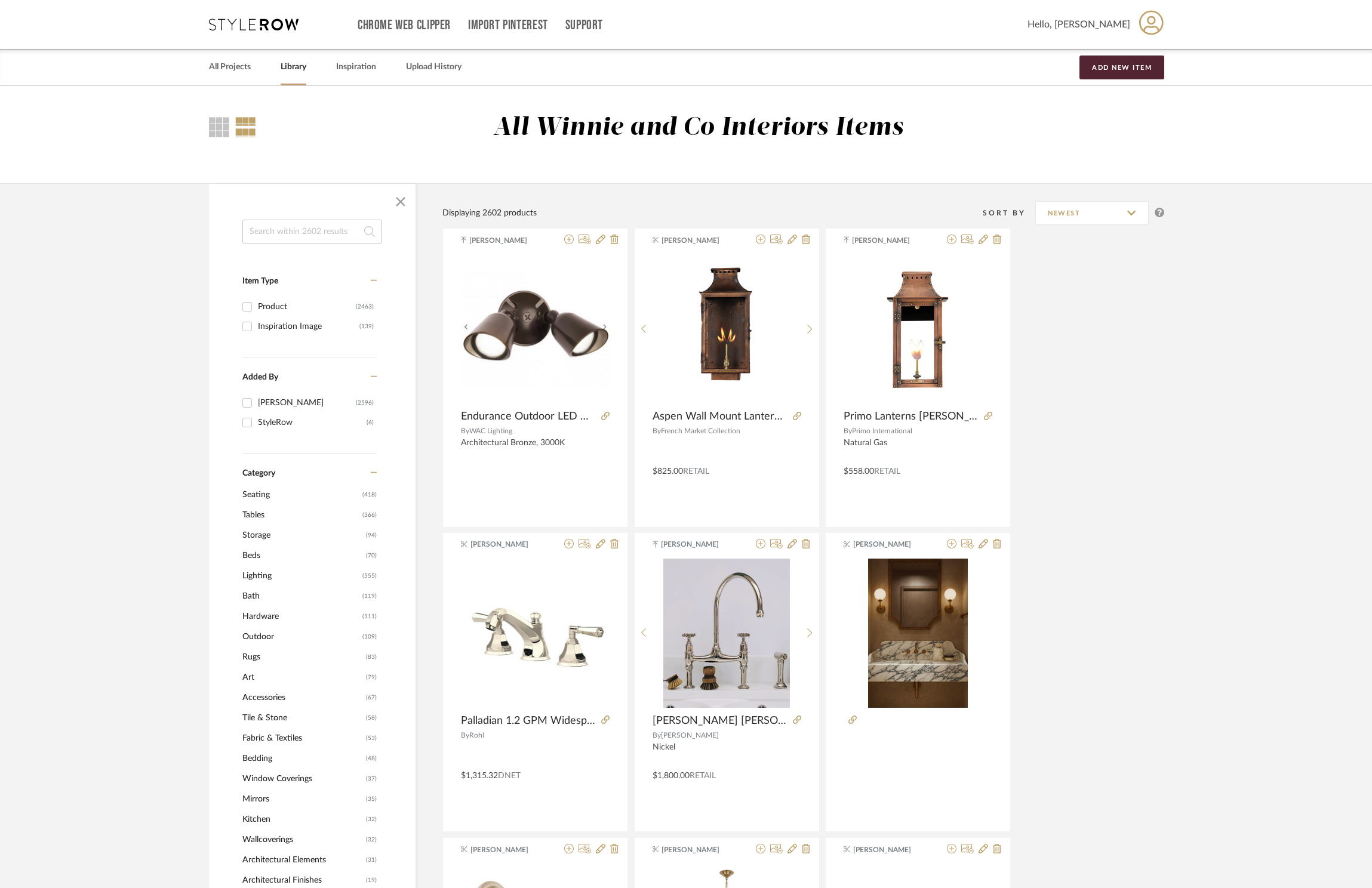
click at [288, 237] on input at bounding box center [312, 231] width 140 height 24
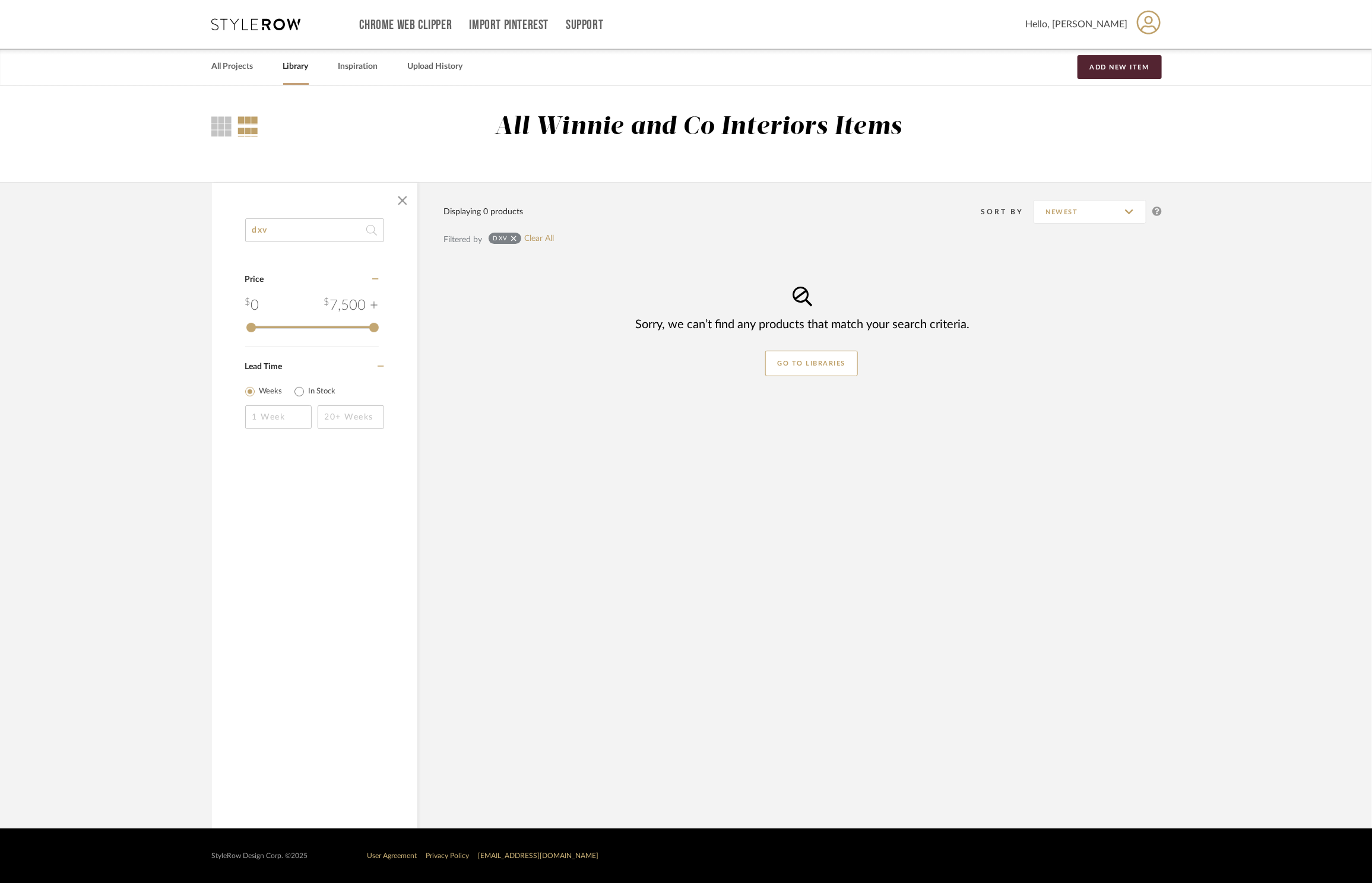
click at [286, 236] on input "dxv" at bounding box center [314, 230] width 139 height 24
type input "d"
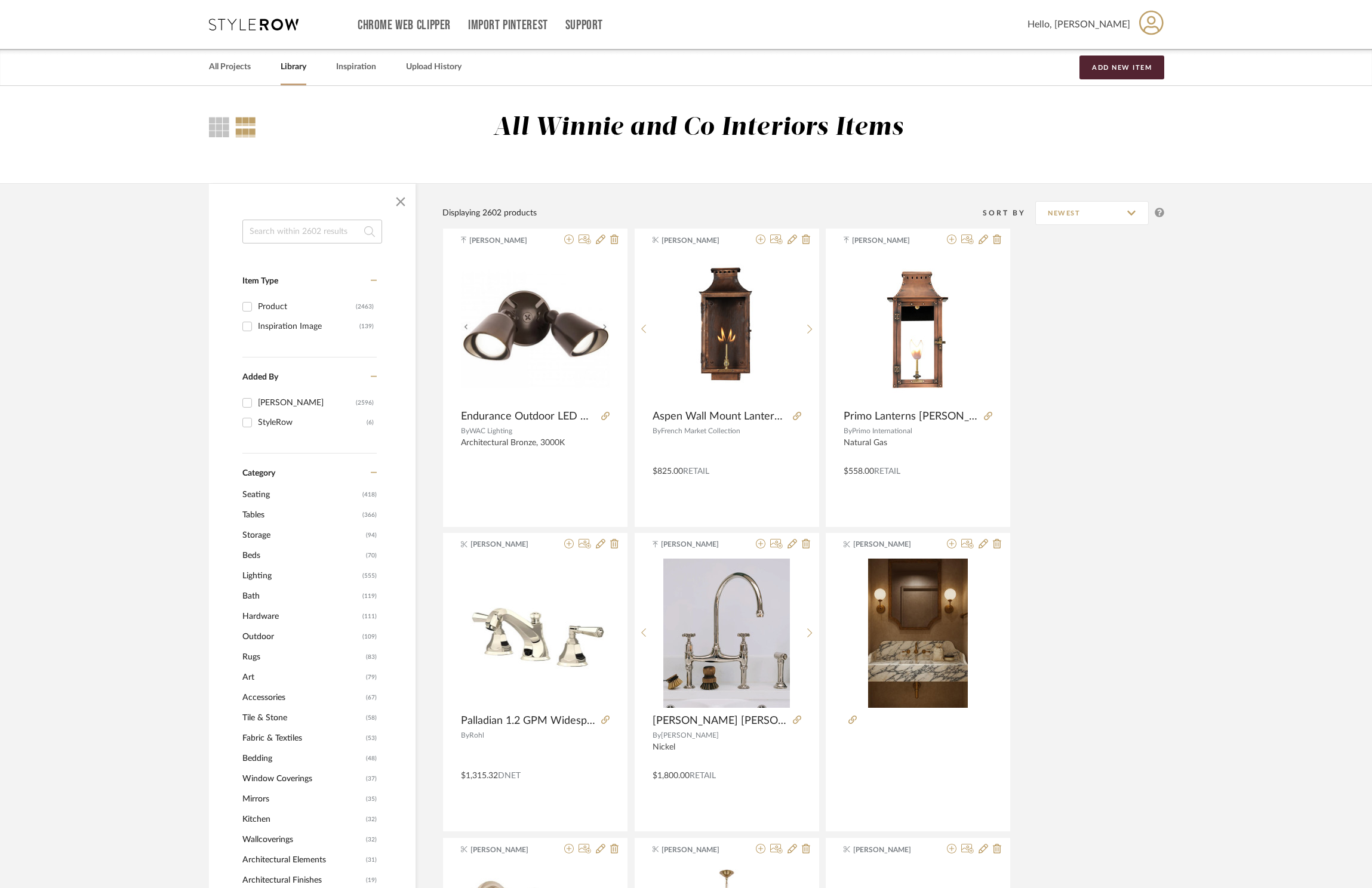
click at [251, 29] on icon at bounding box center [254, 24] width 90 height 12
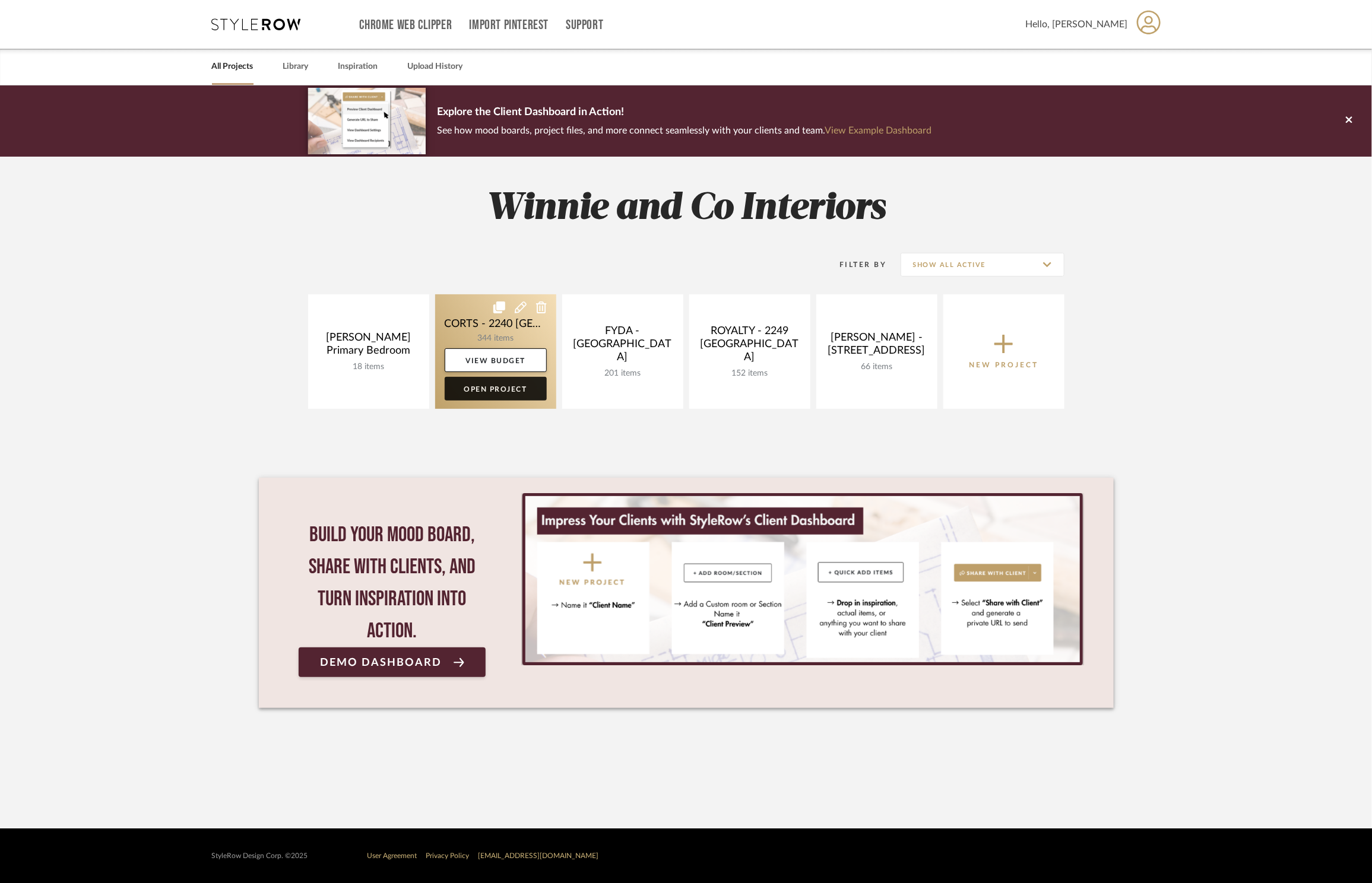
click at [510, 386] on link "Open Project" at bounding box center [495, 389] width 102 height 24
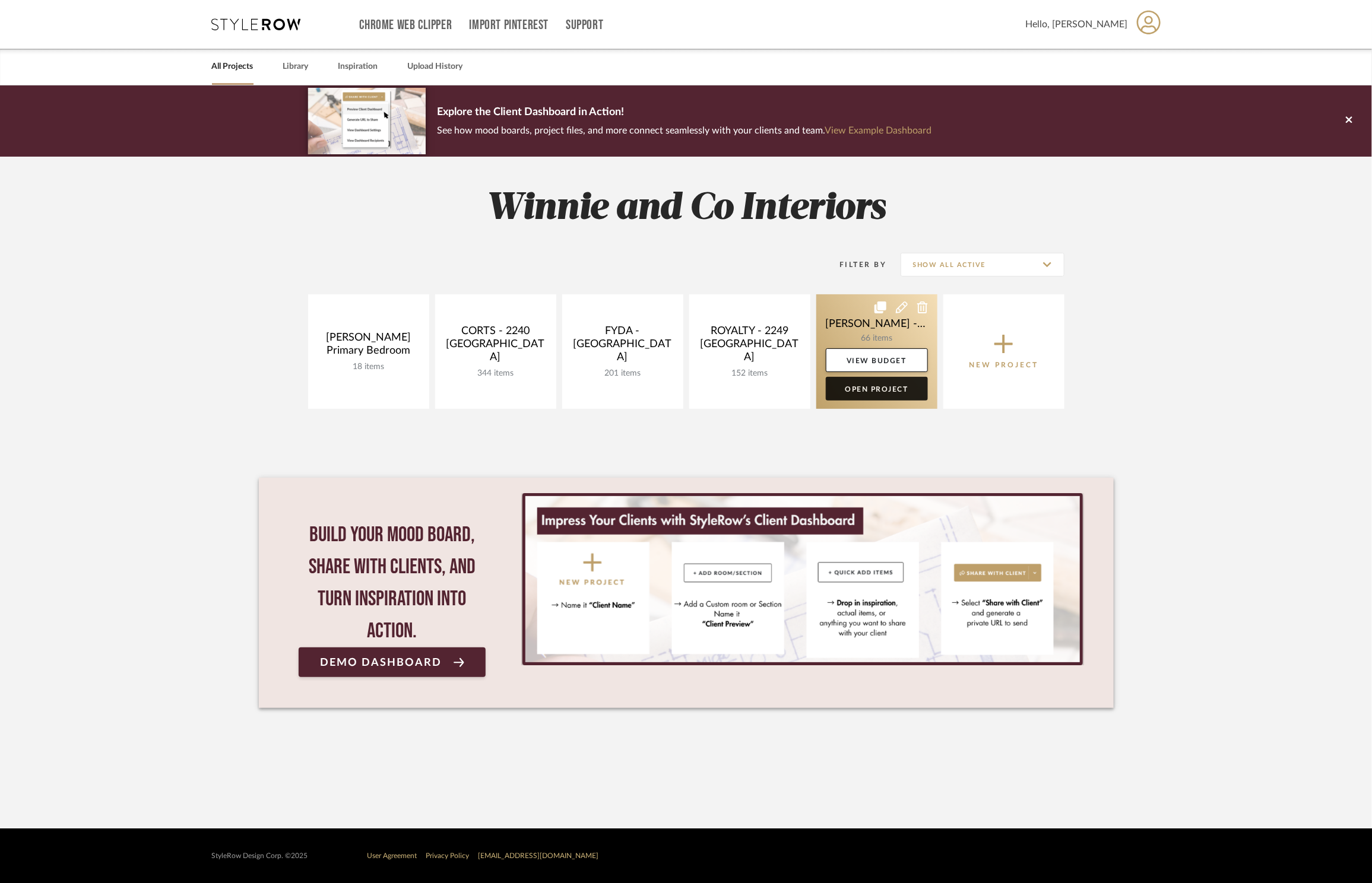
click at [857, 396] on link "Open Project" at bounding box center [876, 389] width 102 height 24
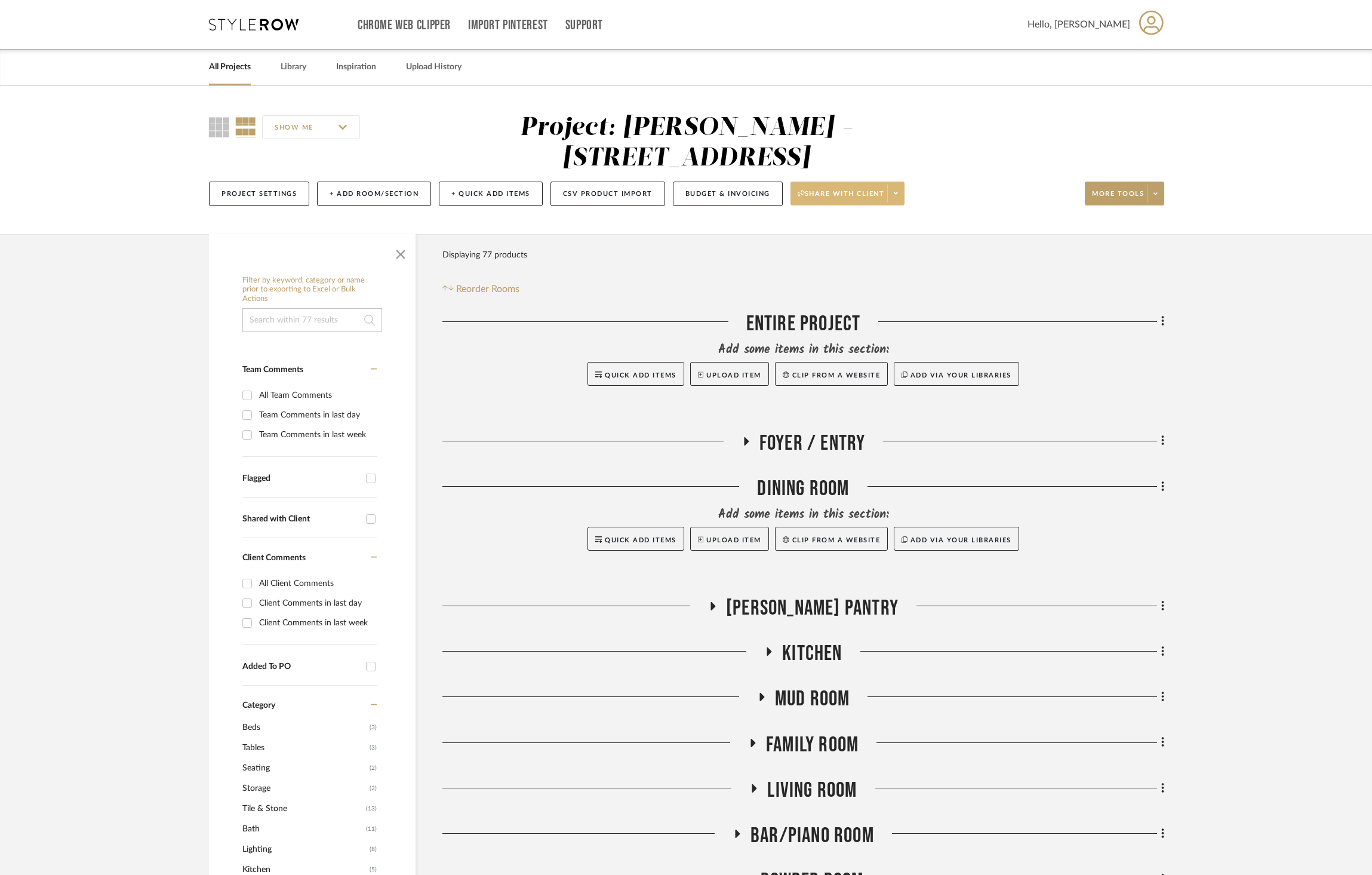
click at [904, 184] on span at bounding box center [895, 193] width 17 height 18
click at [1162, 159] on div at bounding box center [686, 437] width 1372 height 875
click at [1153, 191] on icon at bounding box center [1155, 194] width 4 height 7
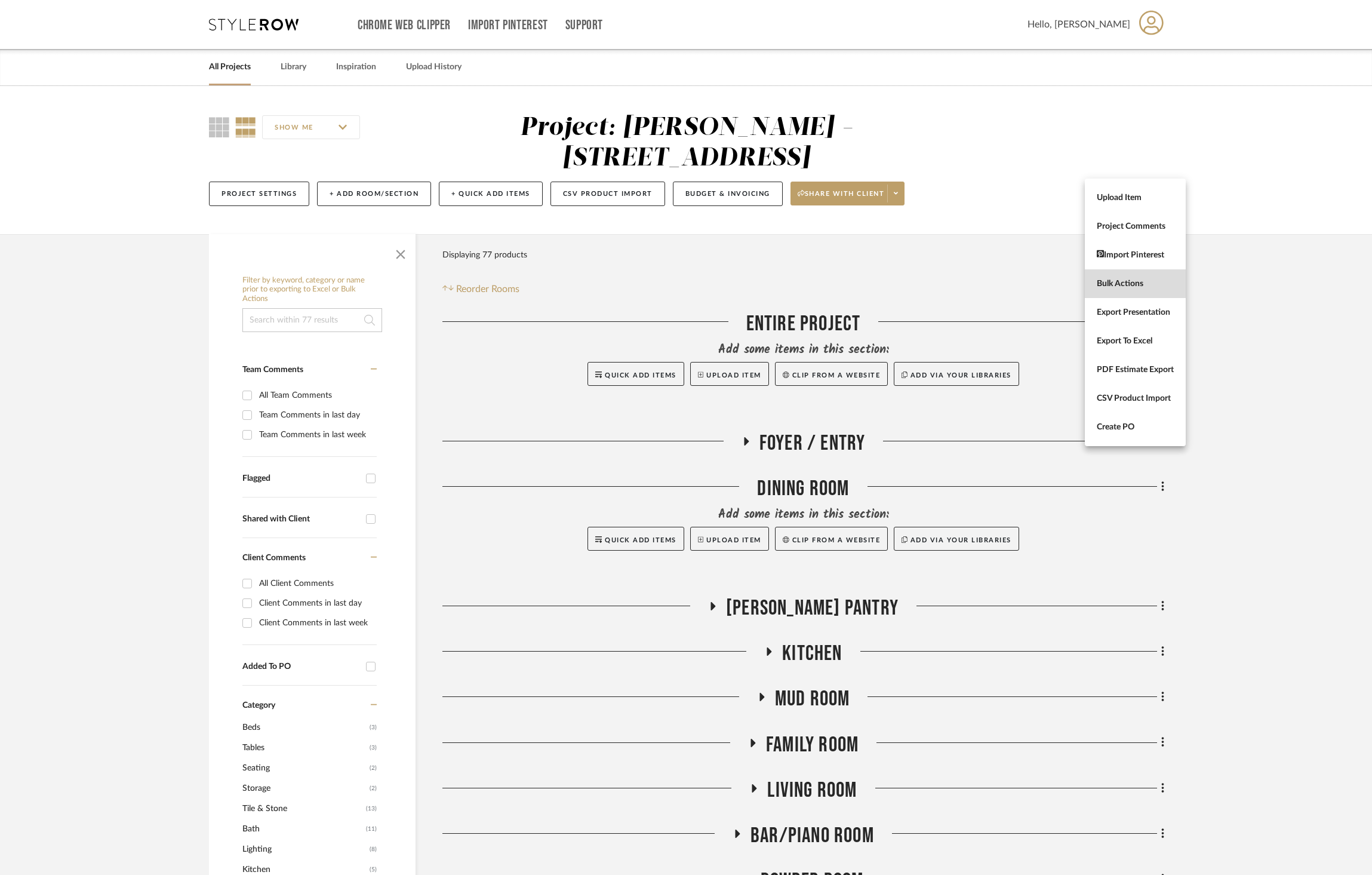
click at [1131, 282] on span "Bulk Actions" at bounding box center [1135, 283] width 77 height 10
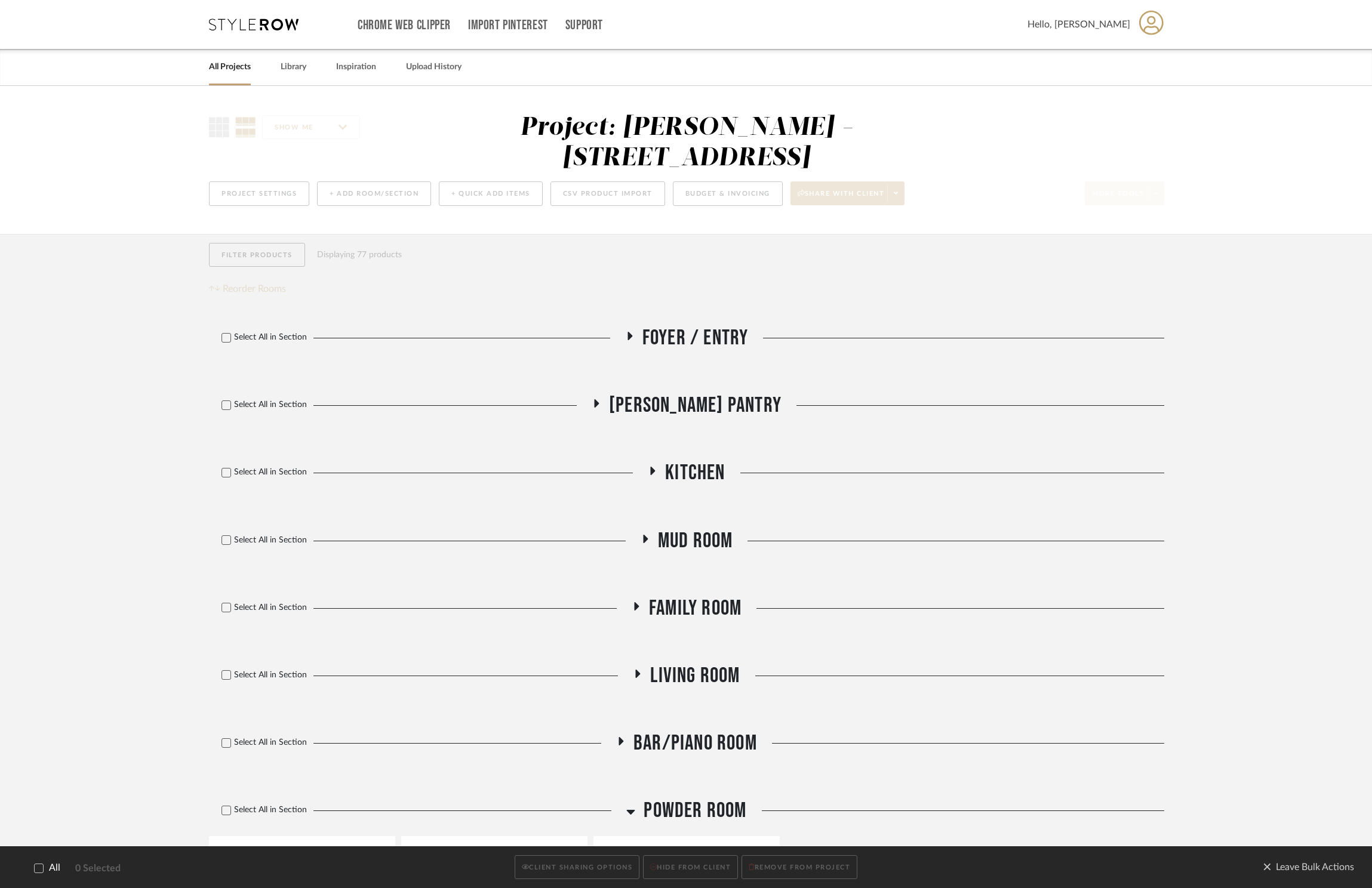
click at [653, 325] on span "Foyer / Entry" at bounding box center [695, 338] width 106 height 26
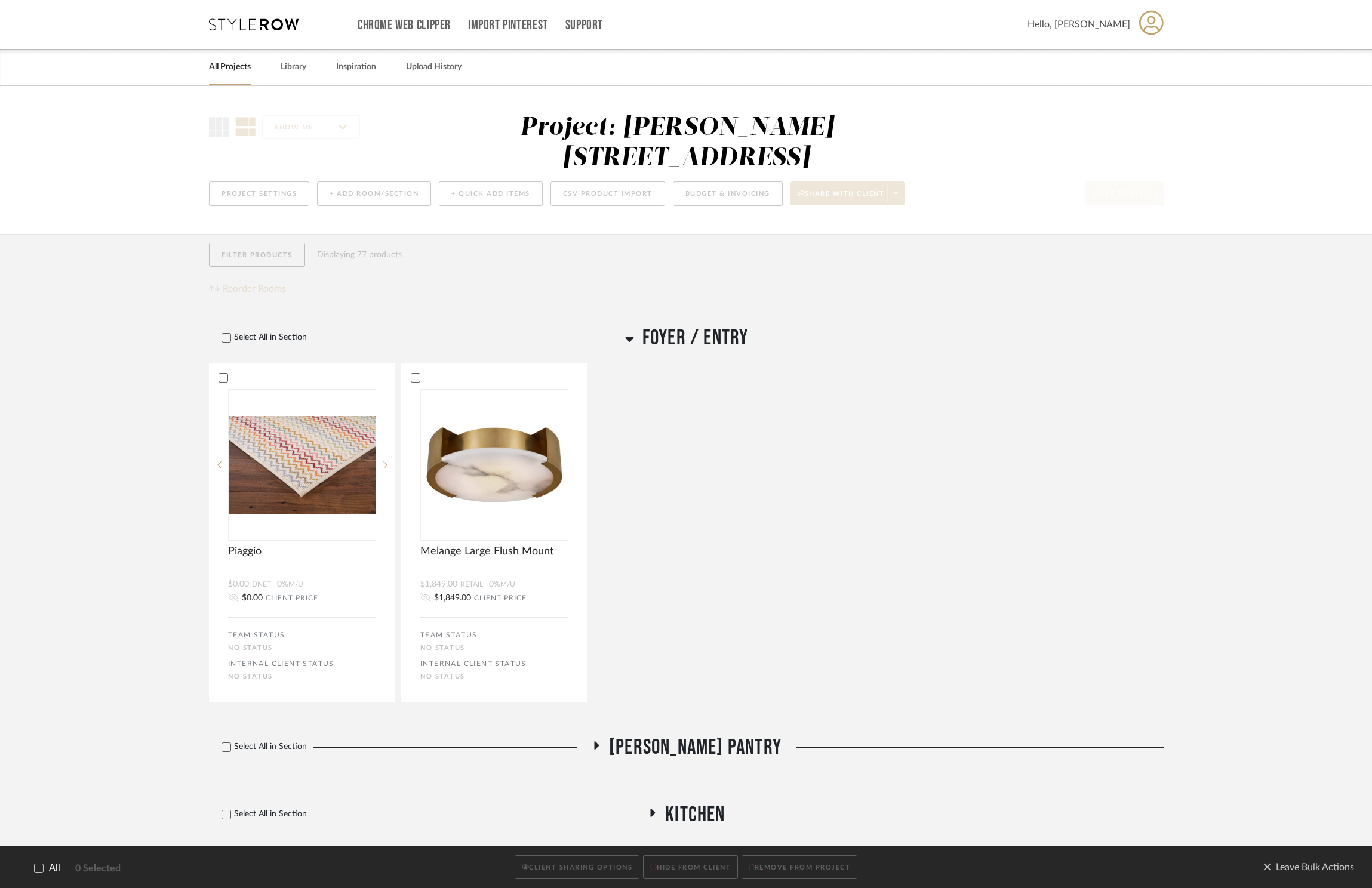
click at [652, 325] on span "Foyer / Entry" at bounding box center [695, 338] width 106 height 26
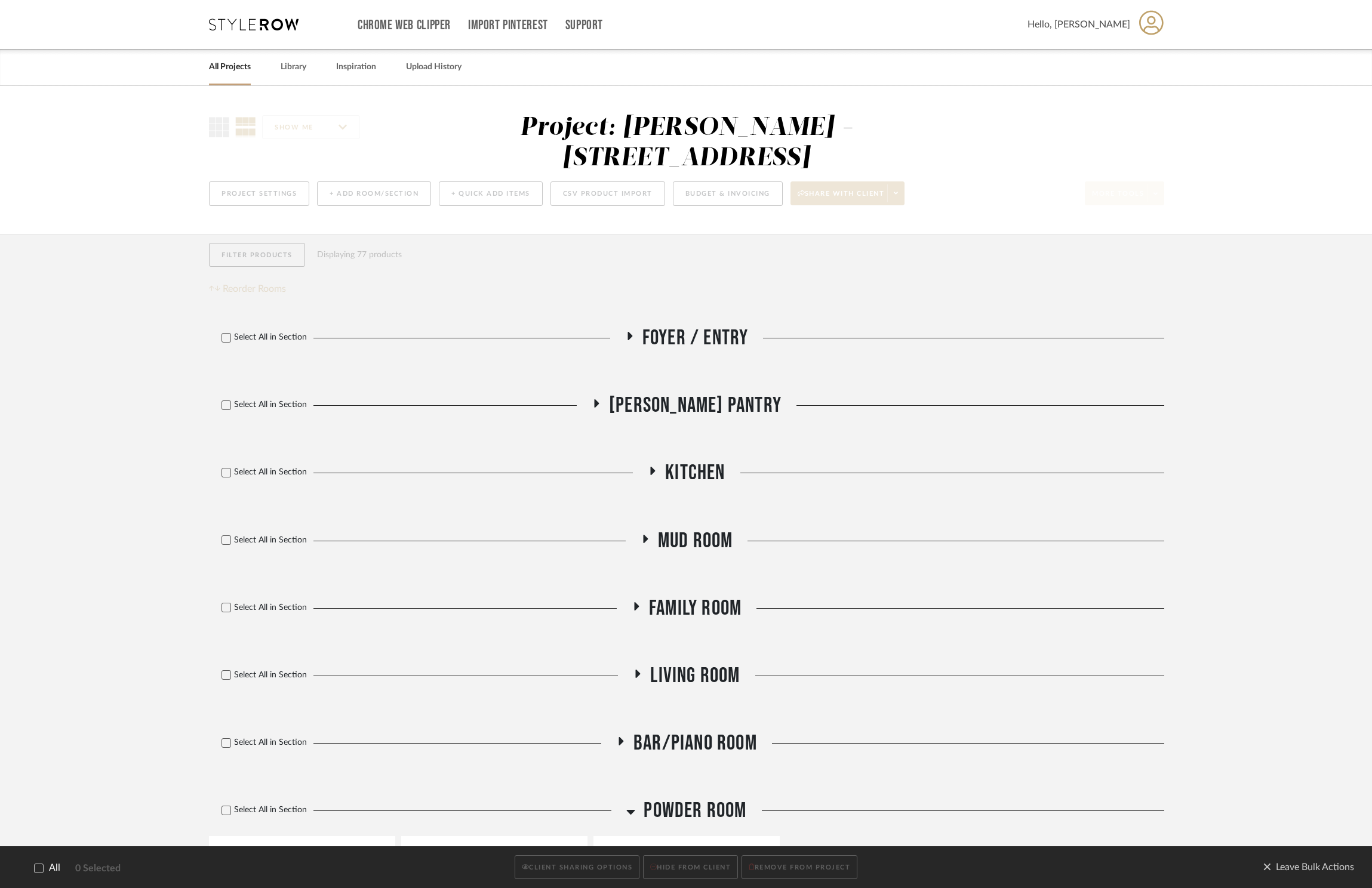
click at [682, 393] on span "Butler's Pantry" at bounding box center [695, 406] width 173 height 26
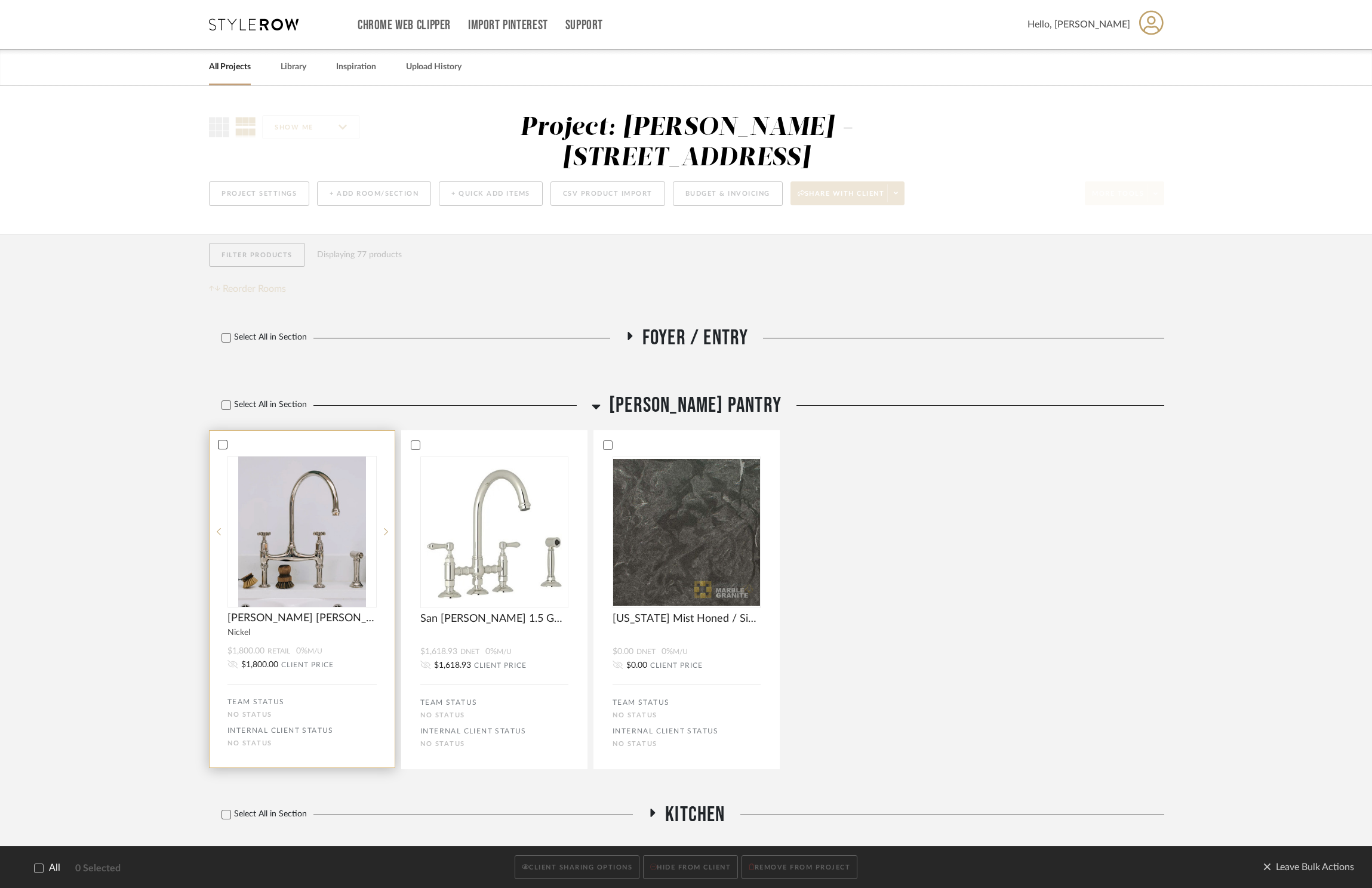
click at [227, 440] on label at bounding box center [223, 445] width 10 height 10
click at [418, 441] on icon at bounding box center [415, 445] width 9 height 9
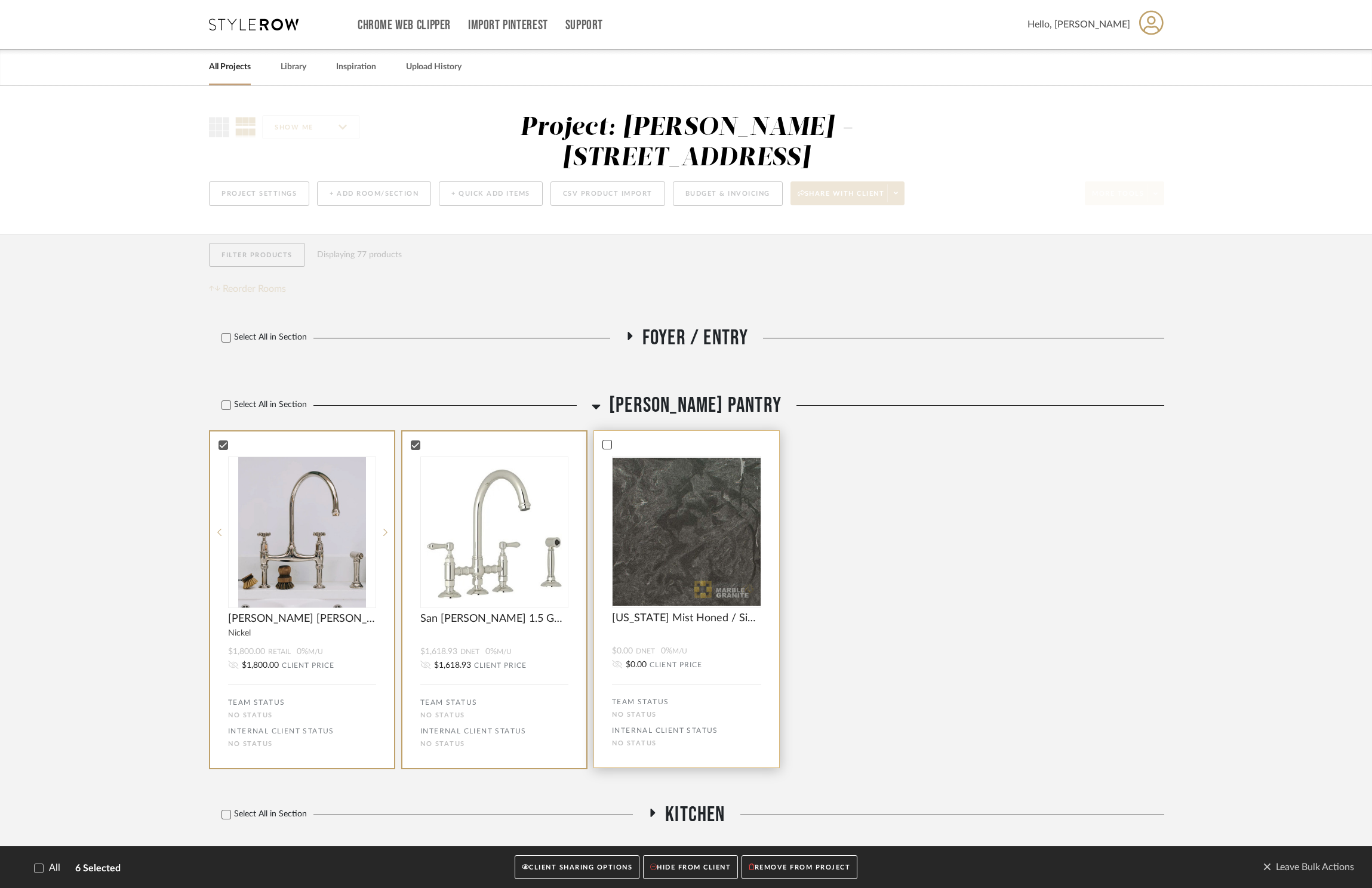
click at [610, 441] on icon at bounding box center [607, 445] width 9 height 9
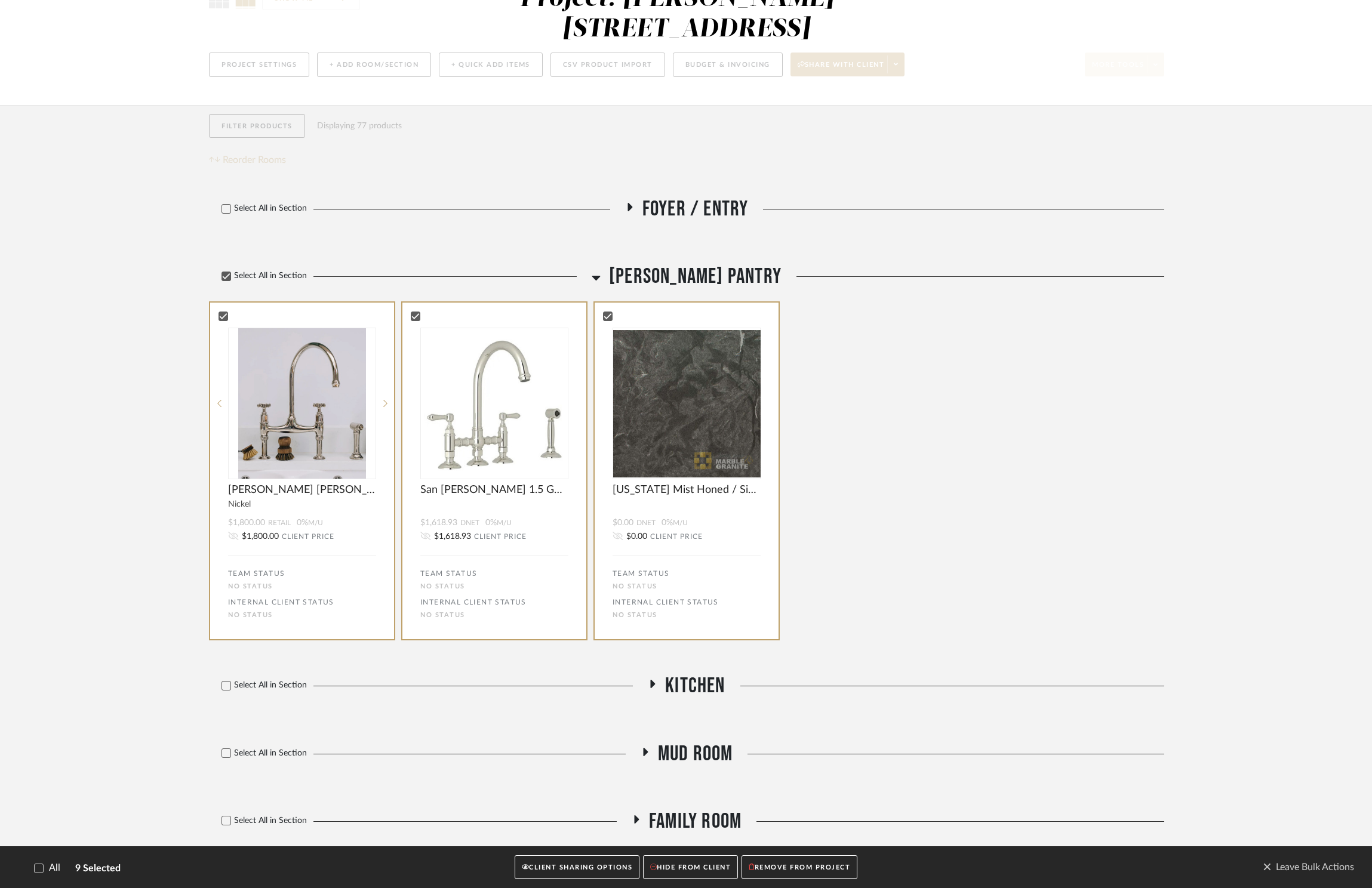
scroll to position [203, 0]
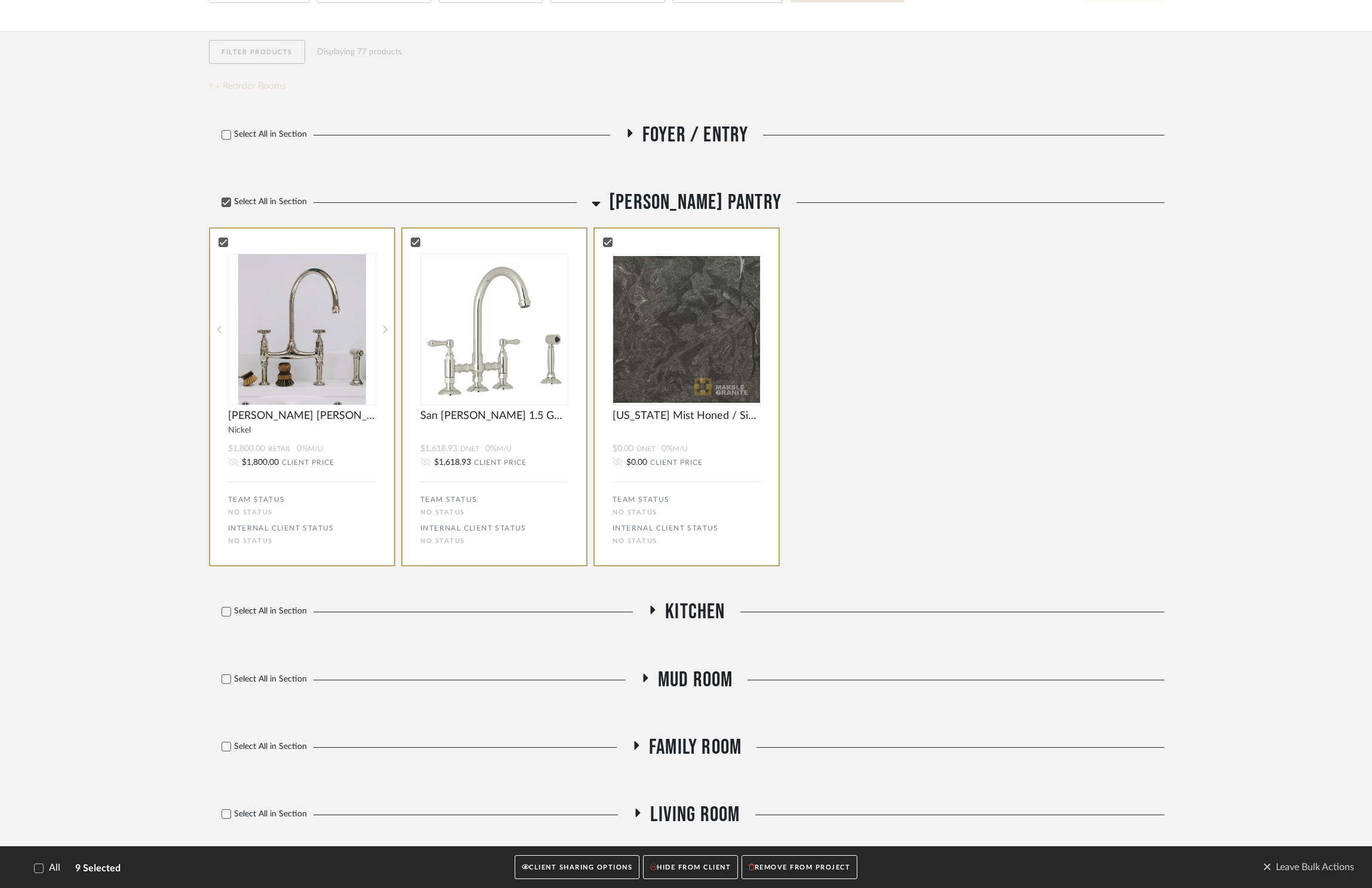
click at [652, 606] on icon at bounding box center [652, 610] width 14 height 9
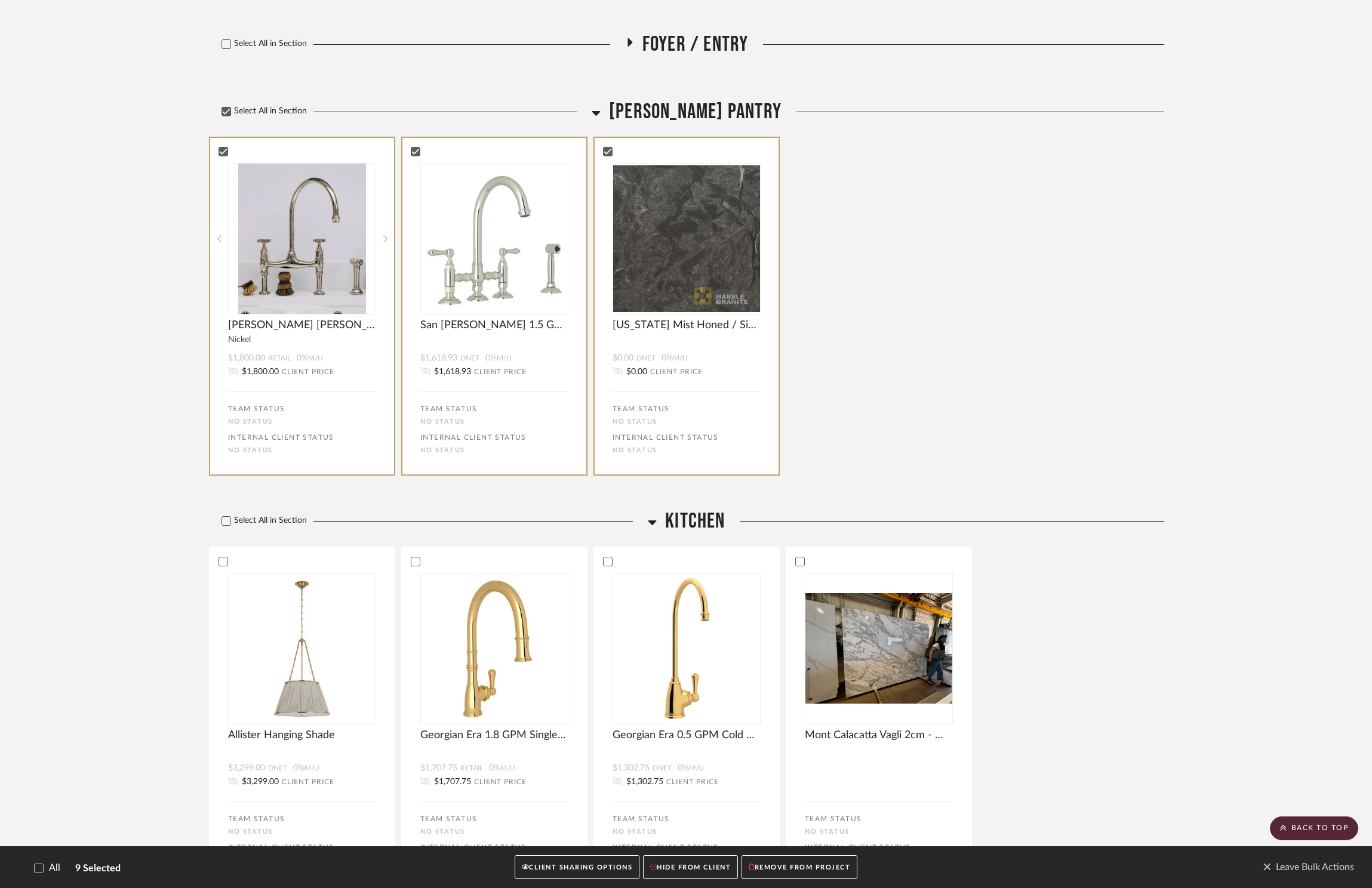
scroll to position [496, 0]
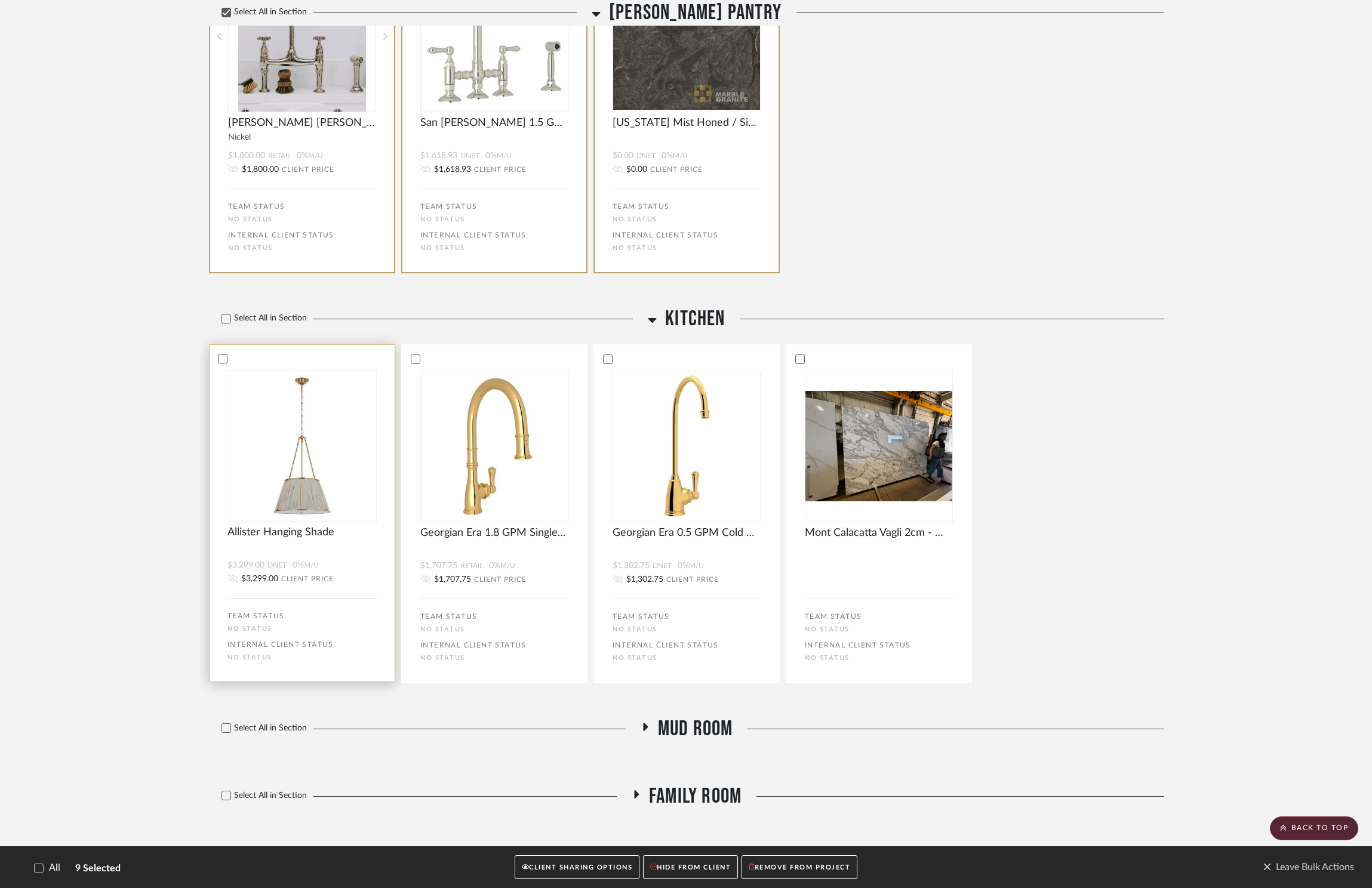
click at [213, 353] on div at bounding box center [302, 358] width 185 height 10
click at [224, 315] on icon at bounding box center [226, 319] width 9 height 9
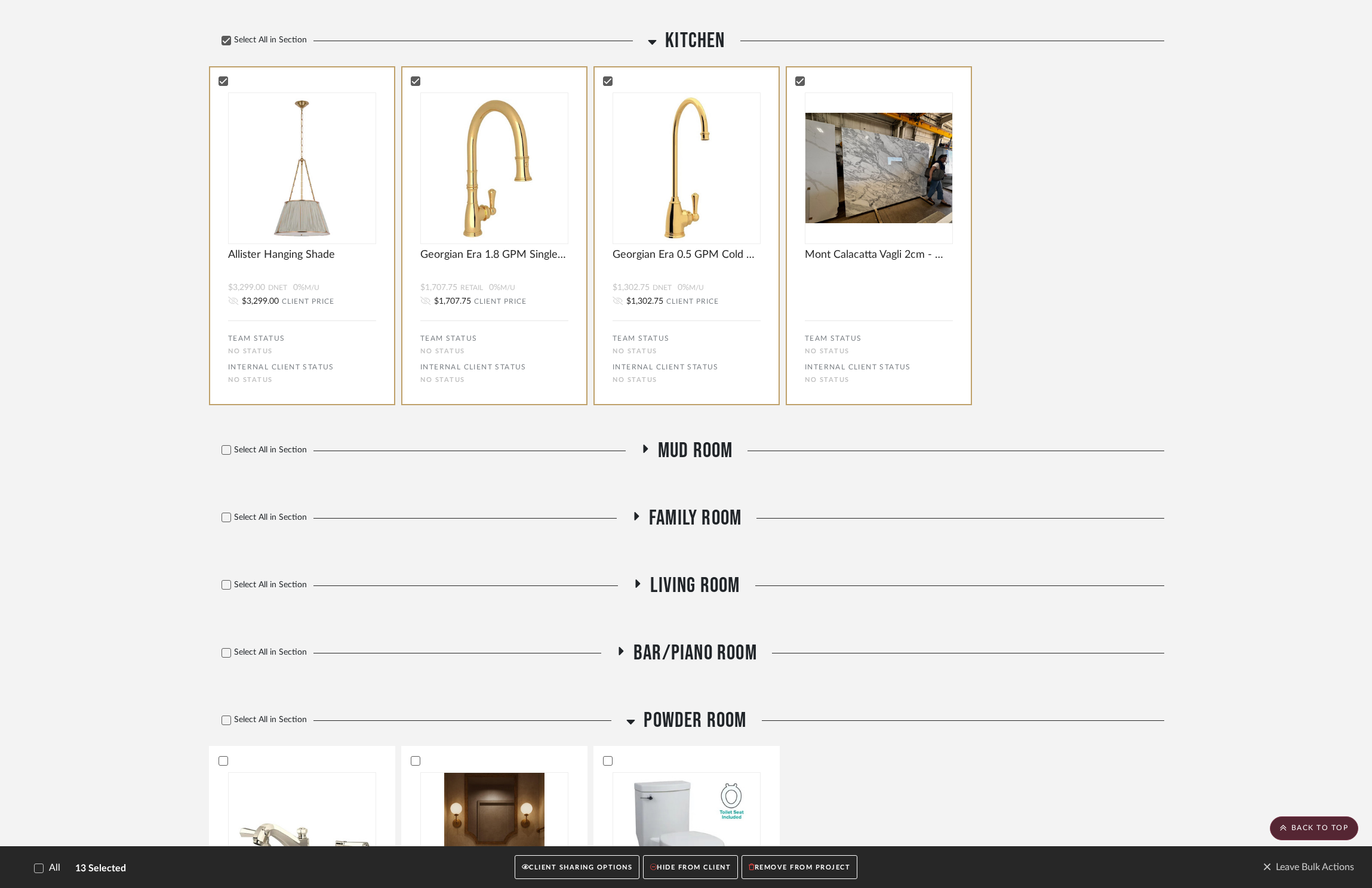
scroll to position [782, 0]
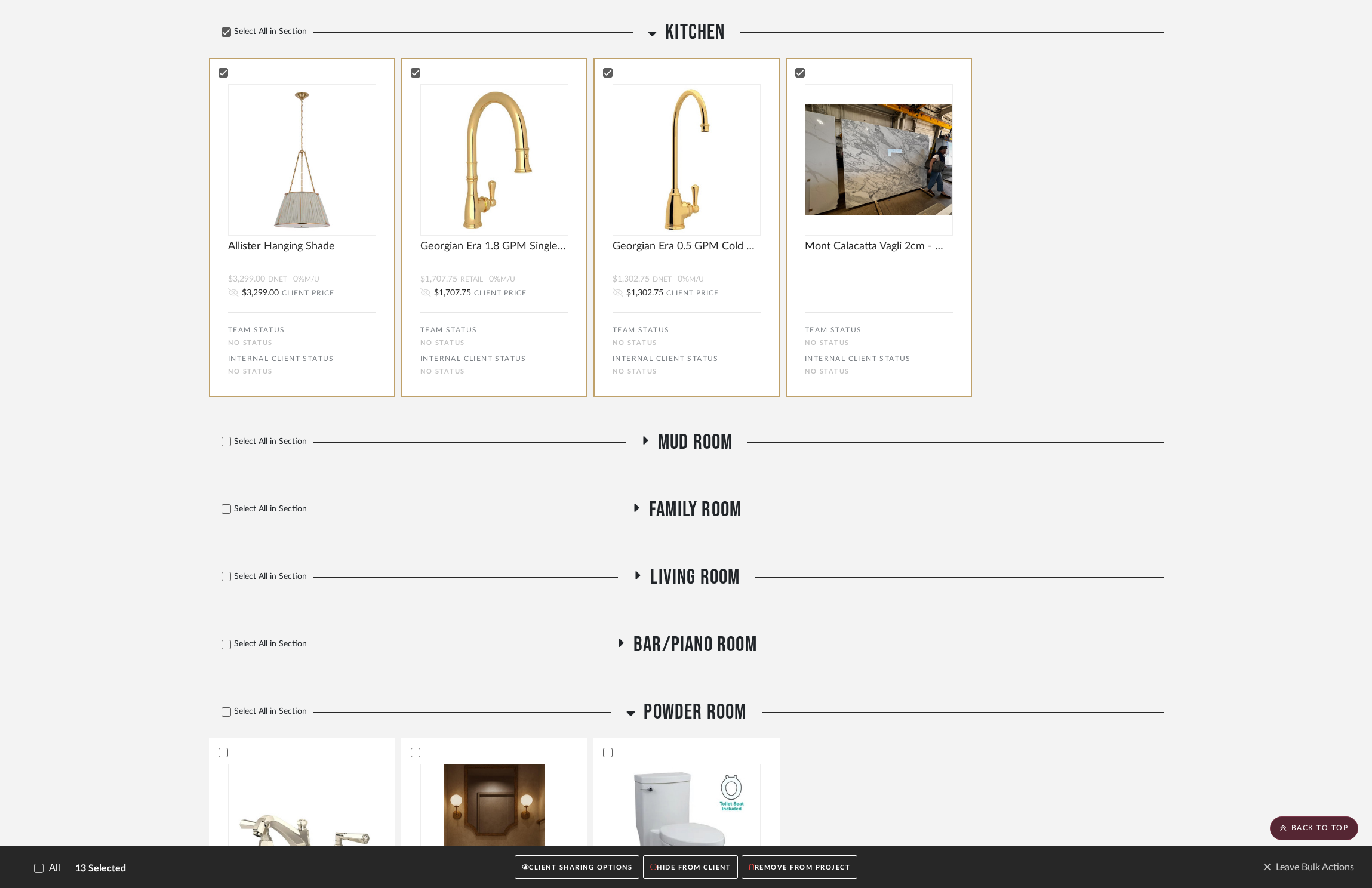
click at [664, 430] on span "Mud Room" at bounding box center [695, 442] width 75 height 26
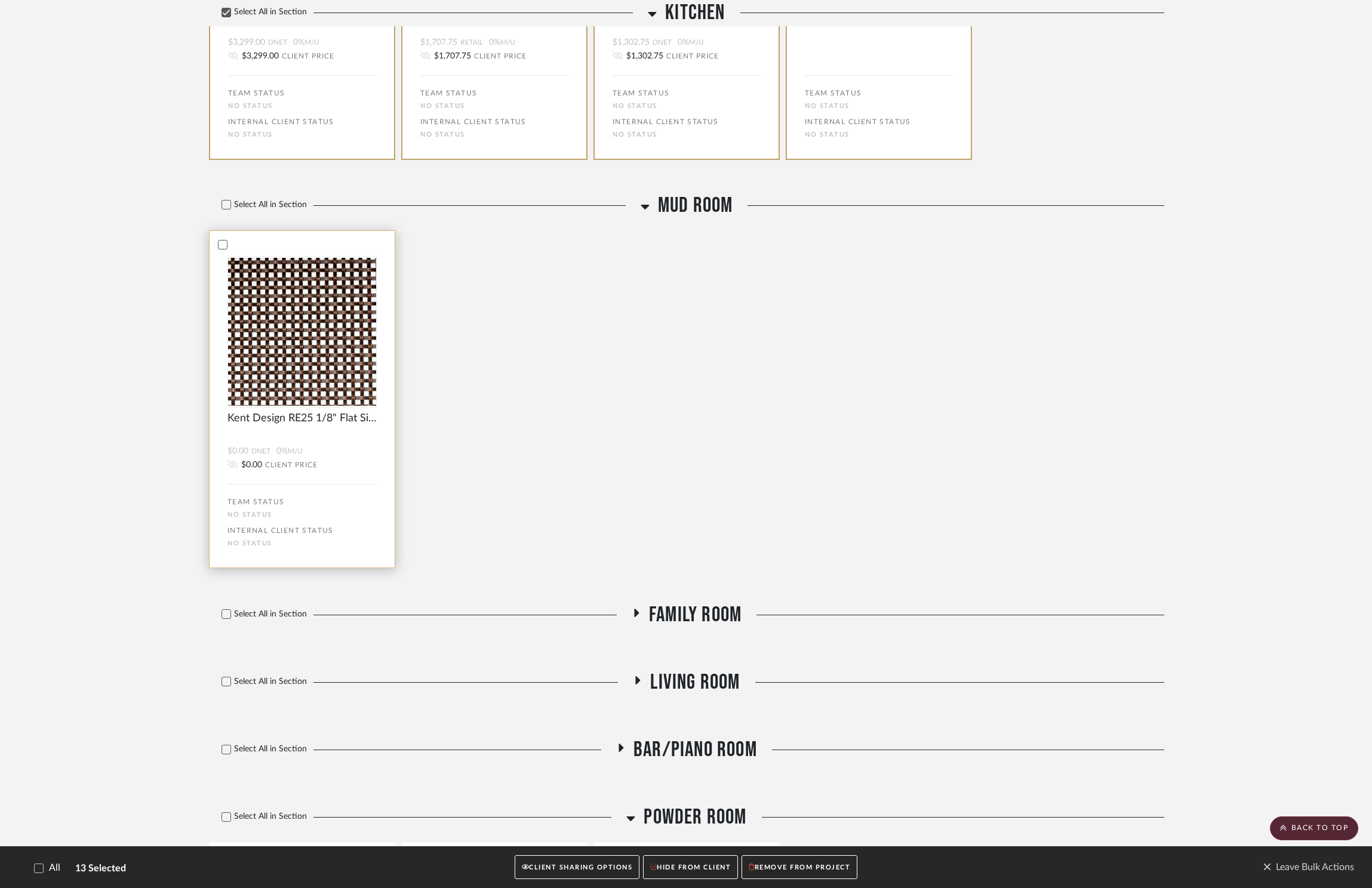
scroll to position [1063, 0]
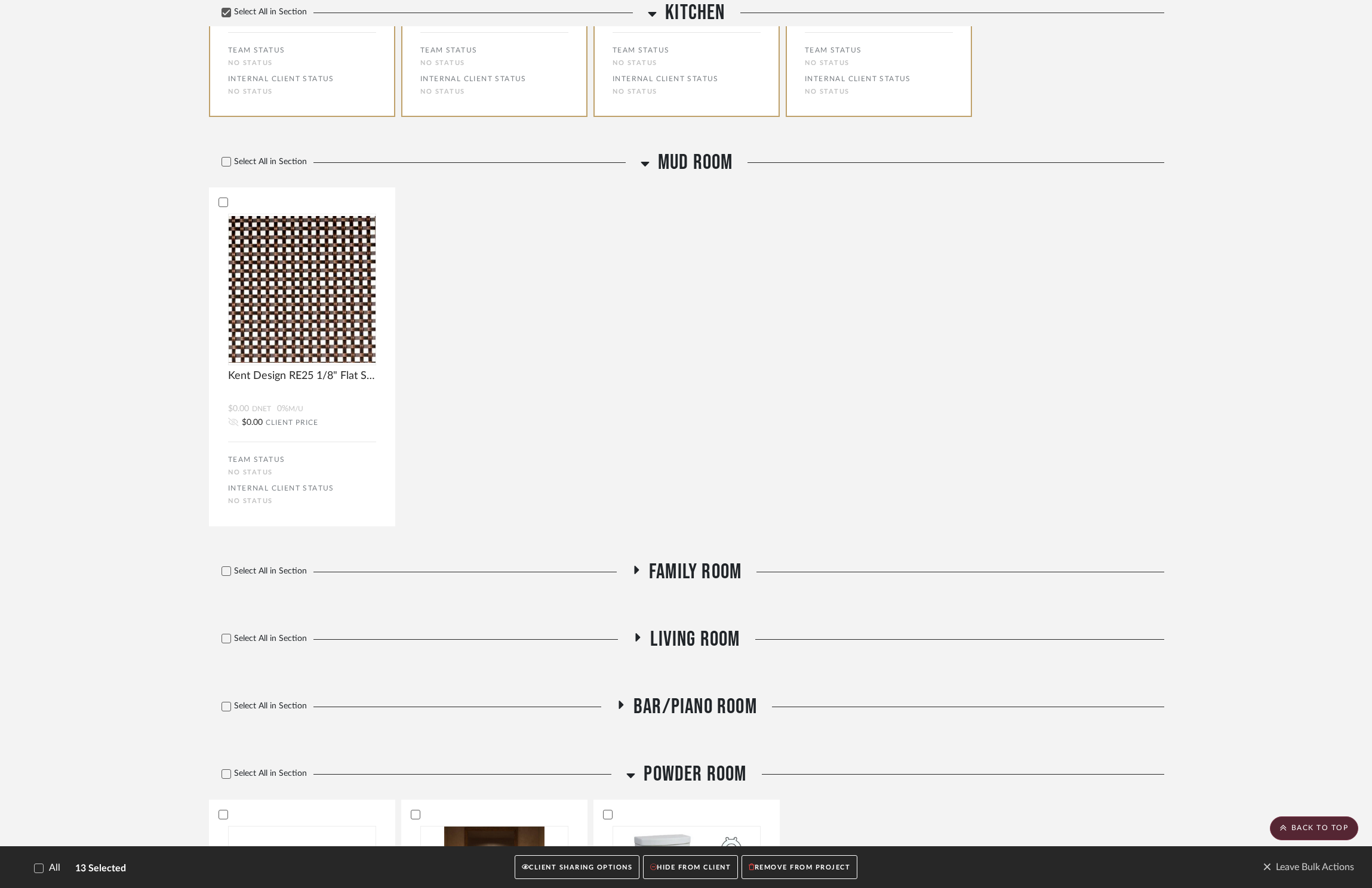
click at [277, 150] on div "Select All in Section" at bounding box center [422, 163] width 425 height 26
click at [274, 150] on div "Select All in Section" at bounding box center [422, 163] width 425 height 26
click at [274, 157] on label "Select All in Section" at bounding box center [259, 162] width 101 height 10
click at [695, 559] on span "Family Room" at bounding box center [695, 572] width 93 height 26
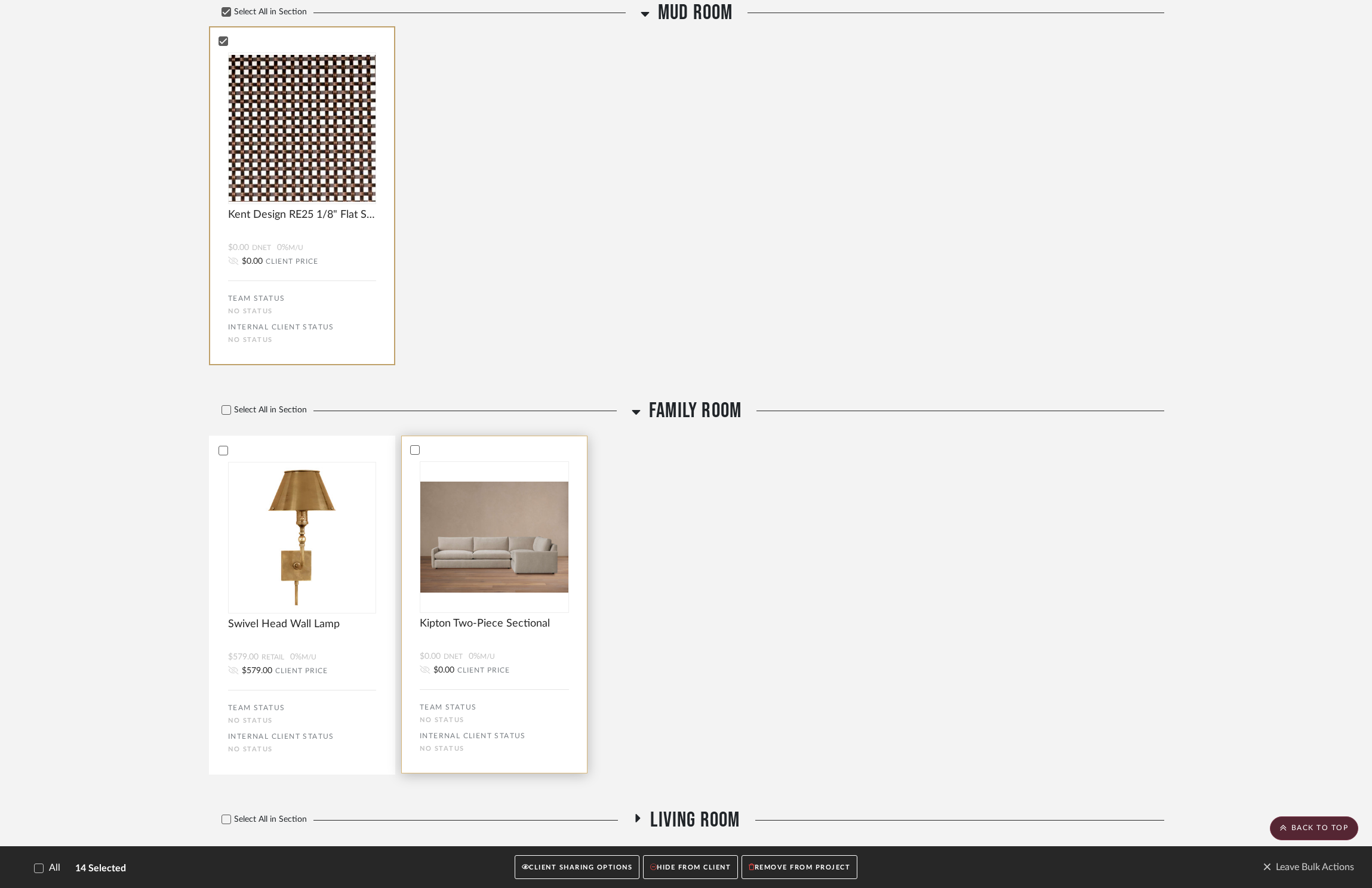
scroll to position [1306, 0]
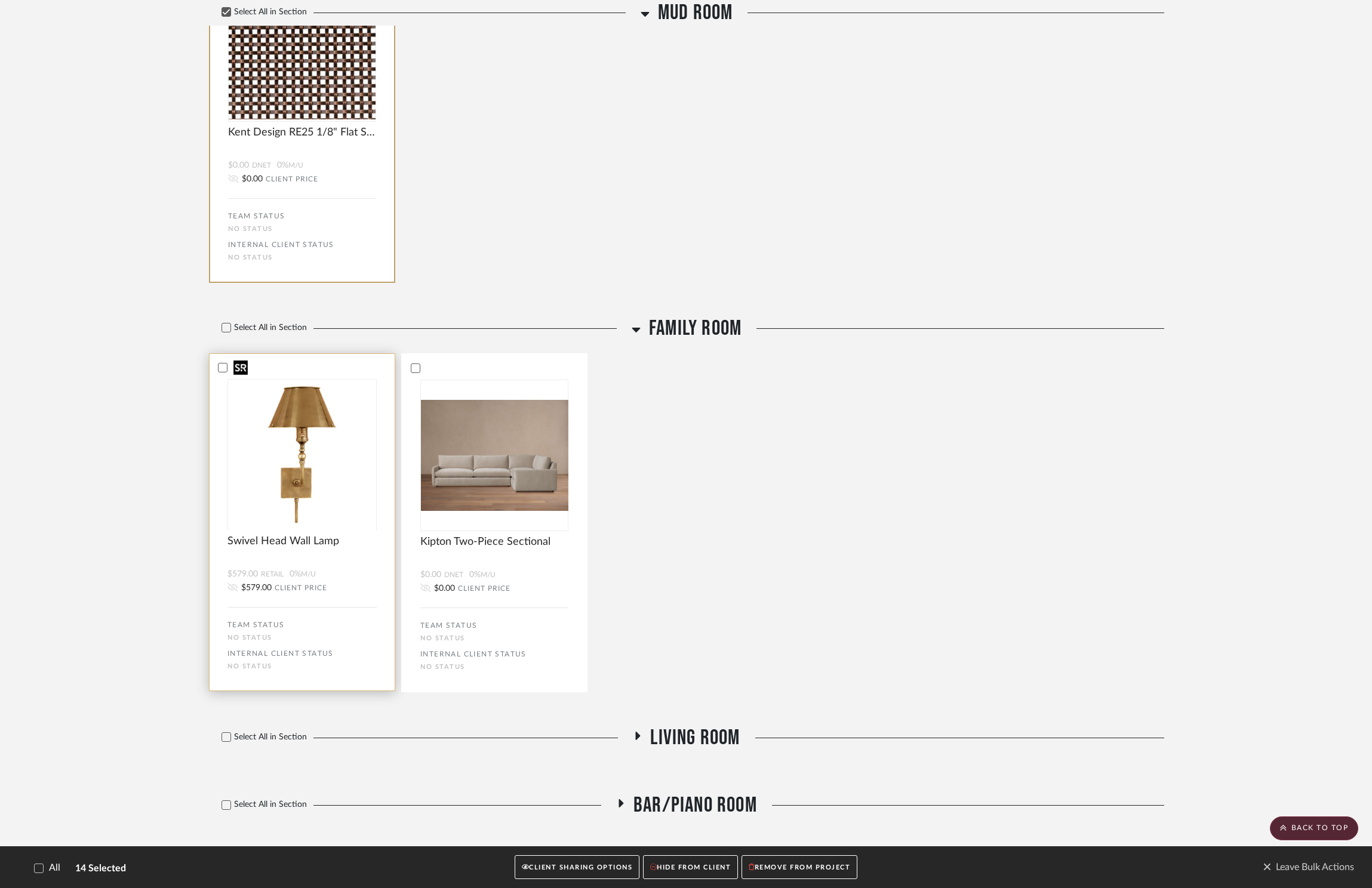
click at [256, 379] on div at bounding box center [302, 530] width 149 height 302
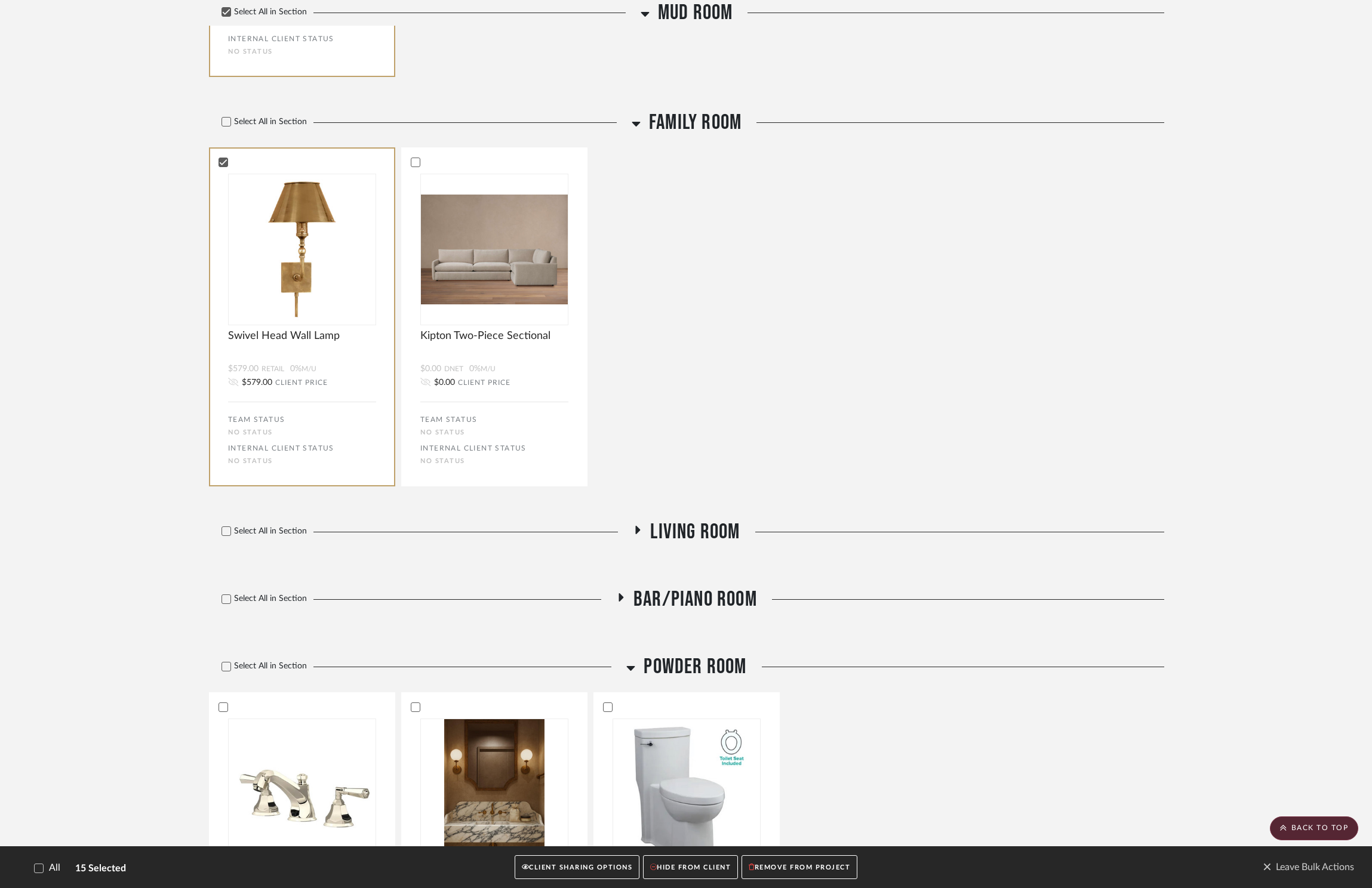
scroll to position [1573, 0]
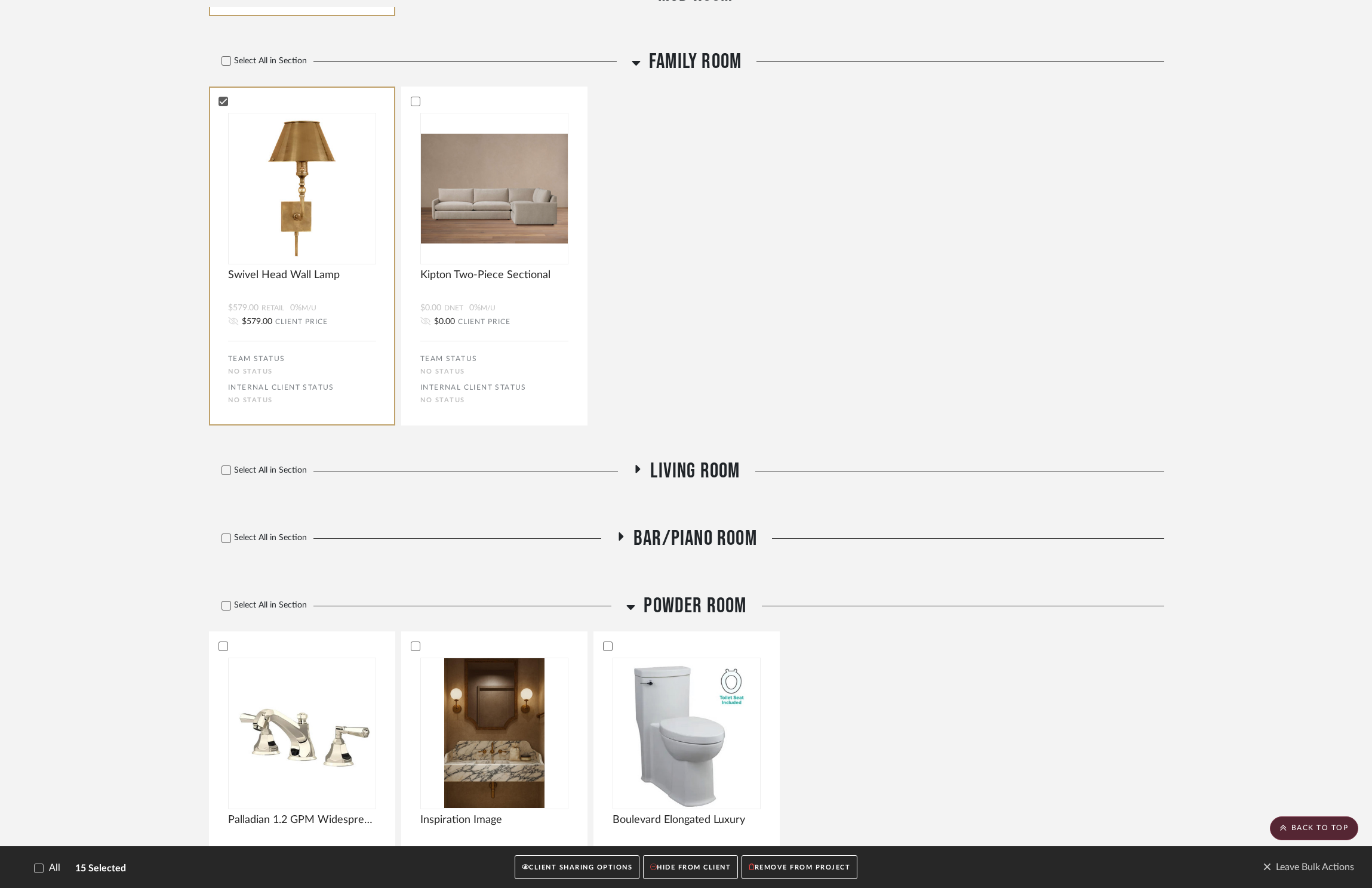
click at [702, 458] on span "Living Room" at bounding box center [695, 471] width 90 height 26
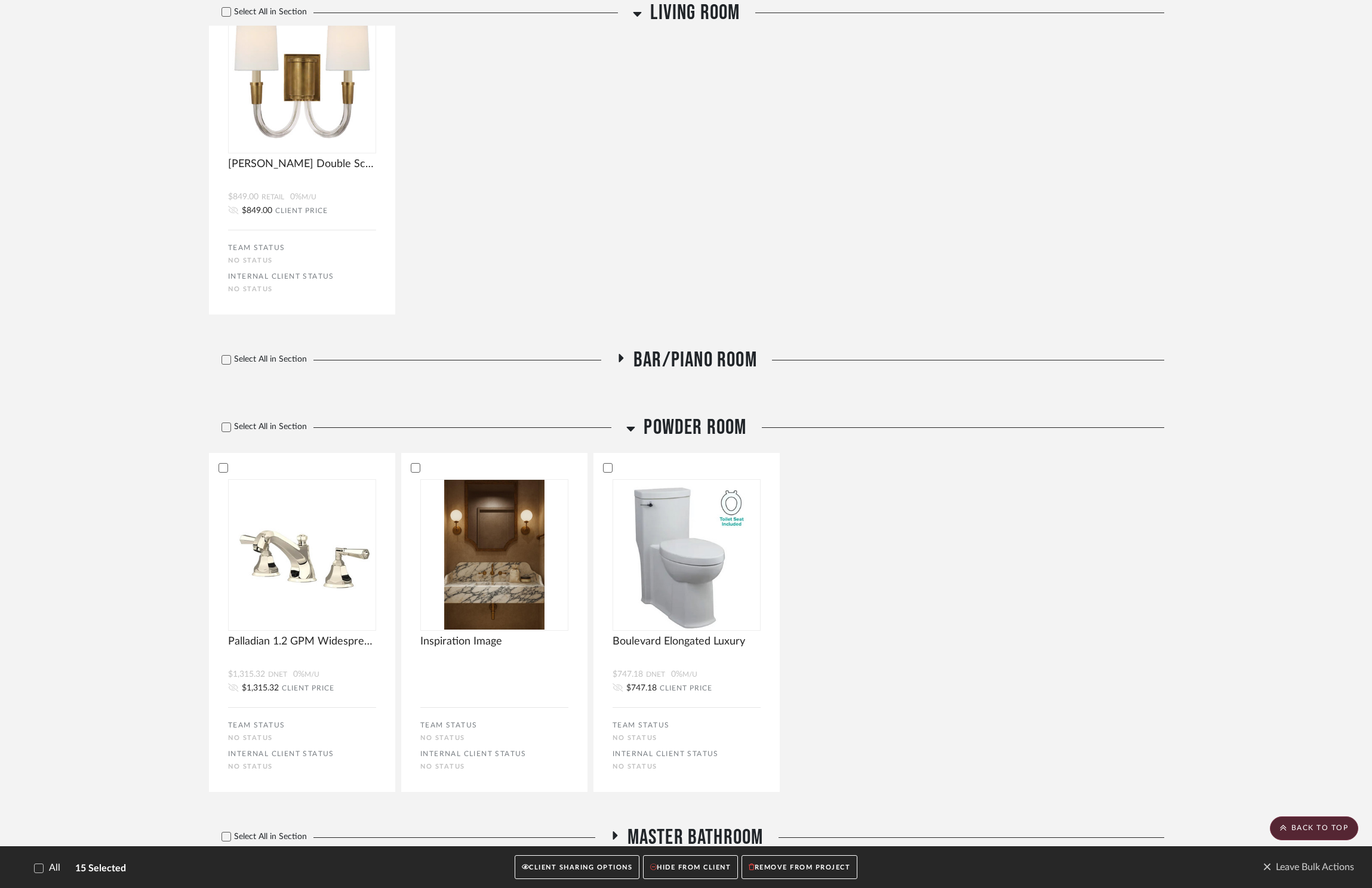
scroll to position [2116, 0]
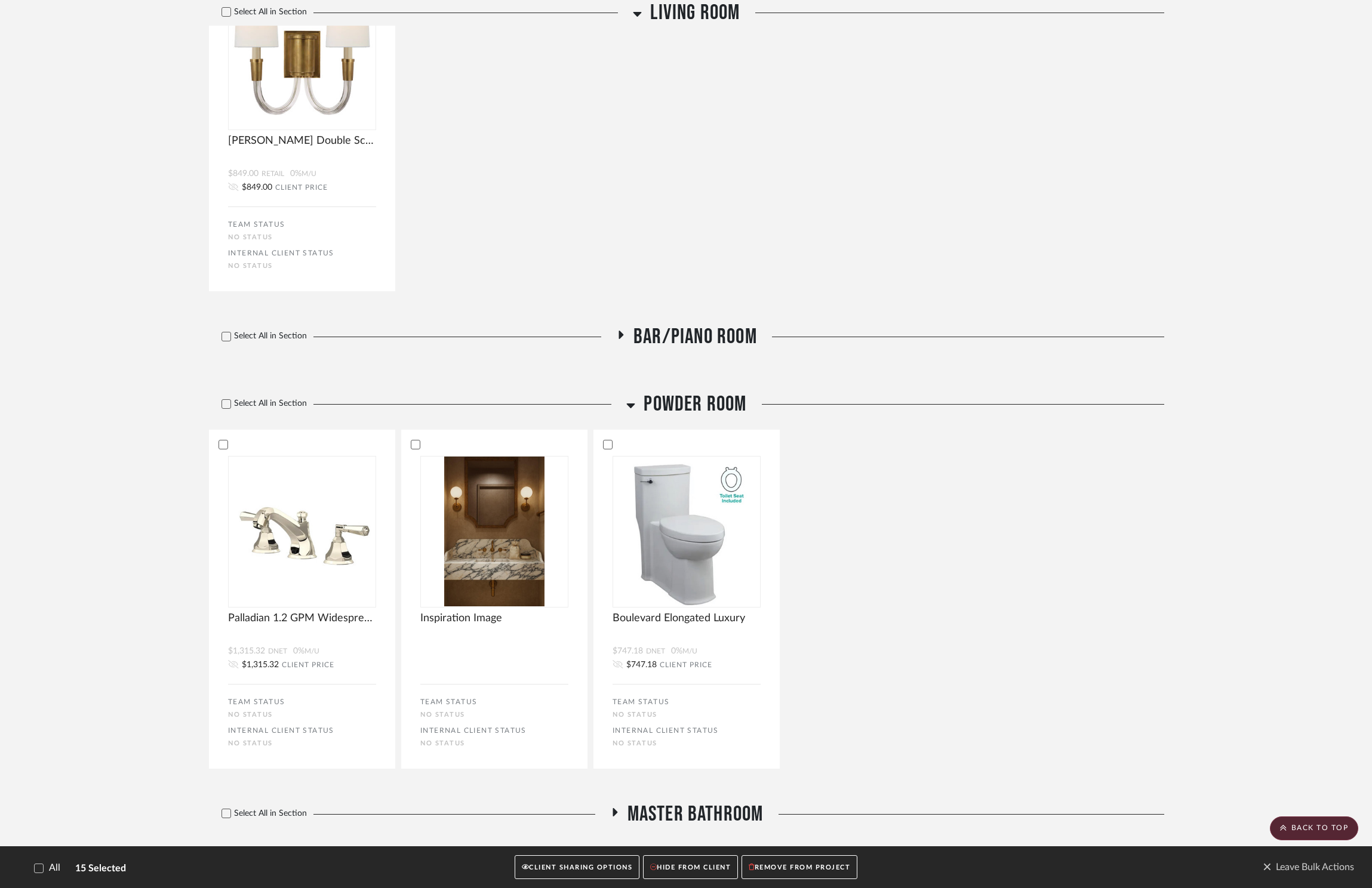
click at [709, 324] on span "Bar/Piano Room" at bounding box center [695, 337] width 124 height 26
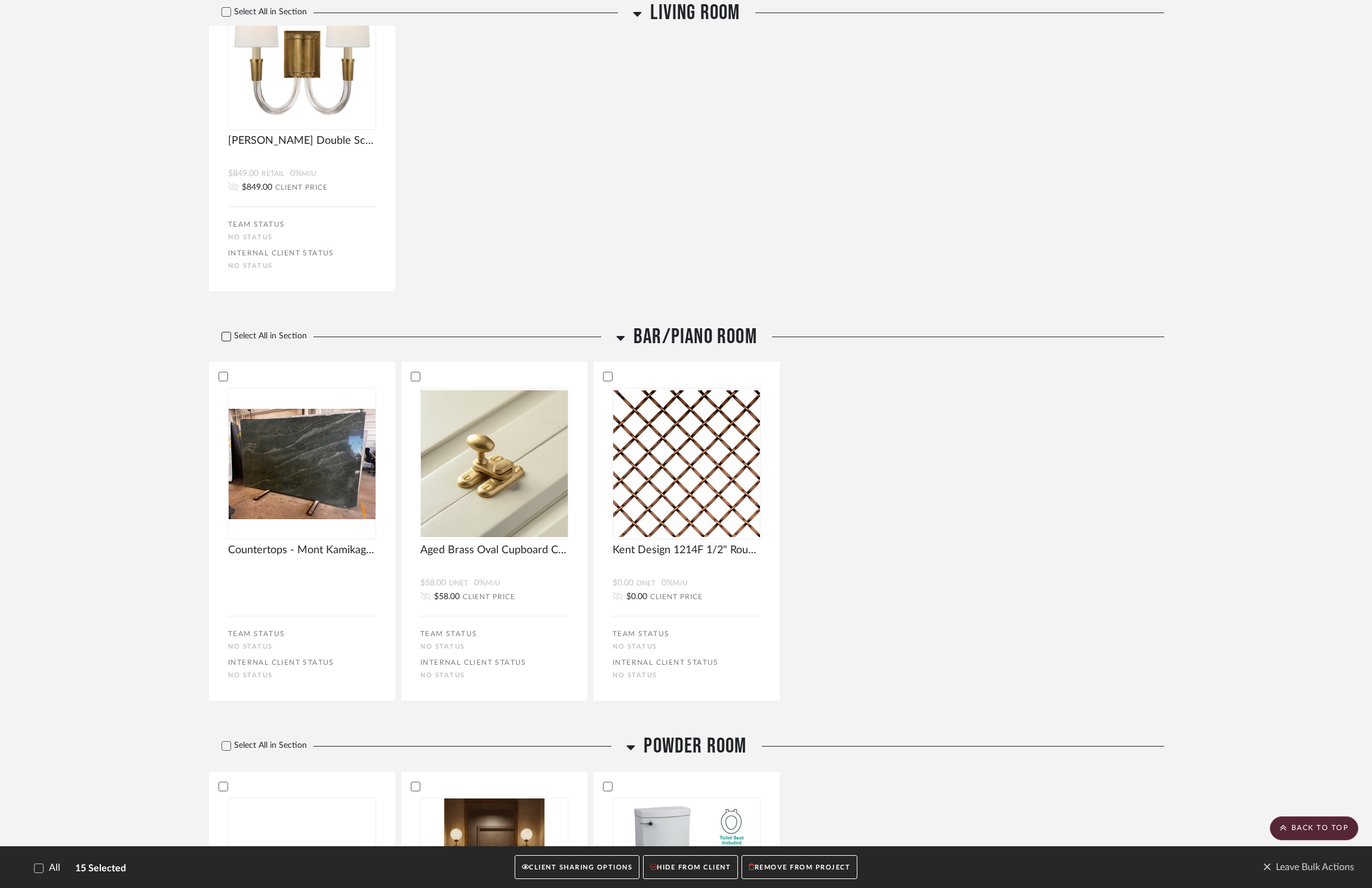
click at [231, 331] on label "Select All in Section" at bounding box center [259, 336] width 101 height 10
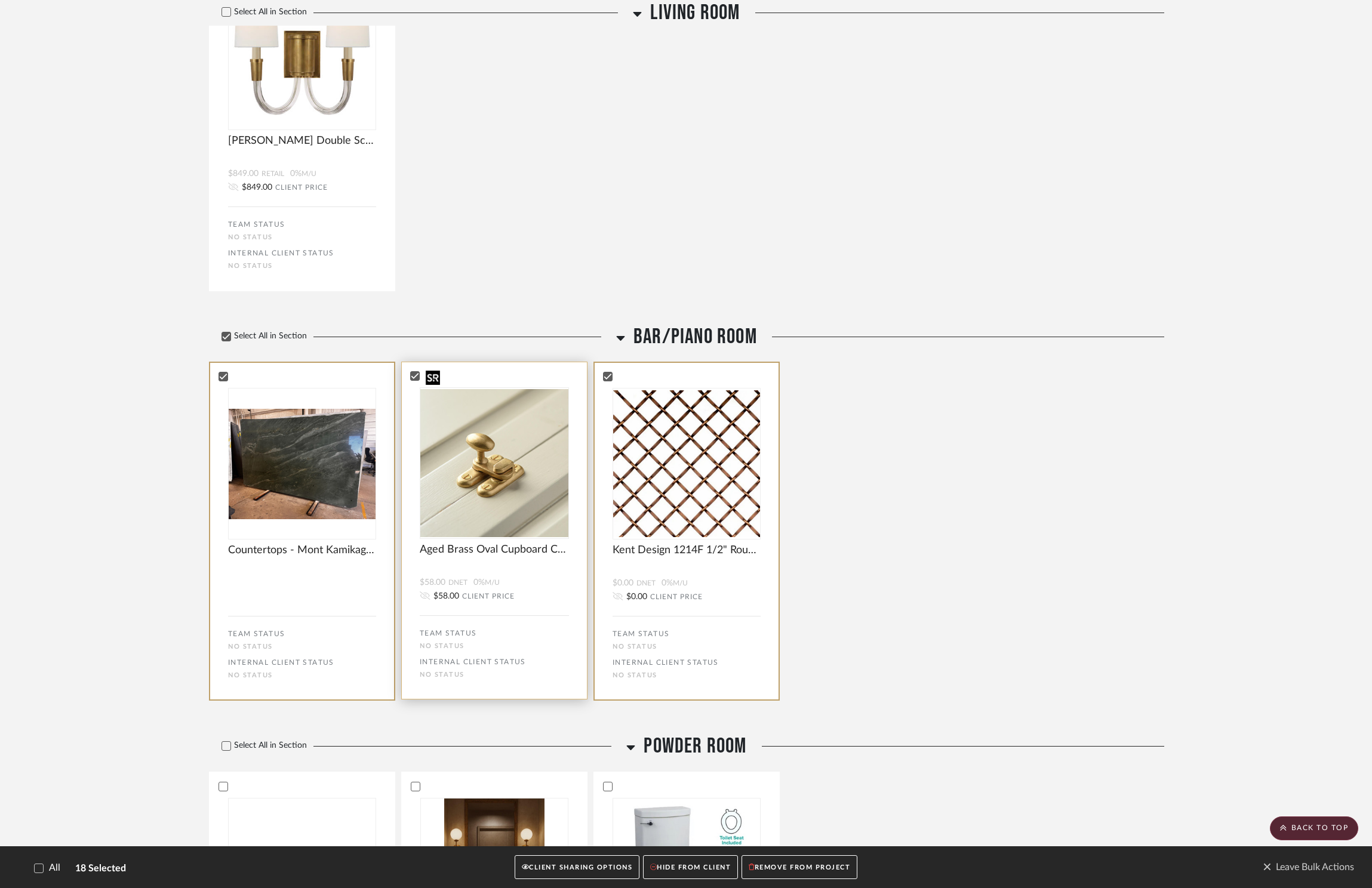
click at [482, 390] on img "0" at bounding box center [494, 463] width 148 height 148
click at [487, 398] on img "0" at bounding box center [494, 463] width 148 height 148
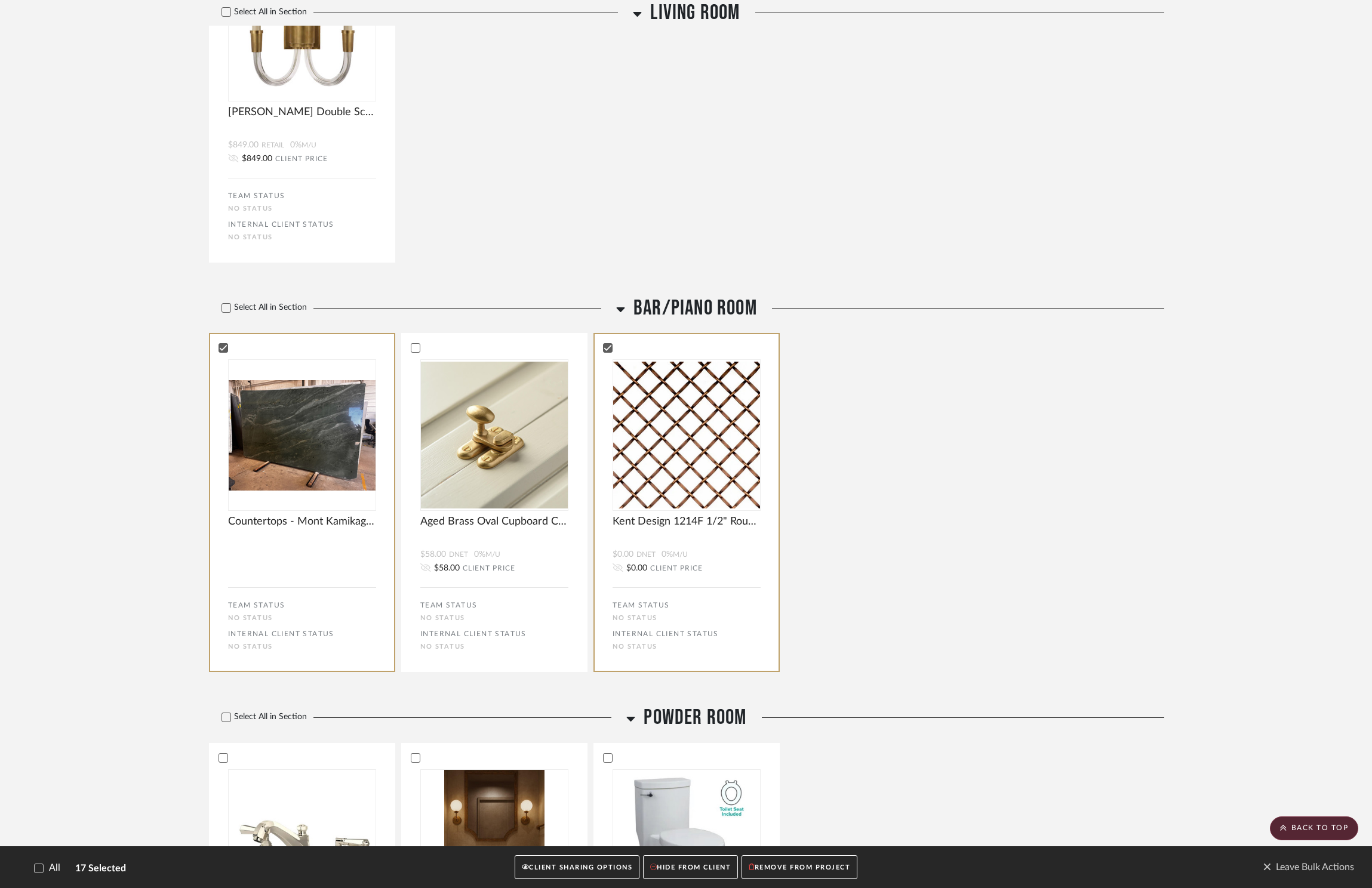
scroll to position [2368, 0]
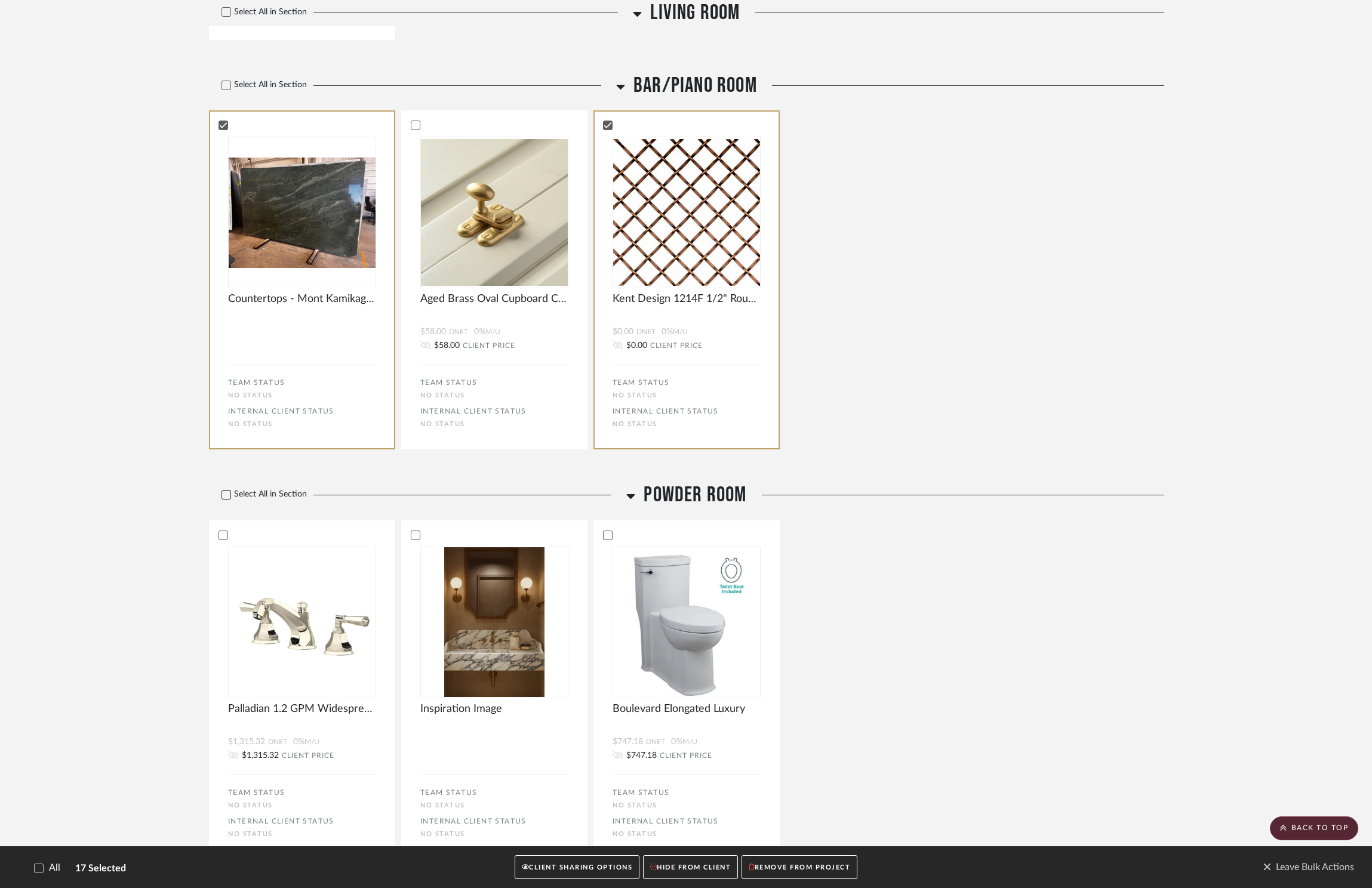
click at [224, 490] on icon at bounding box center [226, 495] width 9 height 9
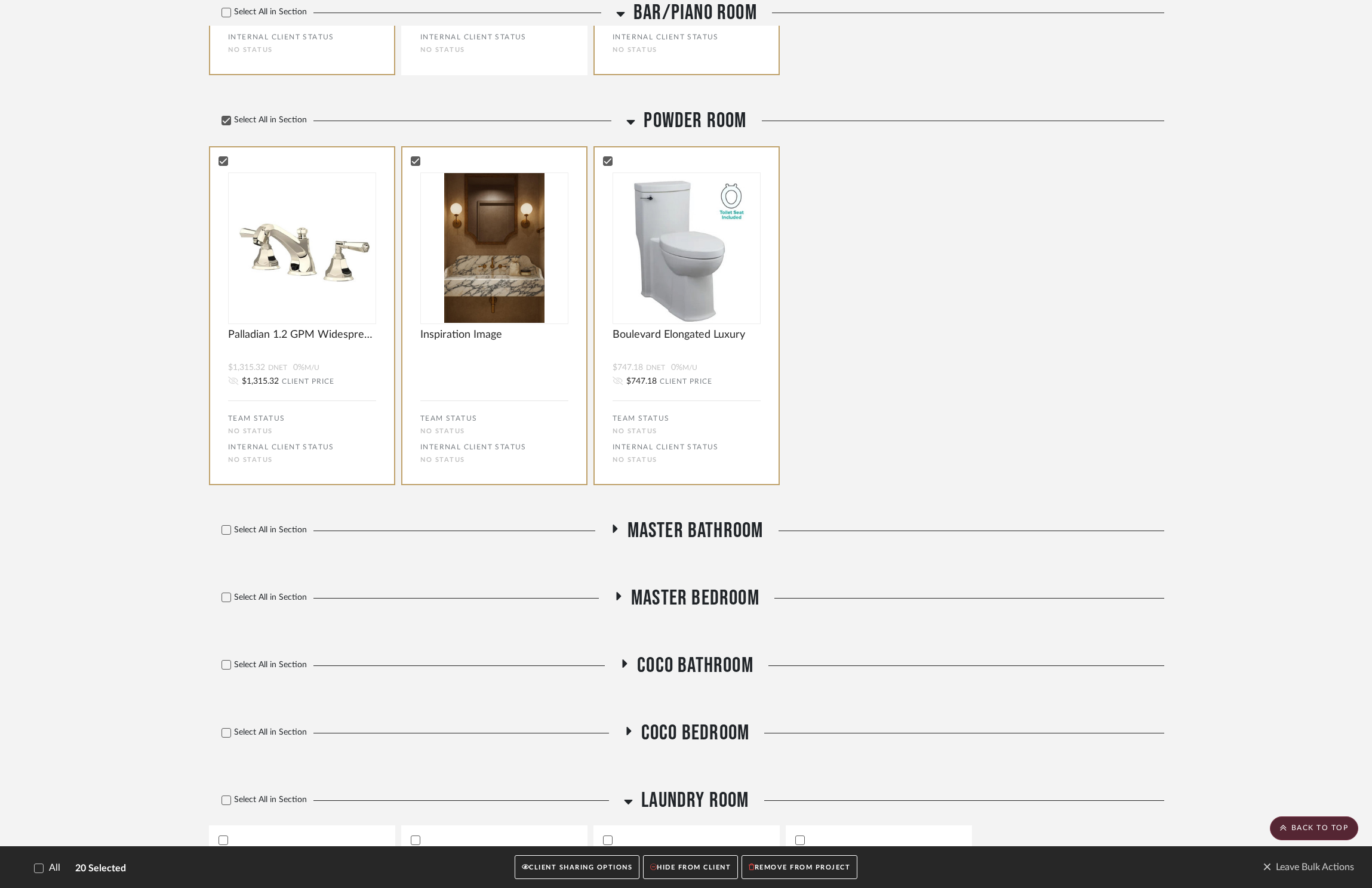
scroll to position [2749, 0]
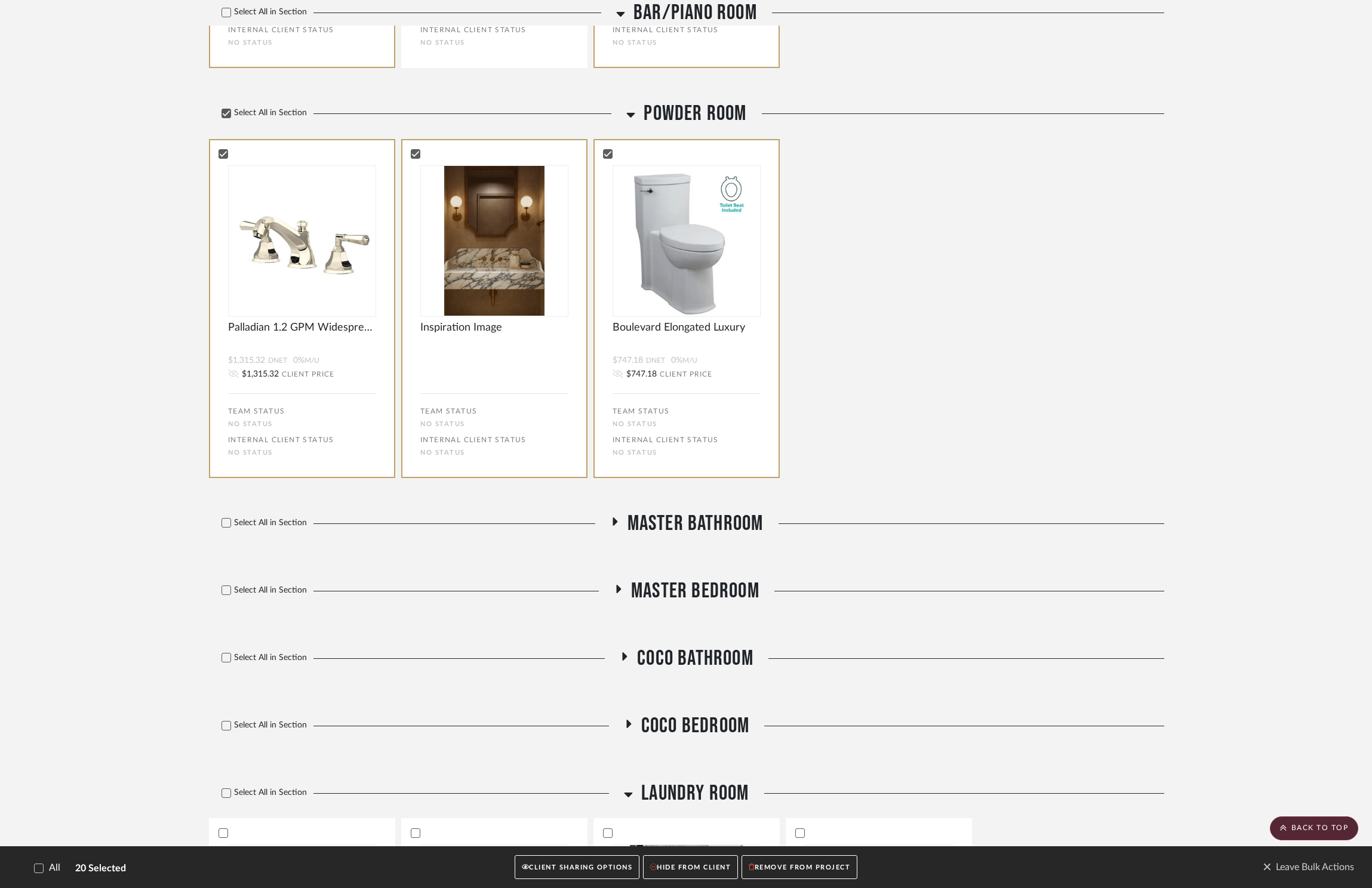
click at [665, 511] on span "Master Bathroom" at bounding box center [695, 524] width 136 height 26
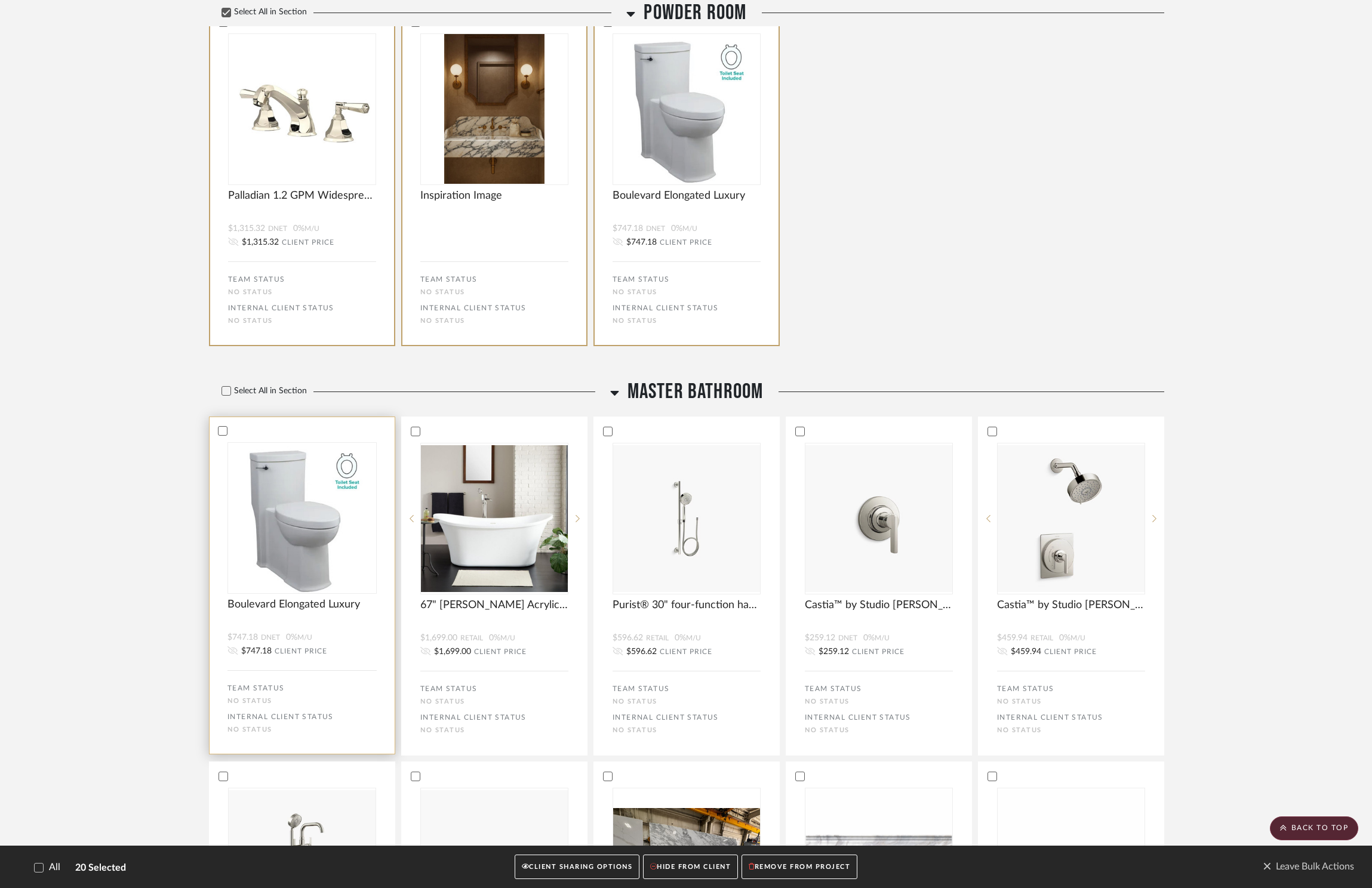
scroll to position [2885, 0]
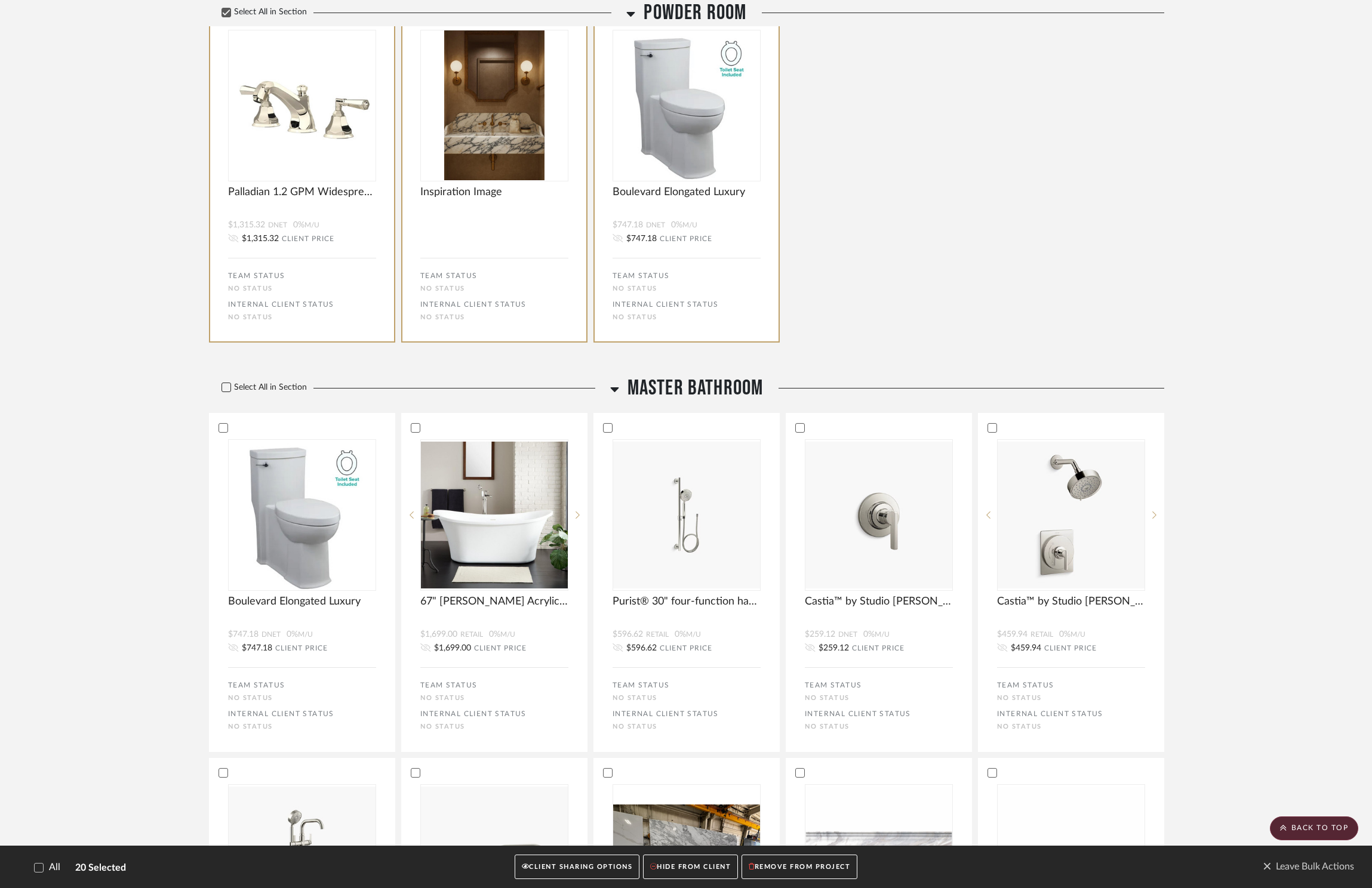
click at [226, 383] on icon at bounding box center [226, 388] width 9 height 9
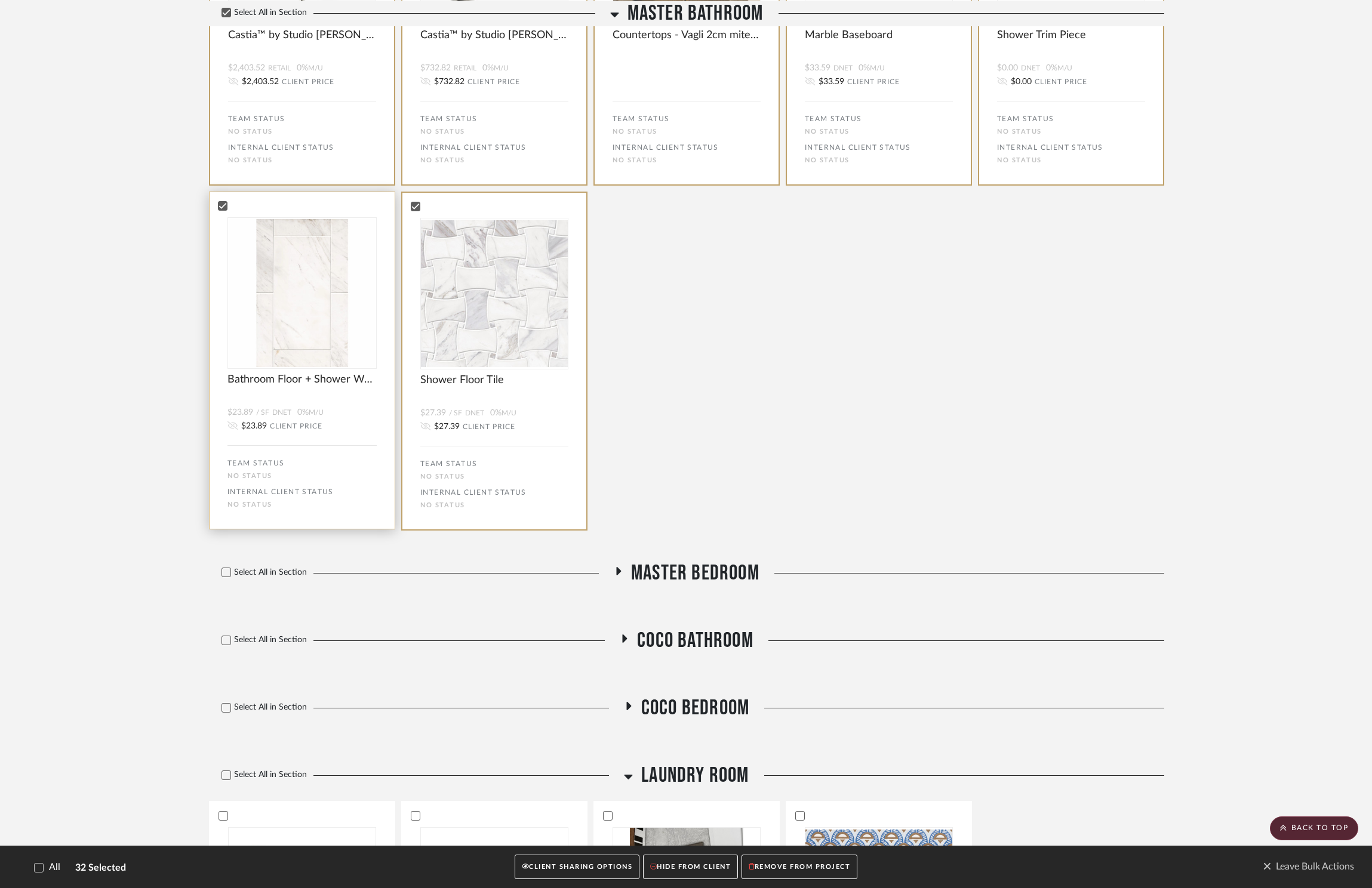
scroll to position [3798, 0]
click at [693, 559] on span "Master Bedroom" at bounding box center [695, 572] width 128 height 26
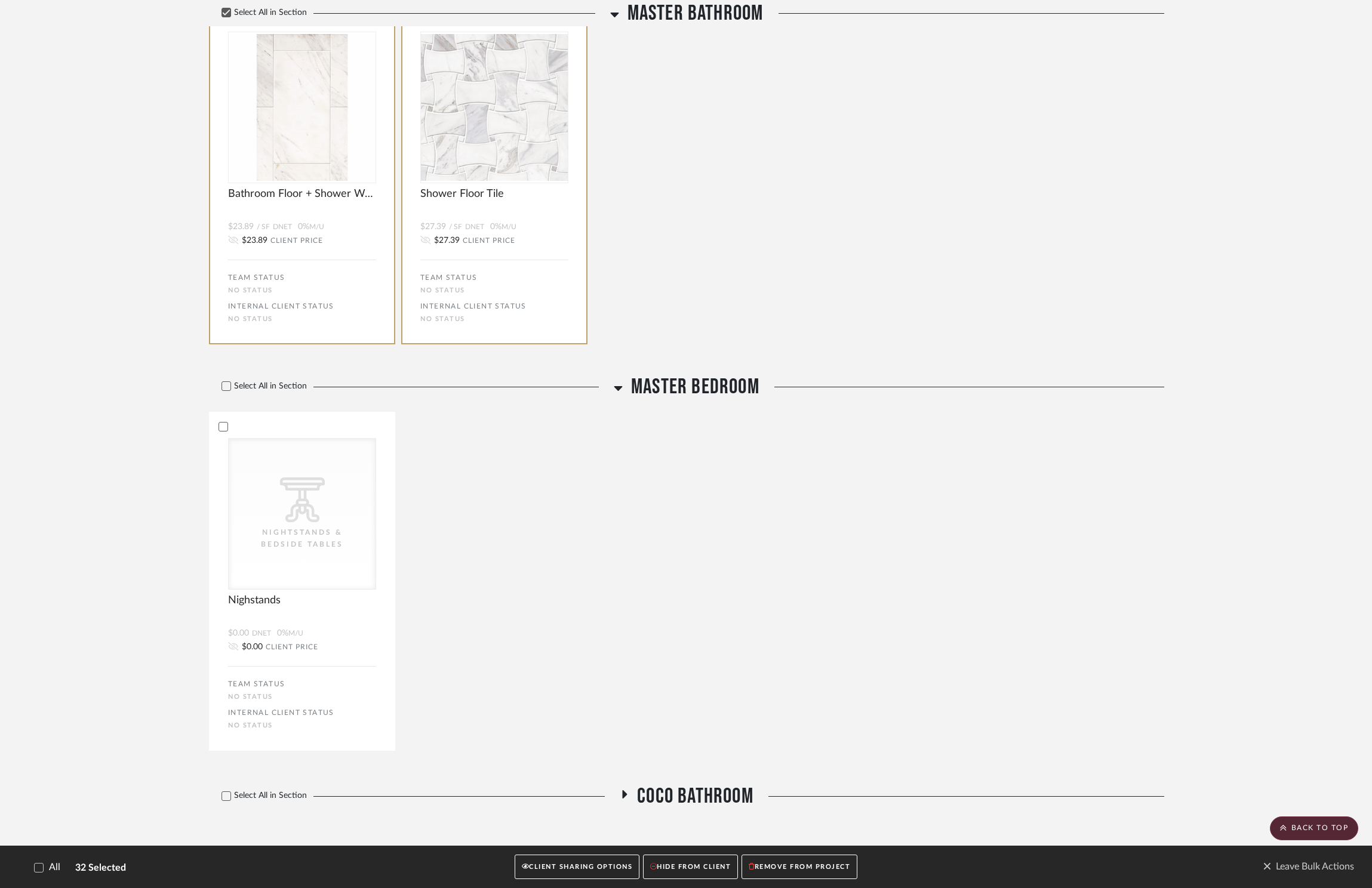
scroll to position [4221, 0]
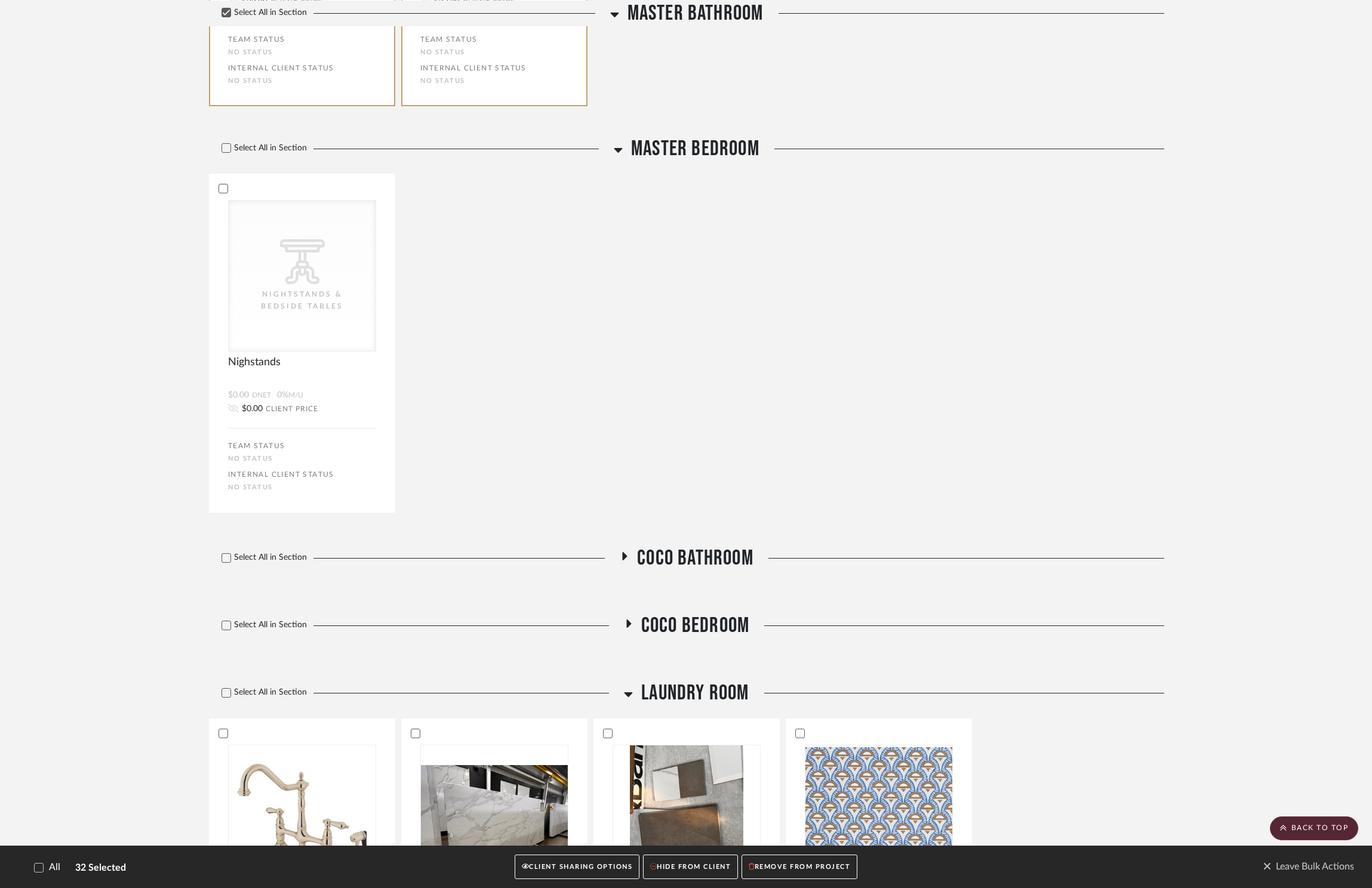
click at [725, 546] on span "Coco Bathroom" at bounding box center [695, 559] width 116 height 26
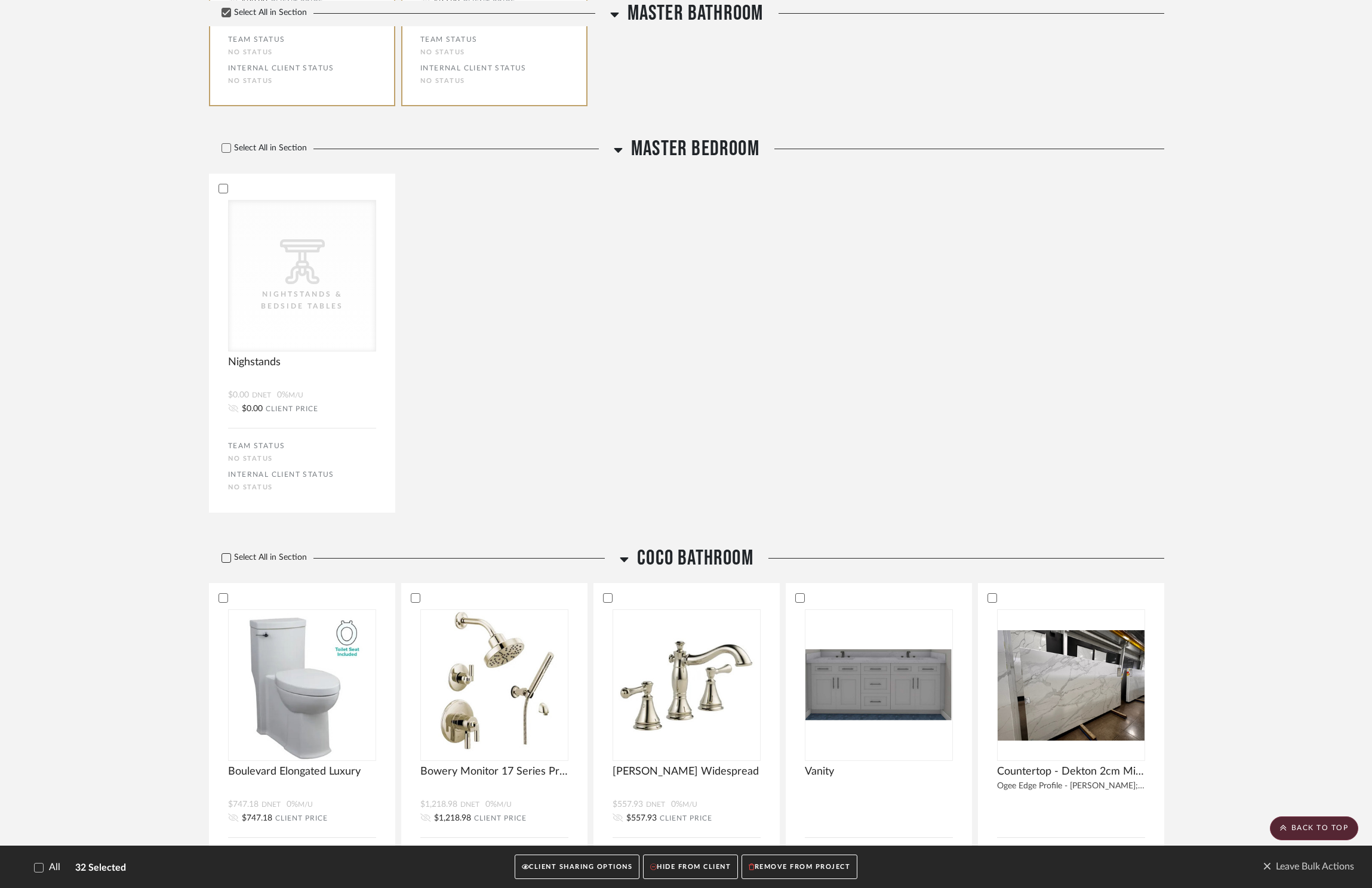
click at [290, 552] on label "Select All in Section" at bounding box center [259, 557] width 101 height 10
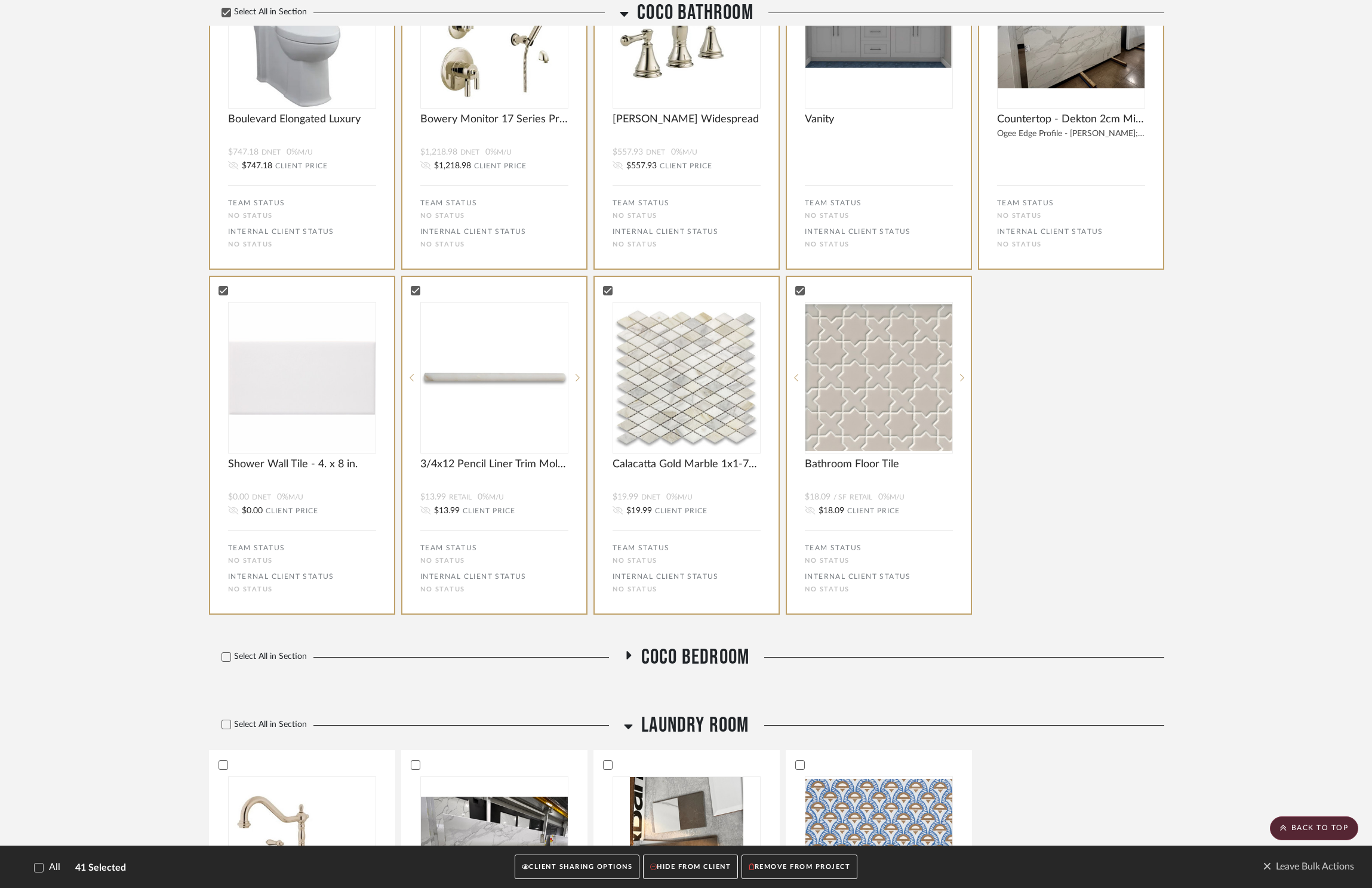
scroll to position [4935, 0]
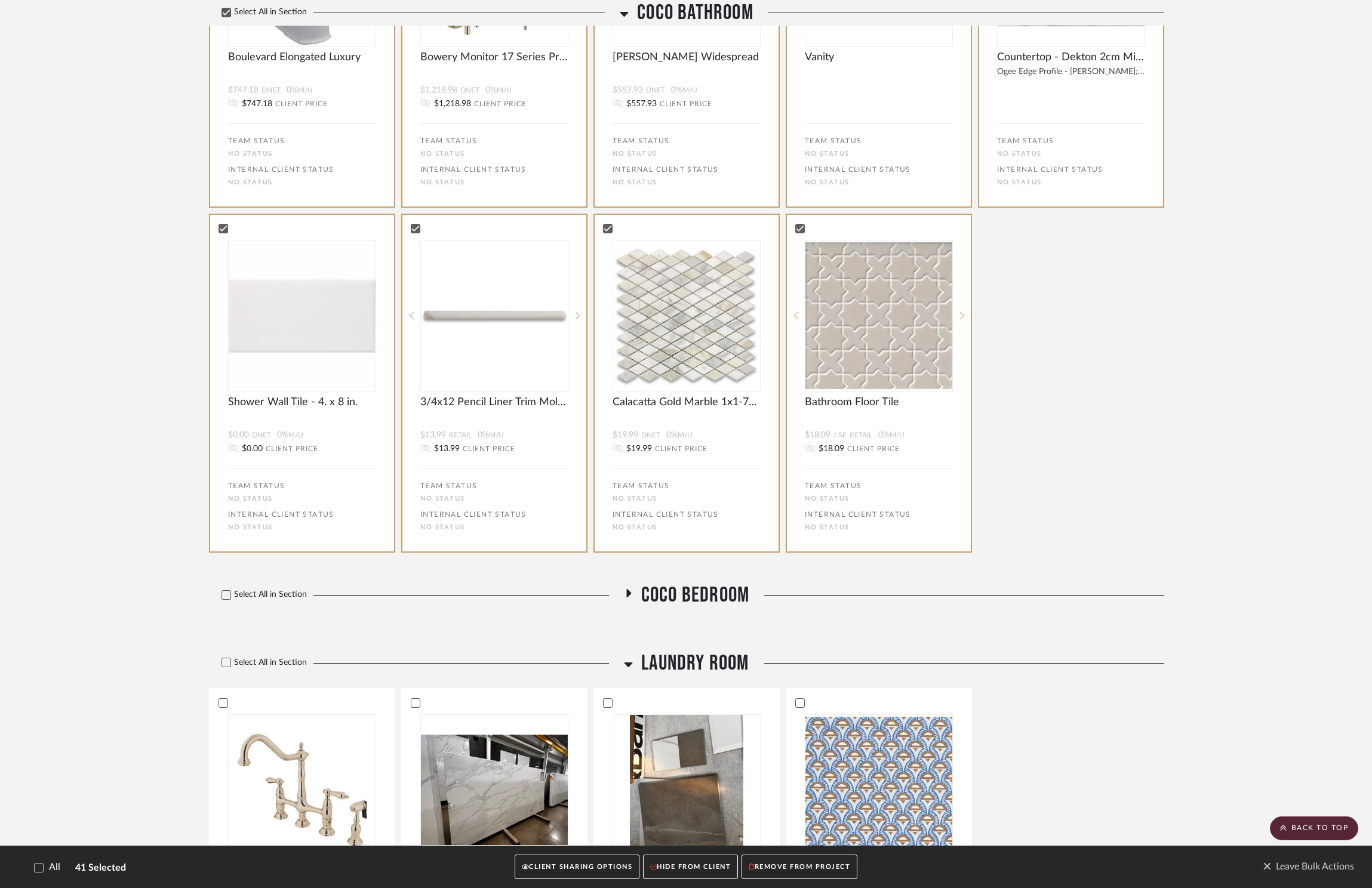
click at [722, 596] on span "Coco Bedroom" at bounding box center [695, 595] width 108 height 26
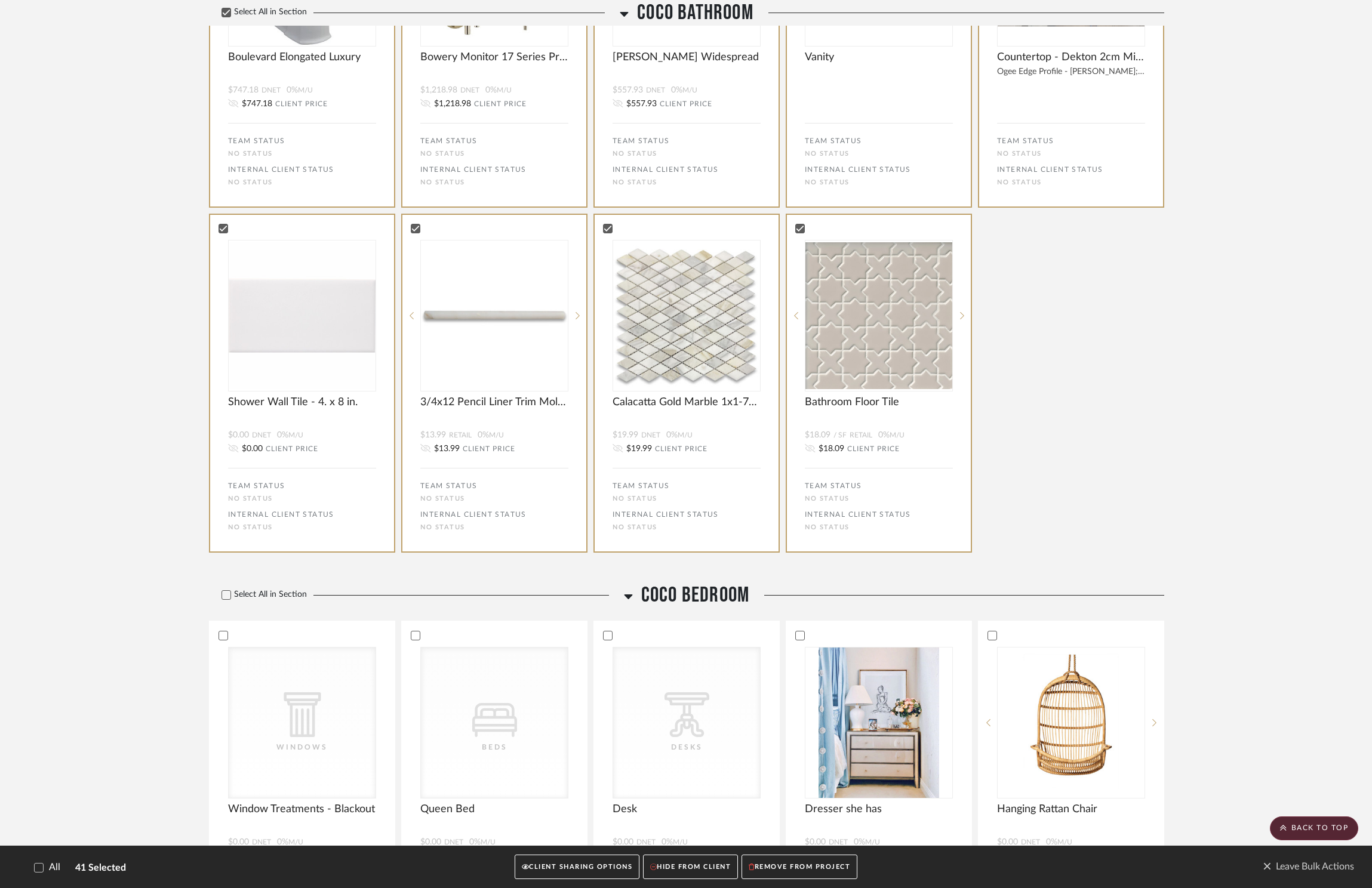
click at [722, 596] on span "Coco Bedroom" at bounding box center [695, 595] width 108 height 26
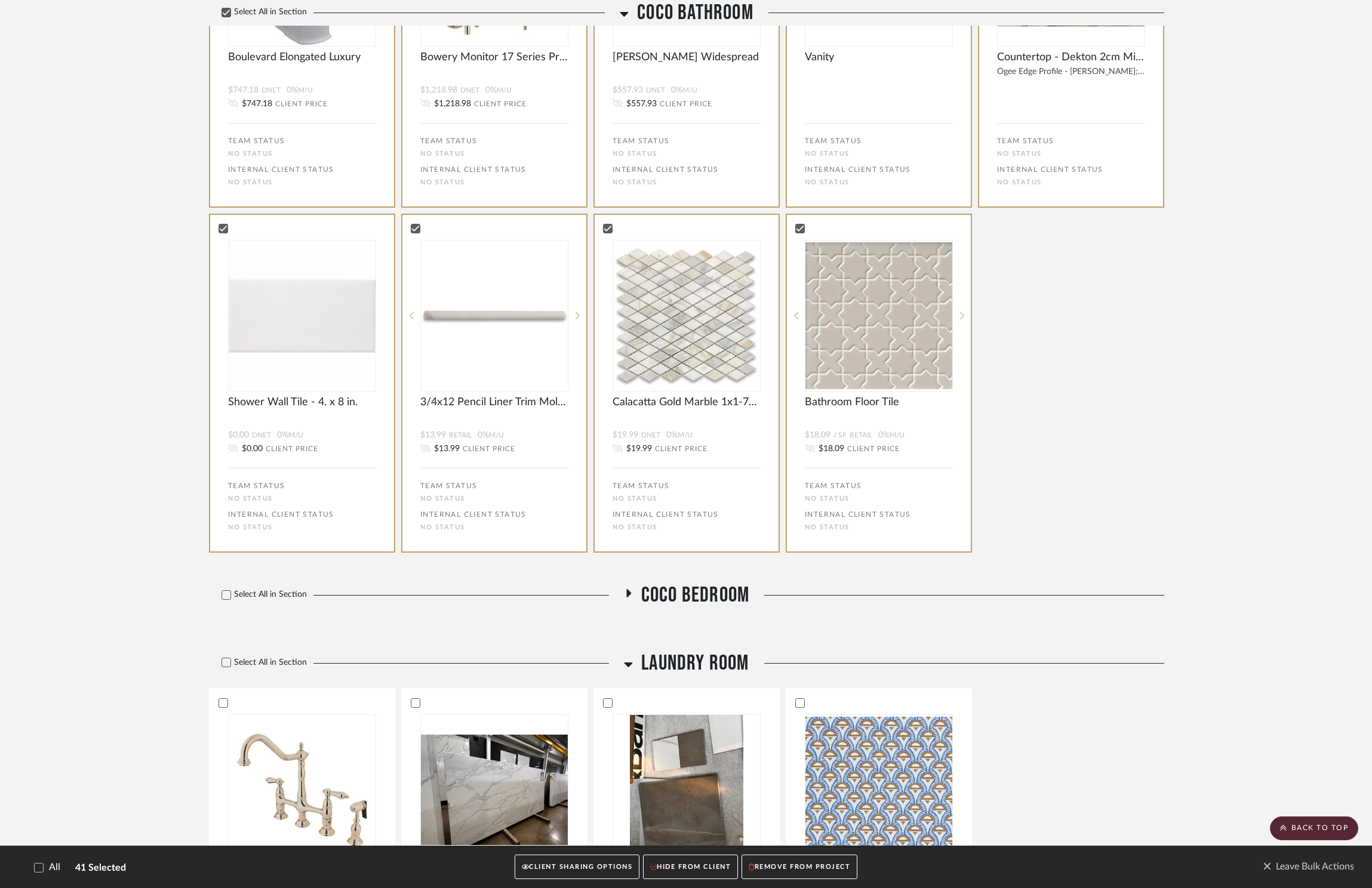
click at [722, 596] on span "Coco Bedroom" at bounding box center [695, 595] width 108 height 26
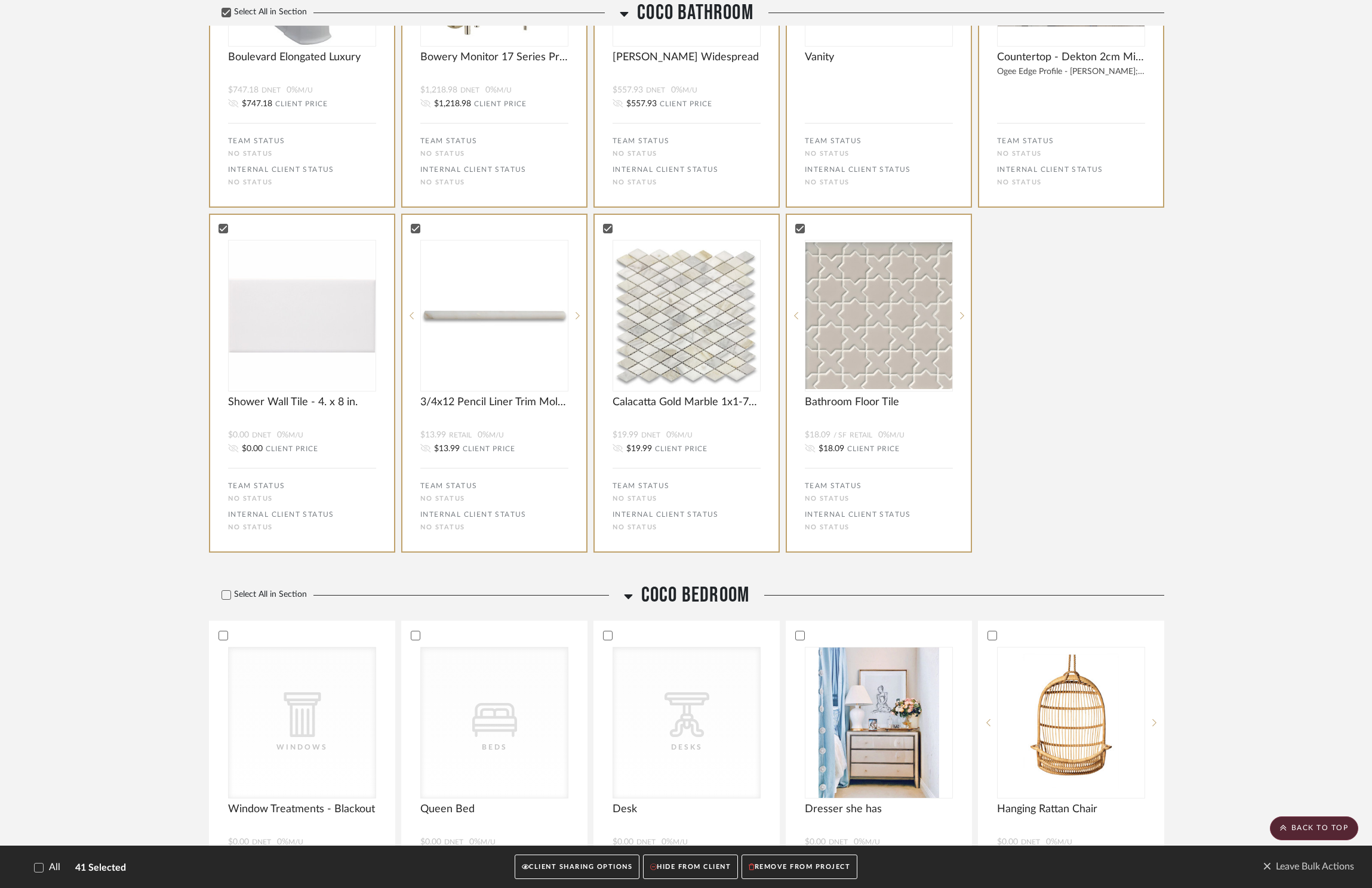
click at [722, 596] on span "Coco Bedroom" at bounding box center [695, 595] width 108 height 26
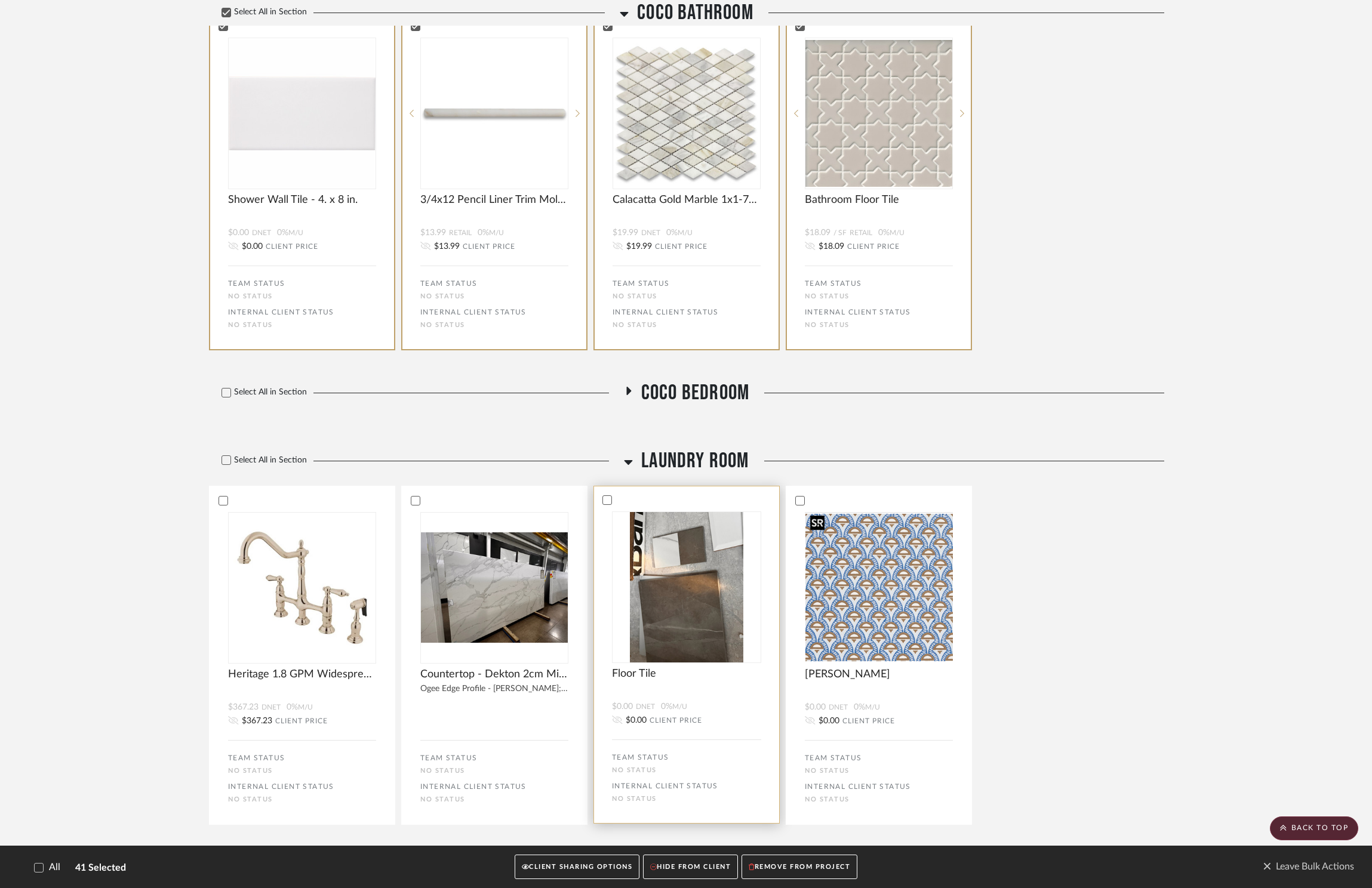
scroll to position [5141, 0]
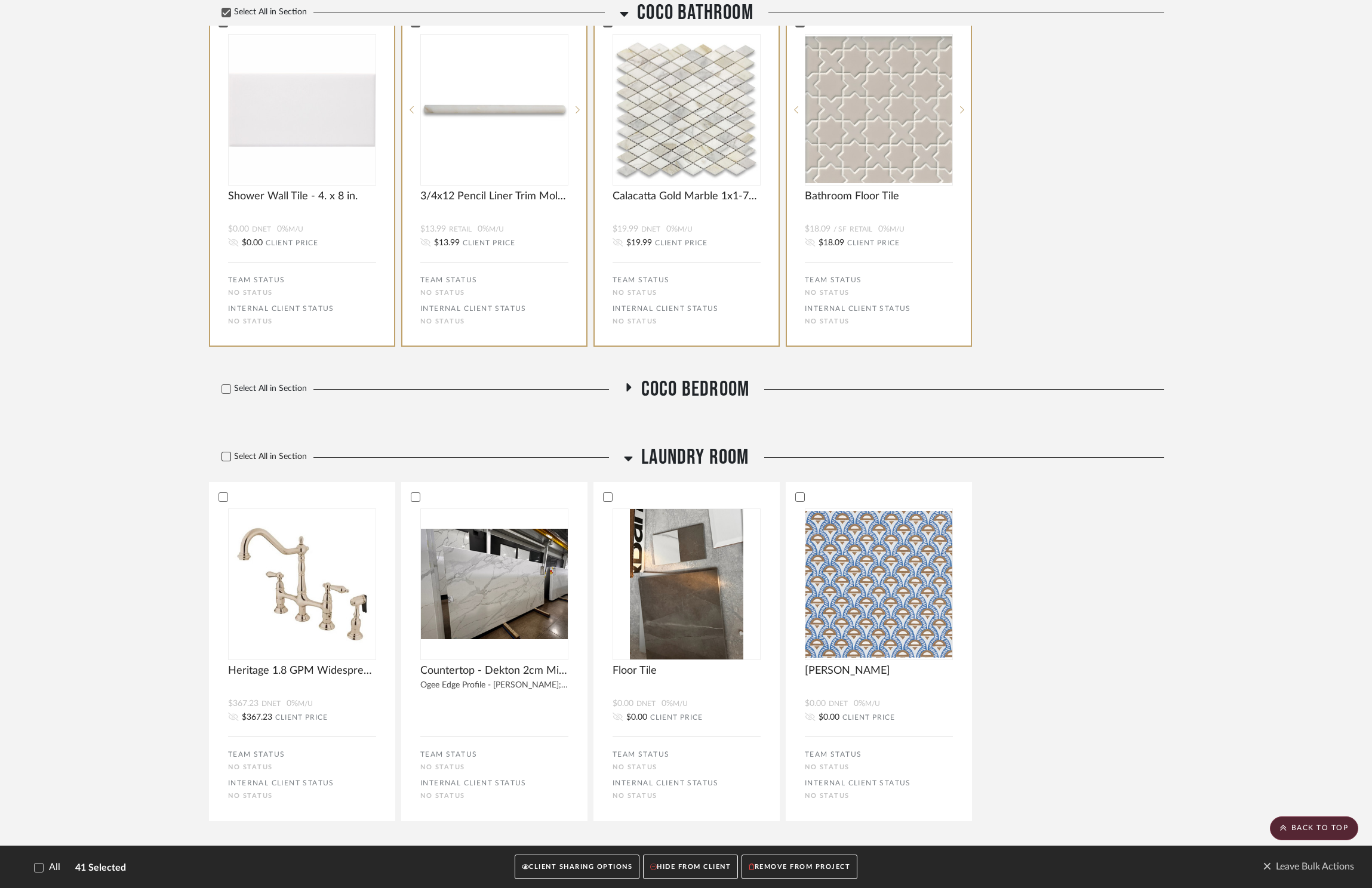
click at [227, 455] on icon at bounding box center [226, 457] width 9 height 9
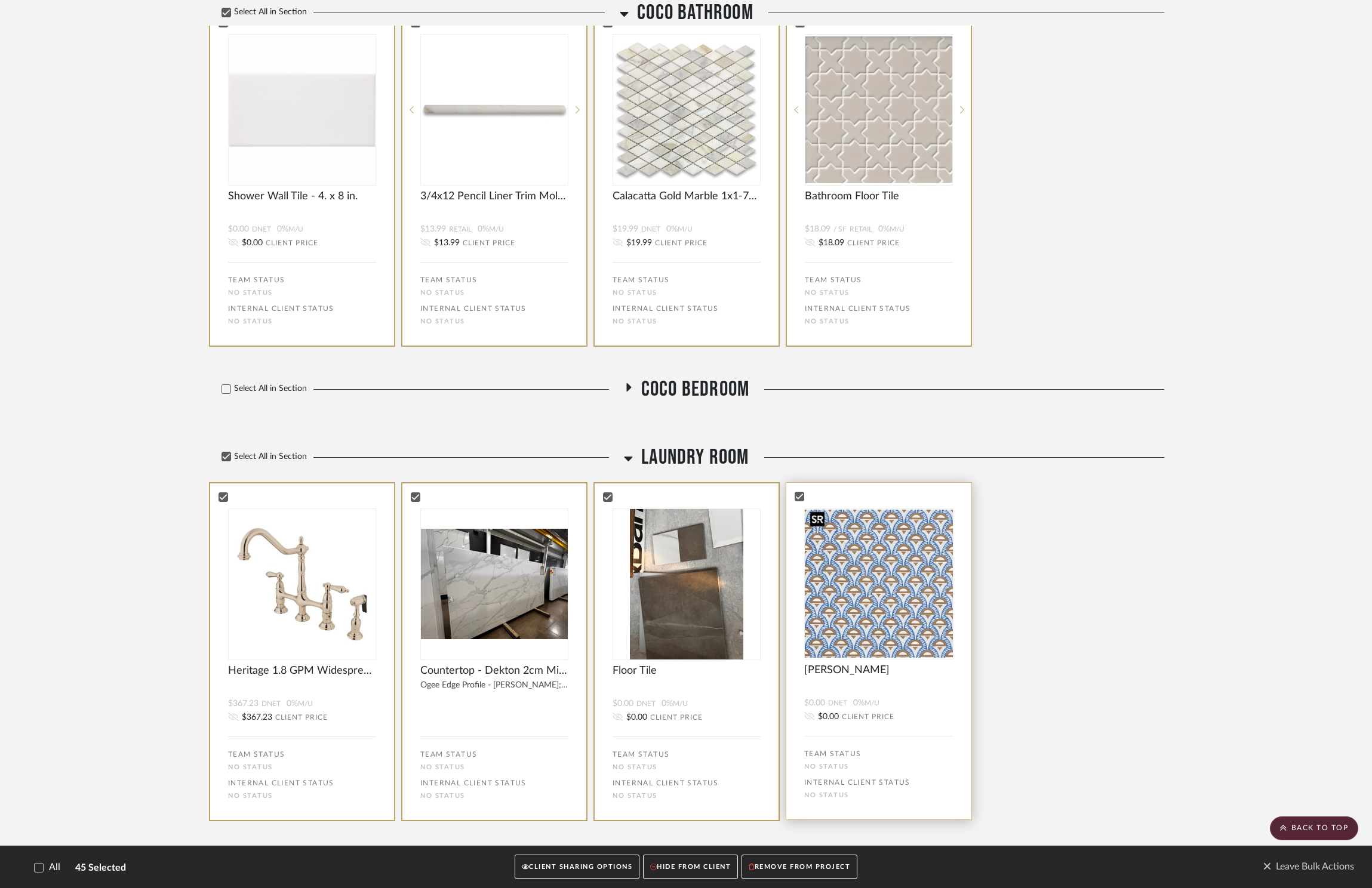
scroll to position [5475, 0]
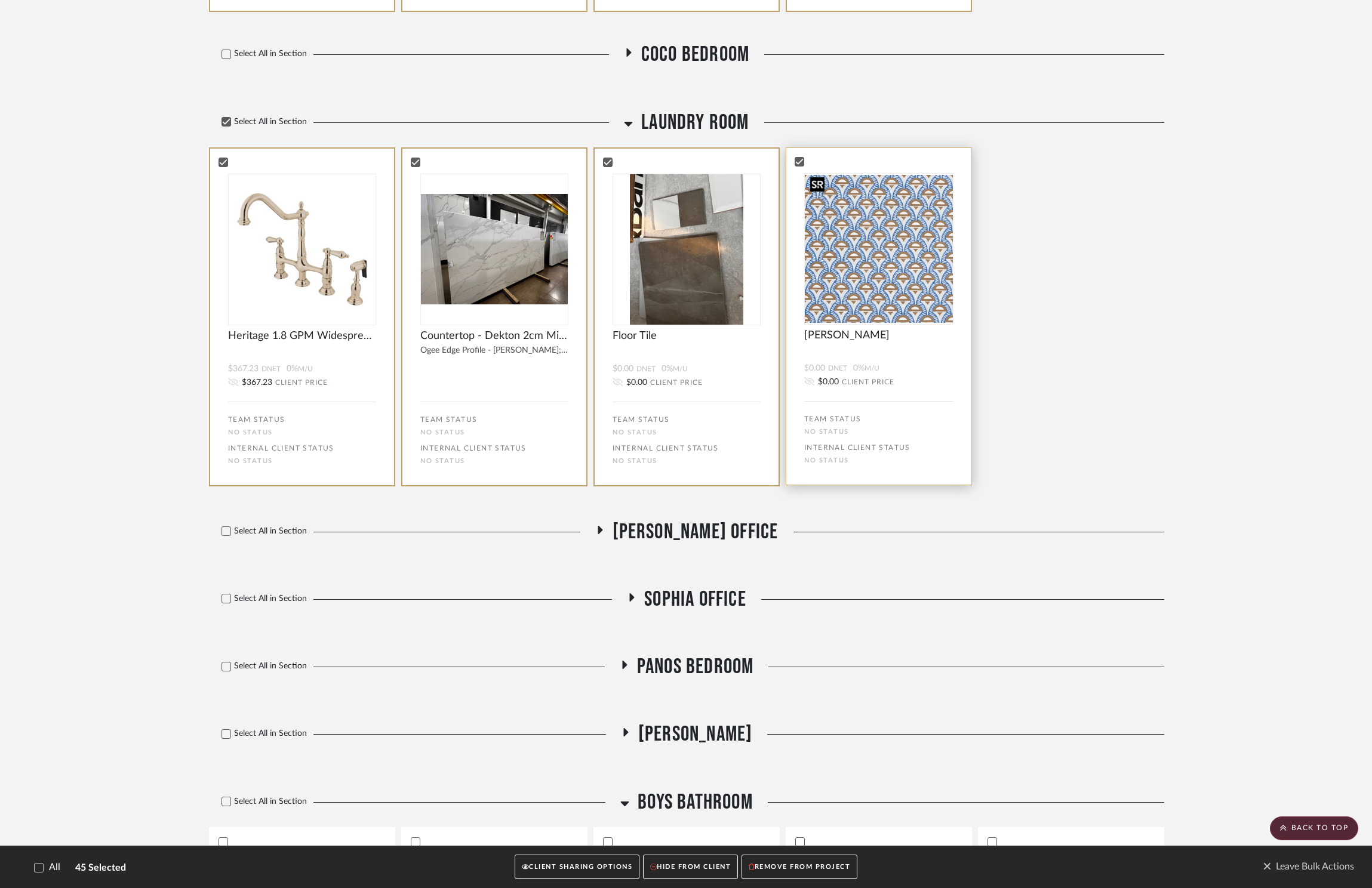
click at [865, 280] on img "0" at bounding box center [878, 249] width 148 height 148
click at [706, 666] on span "Panos Bedroom" at bounding box center [695, 667] width 117 height 26
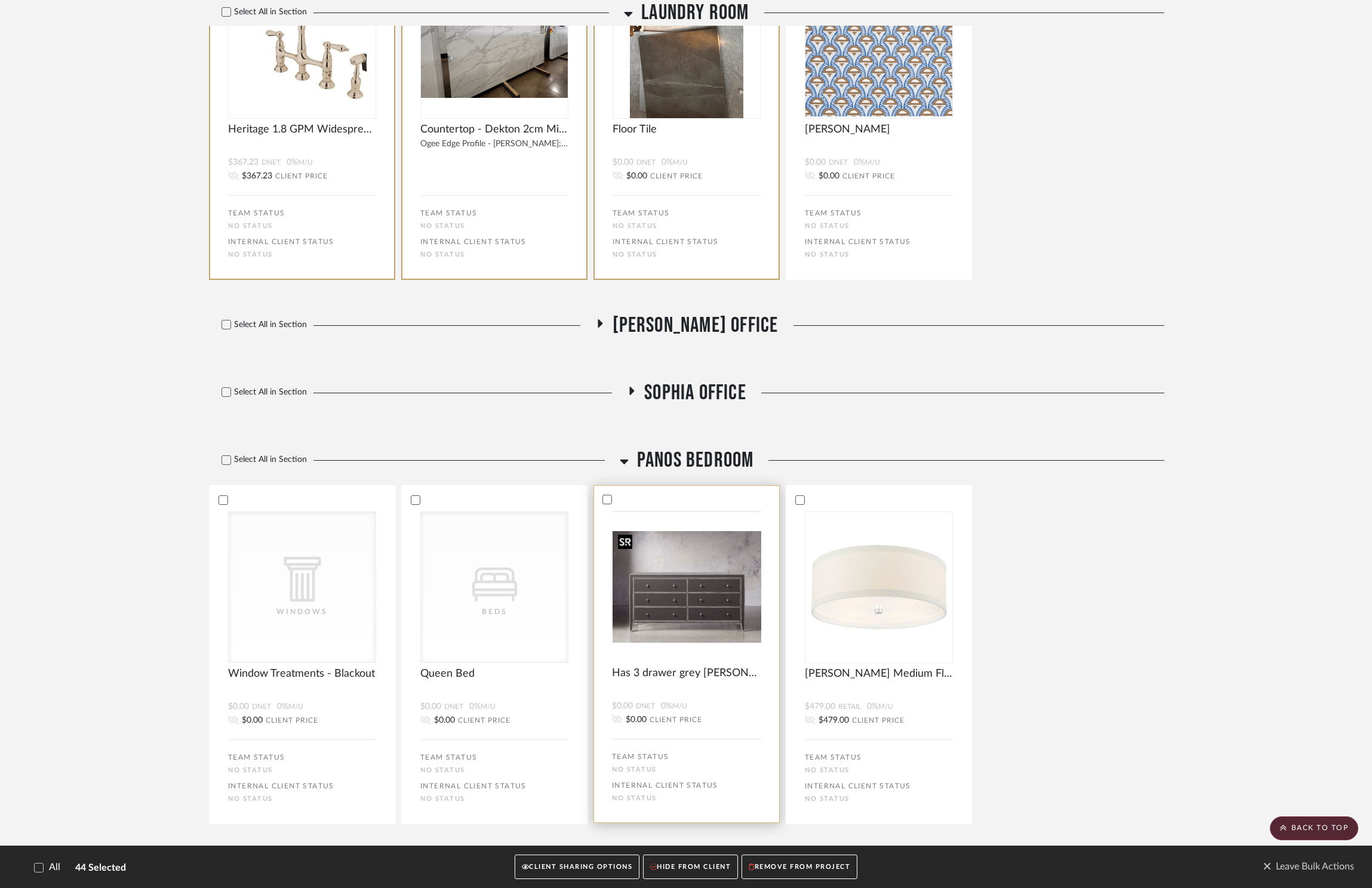
scroll to position [5709, 0]
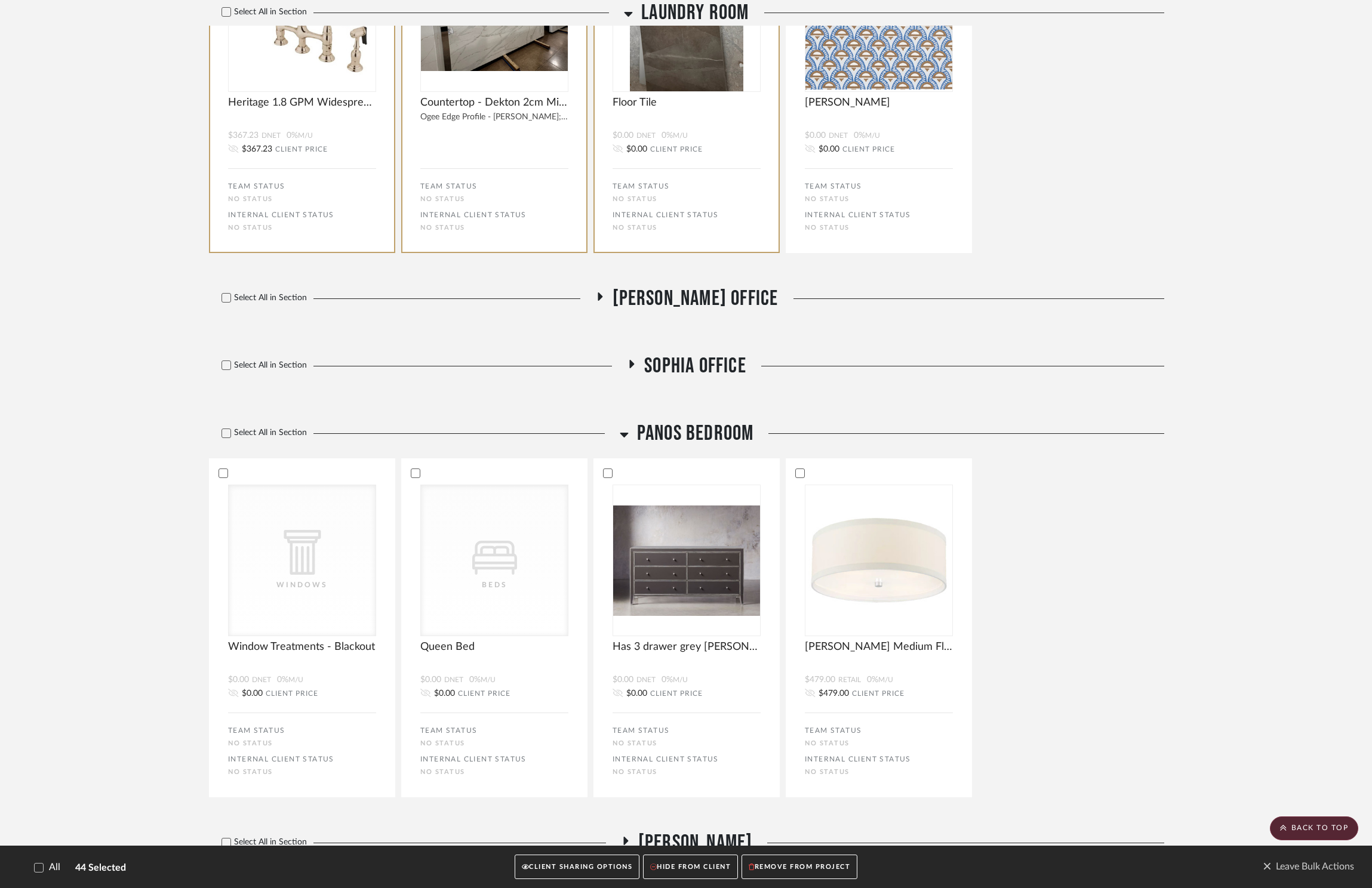
click at [702, 425] on span "Panos Bedroom" at bounding box center [695, 434] width 117 height 26
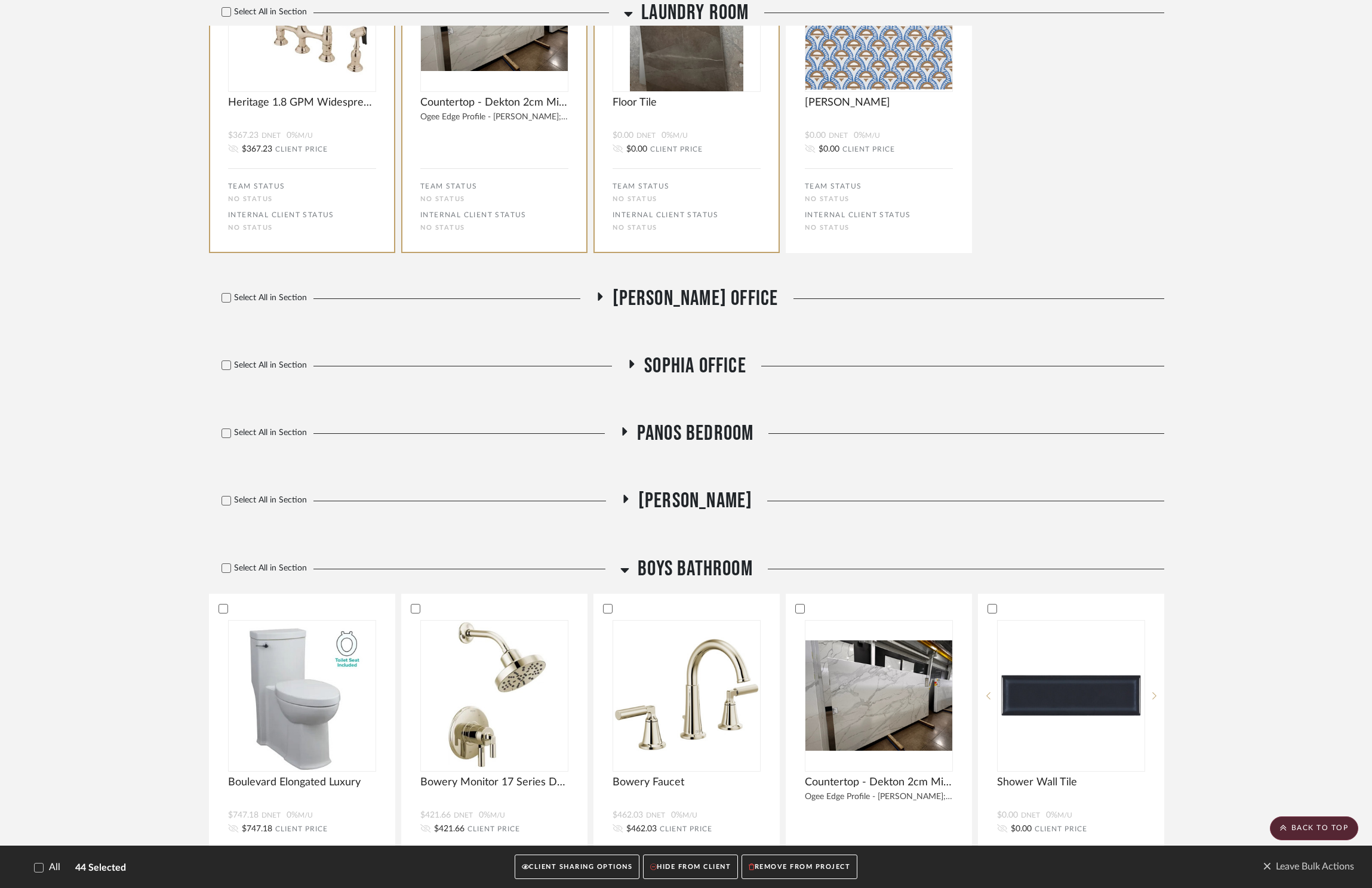
click at [676, 497] on span "[PERSON_NAME]" at bounding box center [695, 501] width 114 height 26
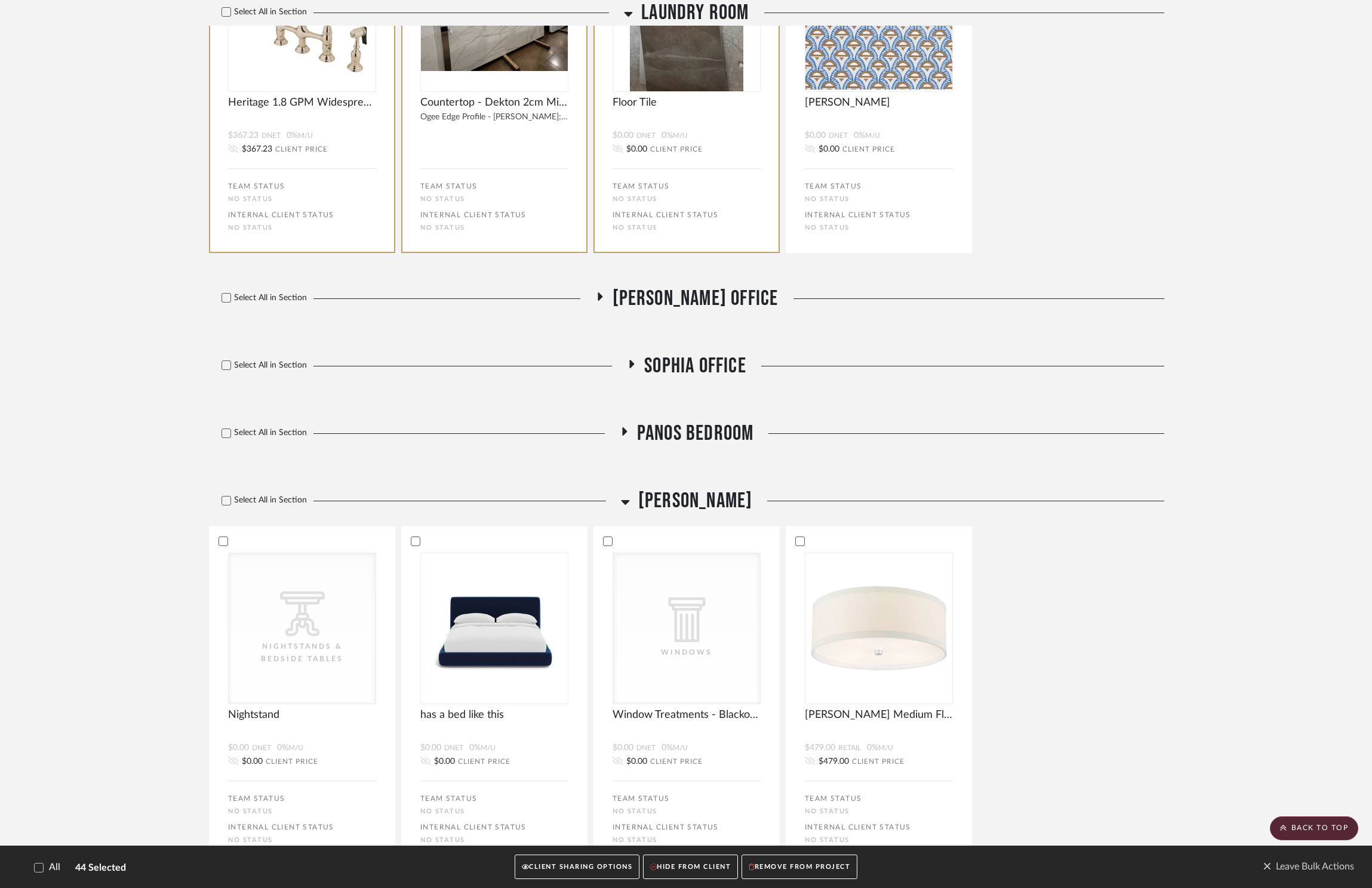
click at [707, 500] on span "[PERSON_NAME]" at bounding box center [695, 501] width 114 height 26
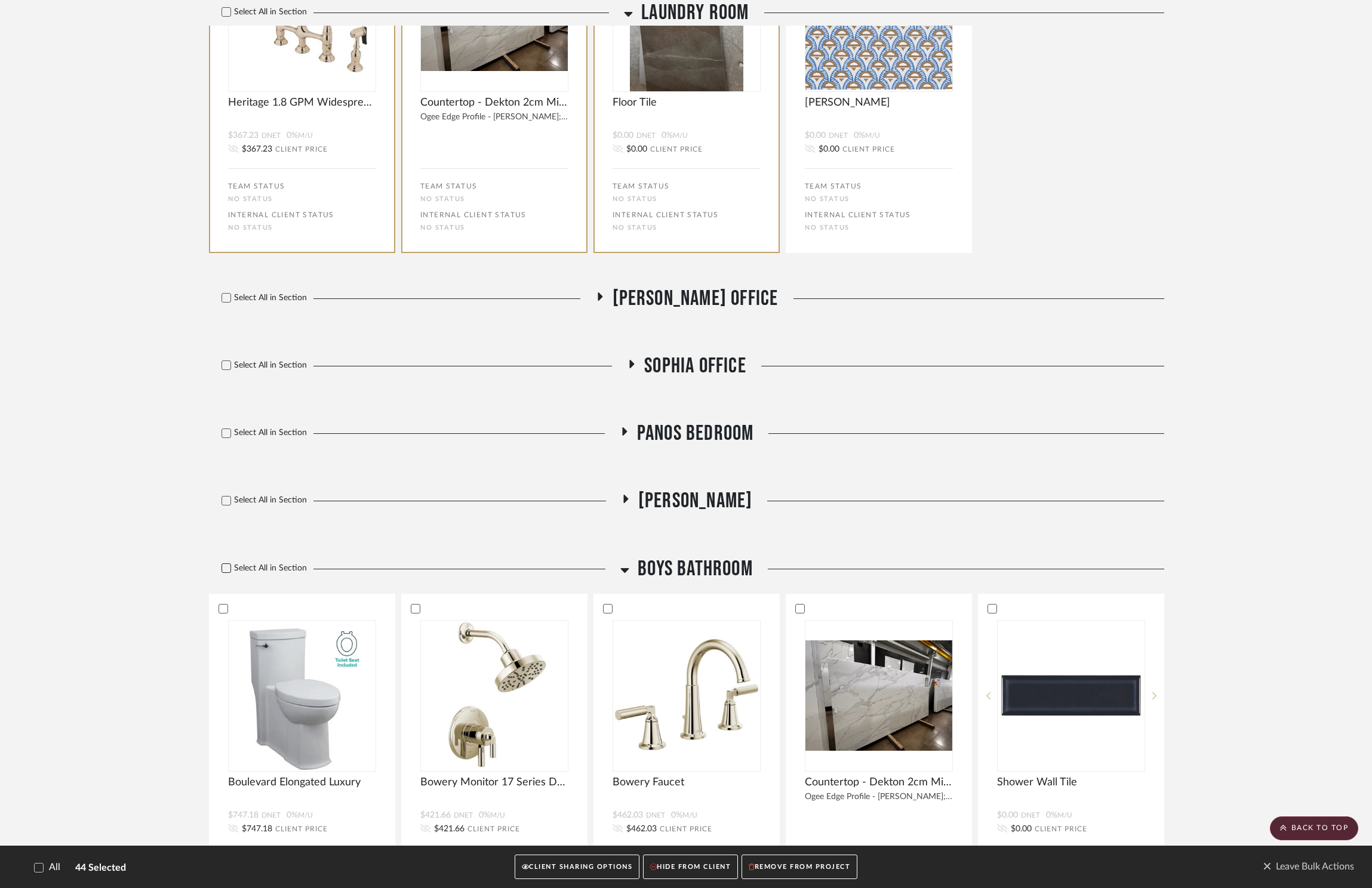
drag, startPoint x: 226, startPoint y: 566, endPoint x: 233, endPoint y: 567, distance: 7.1
click at [226, 565] on icon at bounding box center [226, 568] width 8 height 6
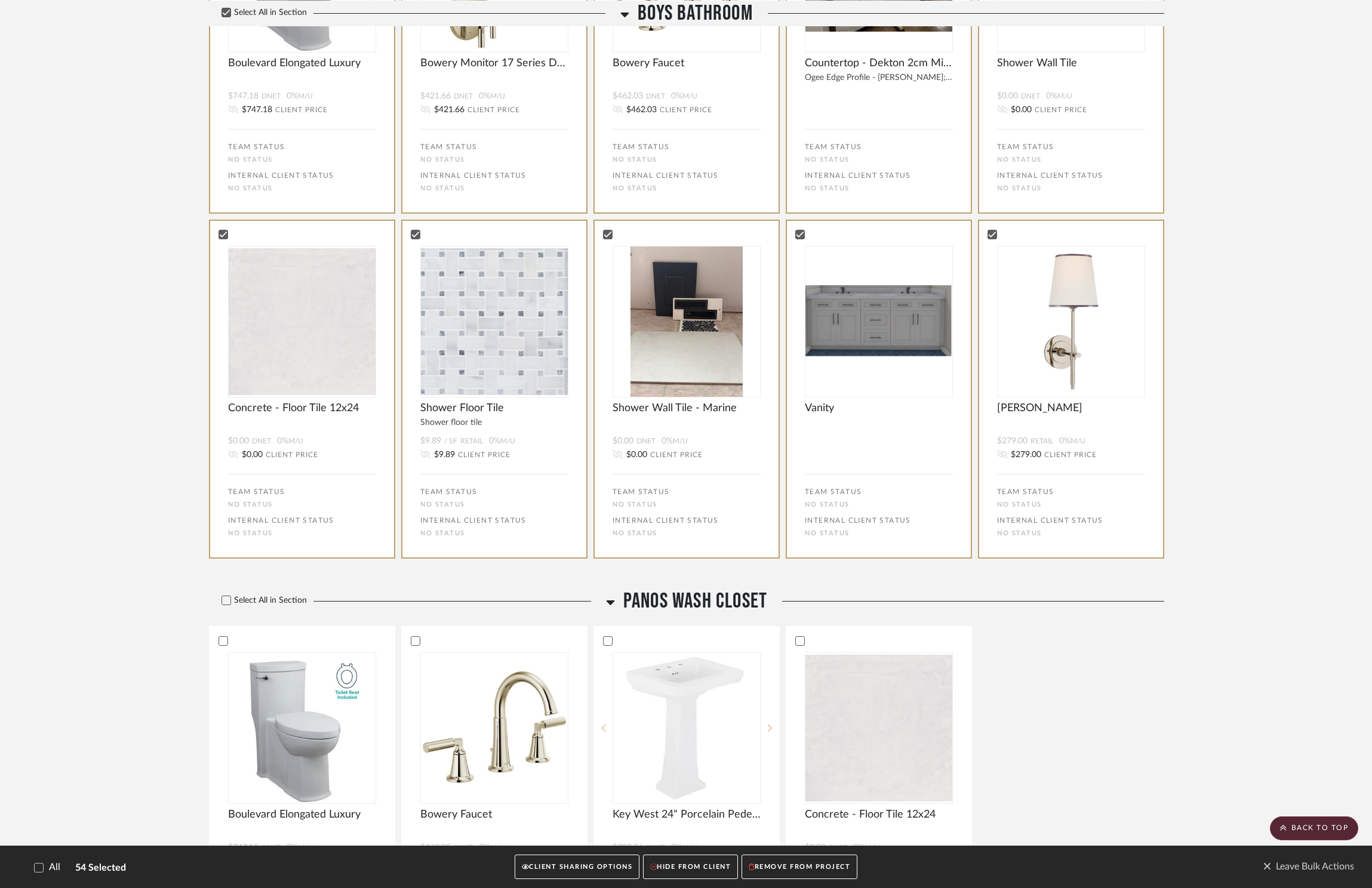
scroll to position [6509, 0]
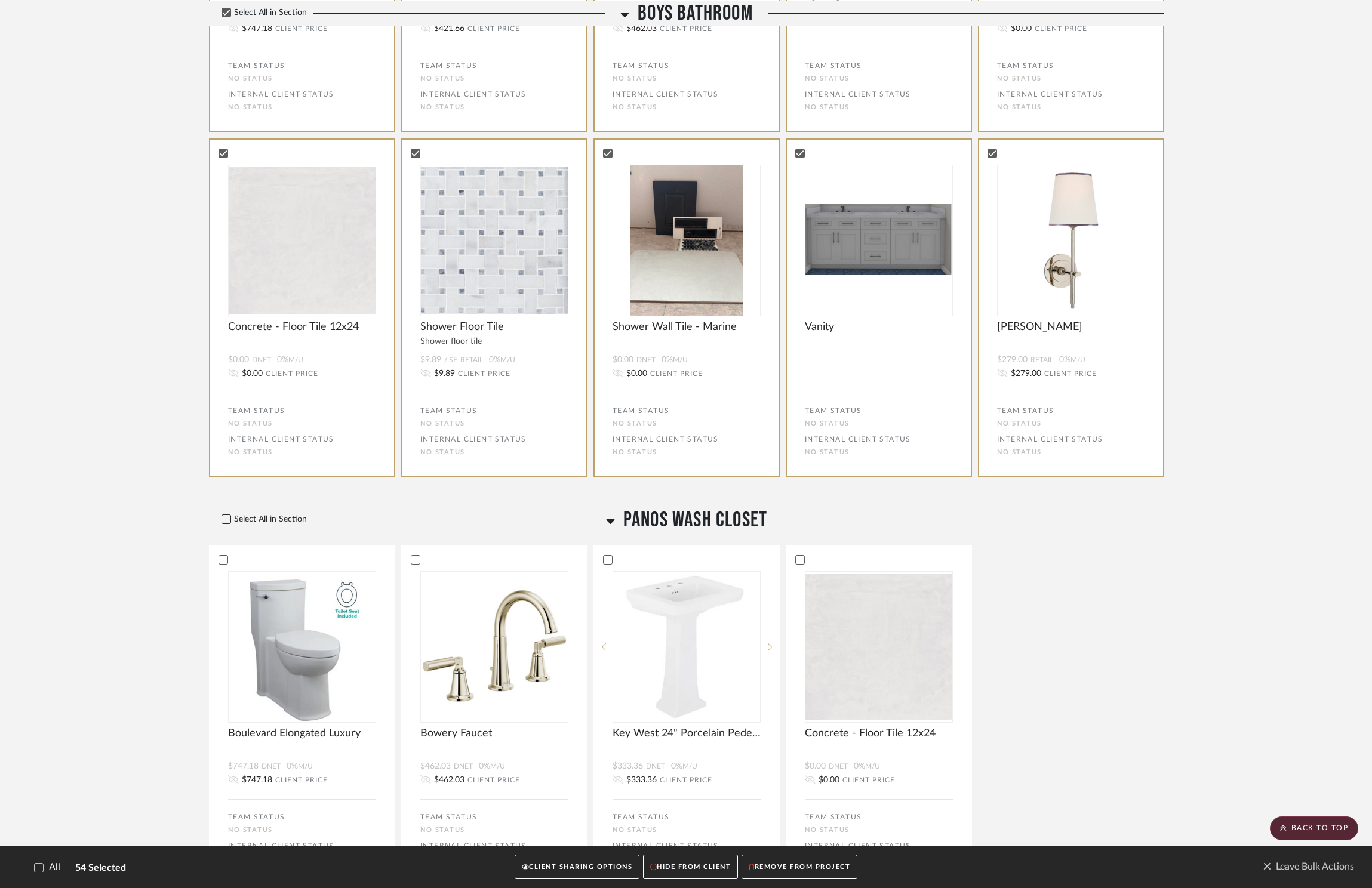
click at [283, 519] on label "Select All in Section" at bounding box center [259, 519] width 101 height 10
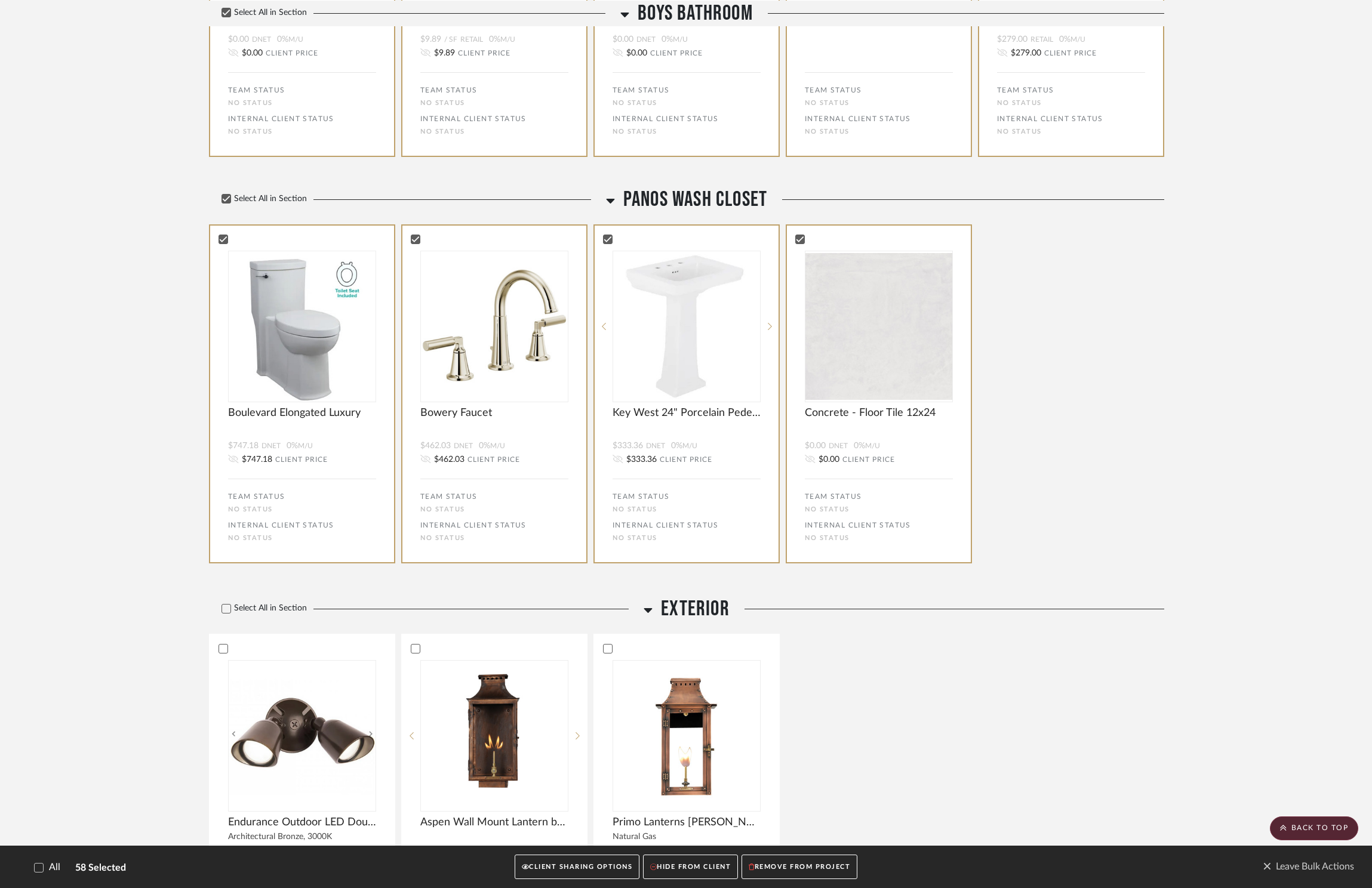
scroll to position [6935, 0]
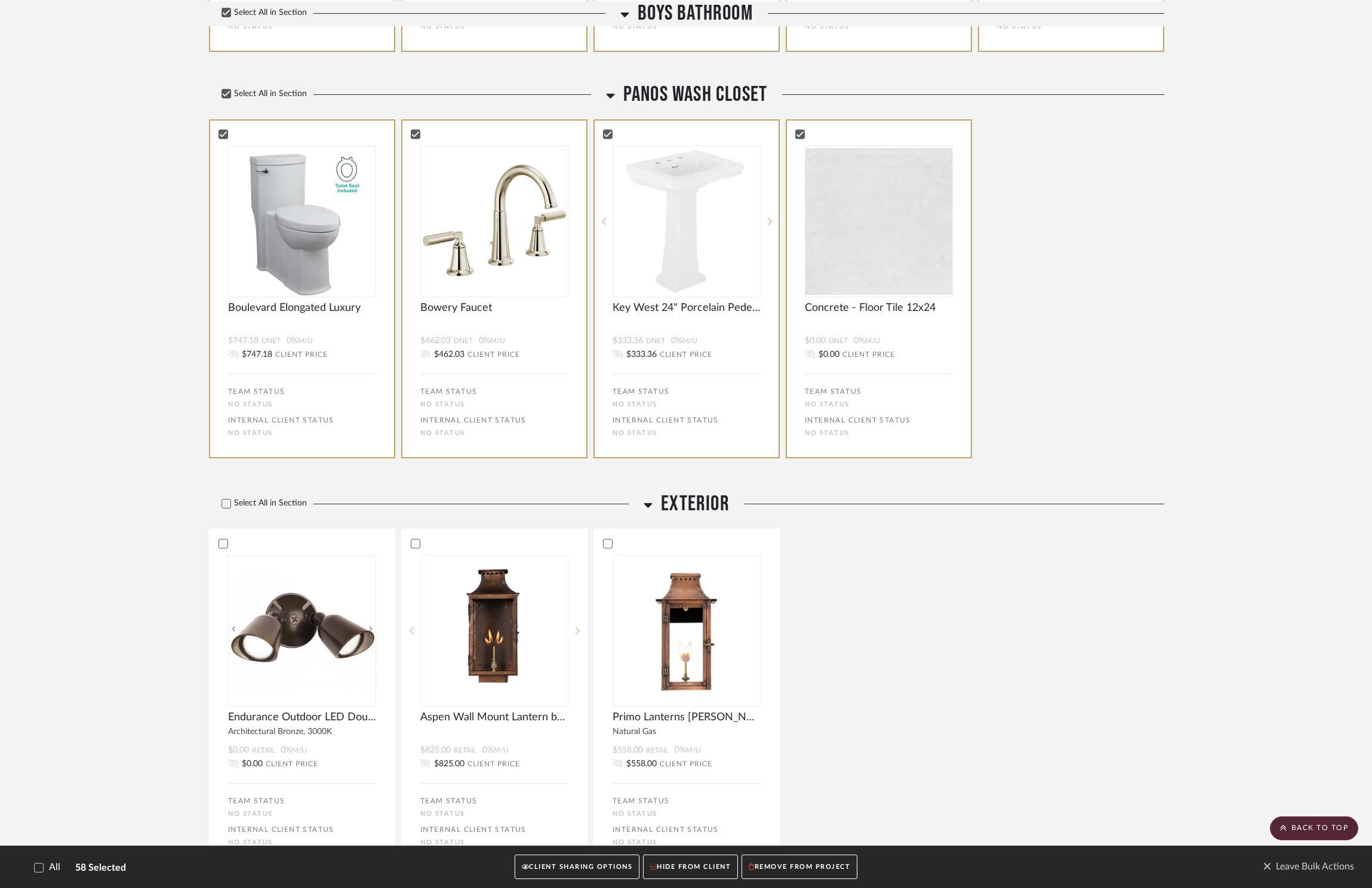
drag, startPoint x: 253, startPoint y: 508, endPoint x: 351, endPoint y: 525, distance: 99.5
click at [253, 508] on label "Select All in Section" at bounding box center [259, 503] width 101 height 10
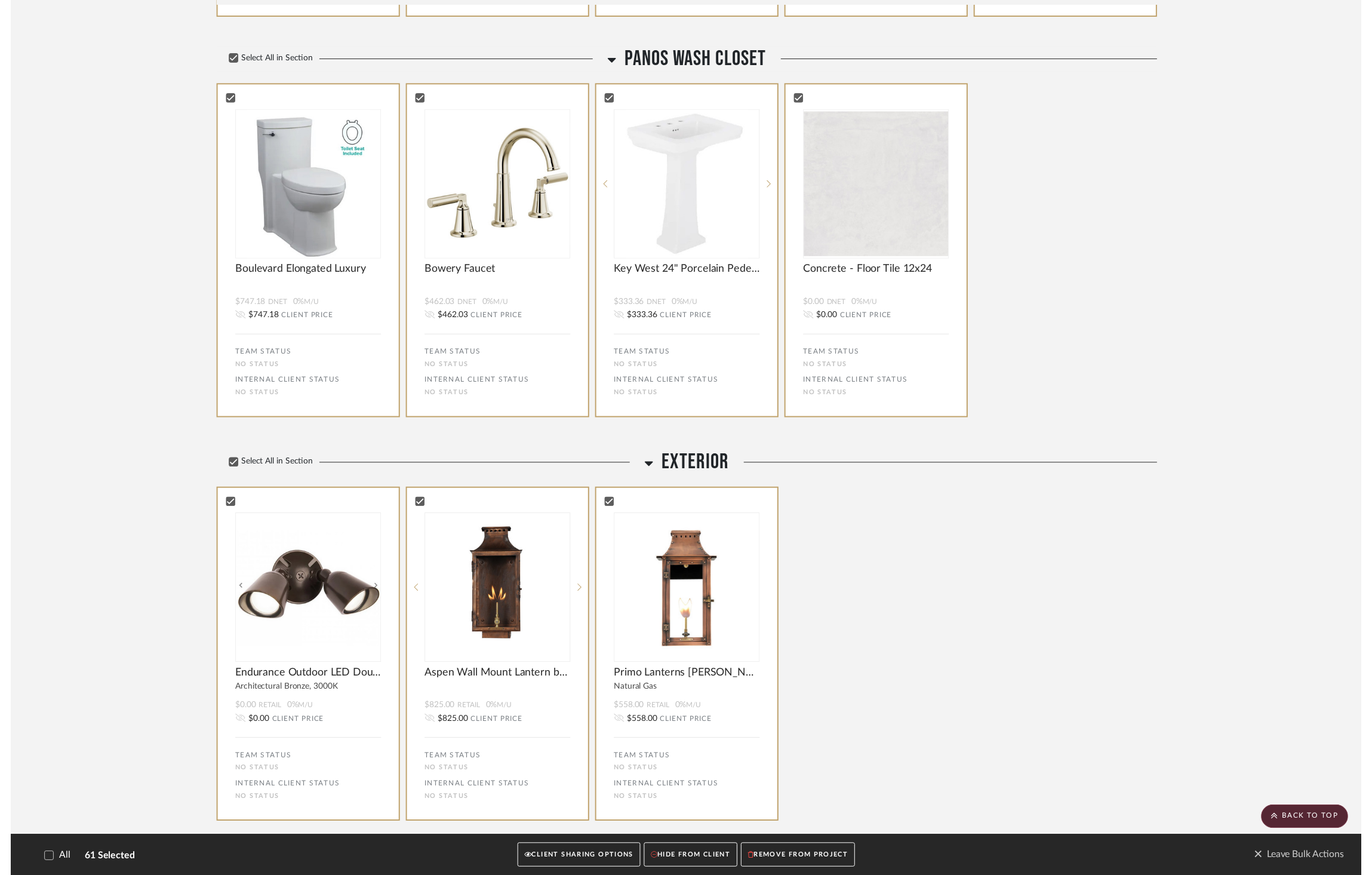
scroll to position [7009, 0]
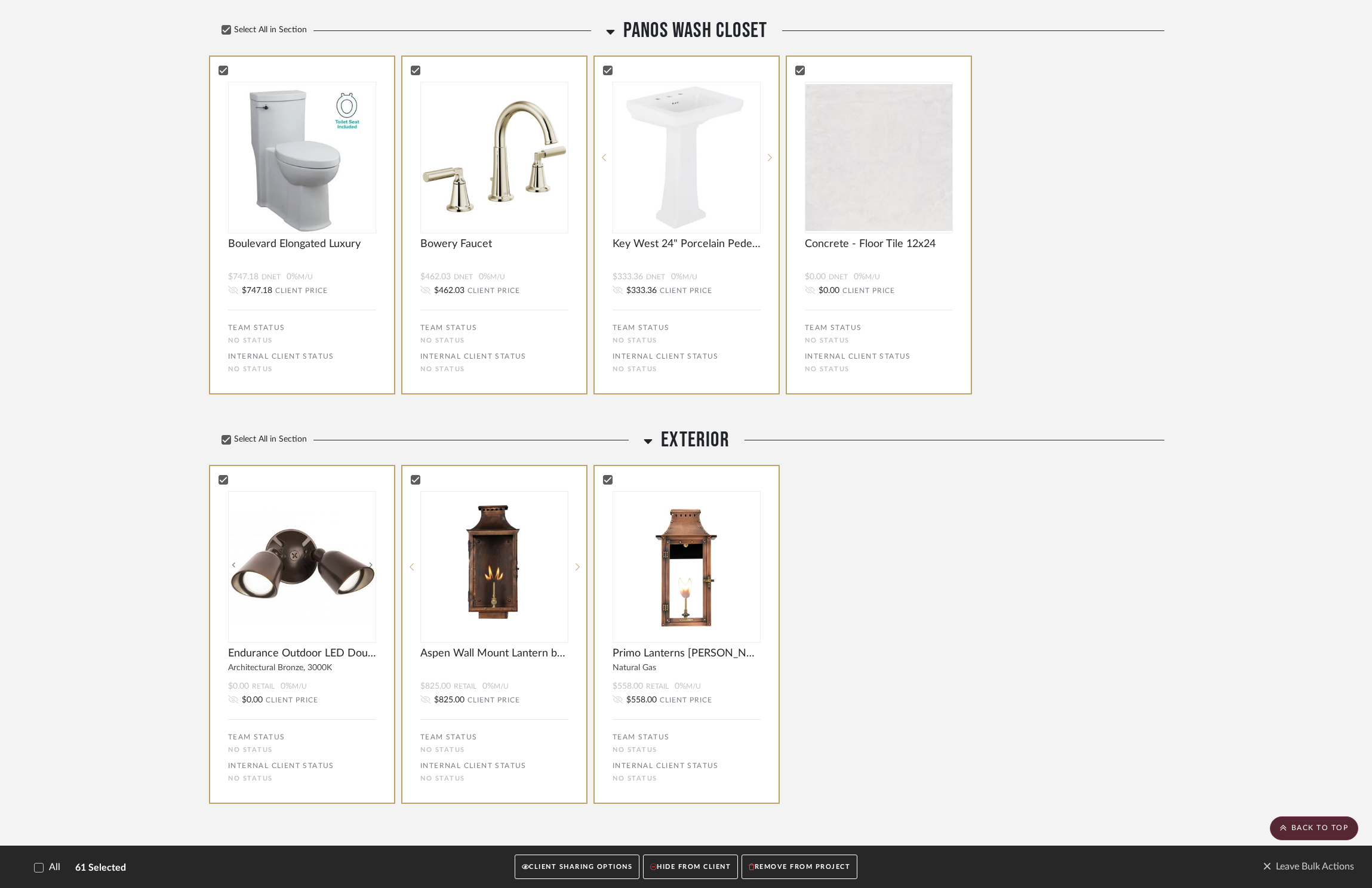
click at [583, 863] on button "CLIENT SHARING OPTIONS" at bounding box center [577, 867] width 125 height 25
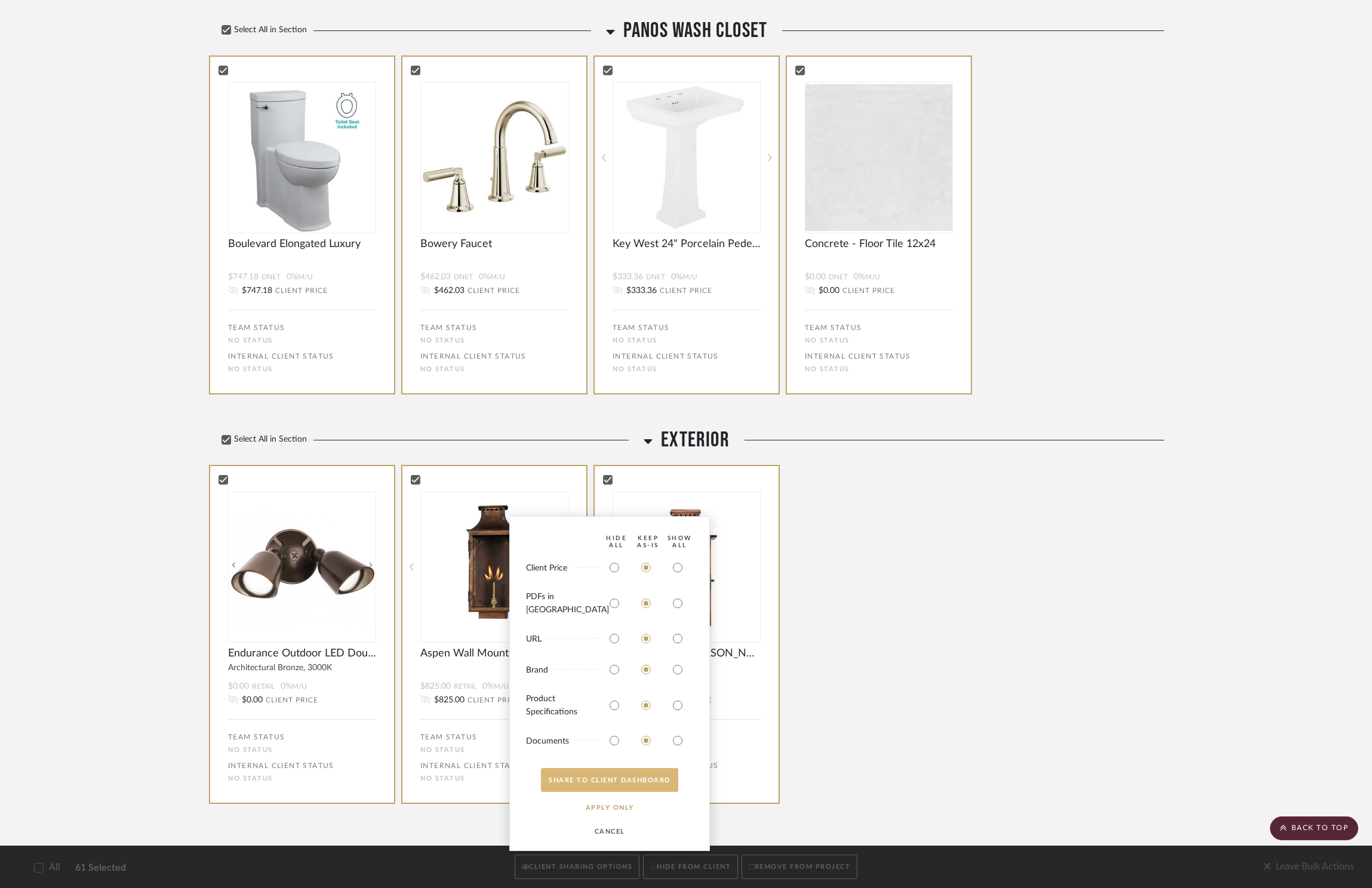
click at [656, 781] on button "SHARE TO CLIENT Dashboard" at bounding box center [609, 780] width 137 height 24
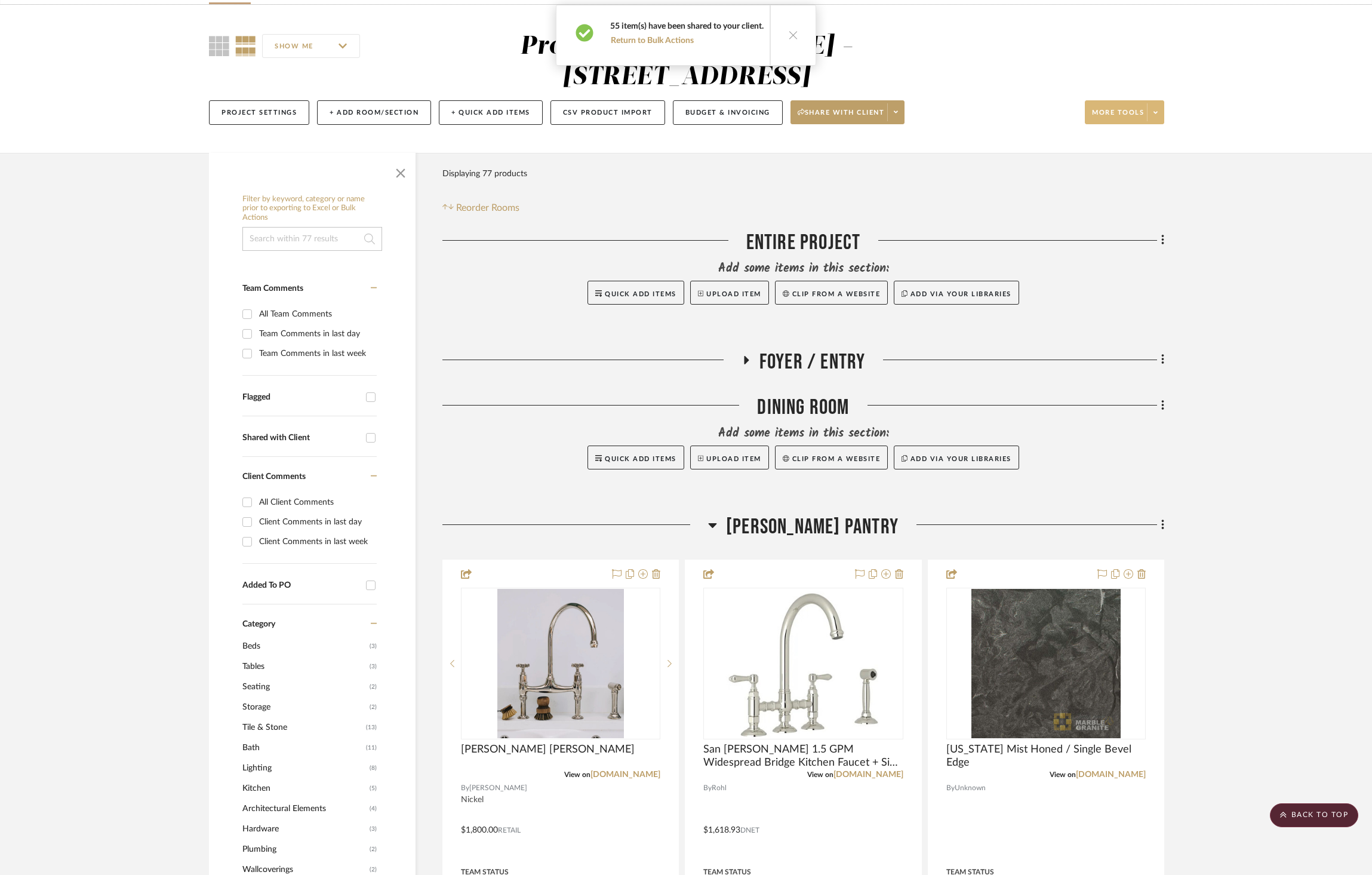
scroll to position [0, 0]
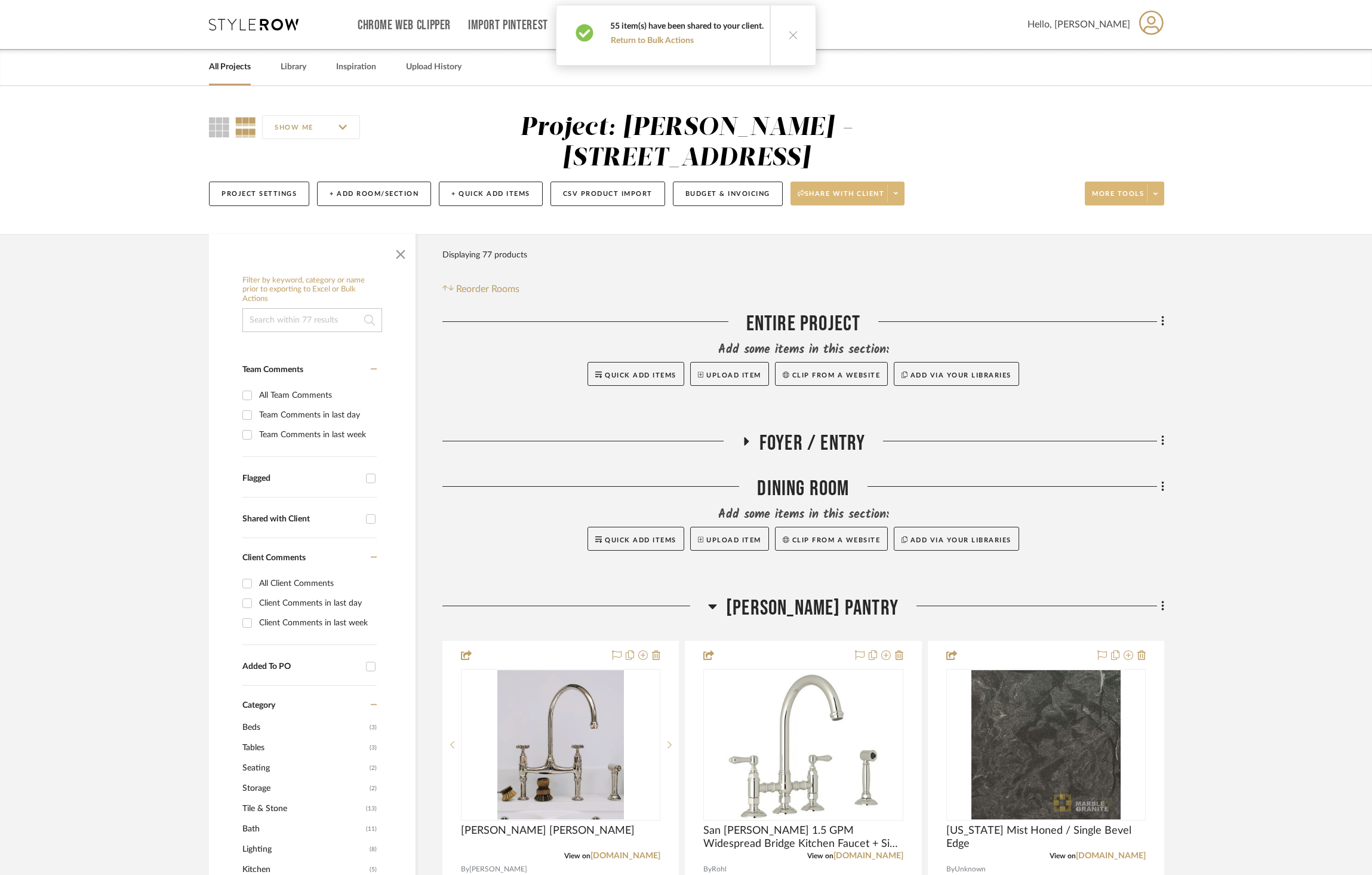
click at [898, 184] on span at bounding box center [895, 193] width 17 height 18
click at [887, 200] on span "Preview Client Dashboard" at bounding box center [855, 197] width 102 height 10
click at [898, 190] on icon at bounding box center [896, 193] width 4 height 7
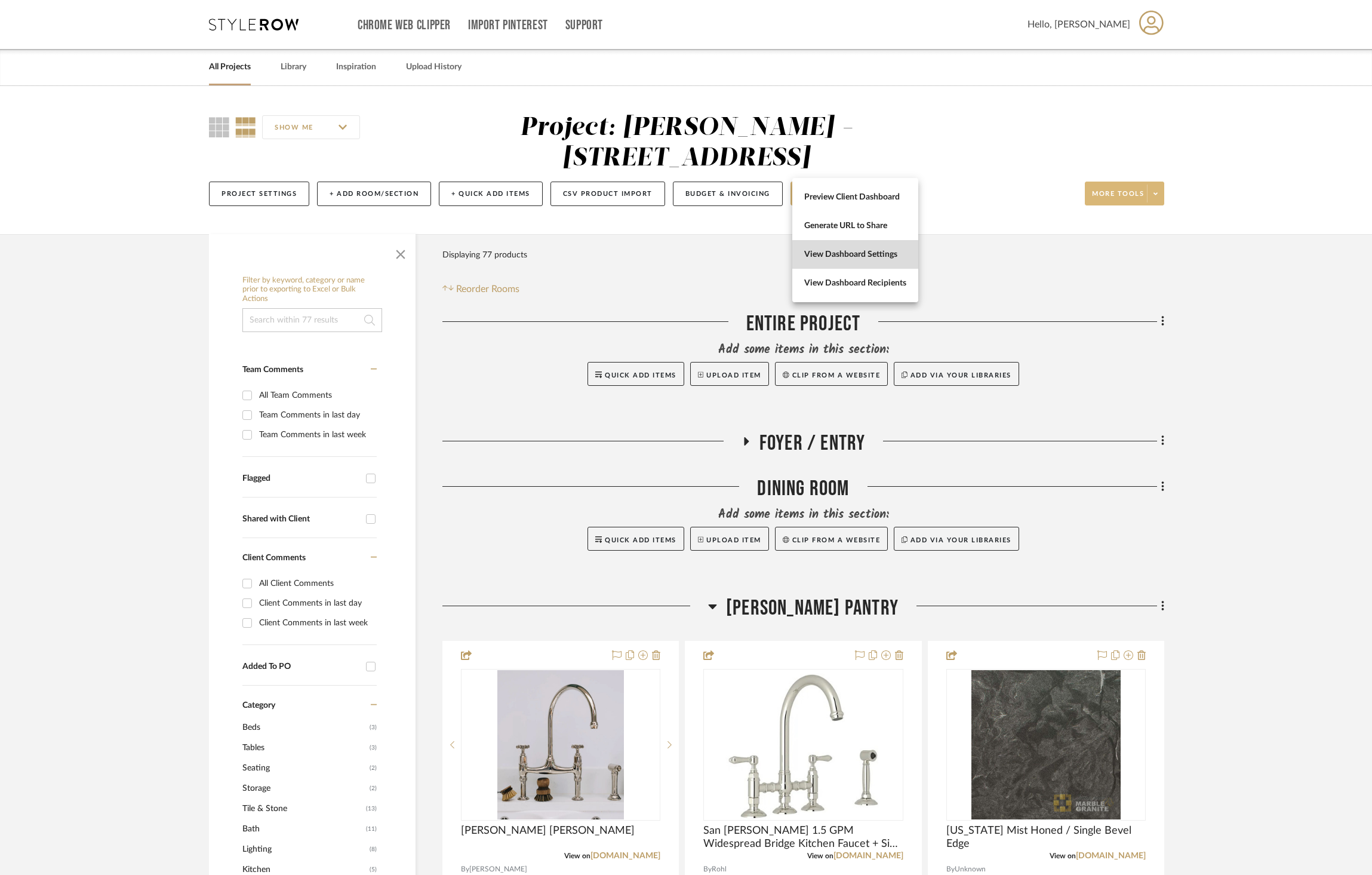
click at [892, 256] on span "View Dashboard Settings" at bounding box center [855, 254] width 102 height 10
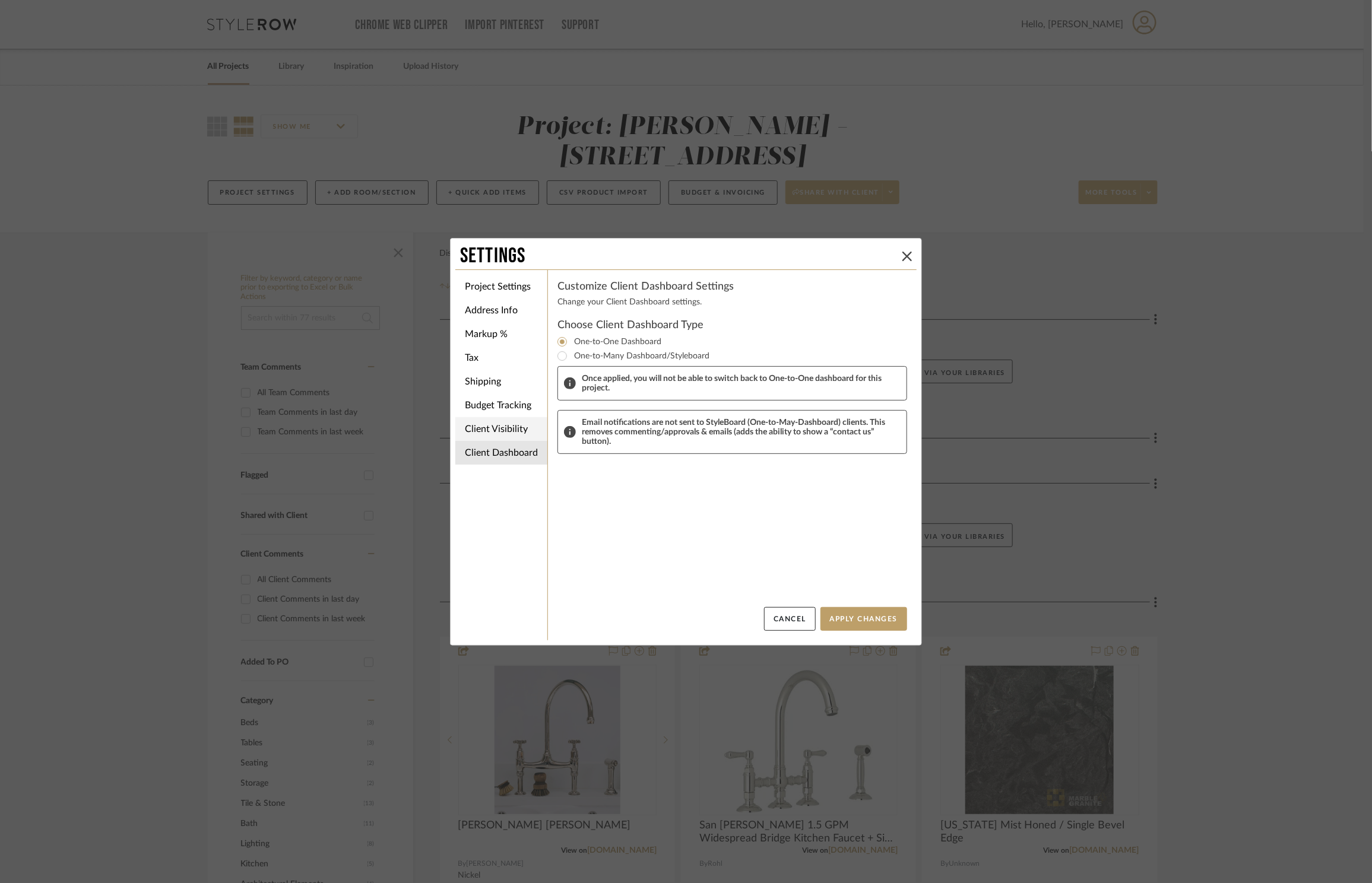
click at [502, 430] on li "Client Visibility" at bounding box center [501, 429] width 92 height 24
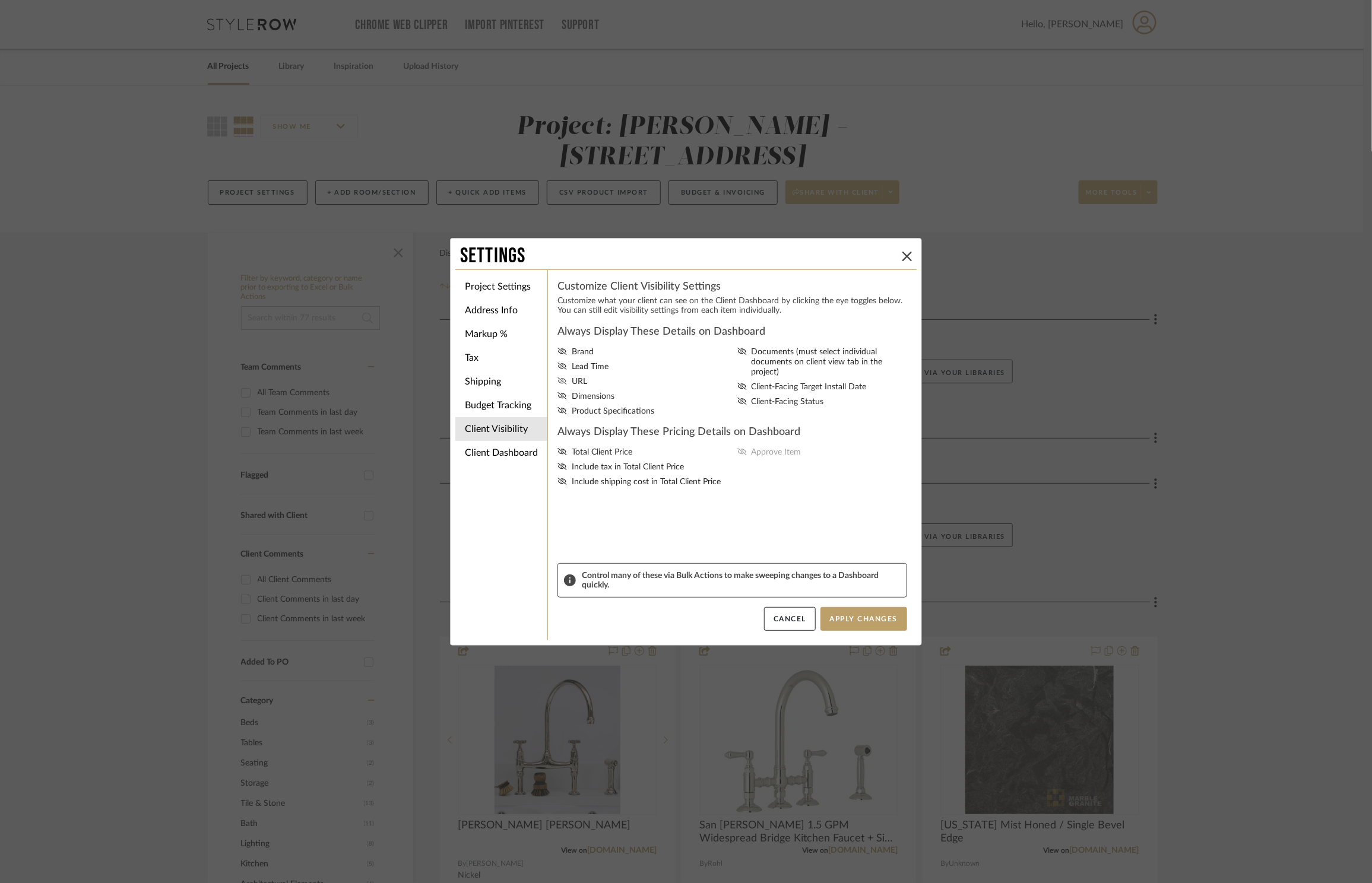
click at [563, 380] on icon at bounding box center [562, 381] width 10 height 7
click at [0, 0] on input "URL" at bounding box center [0, 0] width 0 height 0
drag, startPoint x: 840, startPoint y: 587, endPoint x: 844, endPoint y: 612, distance: 25.3
click at [840, 587] on span "Control many of these via Bulk Actions to make sweeping changes to a Dashboard …" at bounding box center [741, 580] width 319 height 19
click at [845, 611] on button "Apply Changes" at bounding box center [864, 619] width 87 height 24
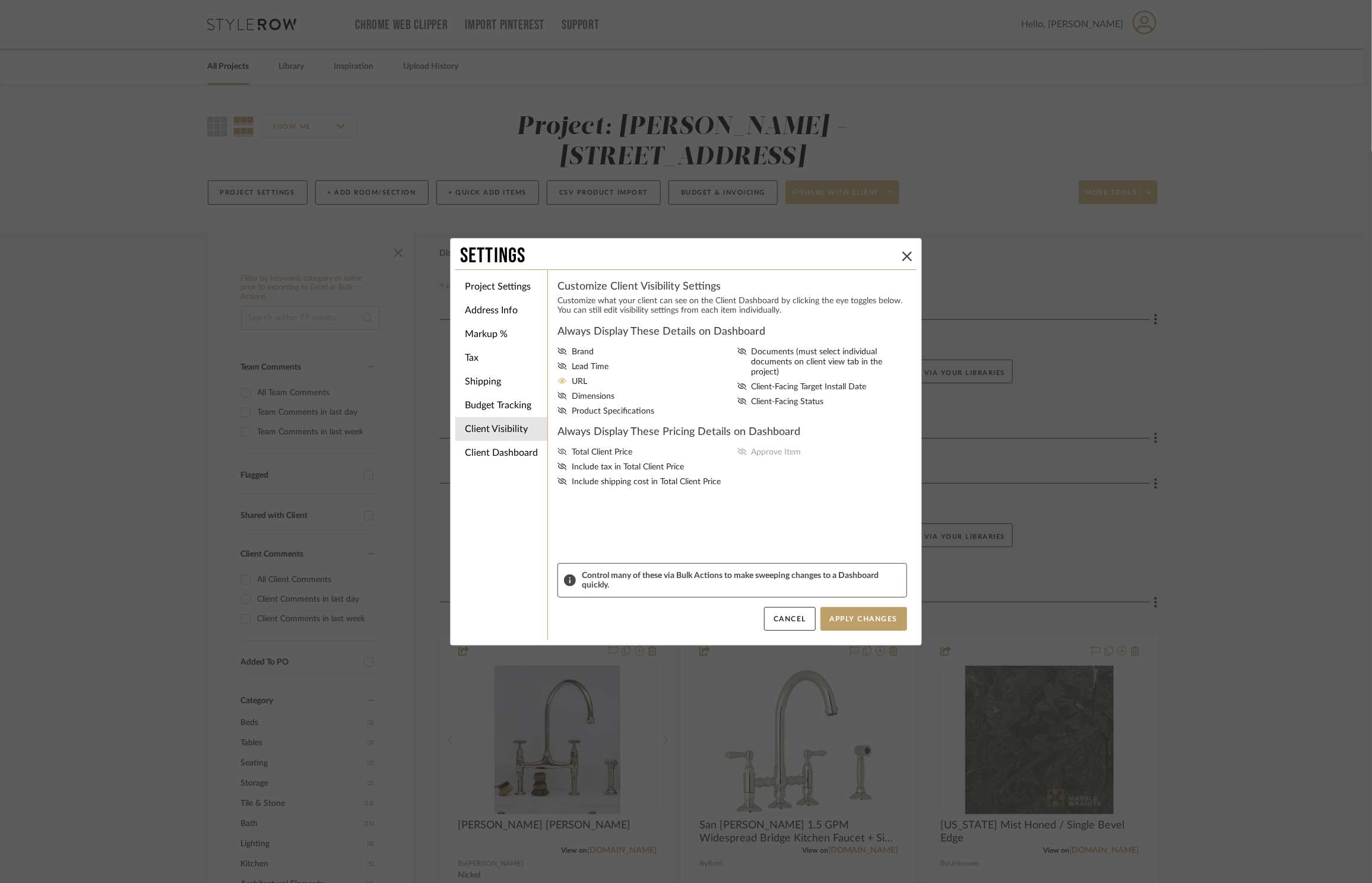
click at [609, 450] on span "Total Client Price" at bounding box center [601, 452] width 61 height 10
click at [0, 0] on input "Total Client Price" at bounding box center [0, 0] width 0 height 0
click at [625, 467] on span "Include tax in Total Client Price" at bounding box center [628, 467] width 112 height 10
click at [0, 0] on input "Include tax in Total Client Price" at bounding box center [0, 0] width 0 height 0
click at [650, 484] on span "Include shipping cost in Total Client Price" at bounding box center [646, 482] width 149 height 10
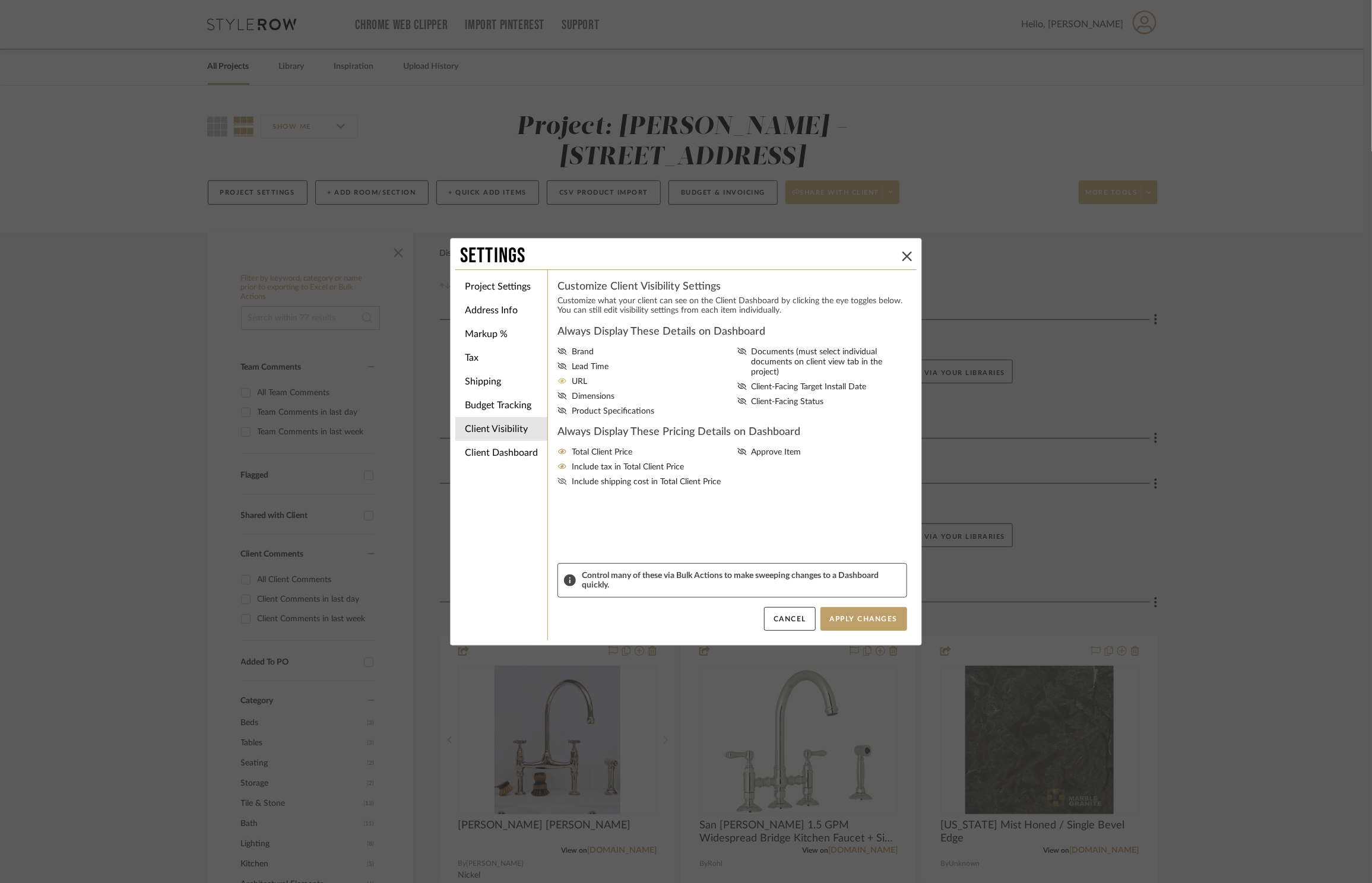
click at [0, 0] on input "Include shipping cost in Total Client Price" at bounding box center [0, 0] width 0 height 0
click at [780, 447] on span "Approve Item" at bounding box center [777, 452] width 50 height 10
click at [0, 0] on input "Approve Item" at bounding box center [0, 0] width 0 height 0
click at [864, 610] on button "Apply Changes" at bounding box center [864, 619] width 87 height 24
click at [902, 258] on icon at bounding box center [907, 257] width 10 height 10
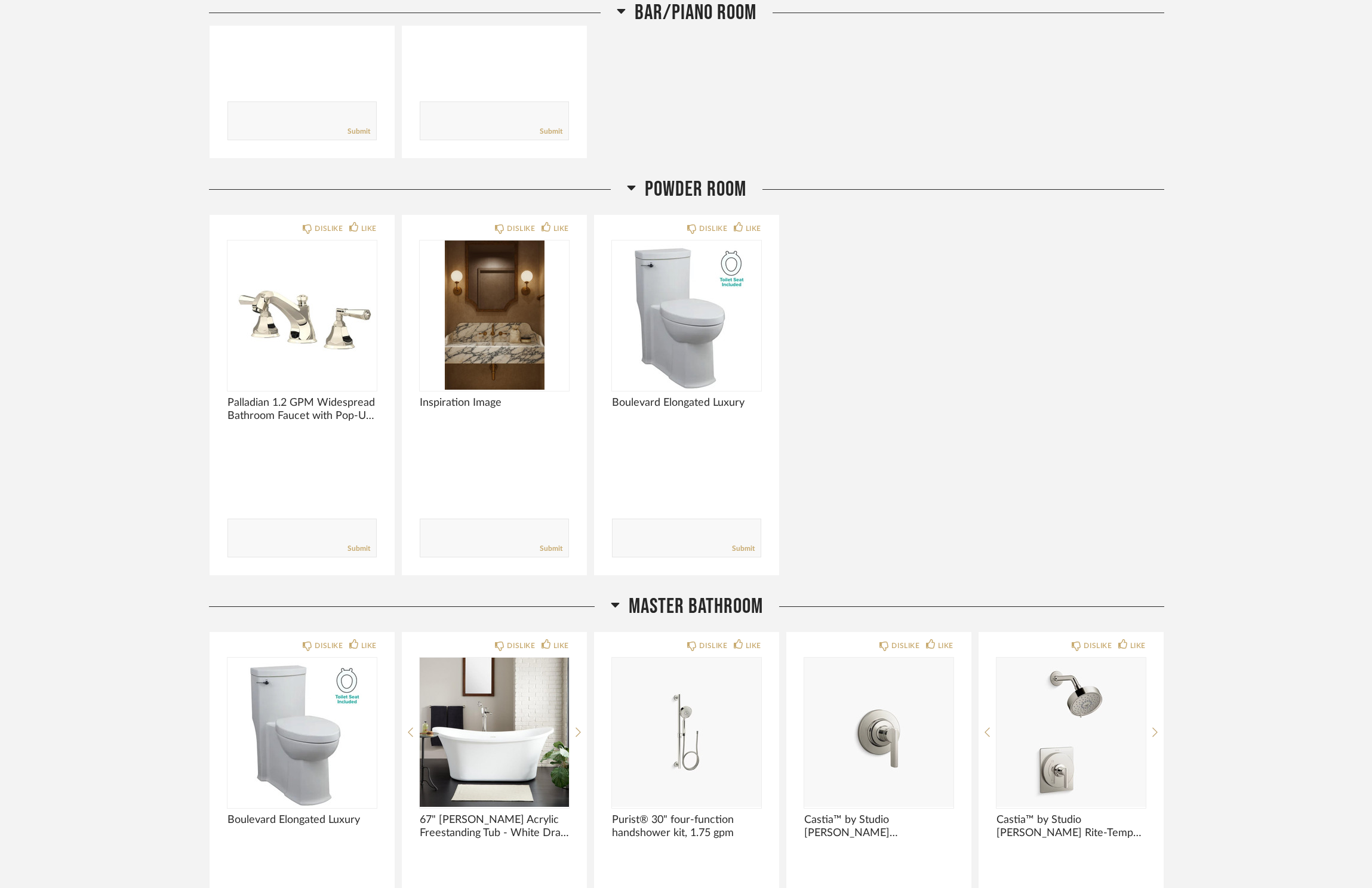
scroll to position [2373, 0]
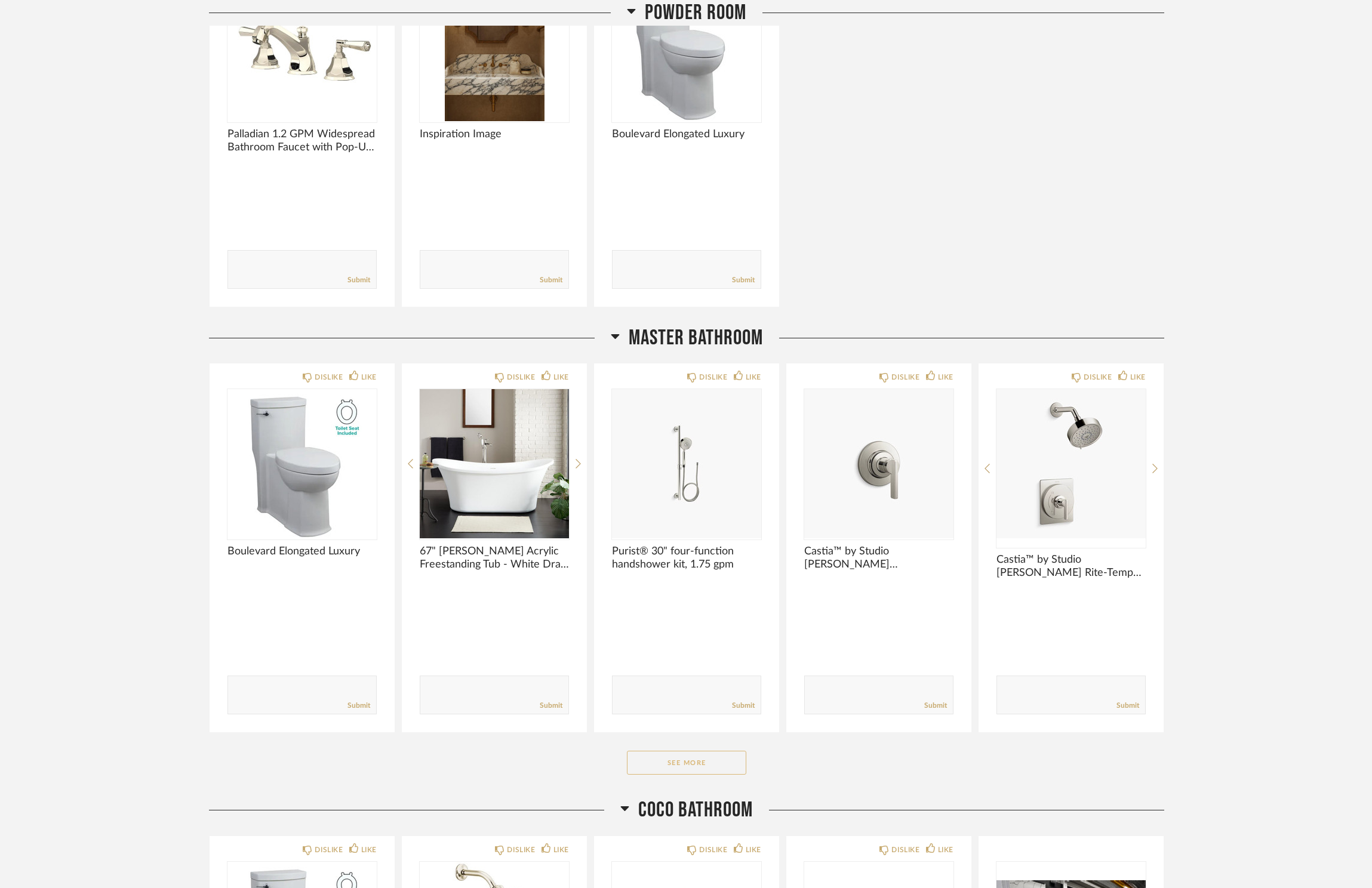
click at [720, 765] on button "See More" at bounding box center [687, 763] width 119 height 24
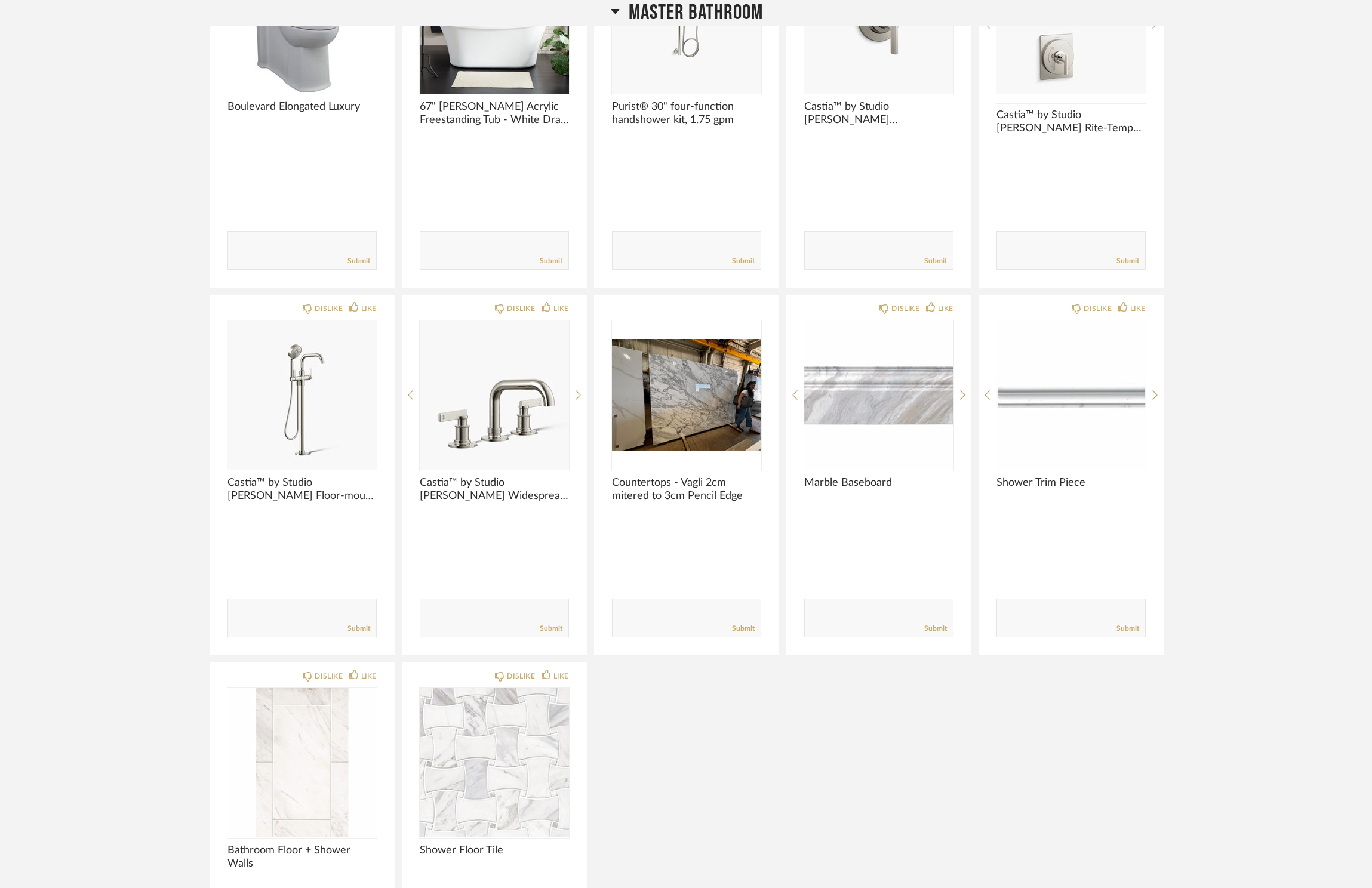
scroll to position [2800, 0]
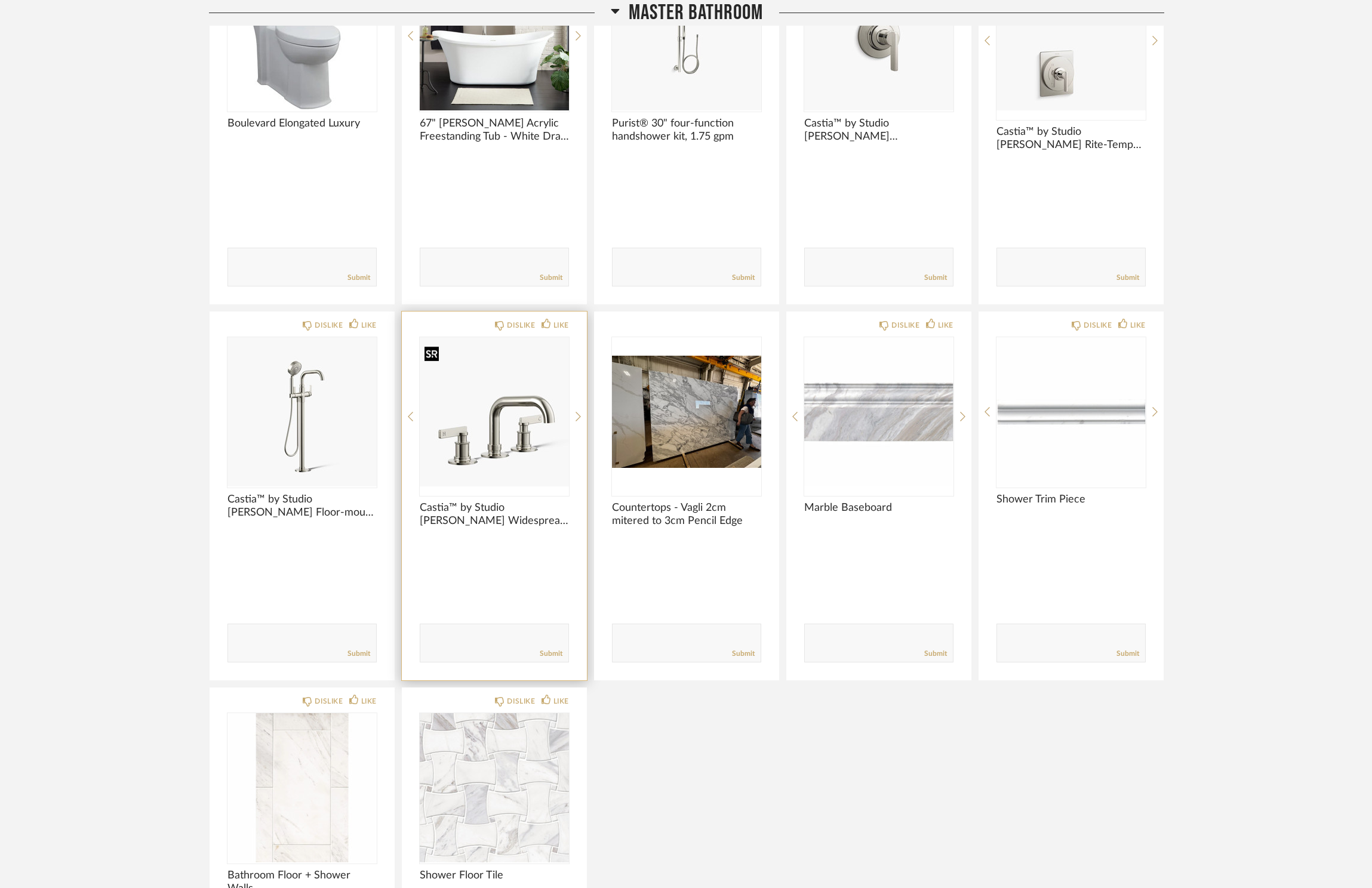
click at [508, 459] on img "0" at bounding box center [494, 412] width 149 height 149
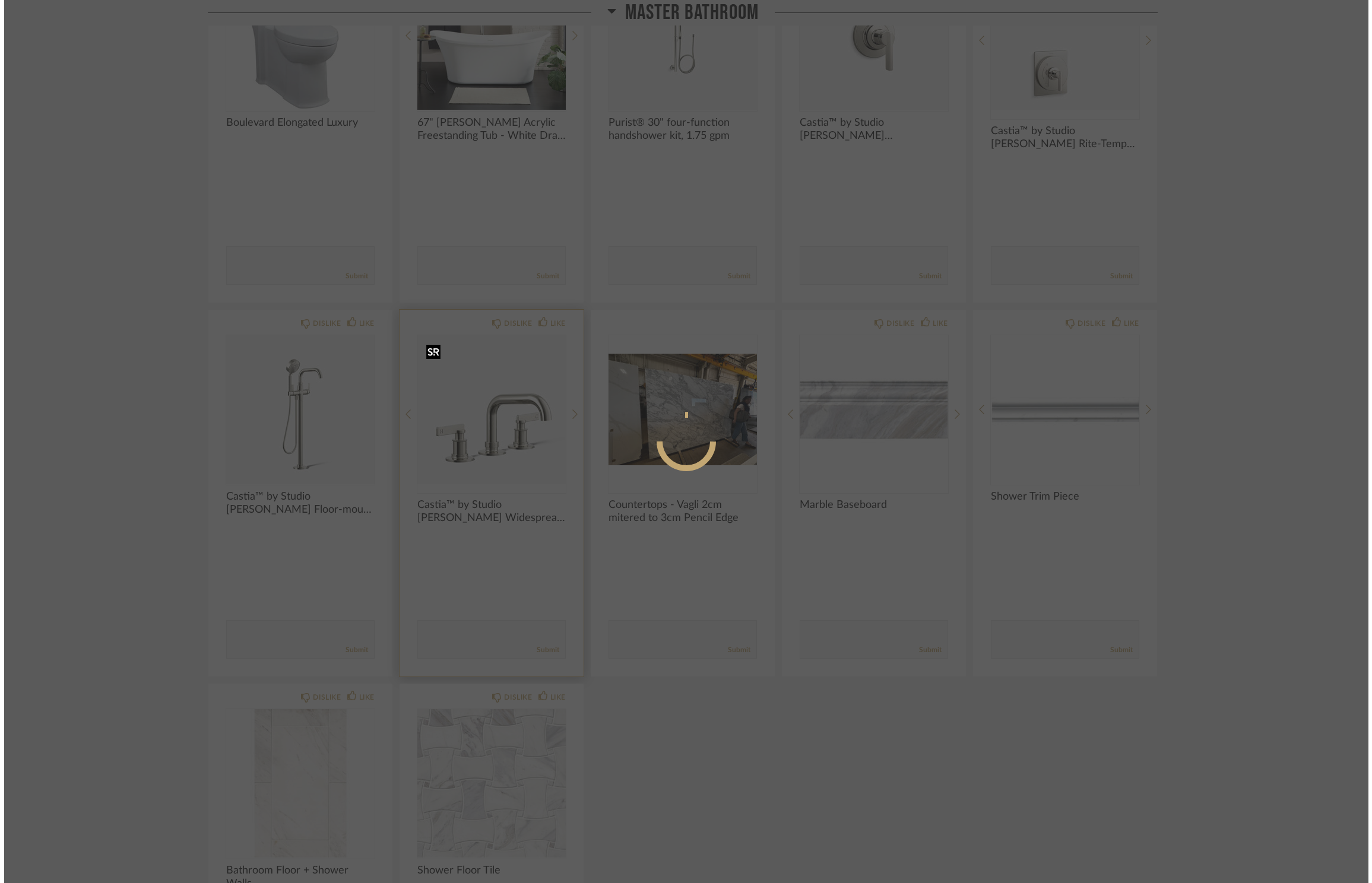
scroll to position [0, 0]
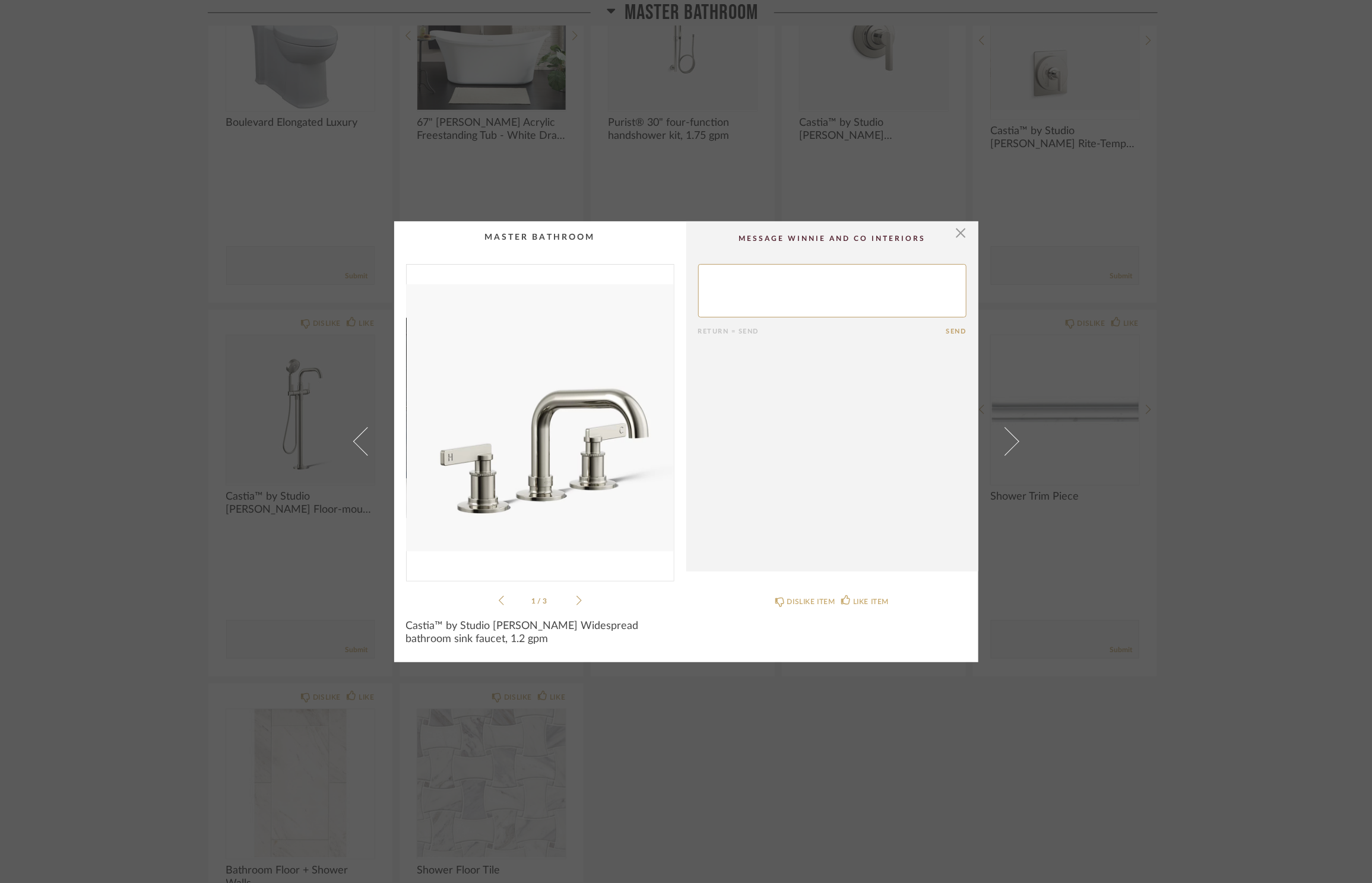
click at [582, 422] on img "0" at bounding box center [540, 418] width 267 height 307
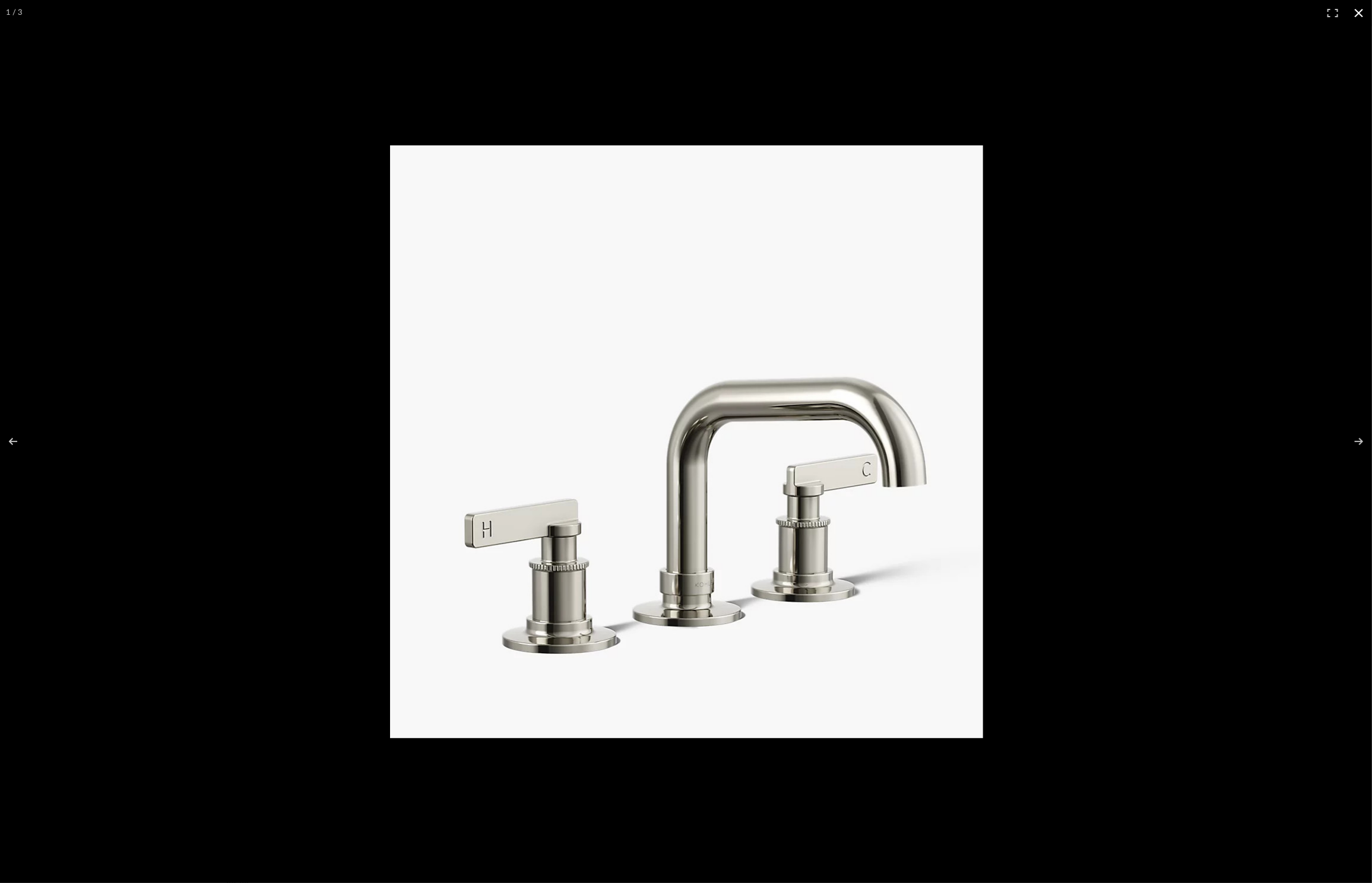
click at [1146, 296] on div at bounding box center [879, 460] width 979 height 630
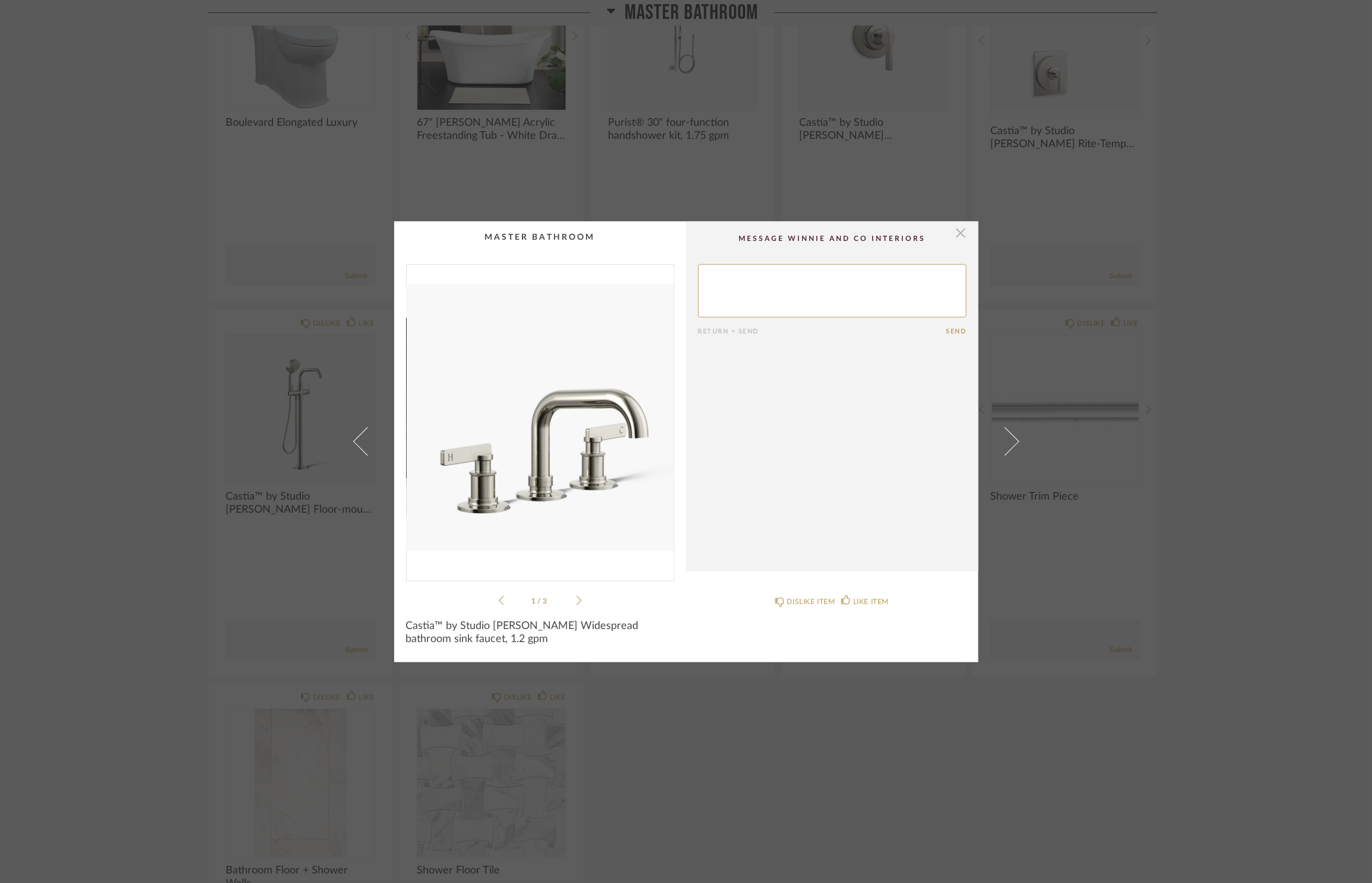
click at [955, 235] on span "button" at bounding box center [961, 233] width 24 height 24
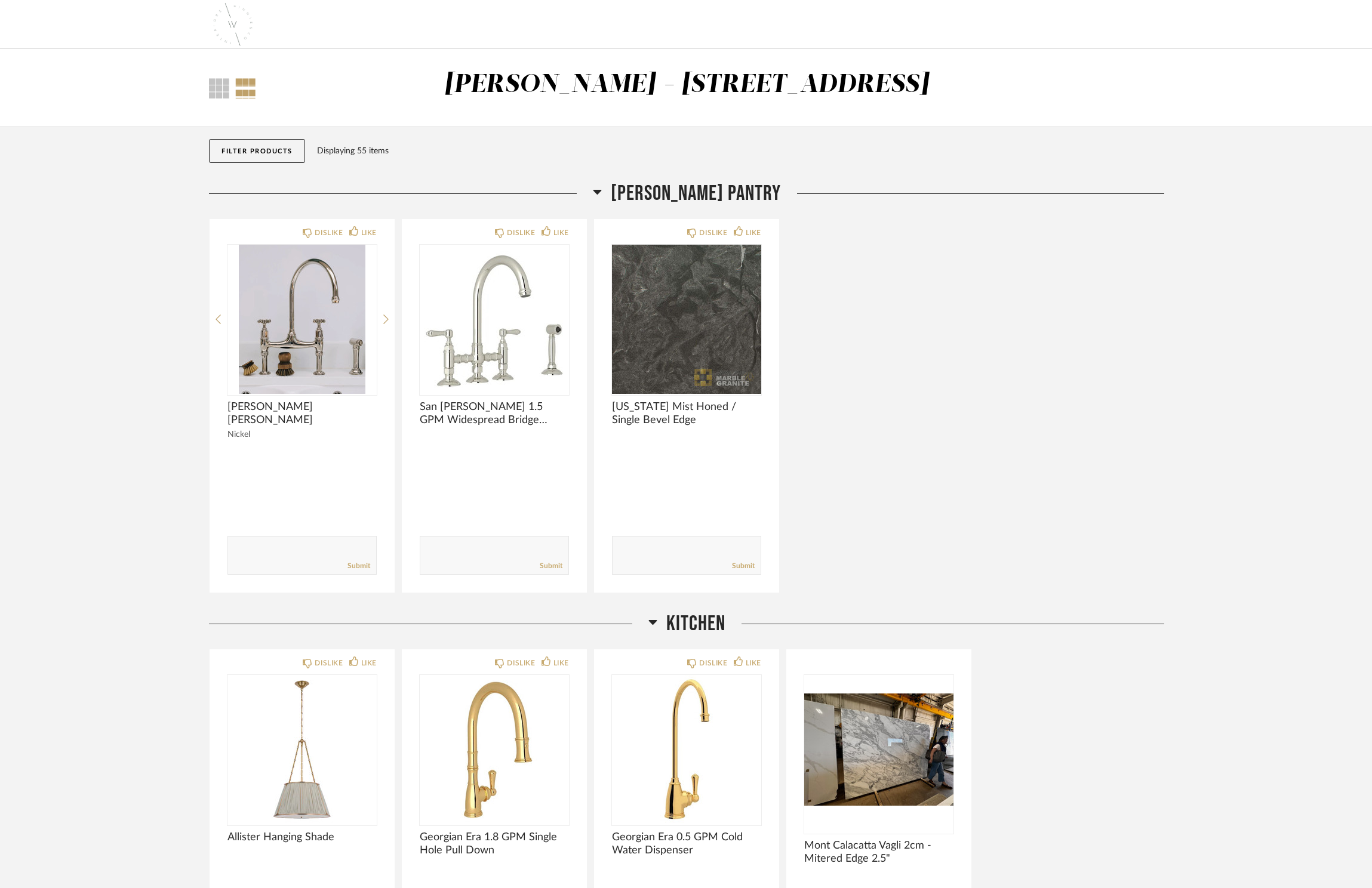
click at [278, 154] on button "Filter Products" at bounding box center [257, 151] width 96 height 24
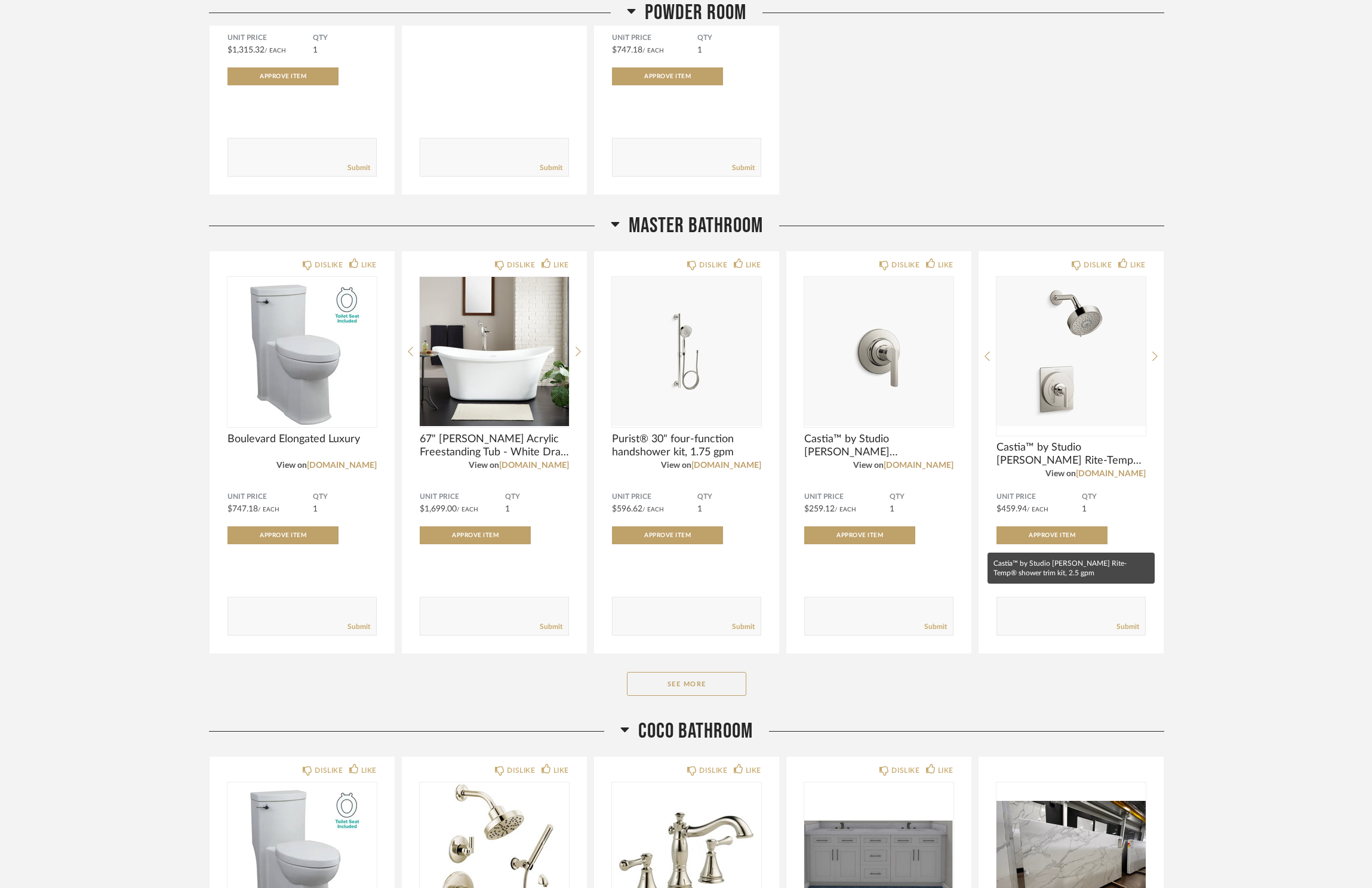
scroll to position [2674, 0]
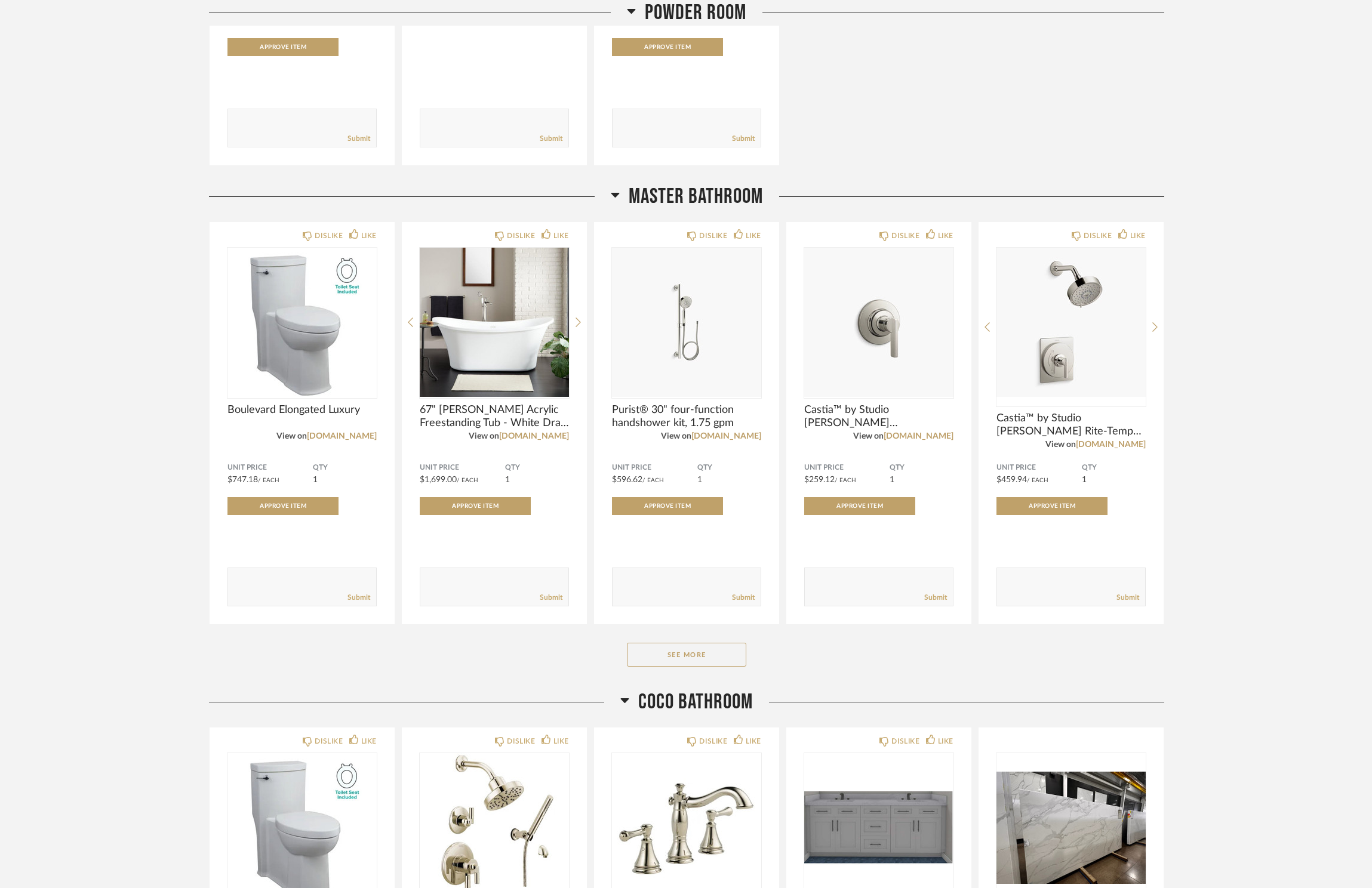
click at [683, 646] on div "Master Bathroom DISLIKE LIKE Boulevard Elongated Luxury View on [DOMAIN_NAME] U…" at bounding box center [687, 436] width 955 height 506
click at [700, 667] on button "See More" at bounding box center [687, 654] width 119 height 24
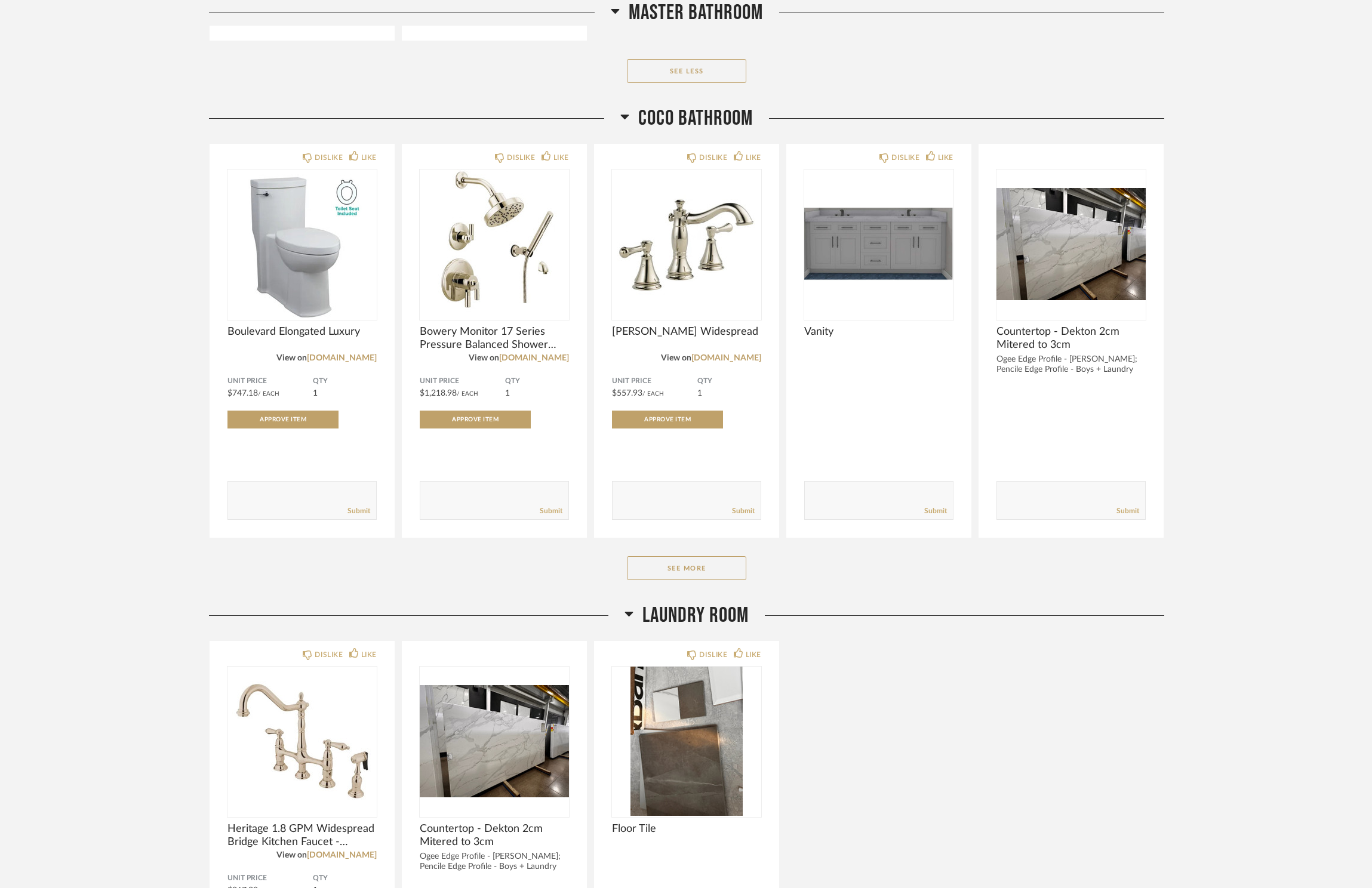
scroll to position [4116, 0]
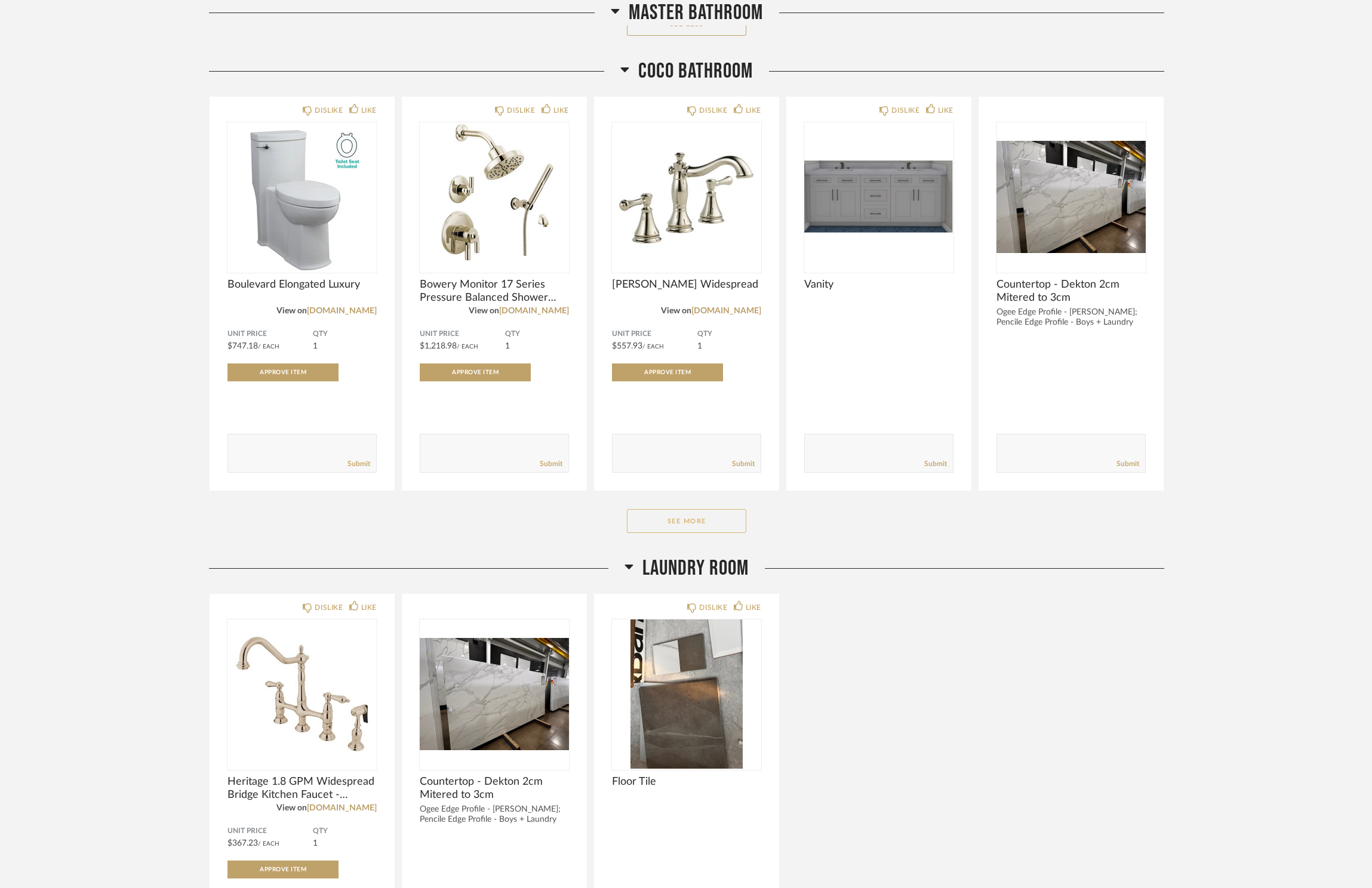
click at [655, 533] on button "See More" at bounding box center [687, 521] width 119 height 24
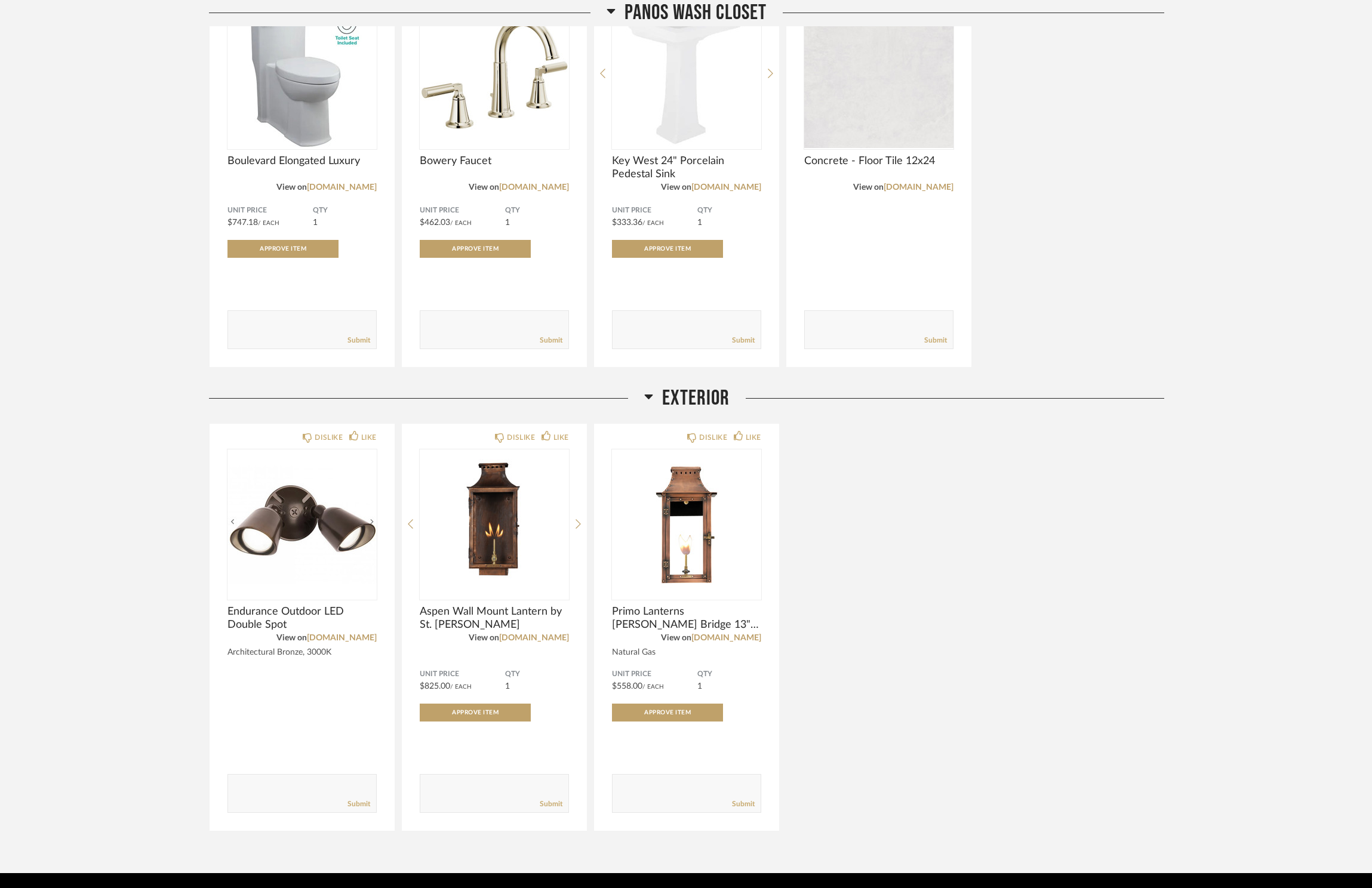
scroll to position [6145, 0]
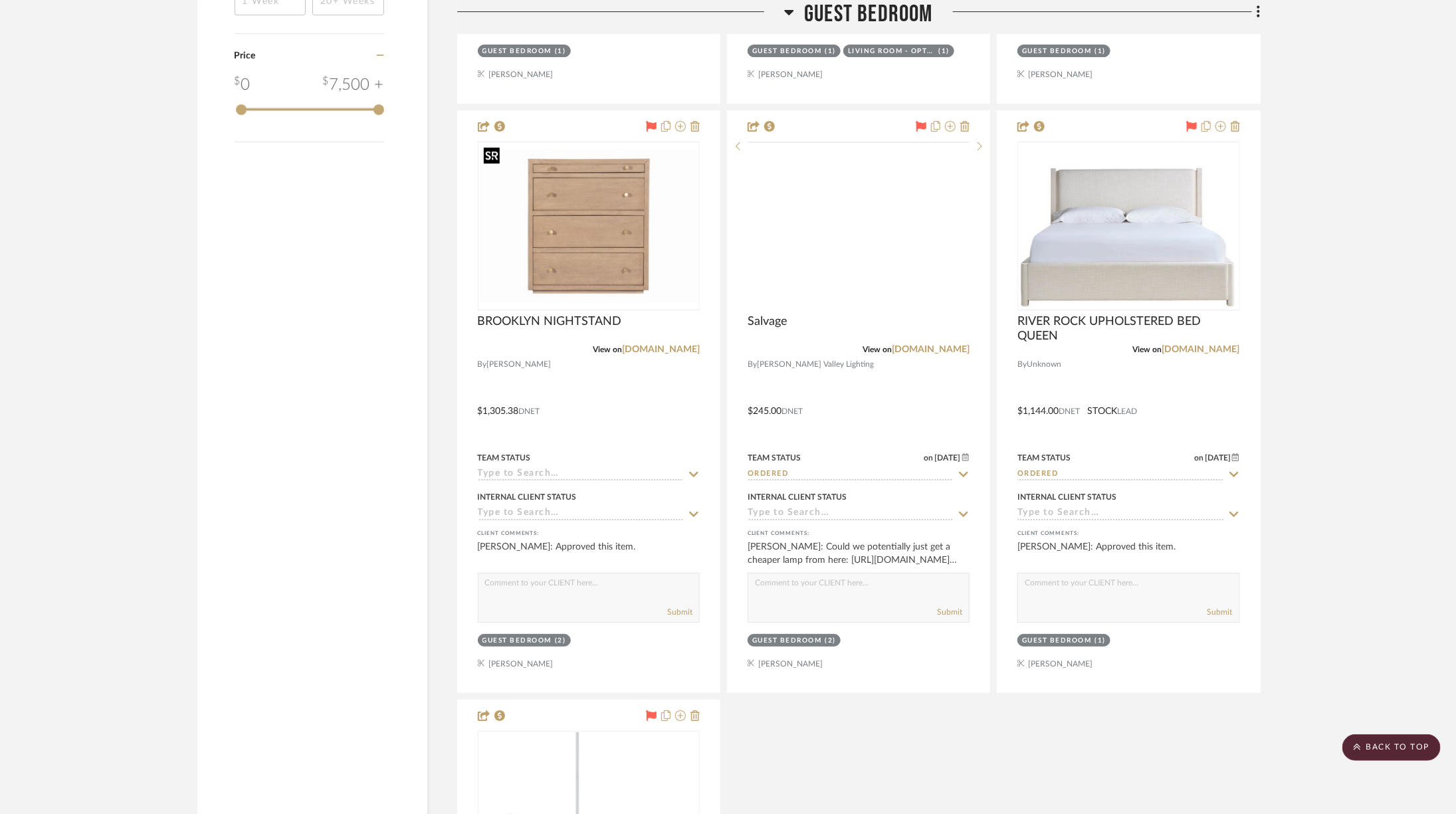
scroll to position [2577, 0]
click at [847, 8] on span "Guest Bedroom" at bounding box center [868, 14] width 129 height 29
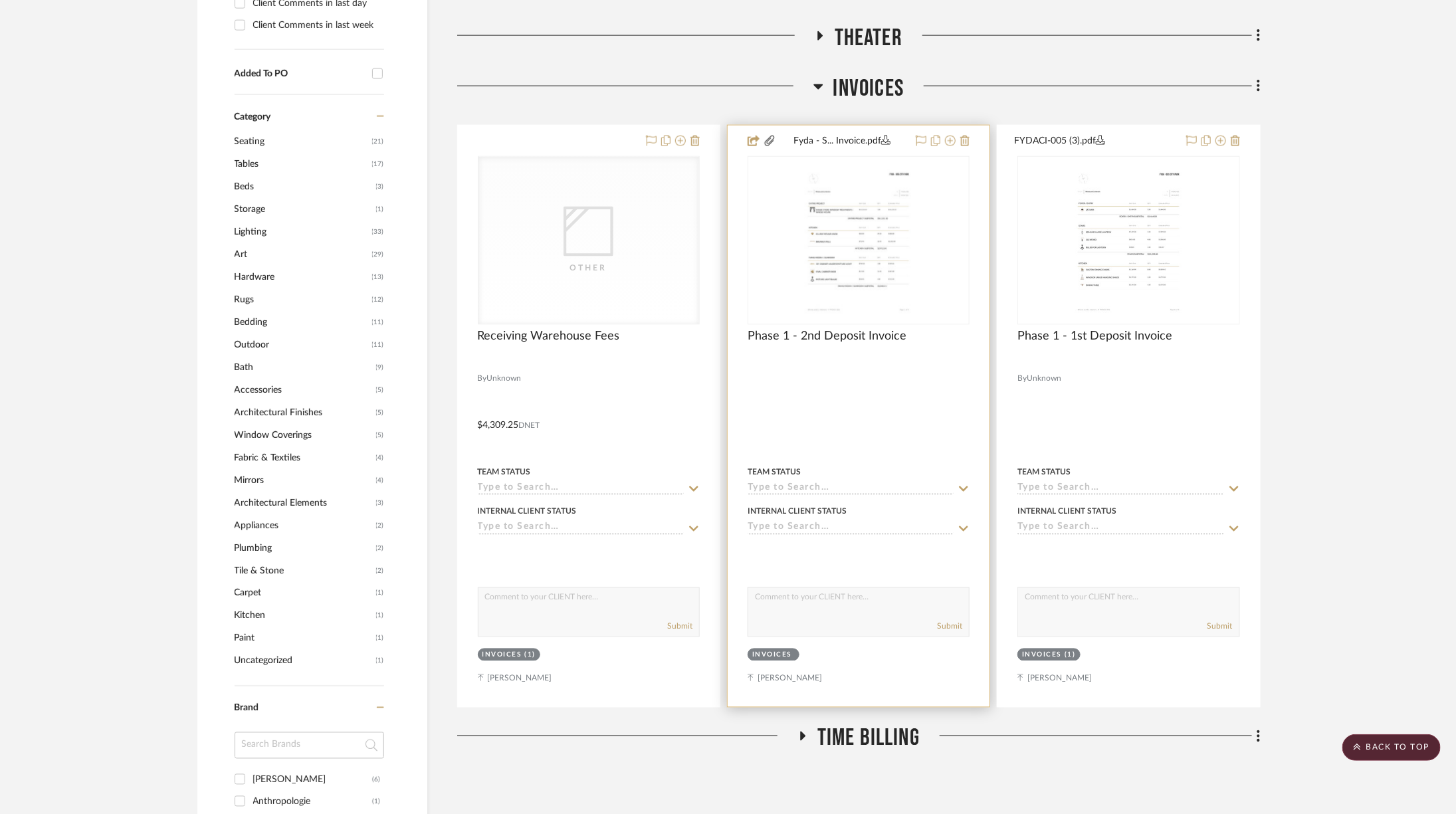
scroll to position [313, 0]
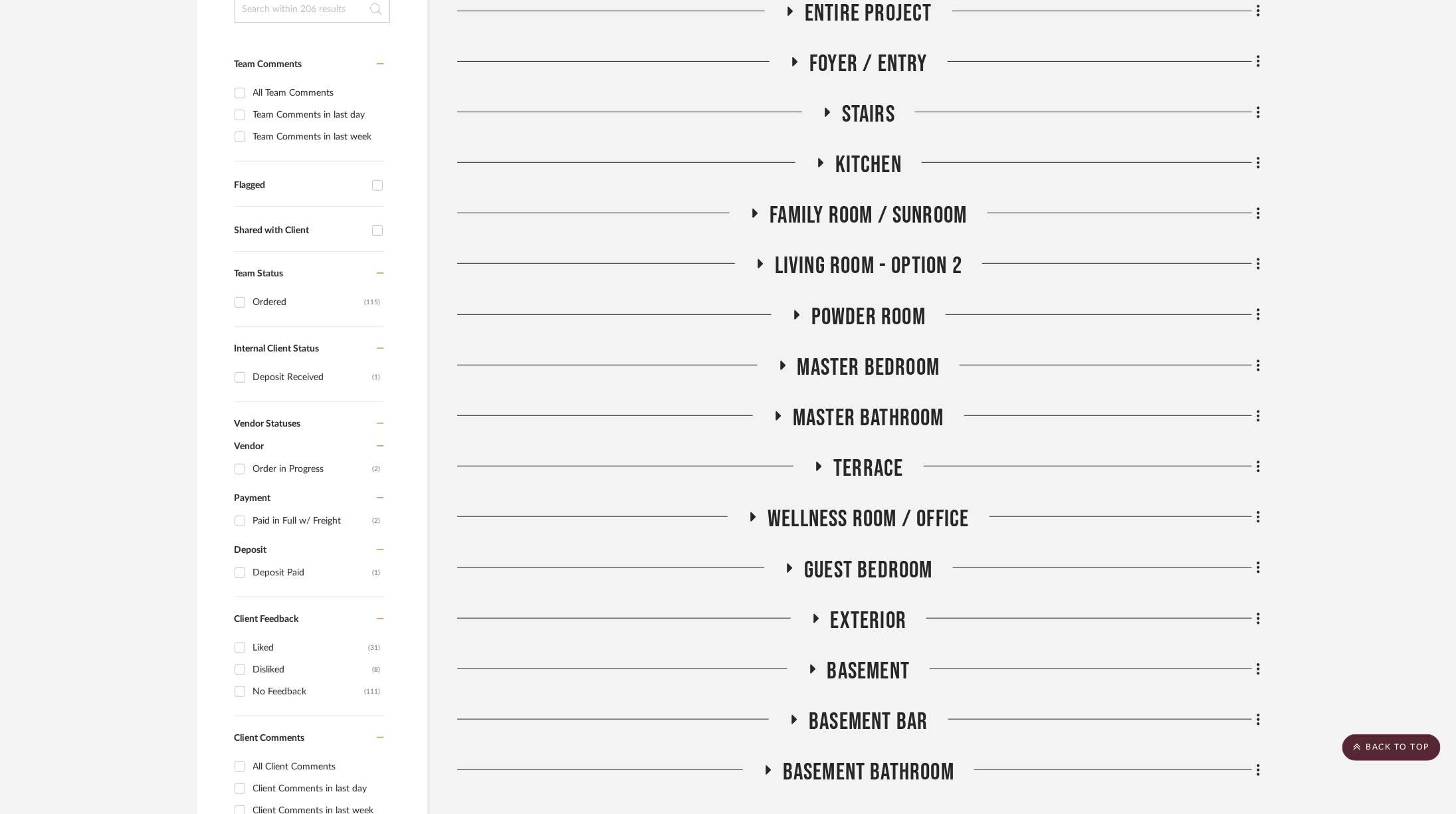
click at [866, 670] on span "Basement" at bounding box center [868, 672] width 83 height 29
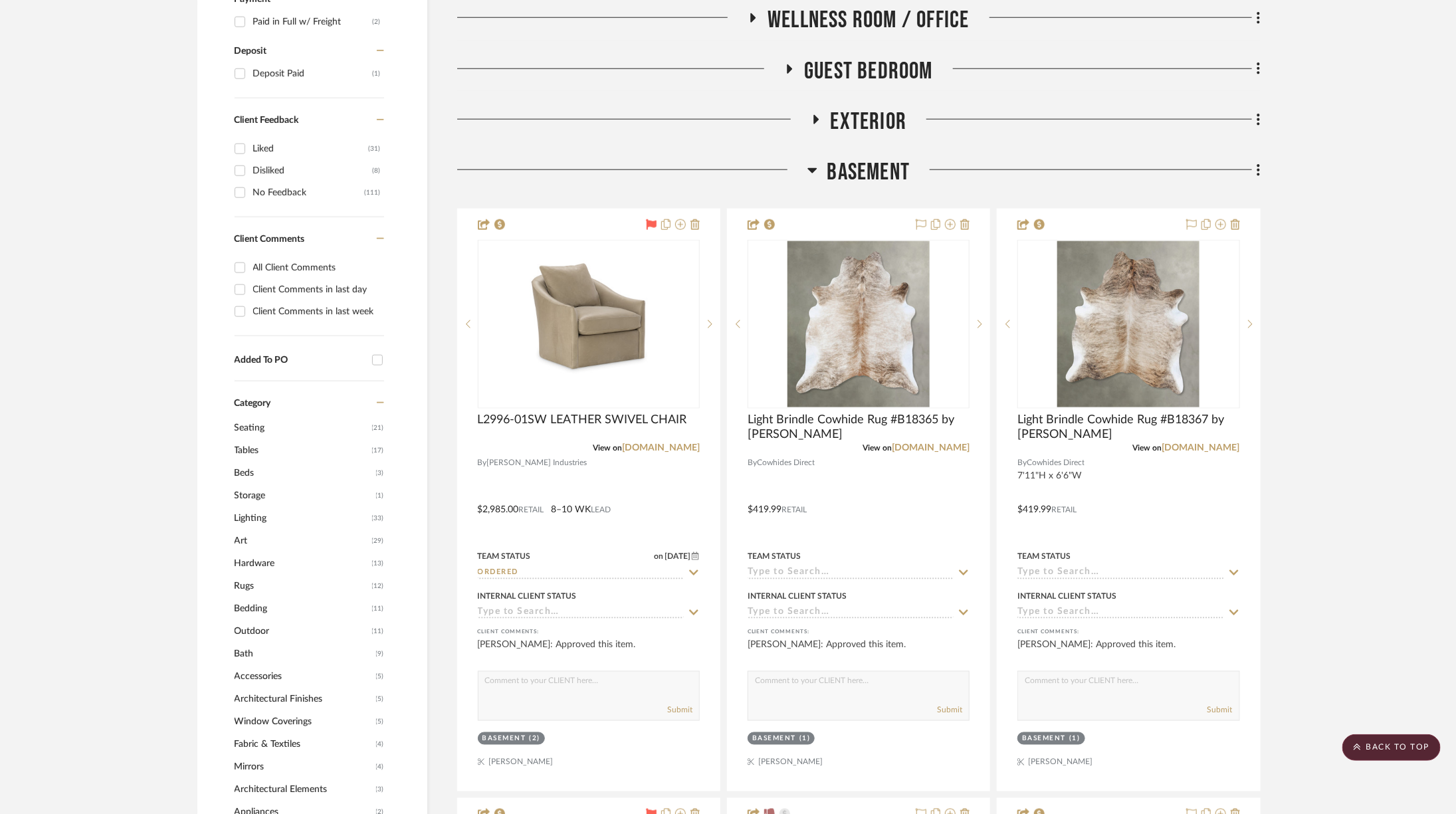
scroll to position [841, 0]
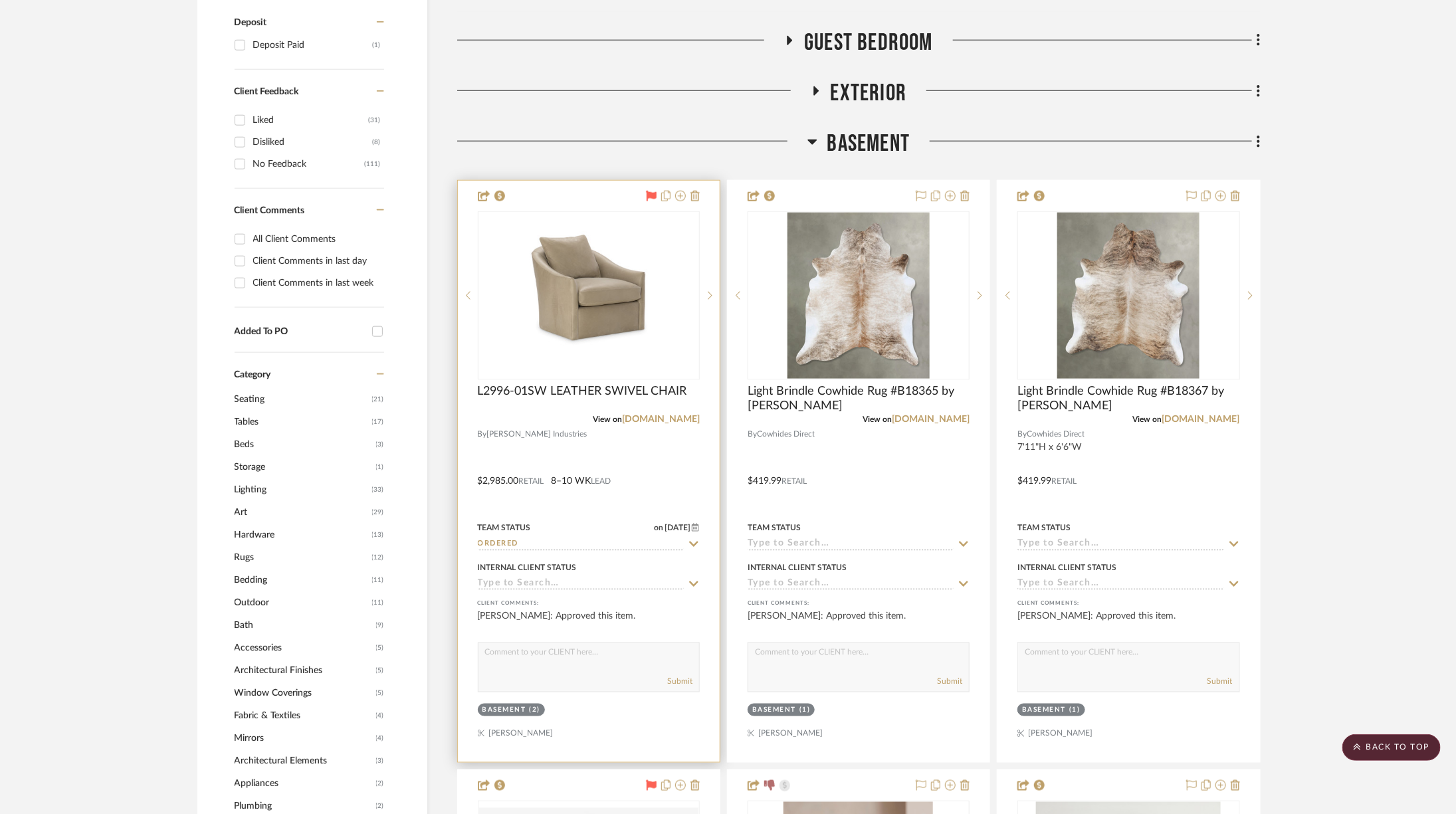
click at [666, 425] on div at bounding box center [588, 471] width 262 height 581
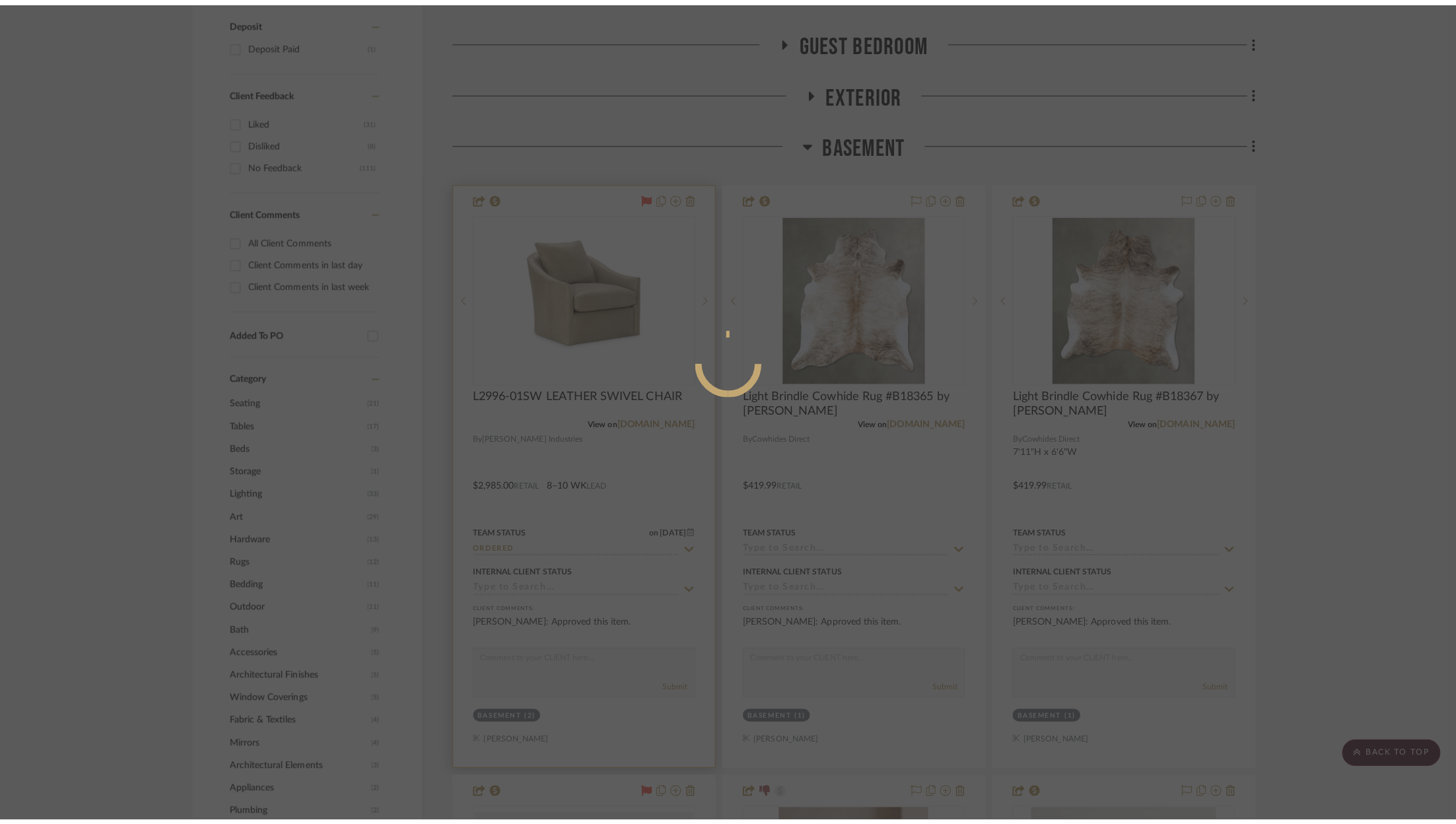
scroll to position [0, 0]
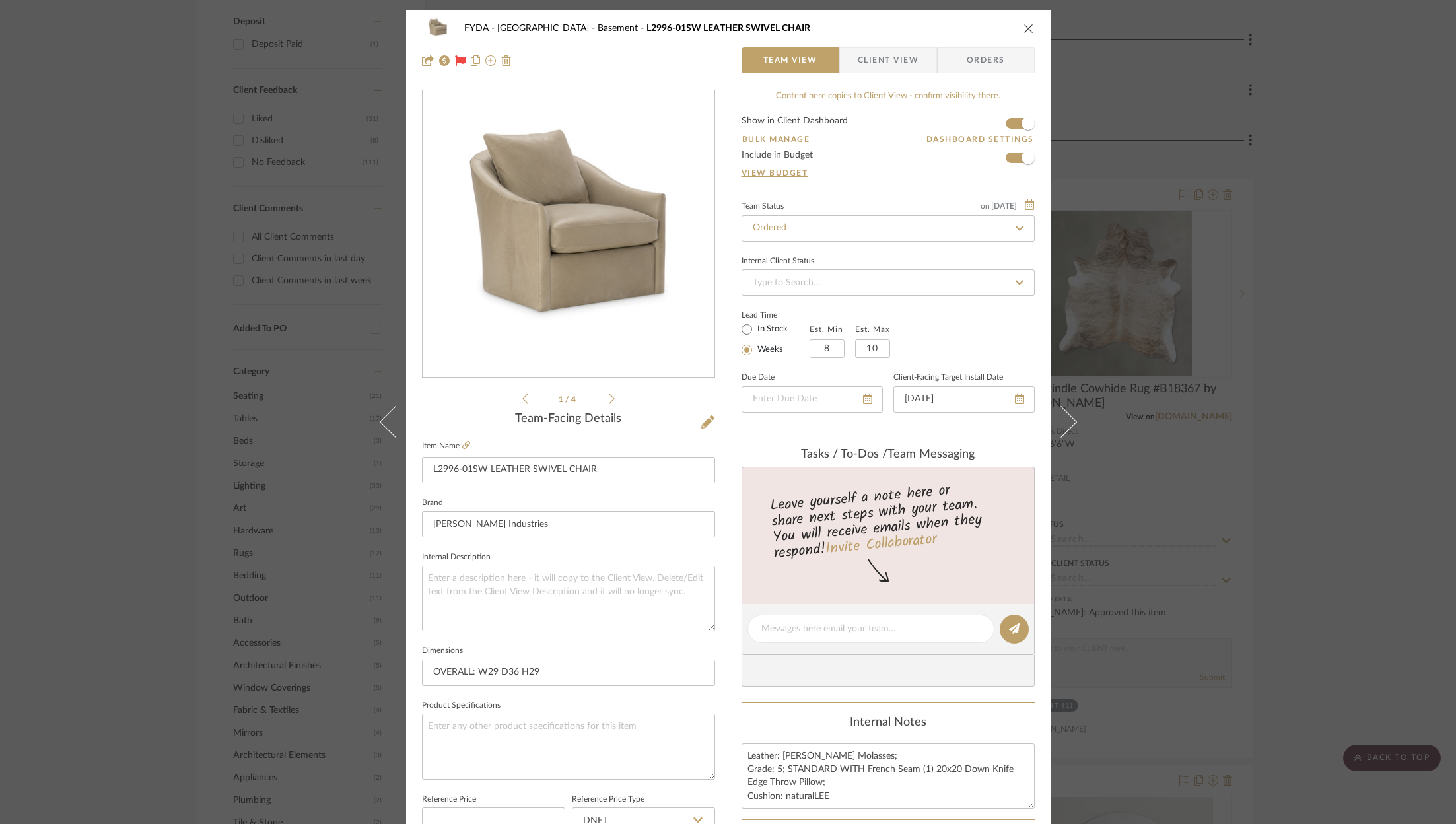
click at [135, 359] on div "FYDA - 655 City Park Basement L2996-01SW LEATHER SWIVEL CHAIR Team View Client …" at bounding box center [728, 412] width 1456 height 824
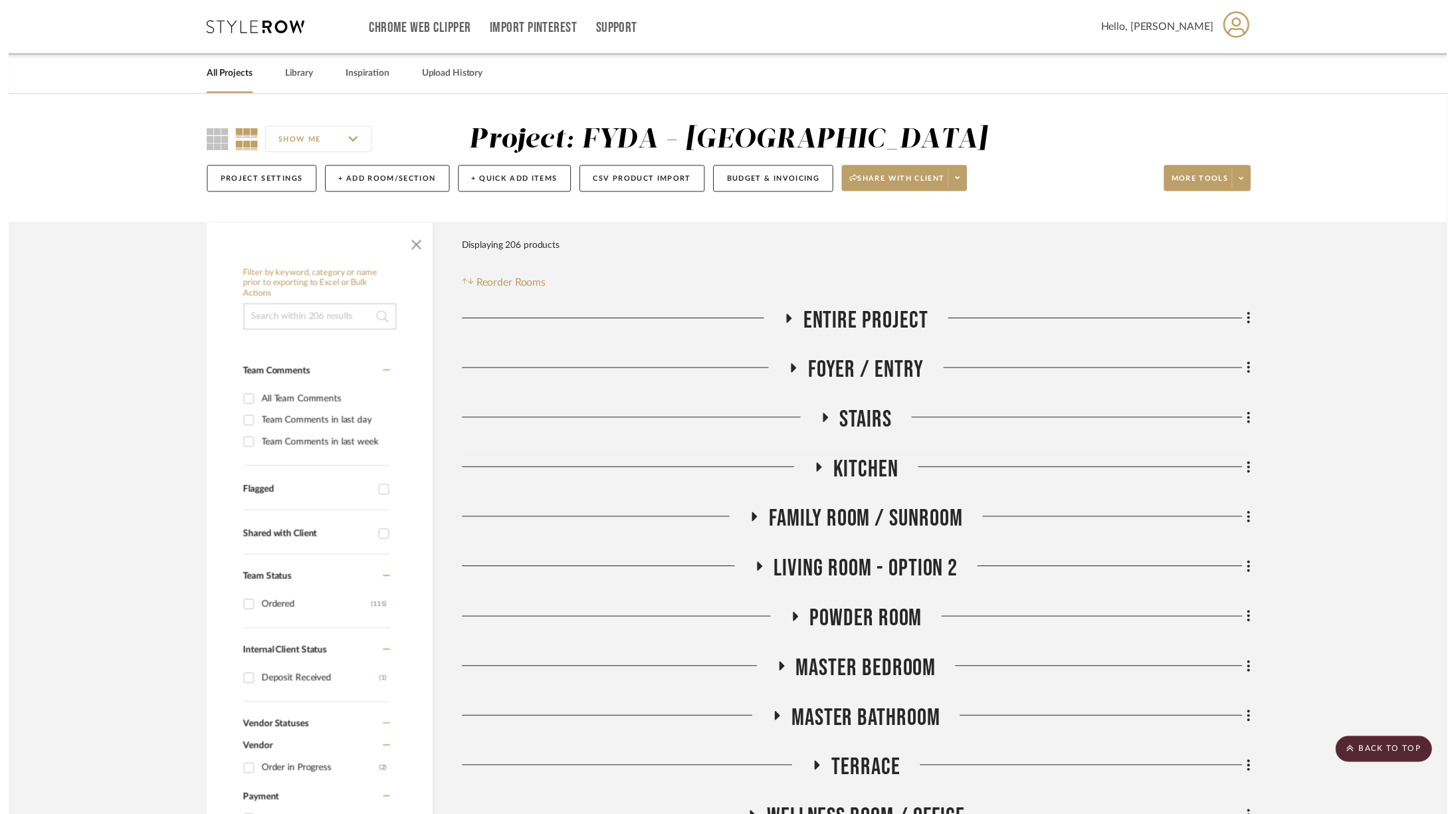
scroll to position [841, 0]
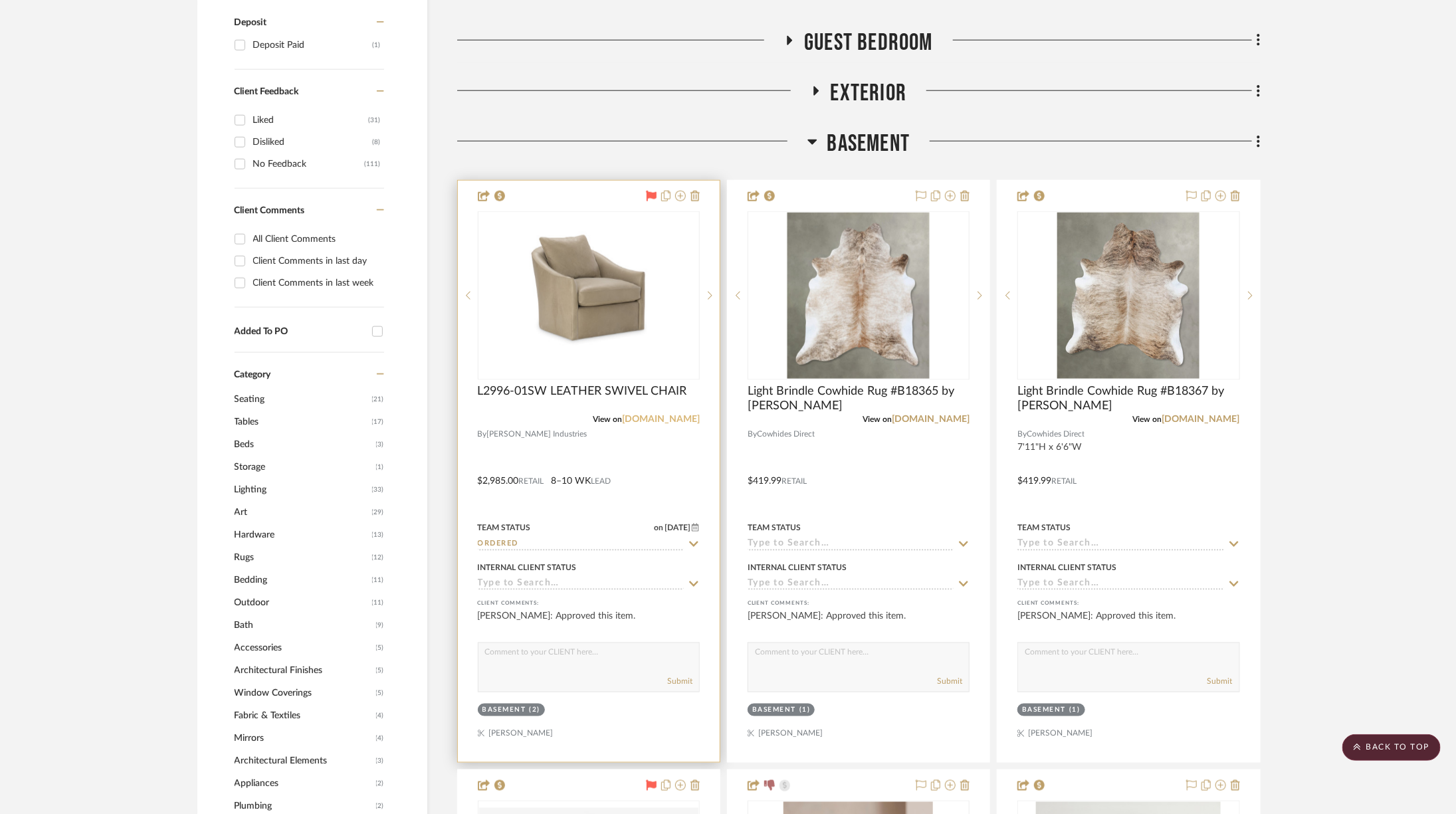
click at [657, 415] on link "leeindustries.com" at bounding box center [661, 419] width 78 height 10
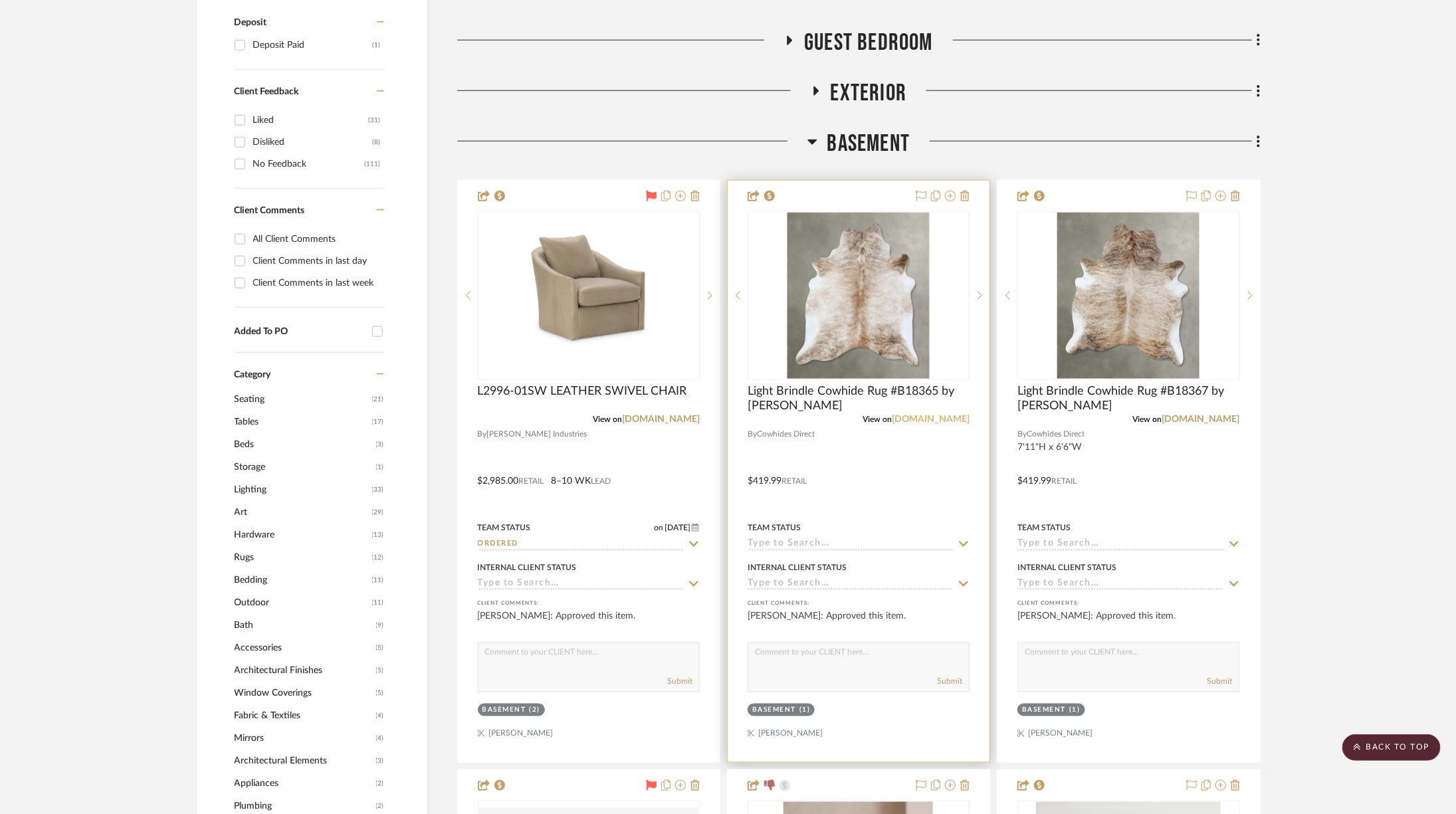
click at [924, 417] on link "cowhidesdirect.com" at bounding box center [931, 419] width 78 height 10
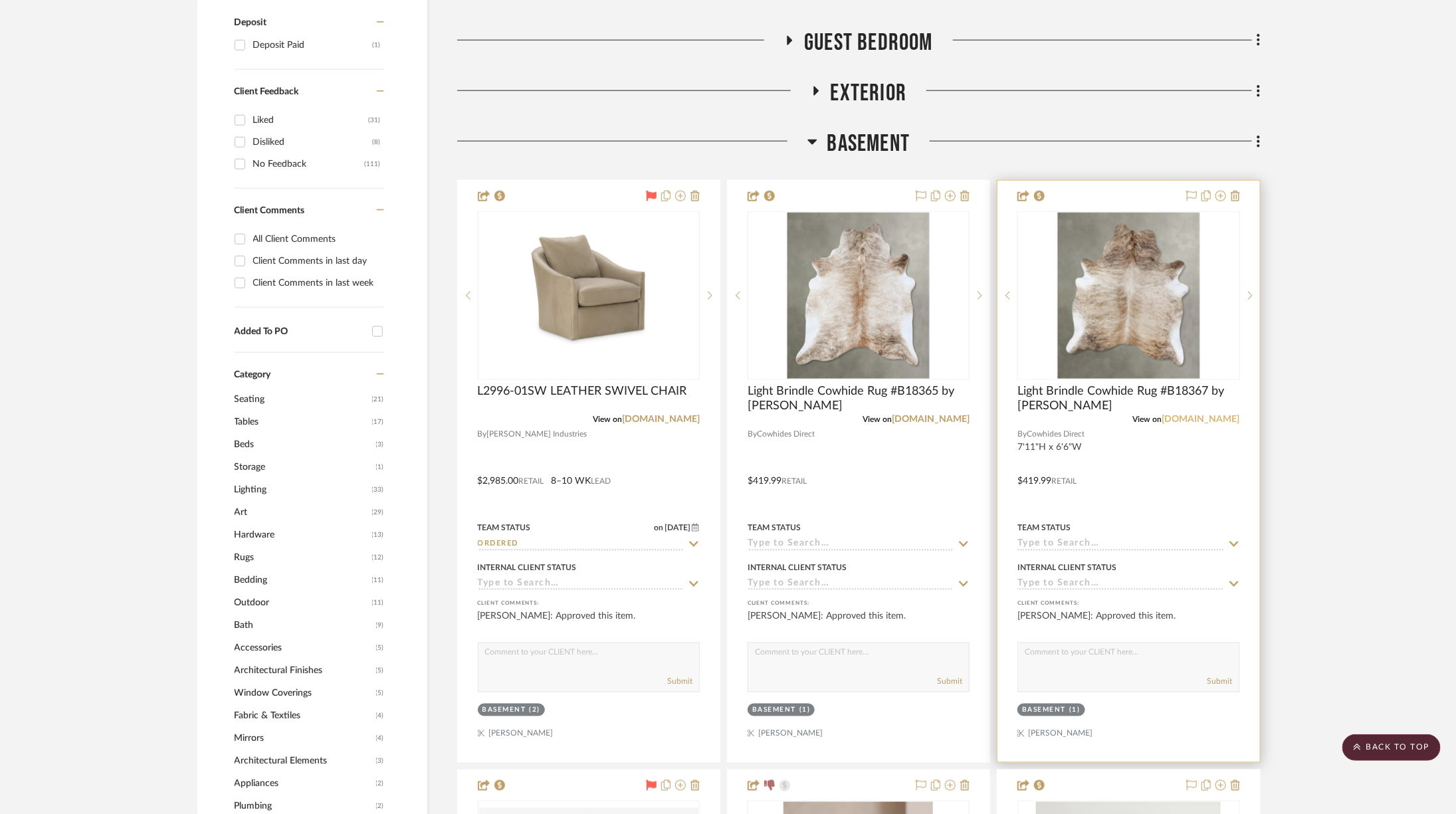
click at [1203, 419] on link "cowhidesdirect.com" at bounding box center [1201, 419] width 78 height 10
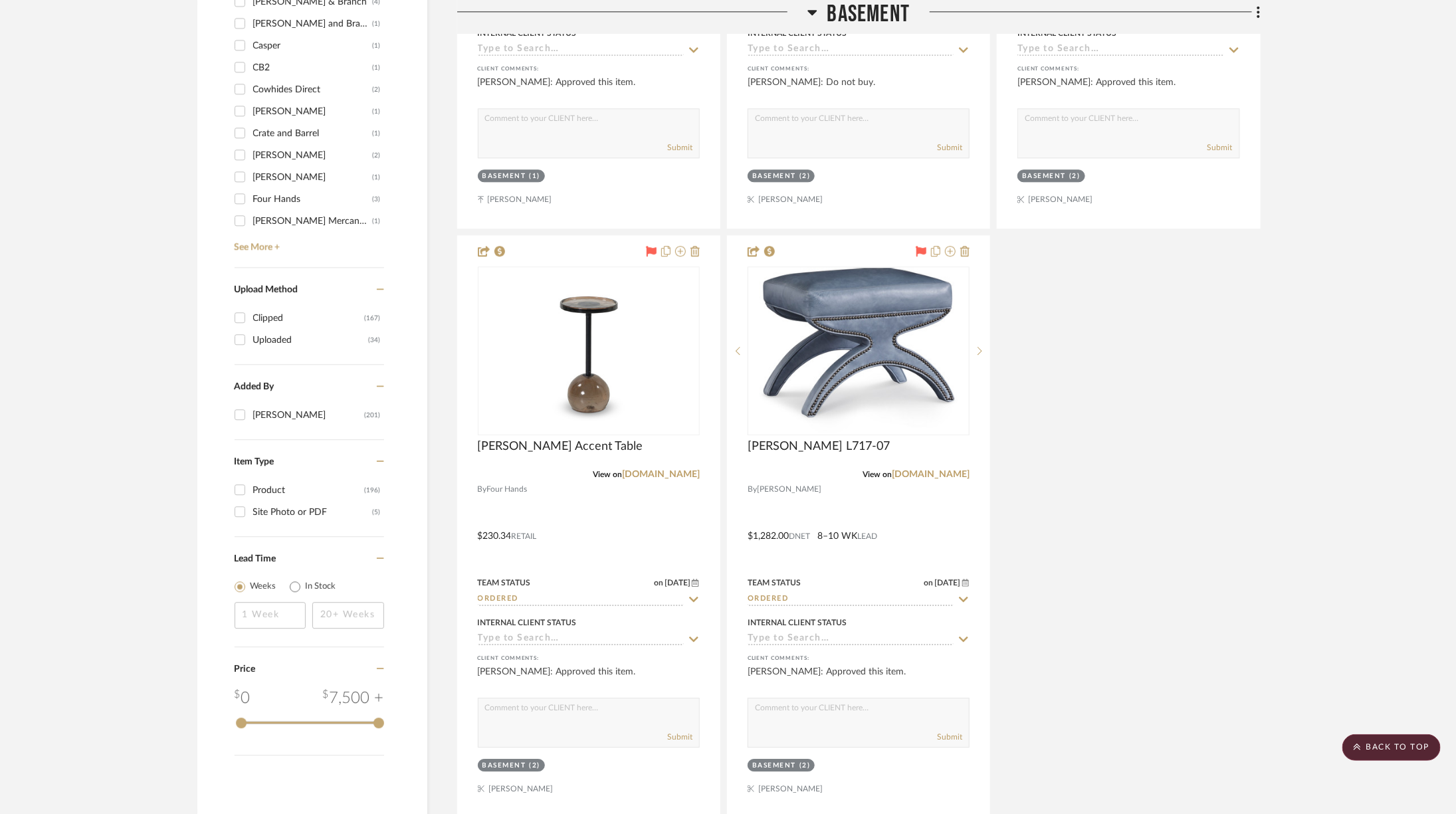
scroll to position [1987, 0]
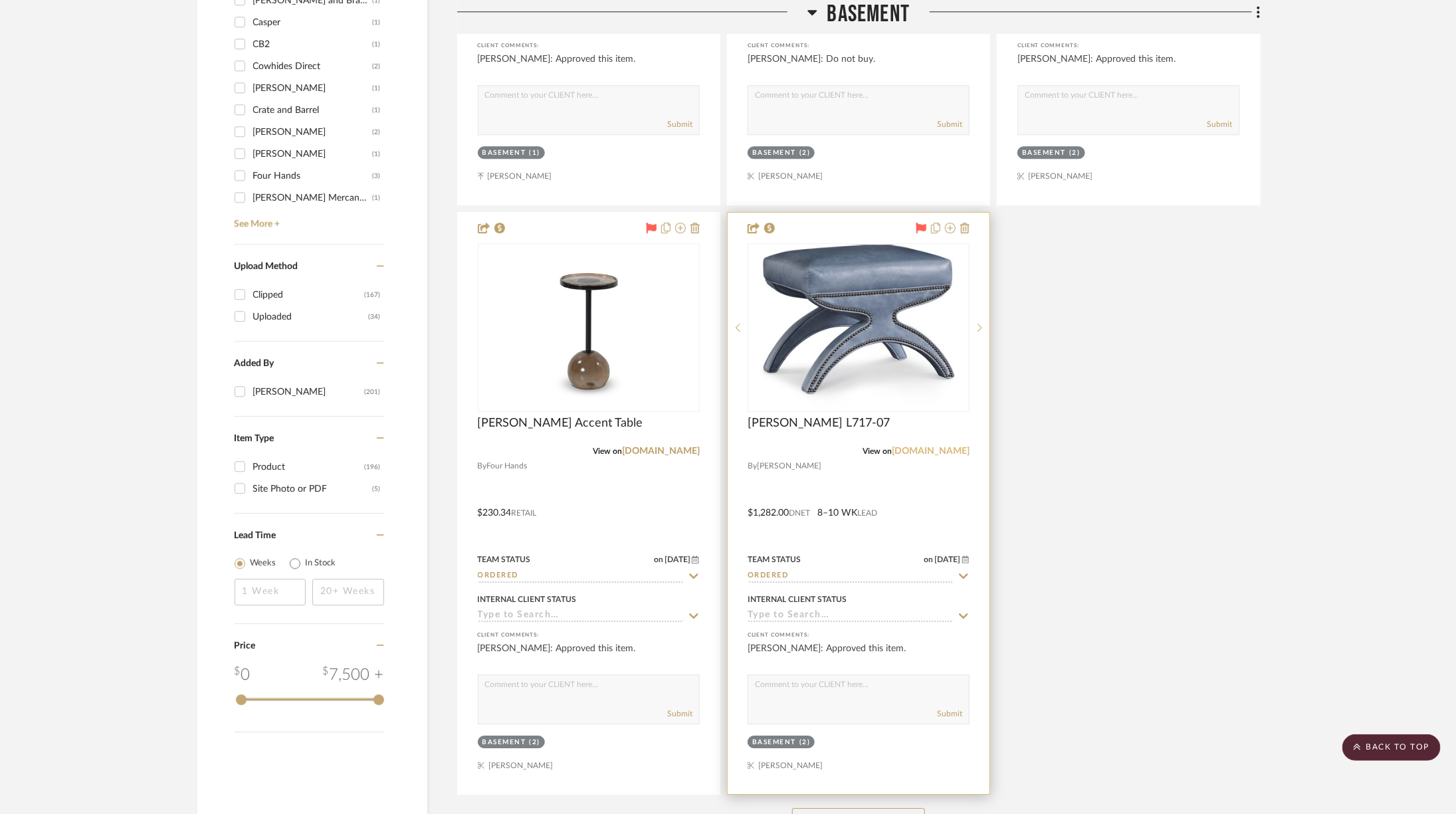
click at [941, 447] on link "crlaine.com" at bounding box center [931, 451] width 78 height 10
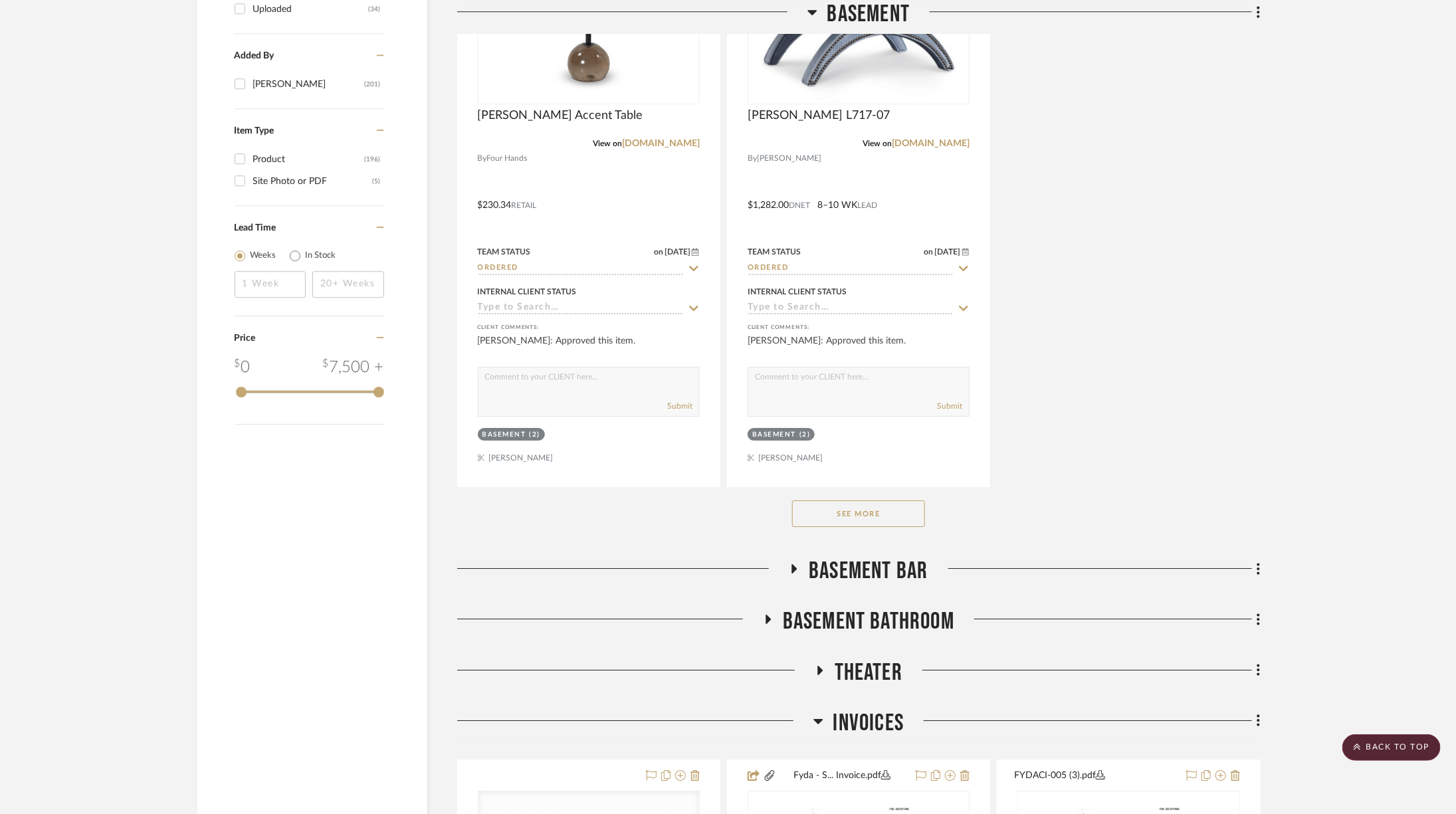
scroll to position [2302, 0]
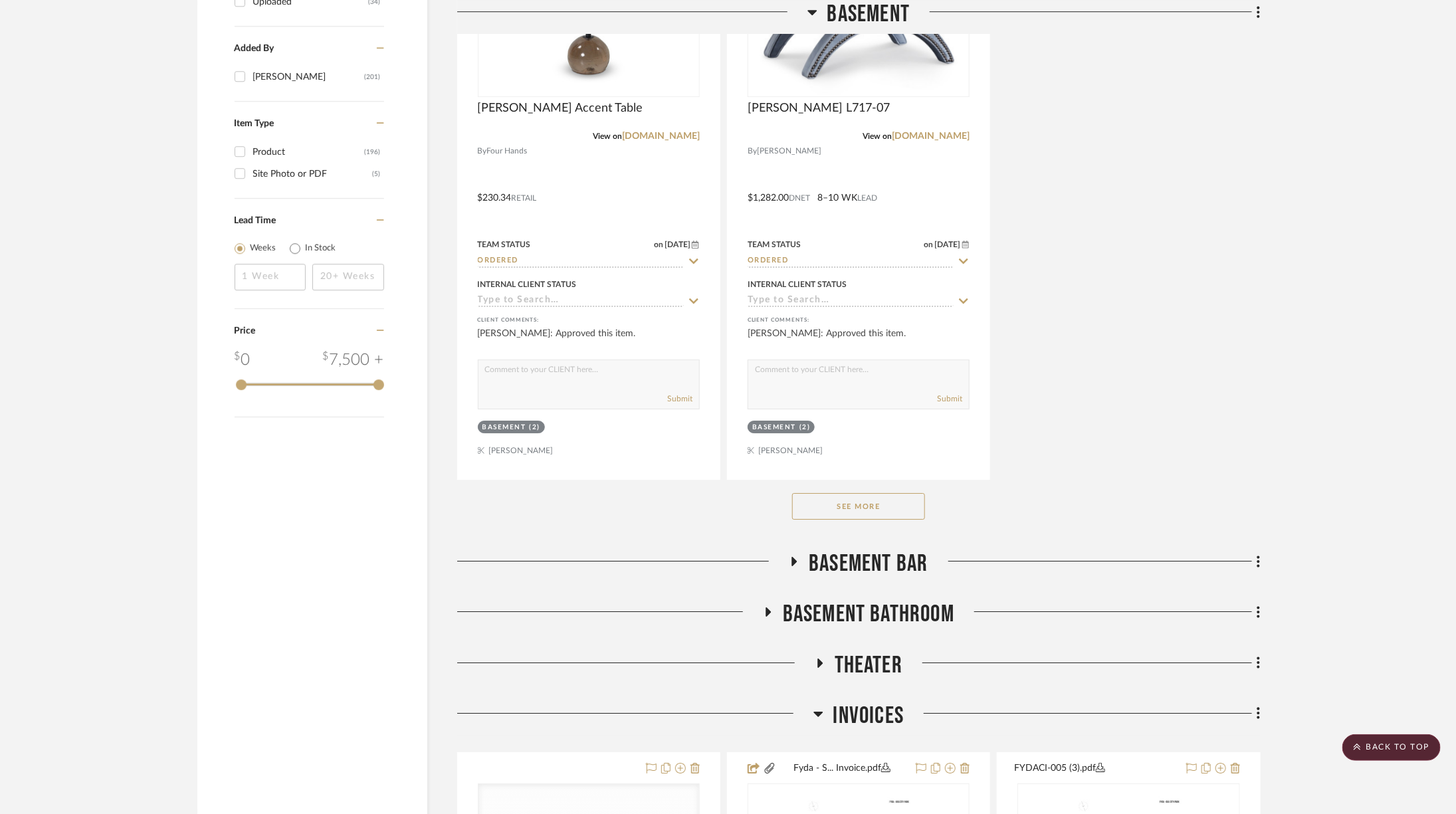
click at [860, 493] on button "See More" at bounding box center [859, 506] width 133 height 27
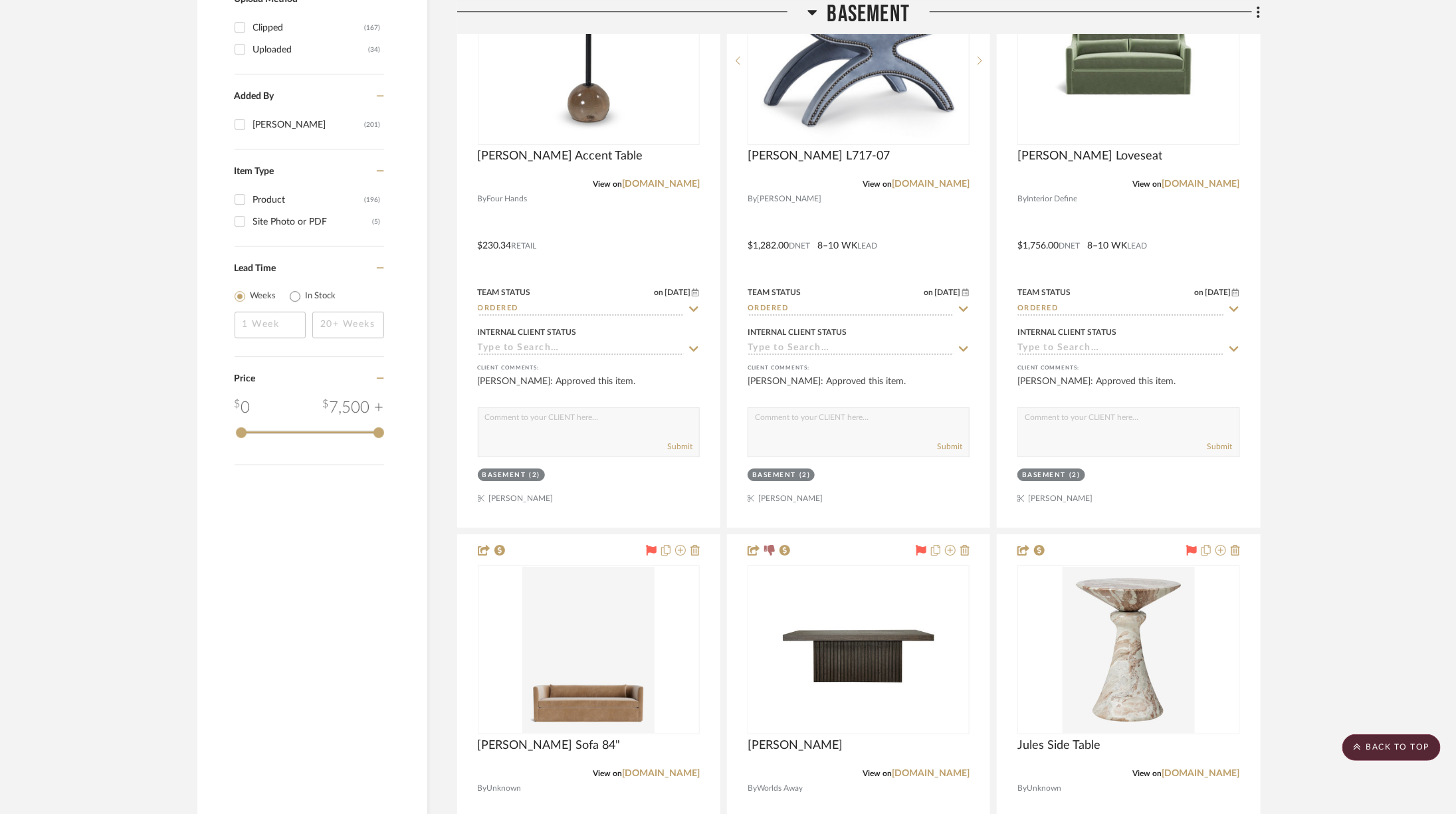
scroll to position [2142, 0]
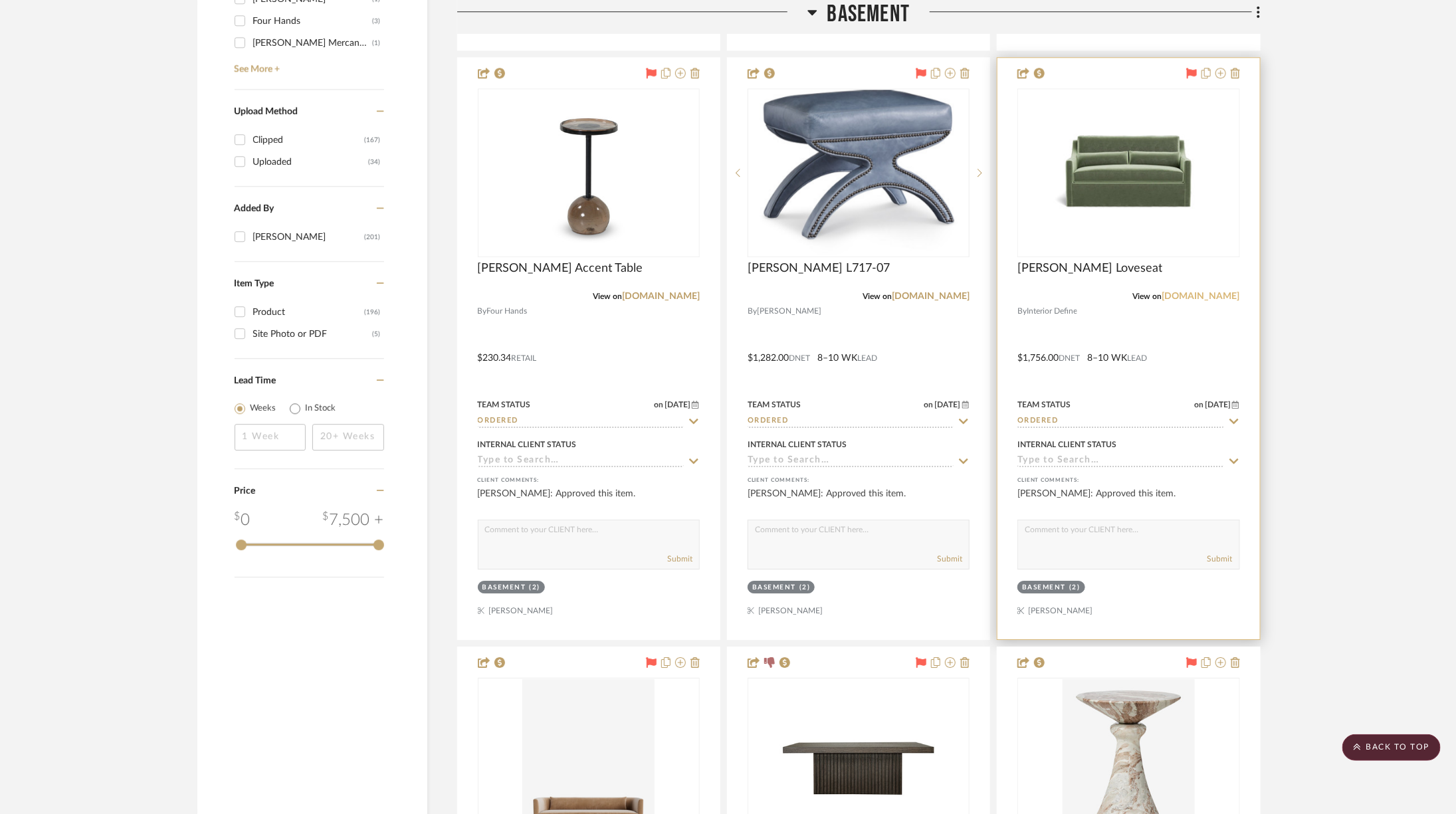
click at [1193, 291] on link "interiordefine.com" at bounding box center [1201, 296] width 78 height 10
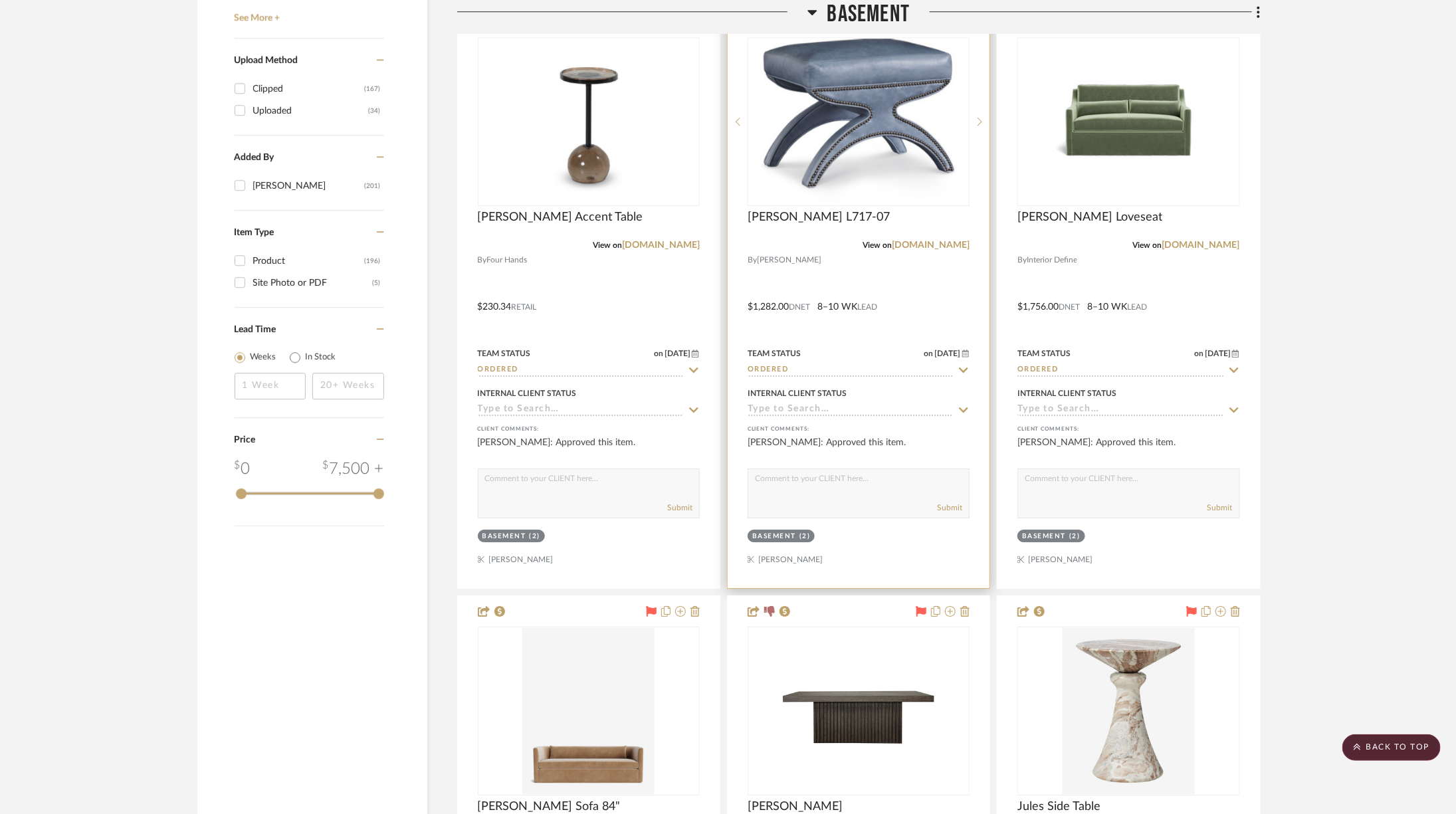
scroll to position [2443, 0]
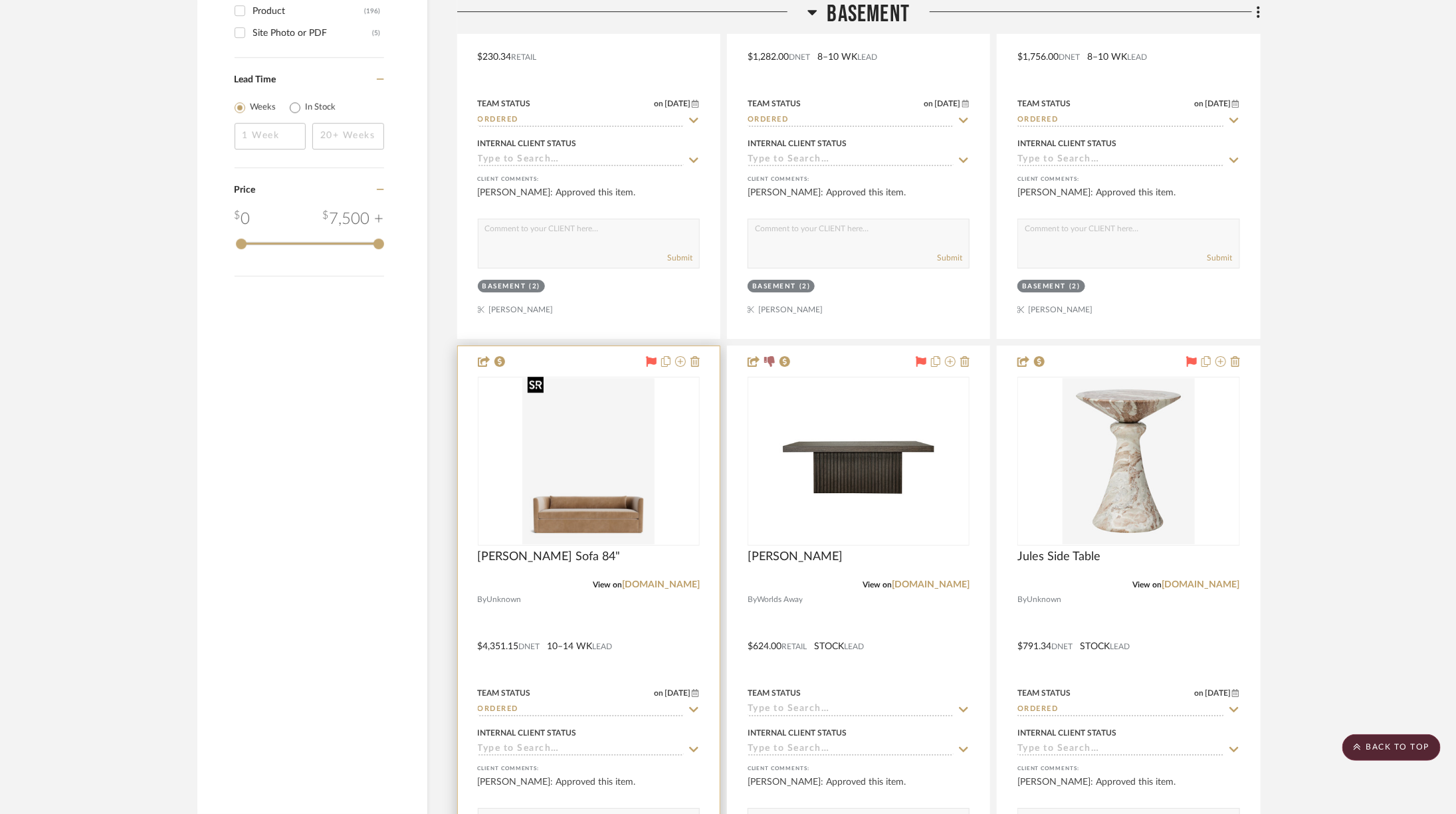
click at [600, 477] on img "0" at bounding box center [588, 461] width 132 height 166
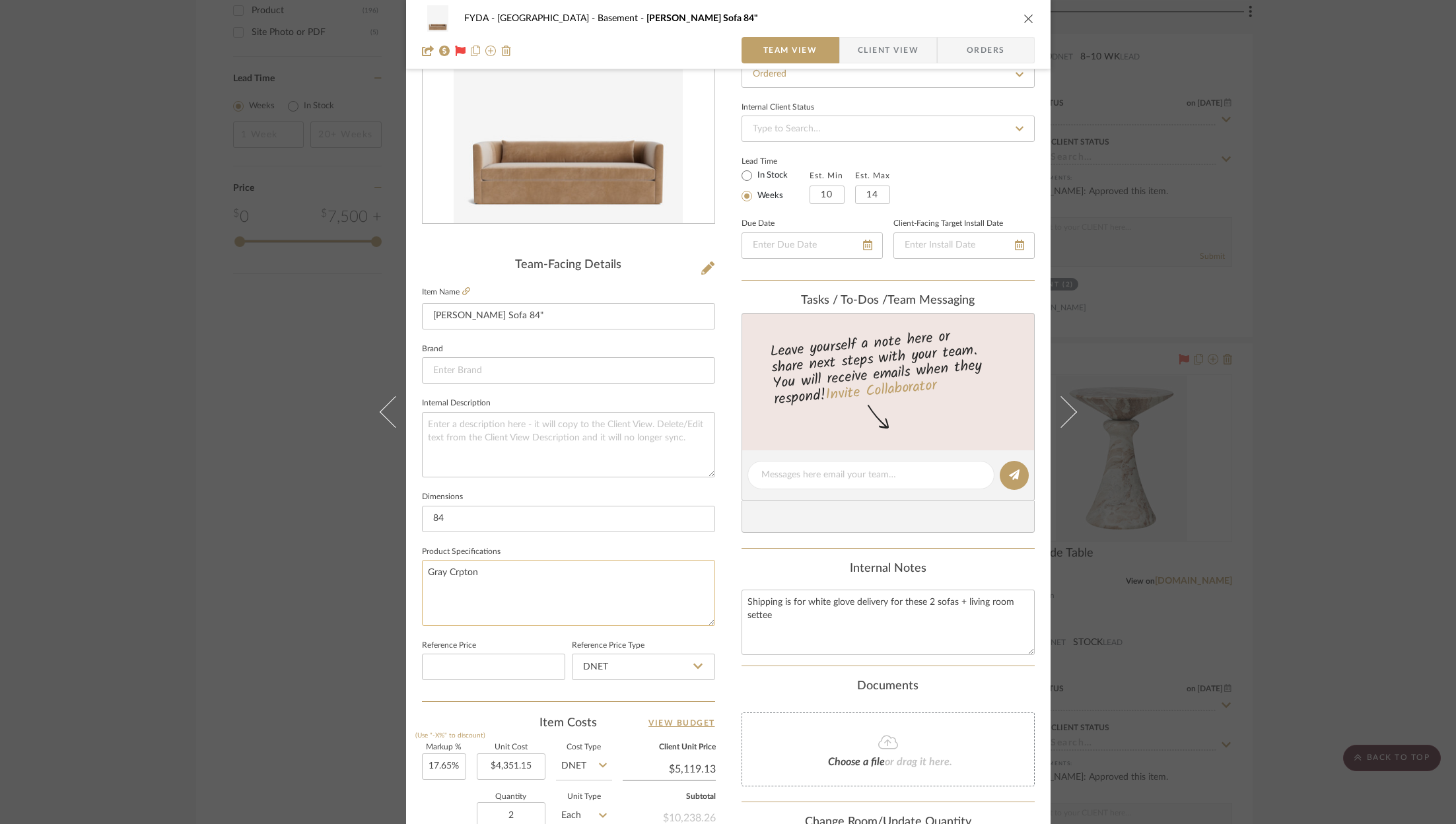
scroll to position [164, 0]
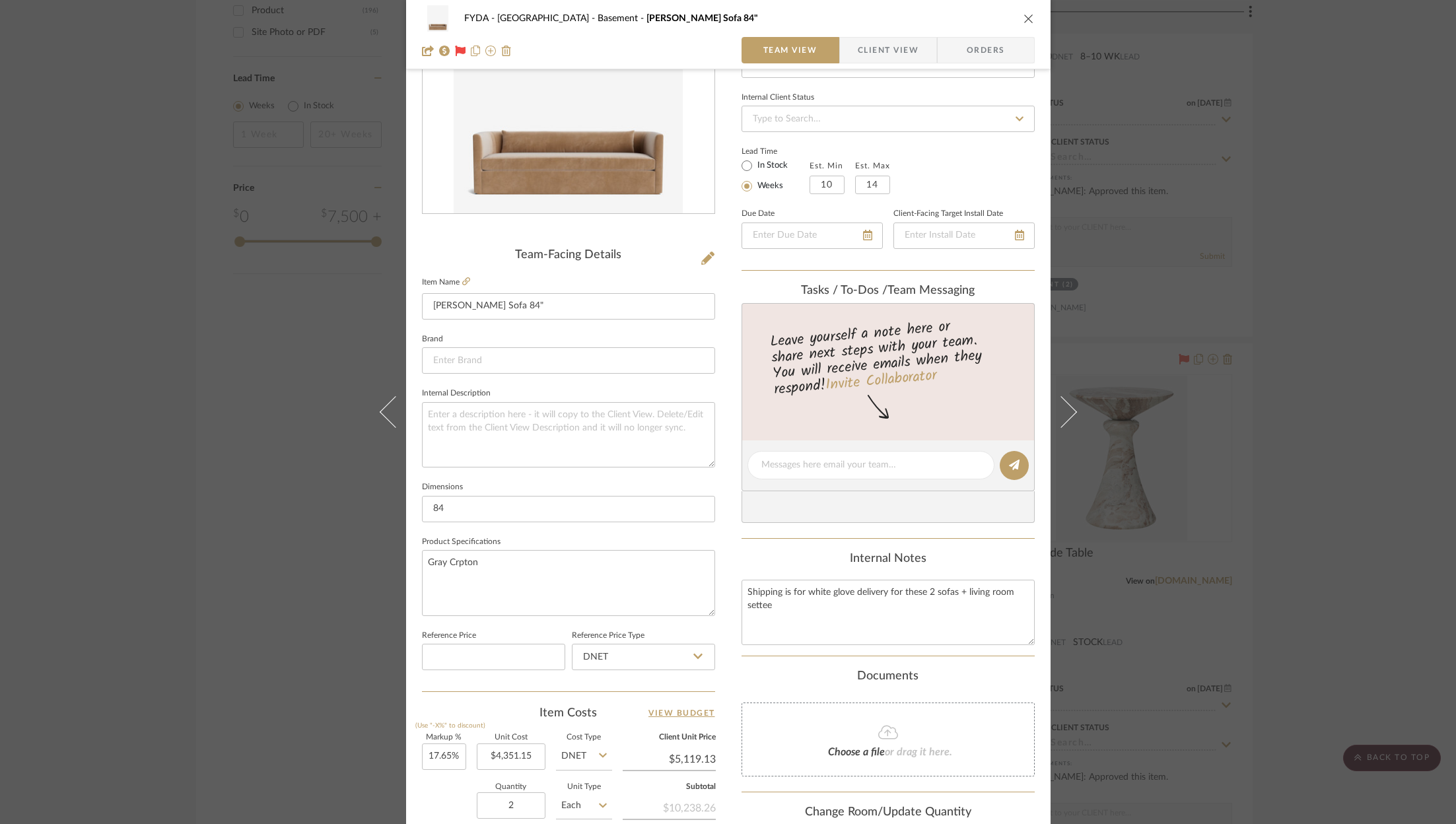
click at [276, 543] on div "FYDA - 655 City Park Basement Reese Sofa 84" Team View Client View Orders Team-…" at bounding box center [728, 412] width 1456 height 824
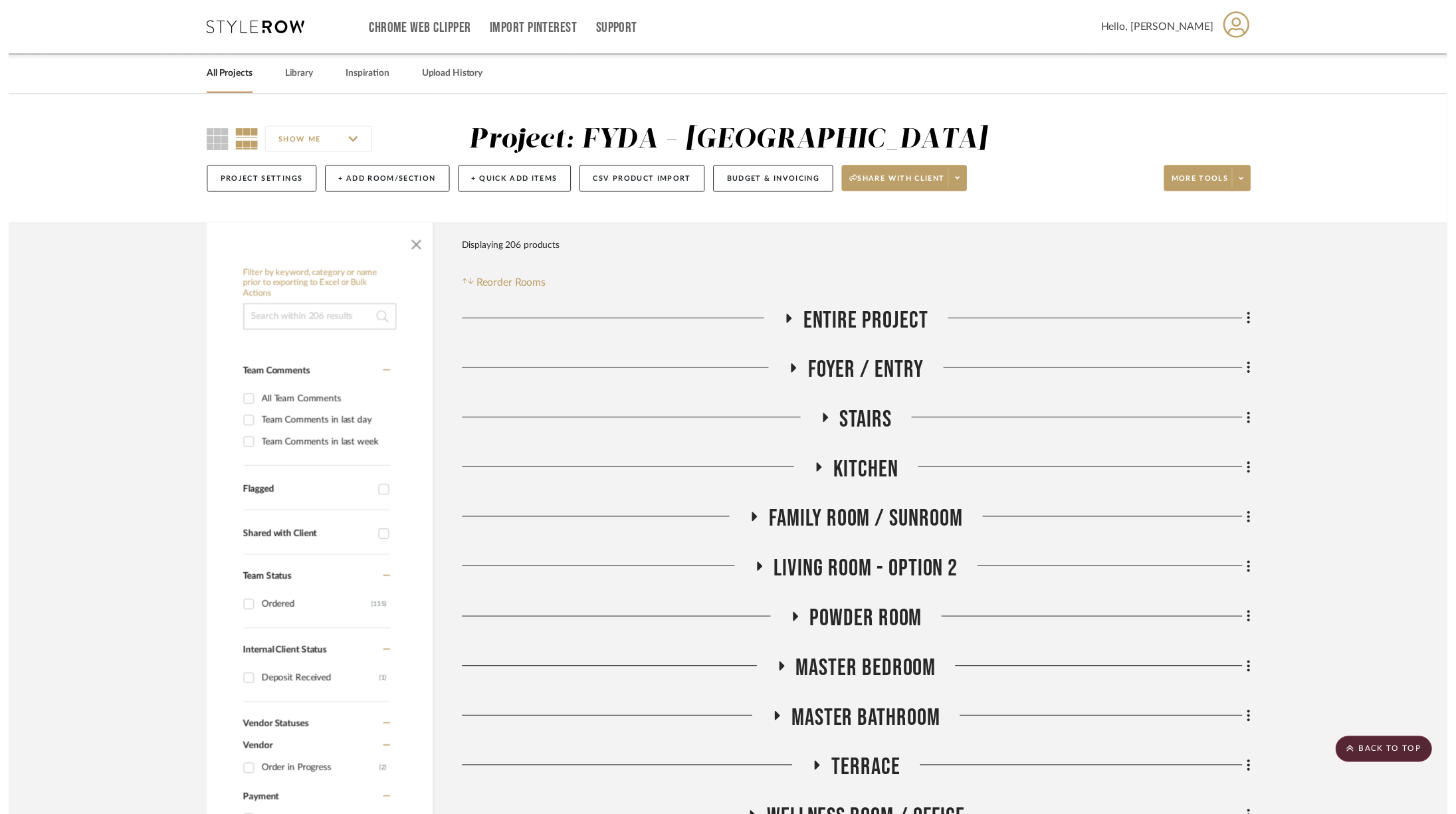
scroll to position [2443, 0]
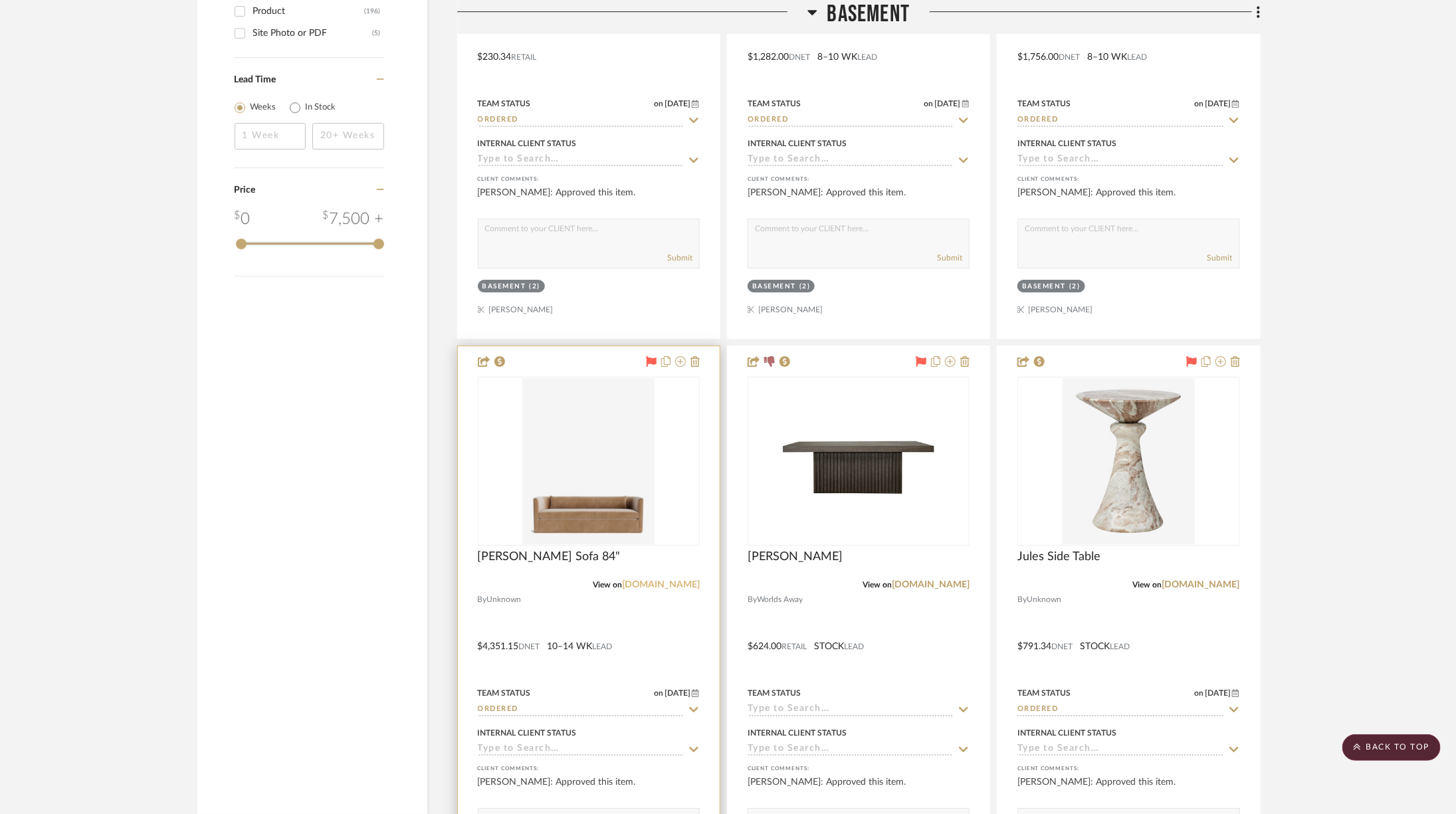
click at [675, 580] on link "mcgeeandco.com" at bounding box center [661, 585] width 78 height 10
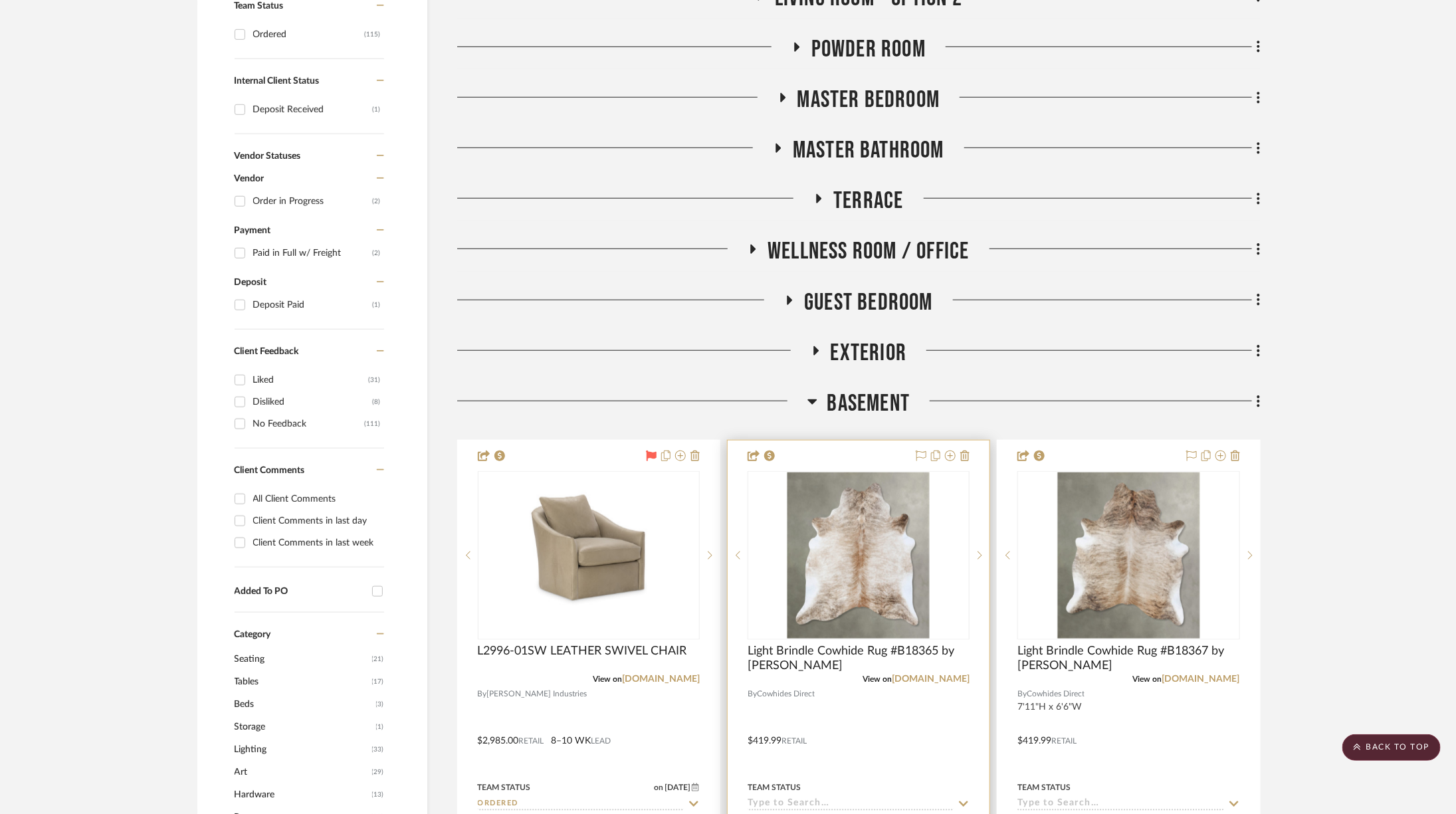
scroll to position [808, 0]
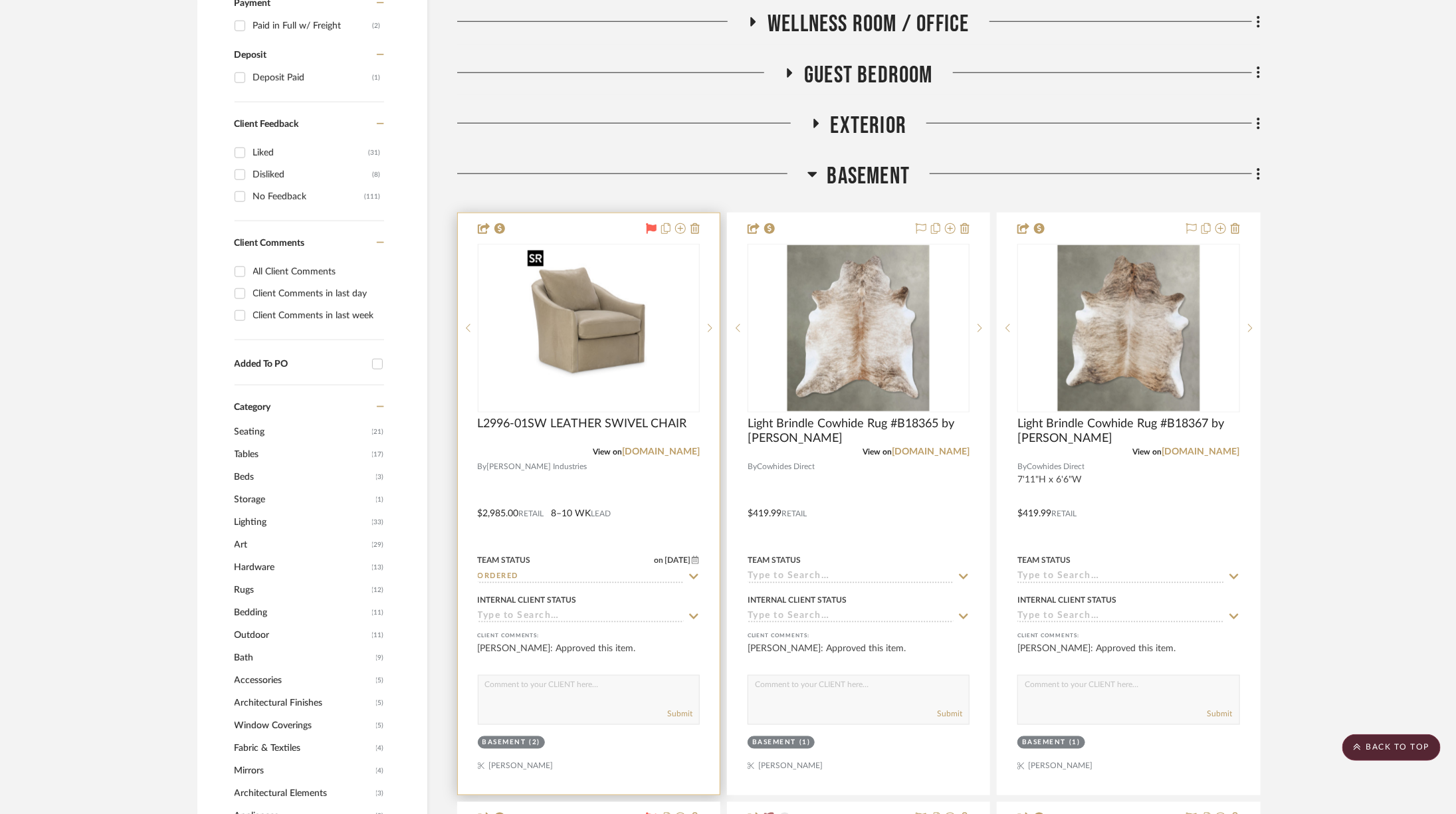
click at [610, 305] on img "0" at bounding box center [588, 328] width 133 height 166
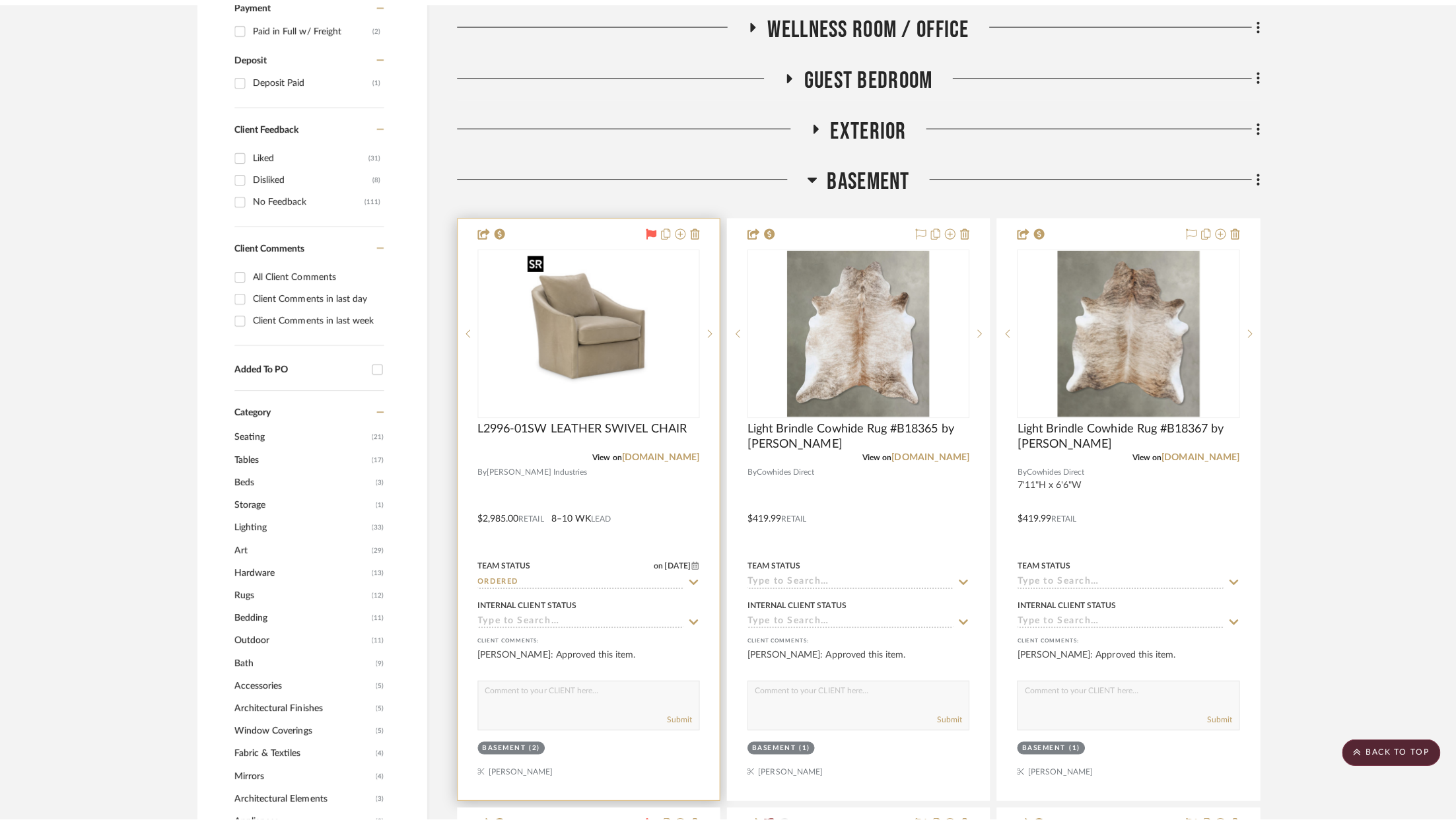
scroll to position [0, 0]
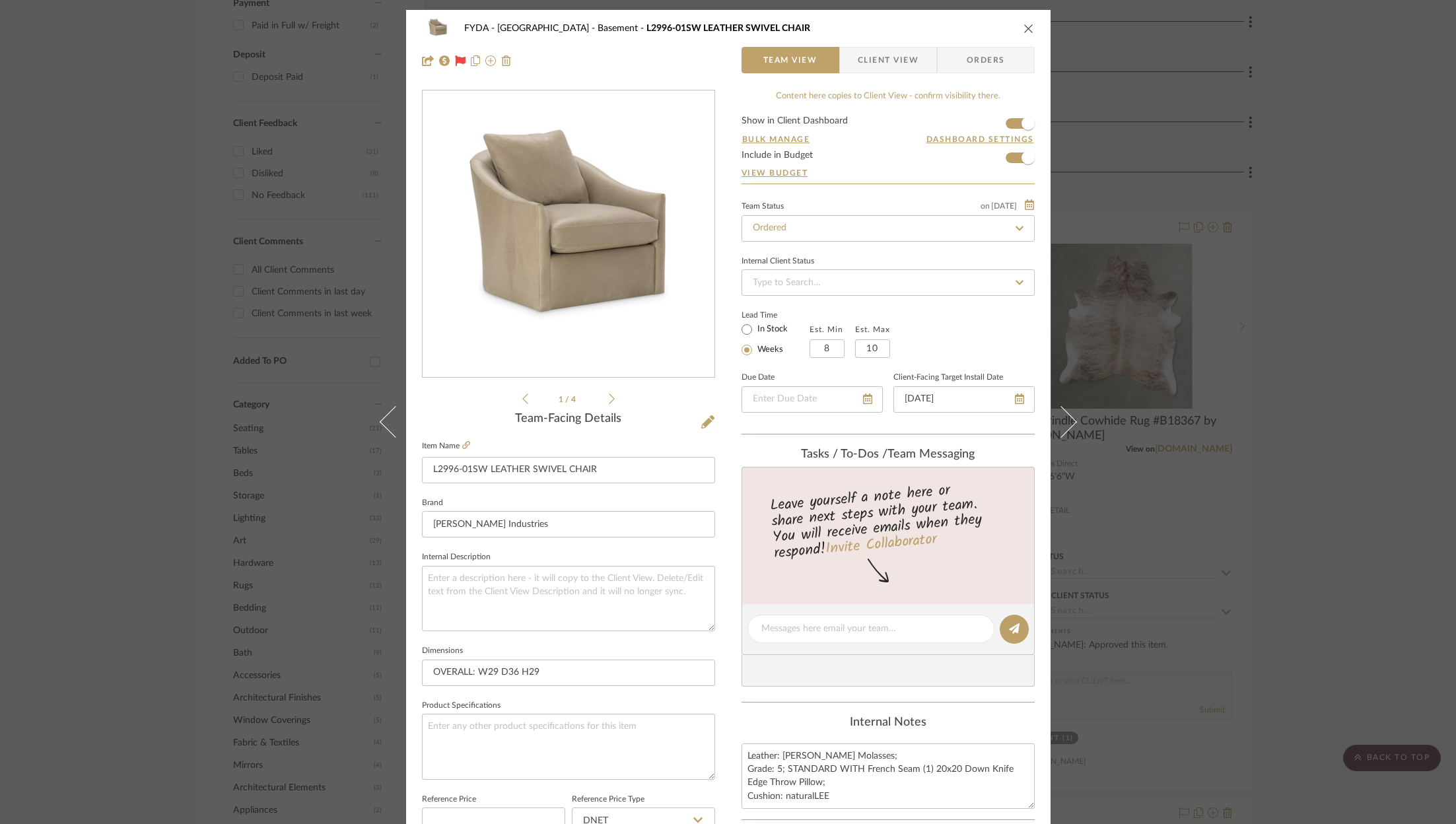
click at [608, 394] on icon at bounding box center [611, 399] width 6 height 11
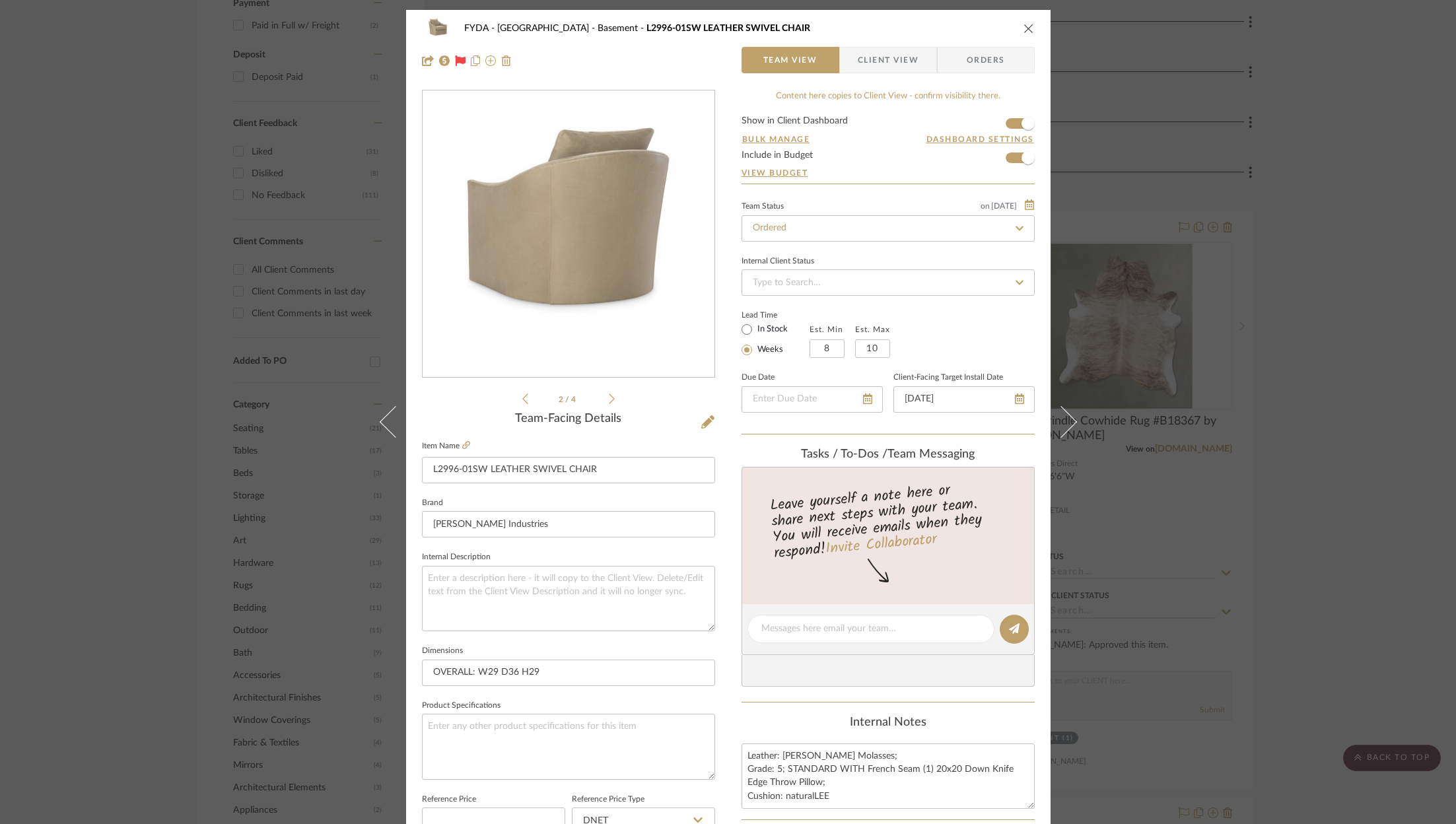
click at [608, 394] on icon at bounding box center [611, 399] width 6 height 11
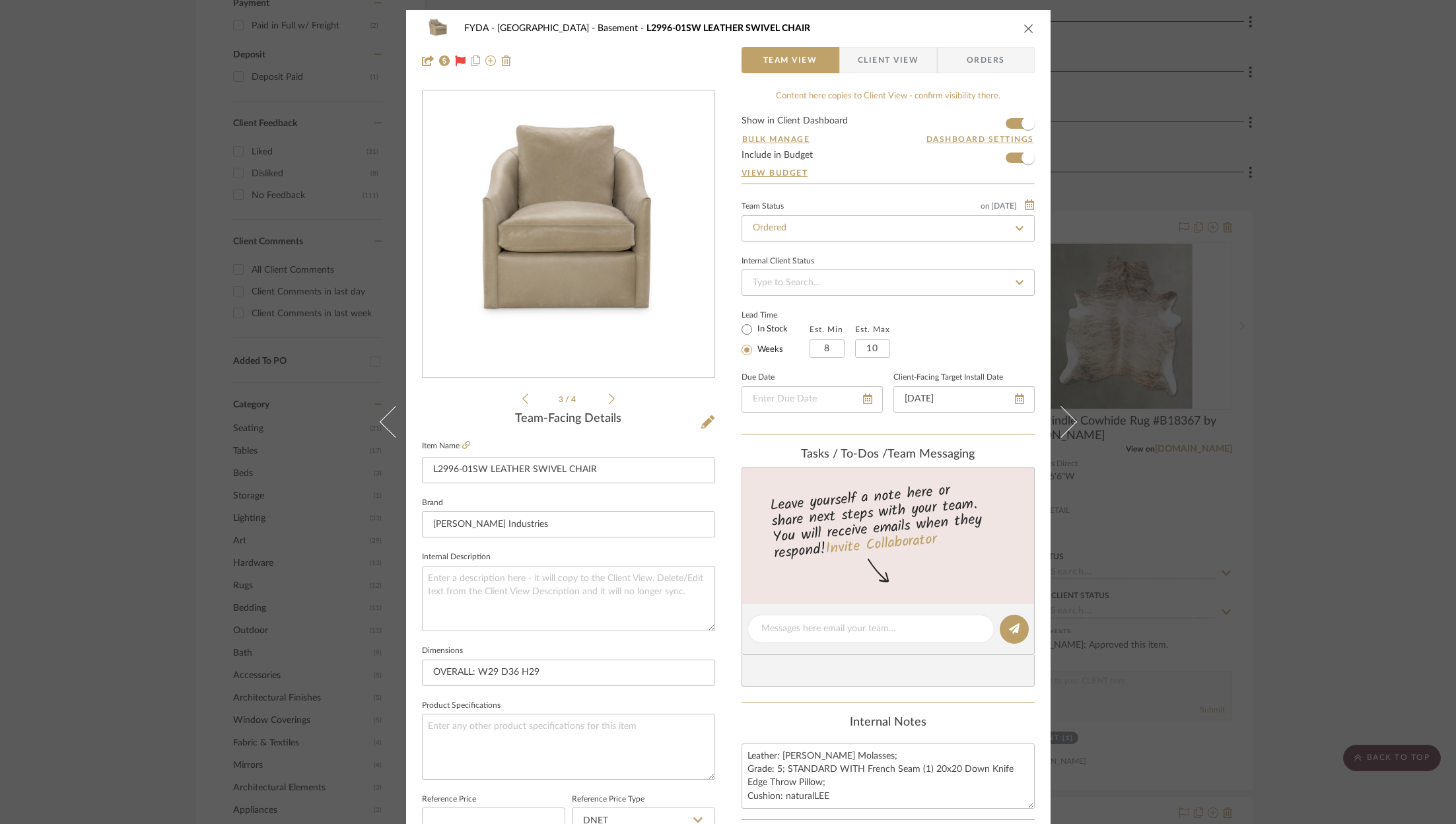
click at [608, 394] on icon at bounding box center [611, 399] width 6 height 11
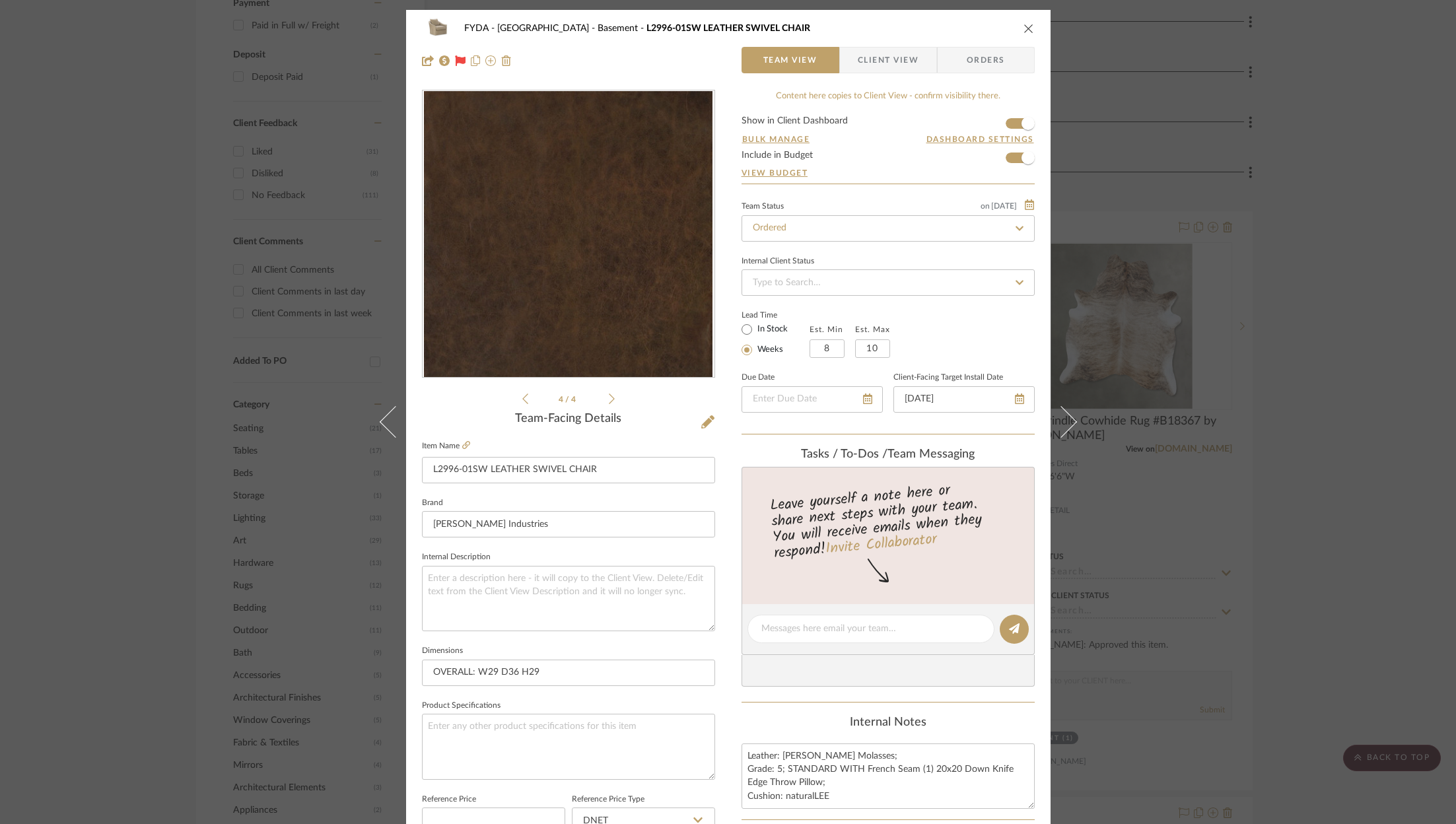
click at [608, 397] on icon at bounding box center [611, 398] width 6 height 12
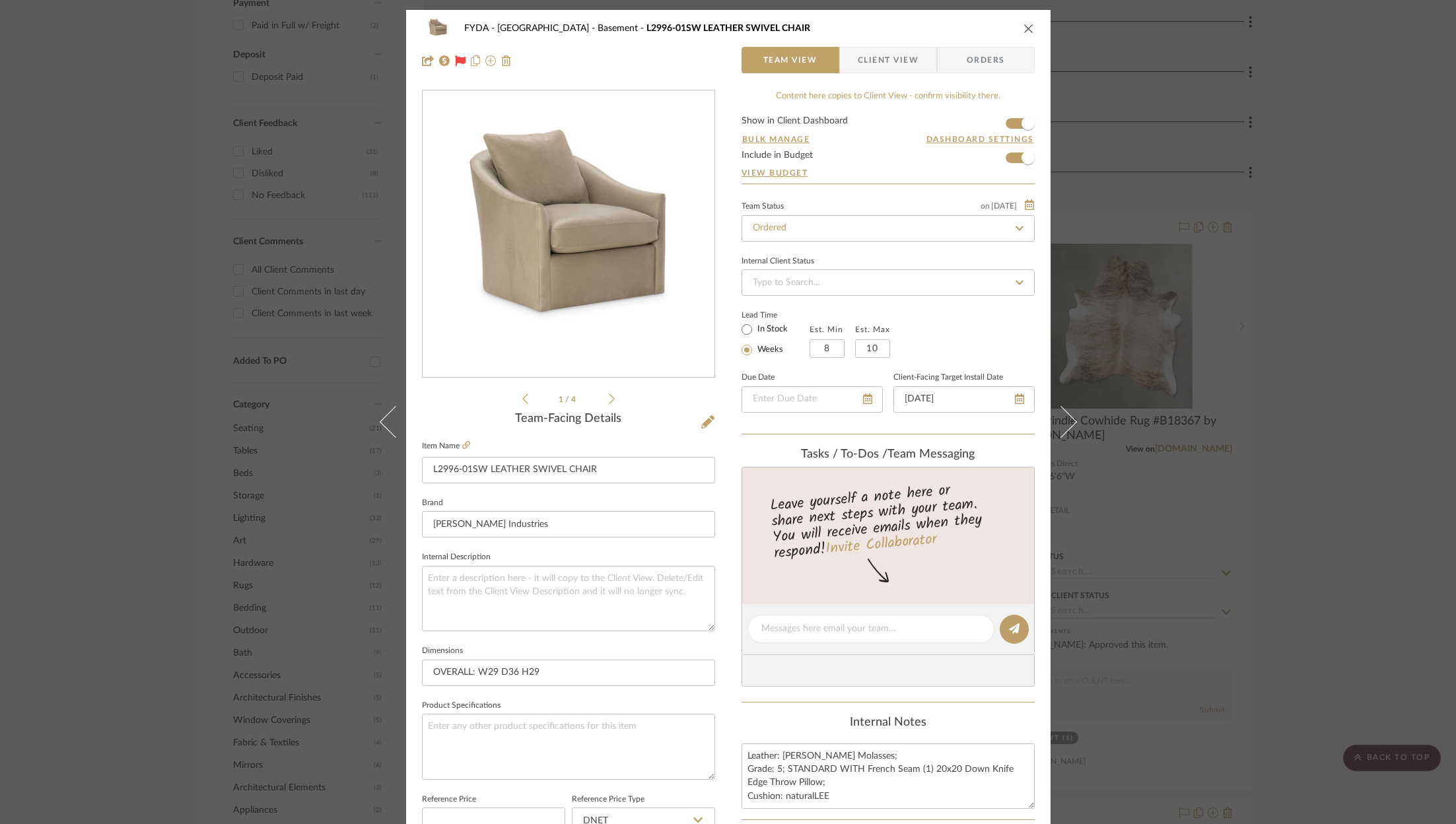
click at [1348, 482] on div "FYDA - 655 City Park Basement L2996-01SW LEATHER SWIVEL CHAIR Team View Client …" at bounding box center [728, 412] width 1456 height 824
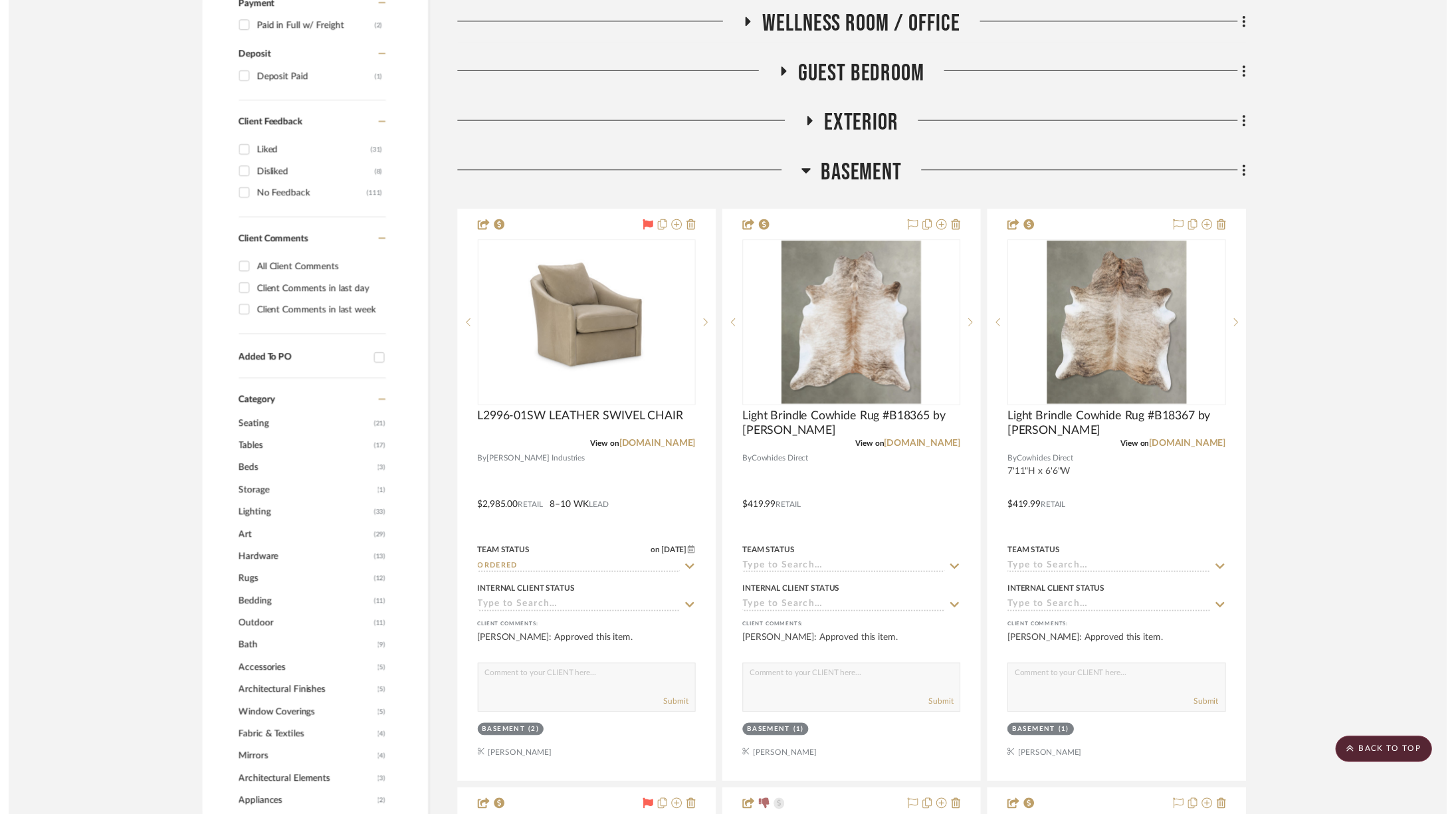
scroll to position [808, 0]
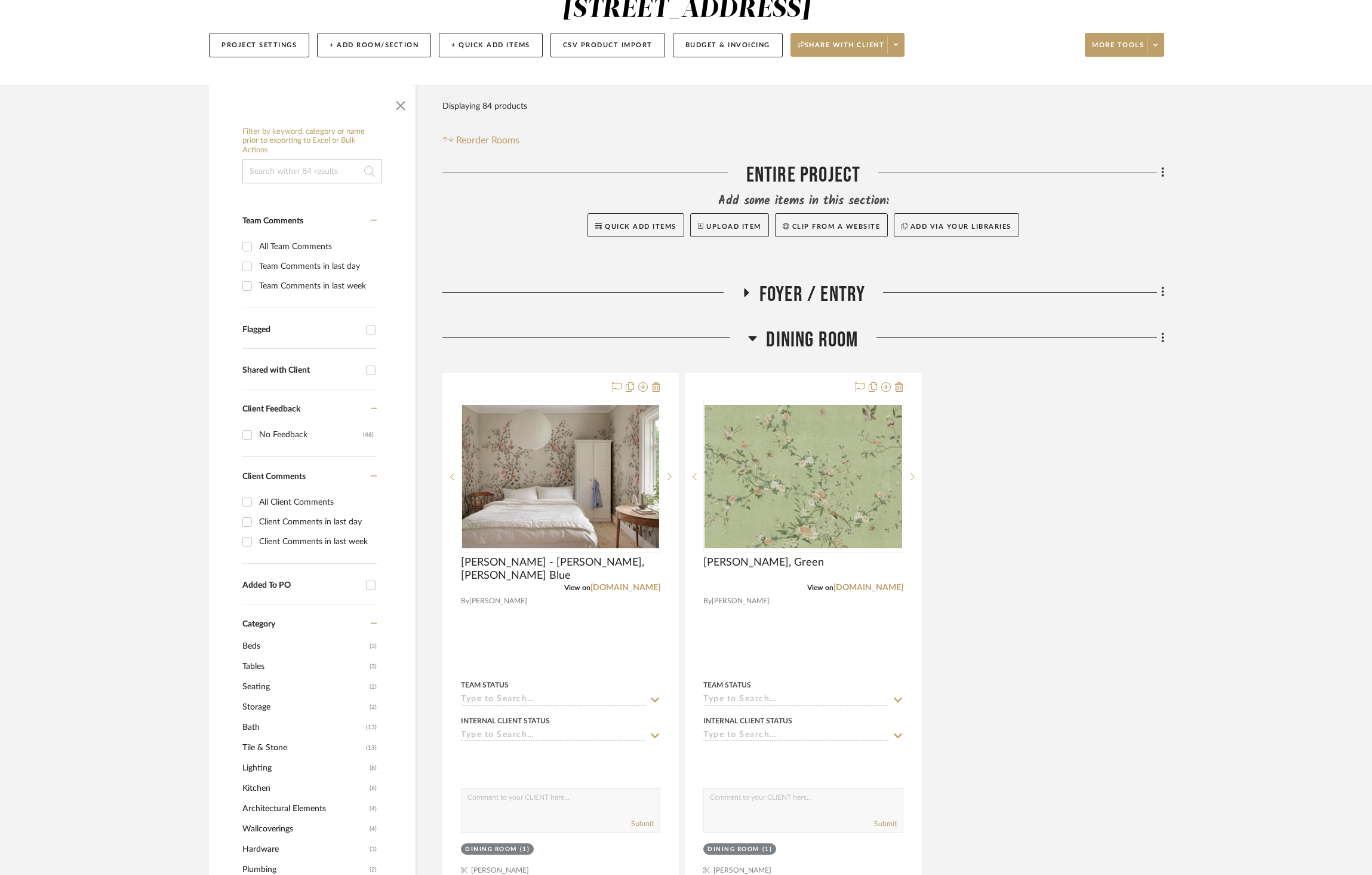
scroll to position [184, 0]
